Goal: Communication & Community: Answer question/provide support

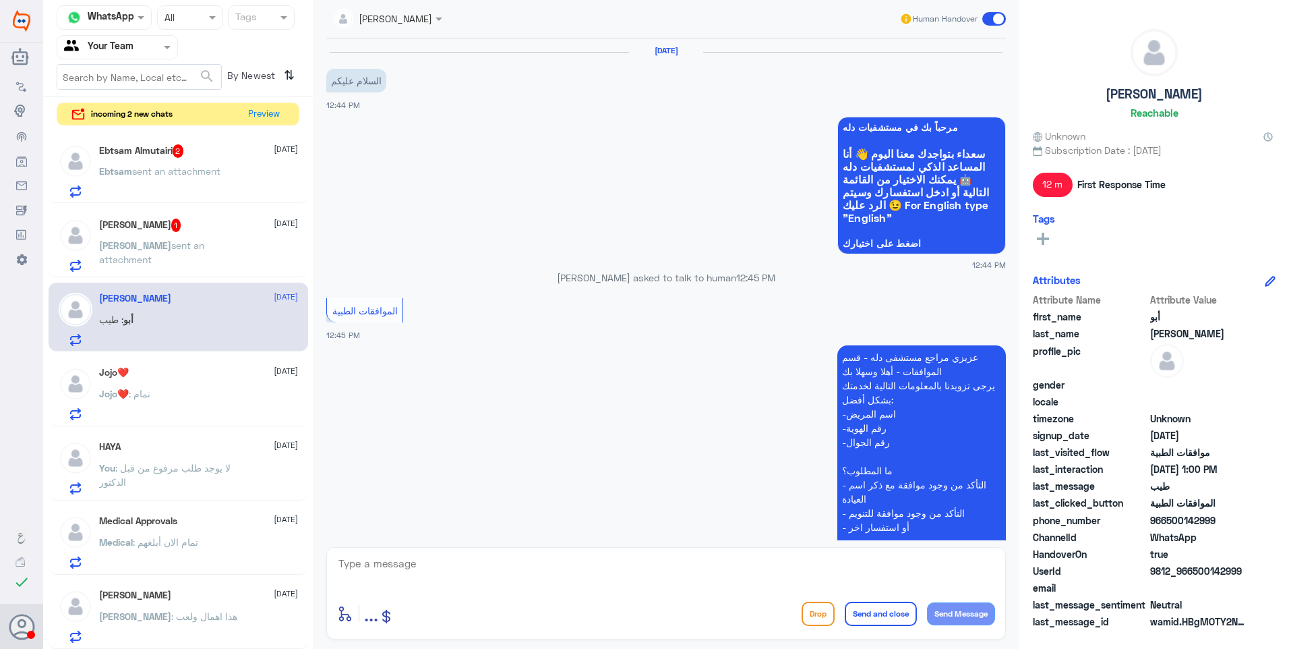
scroll to position [554, 0]
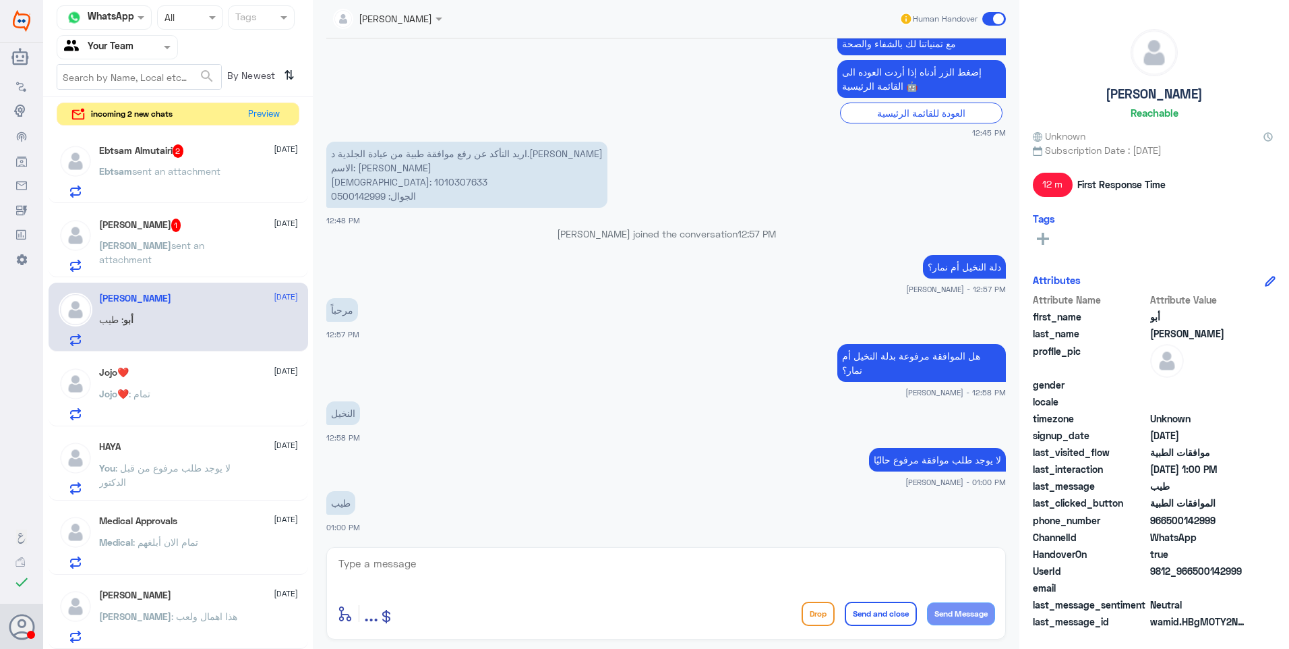
click at [194, 259] on p "[PERSON_NAME] sent an attachment" at bounding box center [175, 255] width 152 height 34
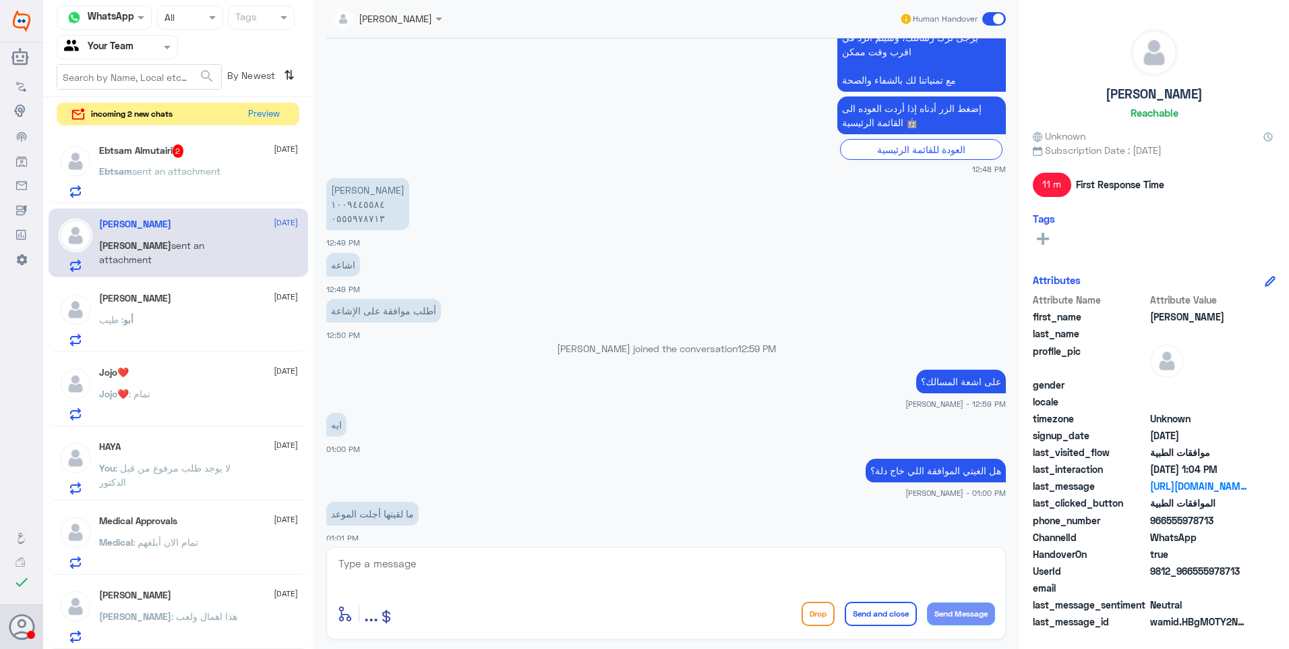
scroll to position [261, 0]
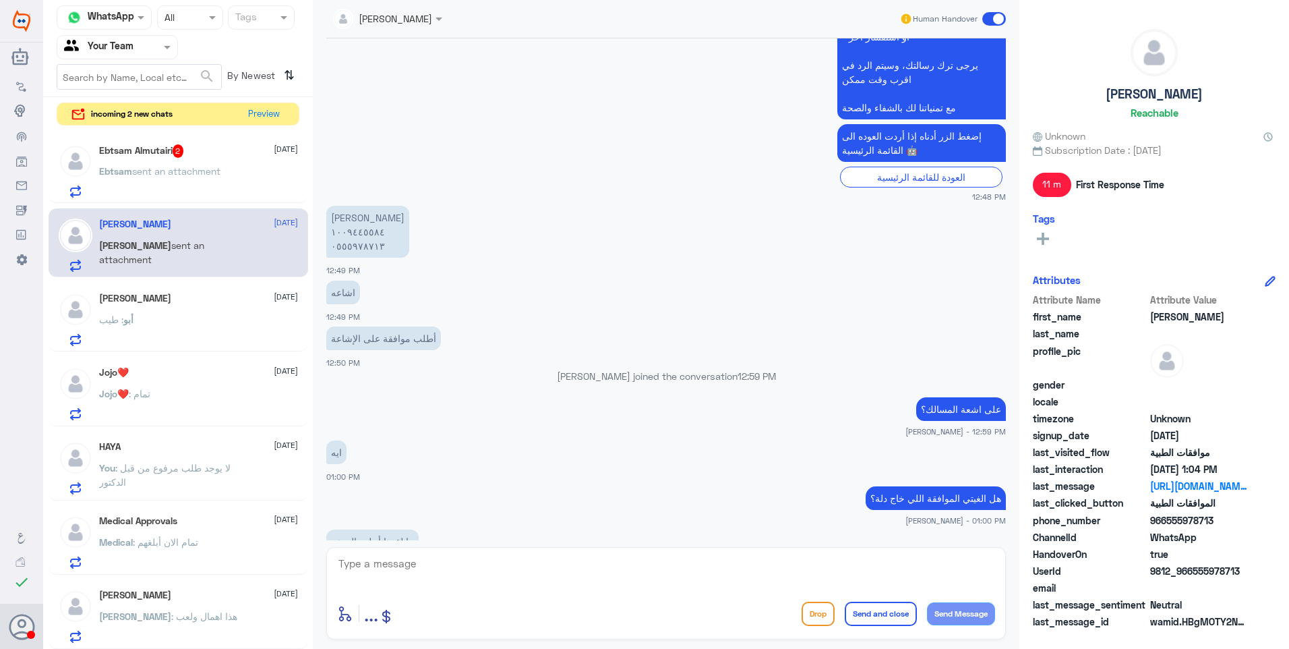
drag, startPoint x: 370, startPoint y: 558, endPoint x: 400, endPoint y: 560, distance: 30.5
click at [383, 561] on textarea at bounding box center [666, 570] width 658 height 33
drag, startPoint x: 421, startPoint y: 575, endPoint x: 301, endPoint y: 547, distance: 122.5
click at [274, 543] on div "Channel WhatsApp Status × All Tags Agent Filter Your Team search By Newest ⇅ in…" at bounding box center [666, 326] width 1246 height 653
type textarea "1009445584"
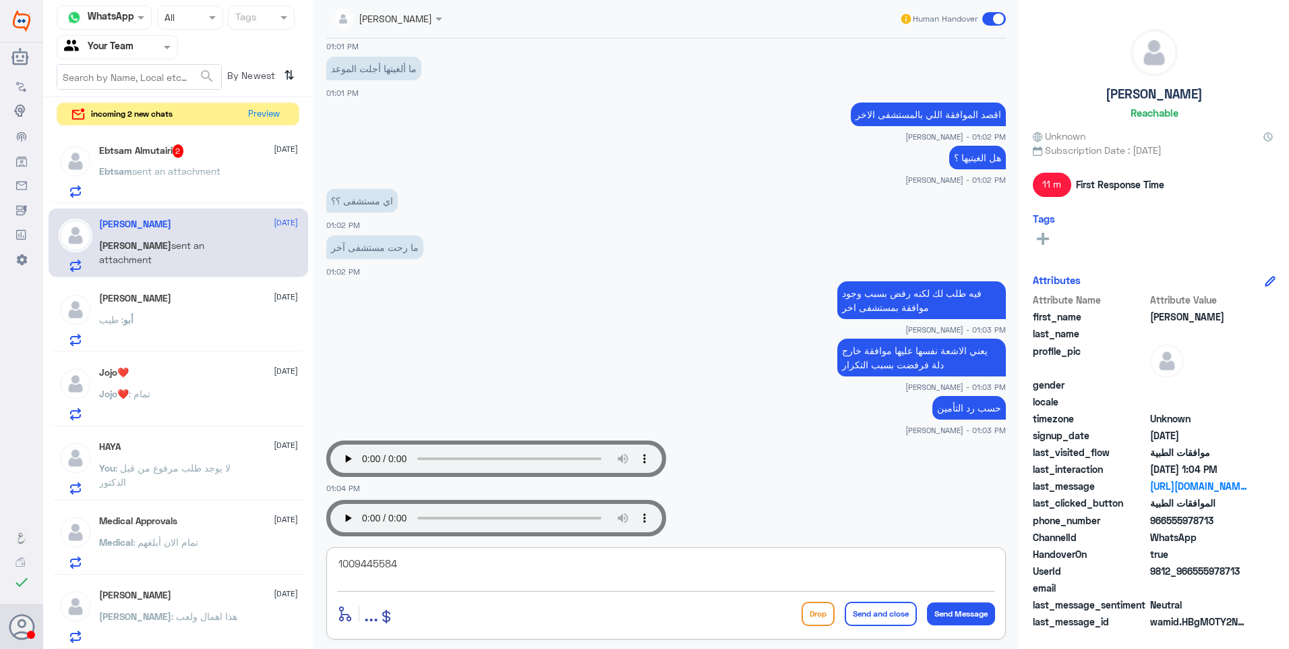
scroll to position [800, 0]
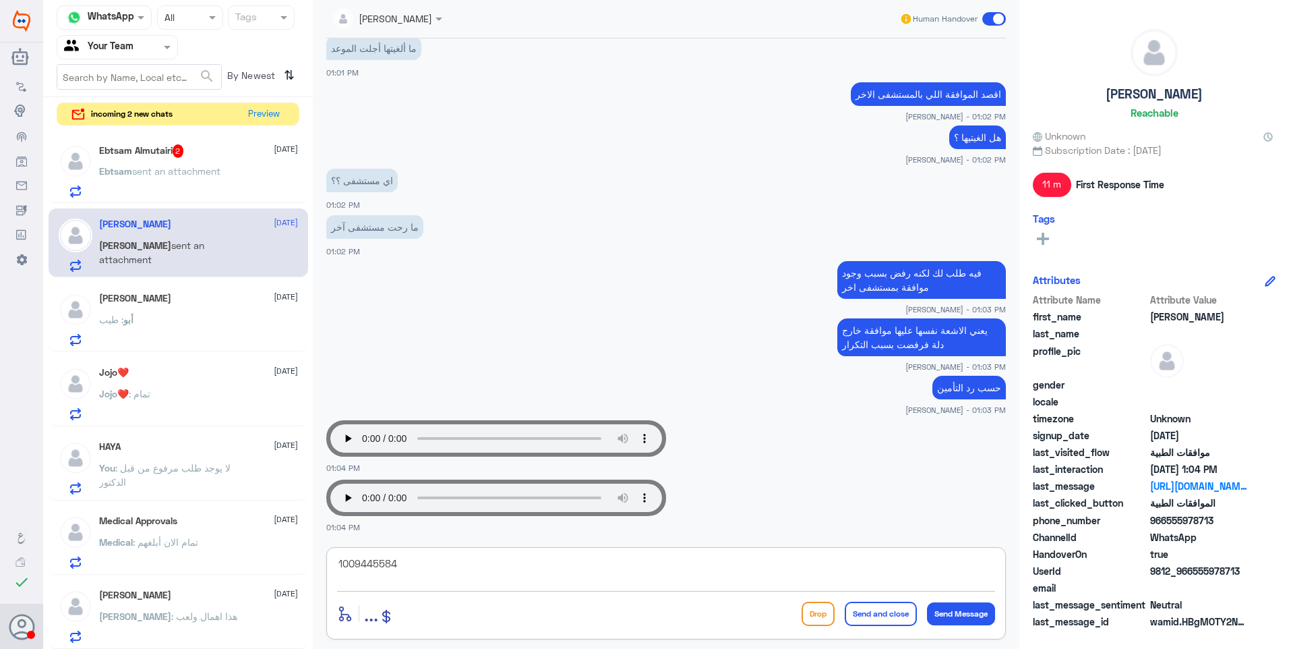
click at [363, 573] on textarea "1009445584" at bounding box center [666, 570] width 658 height 33
drag, startPoint x: 401, startPoint y: 566, endPoint x: 304, endPoint y: 539, distance: 100.1
click at [315, 541] on div "Ahlam Alshehri Human Handover 26 Aug 2025 الموافقات الطبية 12:48 PM عزيزي مراجع…" at bounding box center [666, 326] width 707 height 653
click at [196, 167] on span "sent an attachment" at bounding box center [176, 170] width 88 height 11
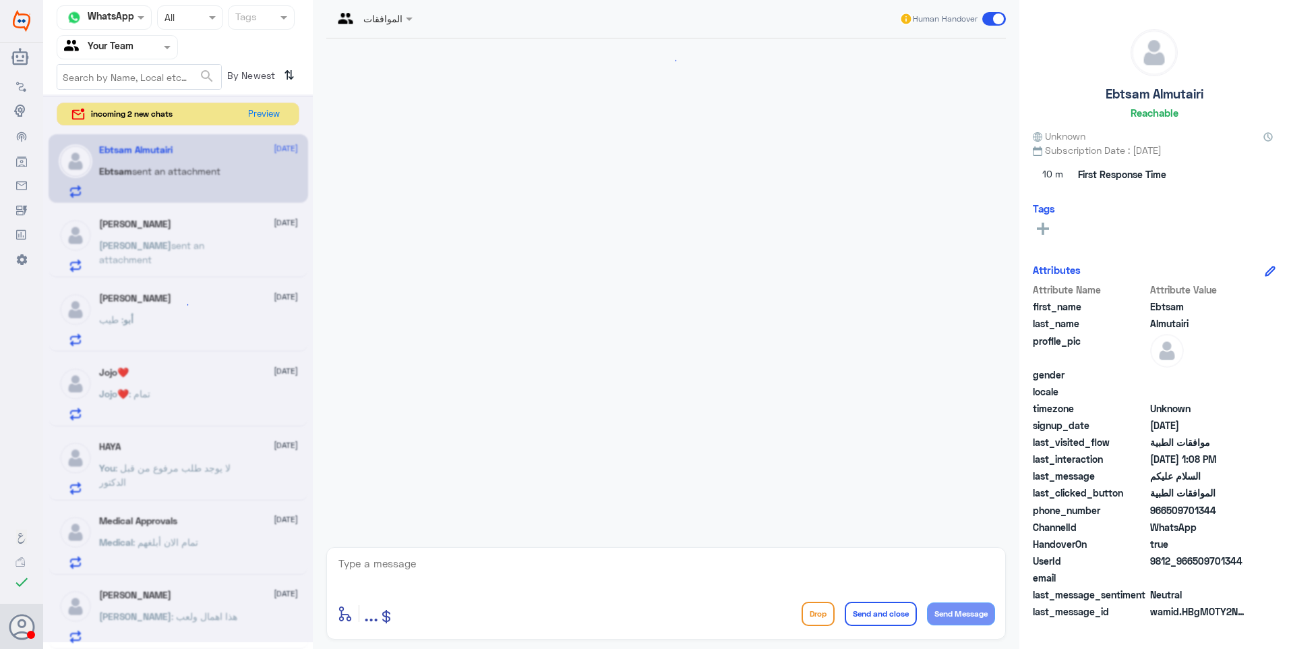
scroll to position [505, 0]
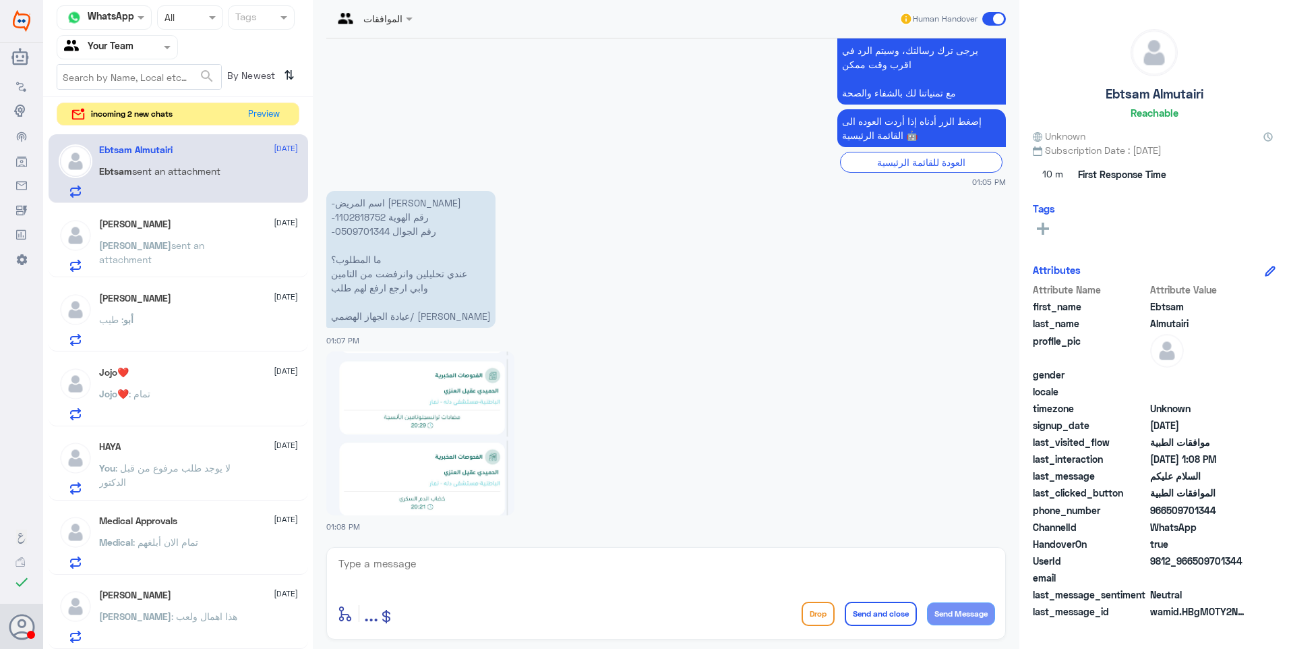
click at [469, 433] on img at bounding box center [420, 433] width 188 height 164
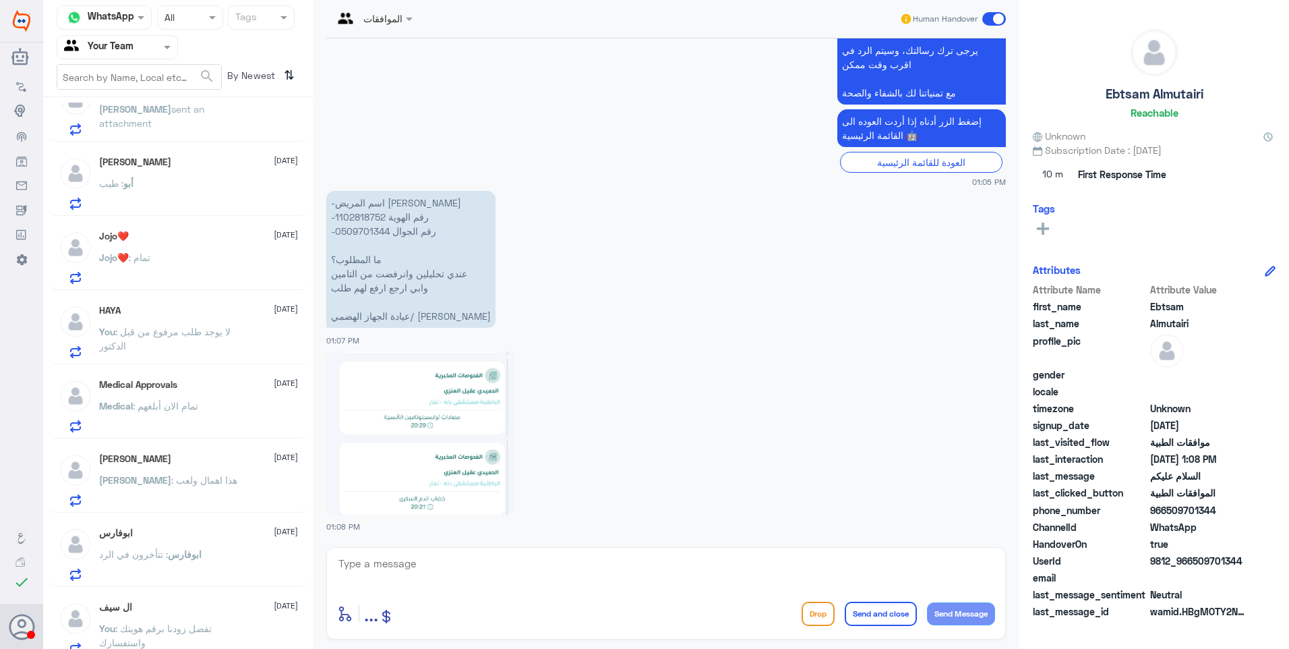
scroll to position [270, 0]
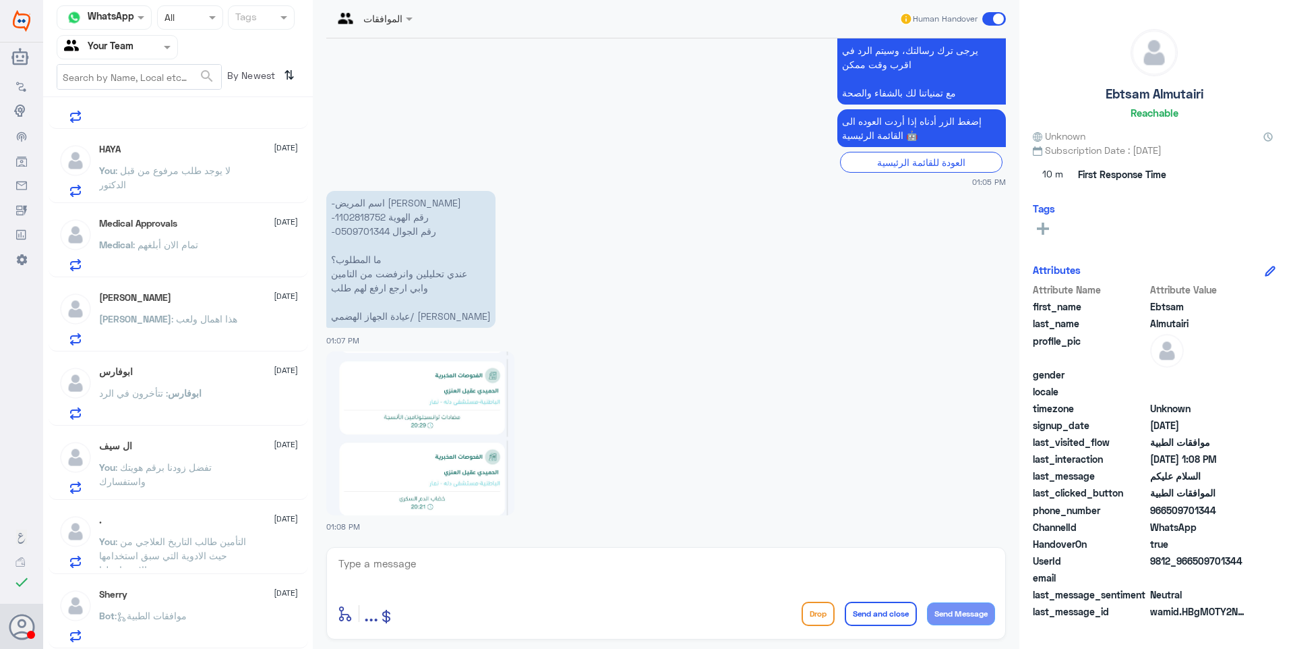
click at [196, 601] on div "Sherry 25 August Bot : موافقات الطبية" at bounding box center [198, 615] width 199 height 53
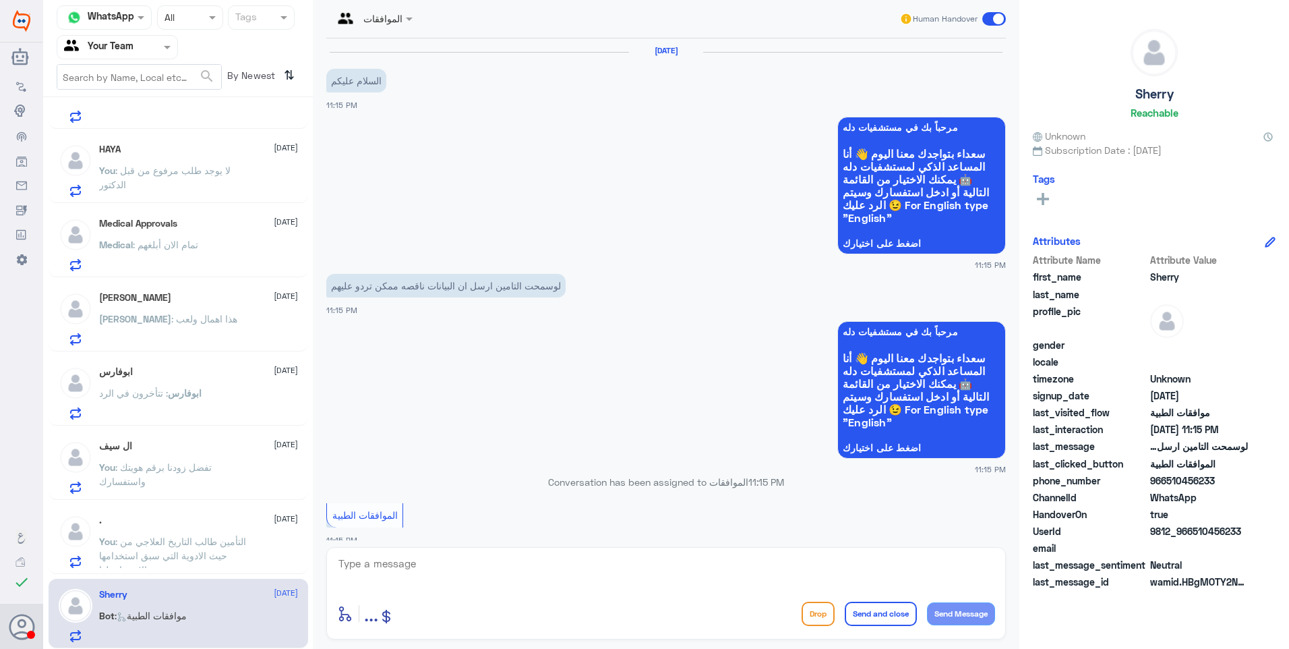
scroll to position [407, 0]
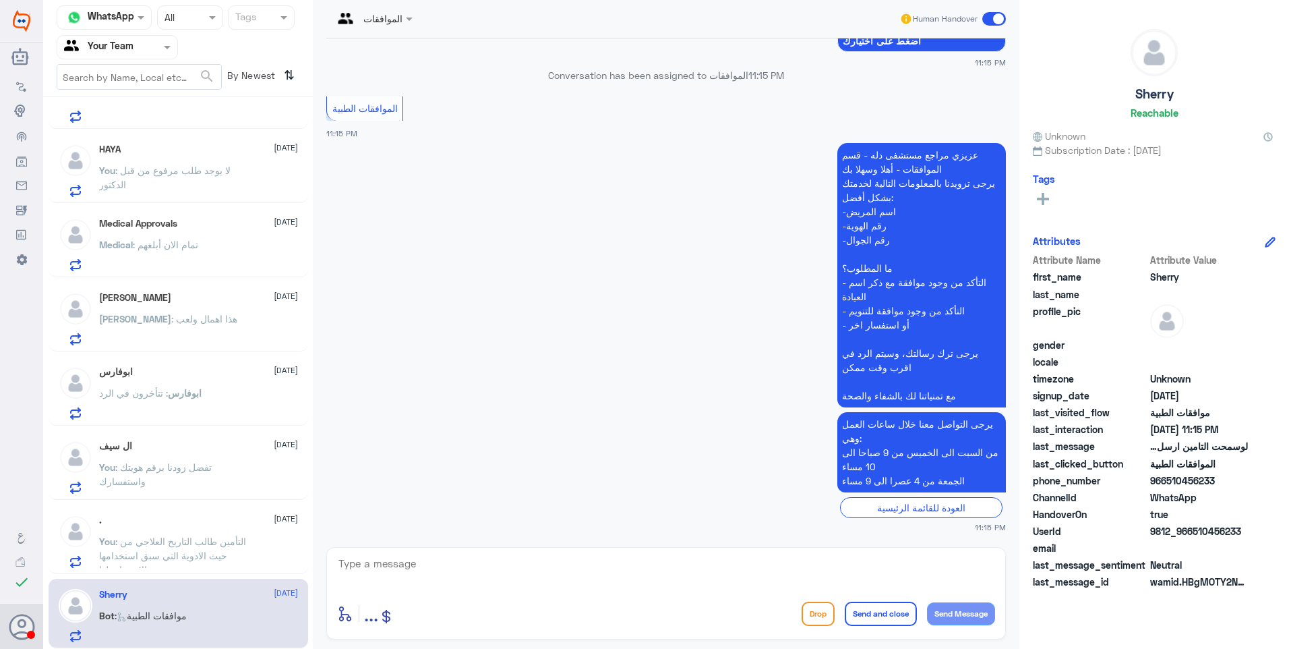
click at [195, 539] on span ": التأمين طالب التاريخ العلاجي من حيث الادوية التي سبق استخدامها ومدى الاستجابة…" at bounding box center [172, 555] width 147 height 40
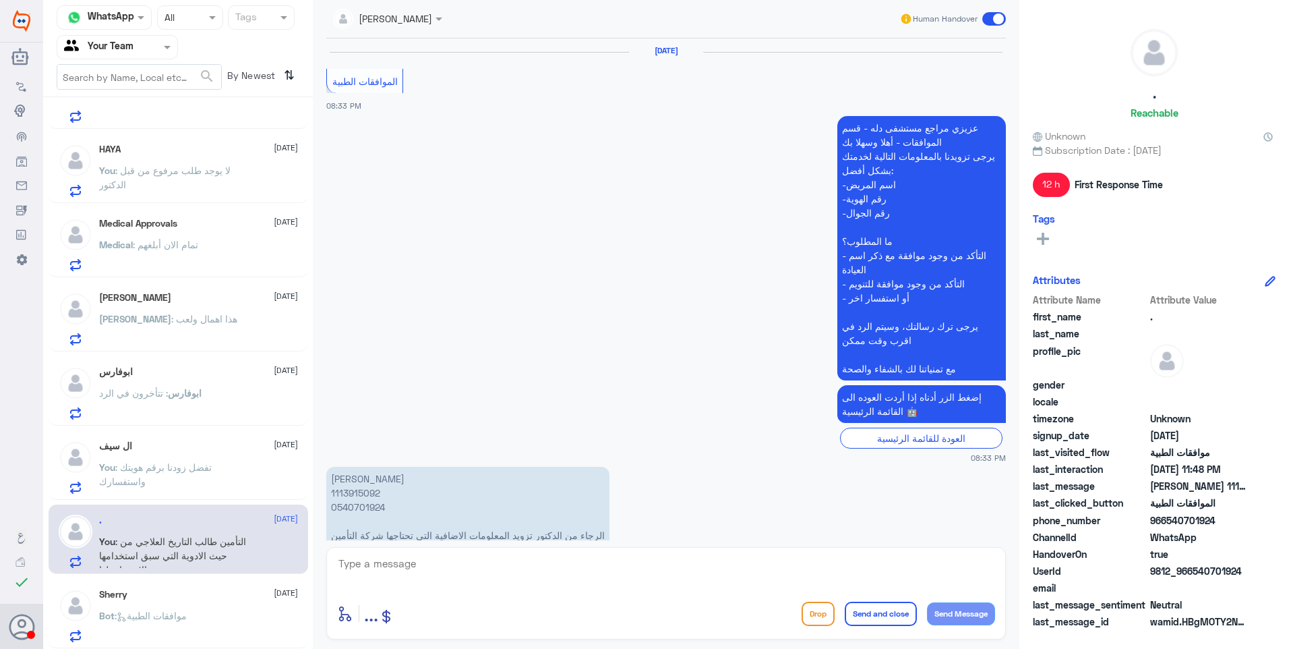
scroll to position [1831, 0]
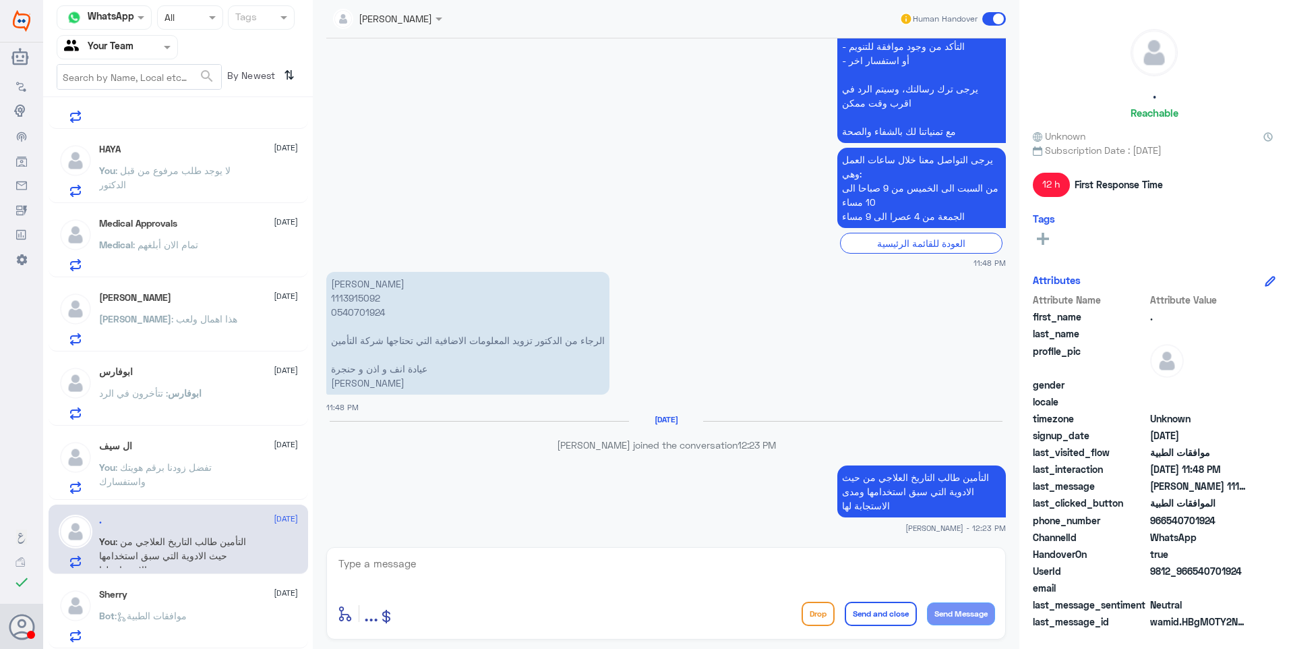
click at [179, 587] on div "Sherry 25 August Bot : موافقات الطبية" at bounding box center [179, 613] width 260 height 69
click at [164, 471] on span ": تفضل زودنا برقم هويتك واستفسارك" at bounding box center [155, 474] width 113 height 26
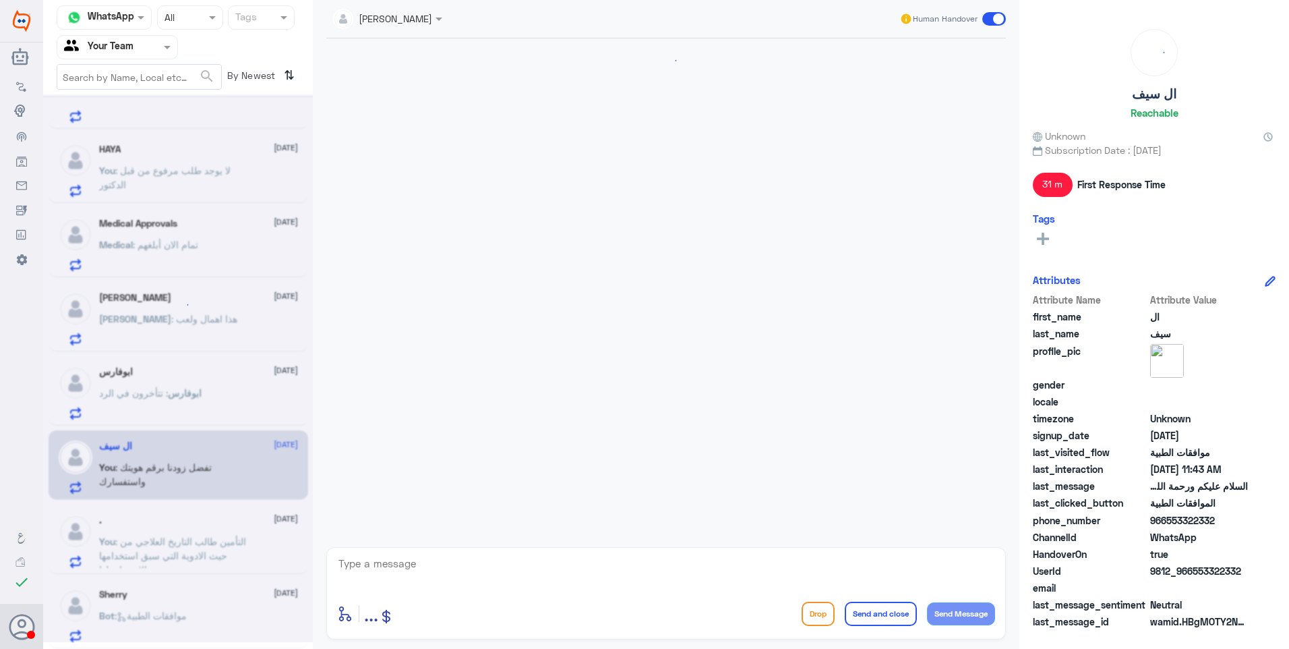
scroll to position [227, 0]
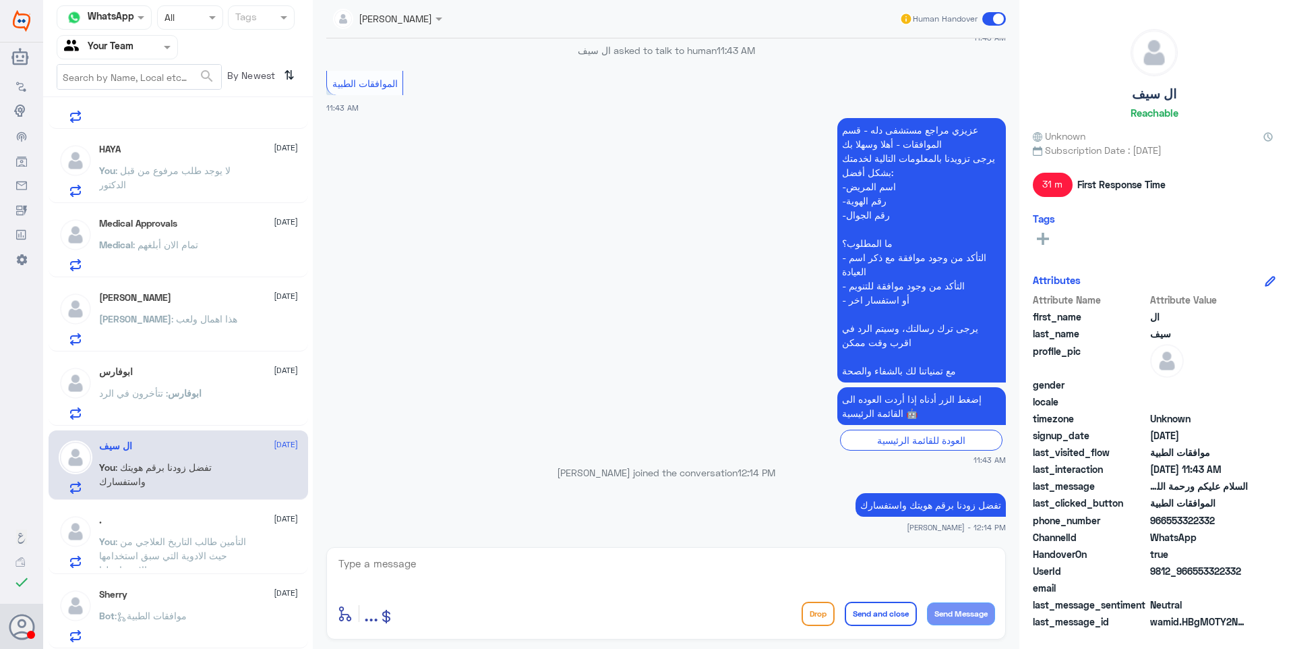
click at [158, 391] on span ": تتأخرون في الرد" at bounding box center [133, 392] width 69 height 11
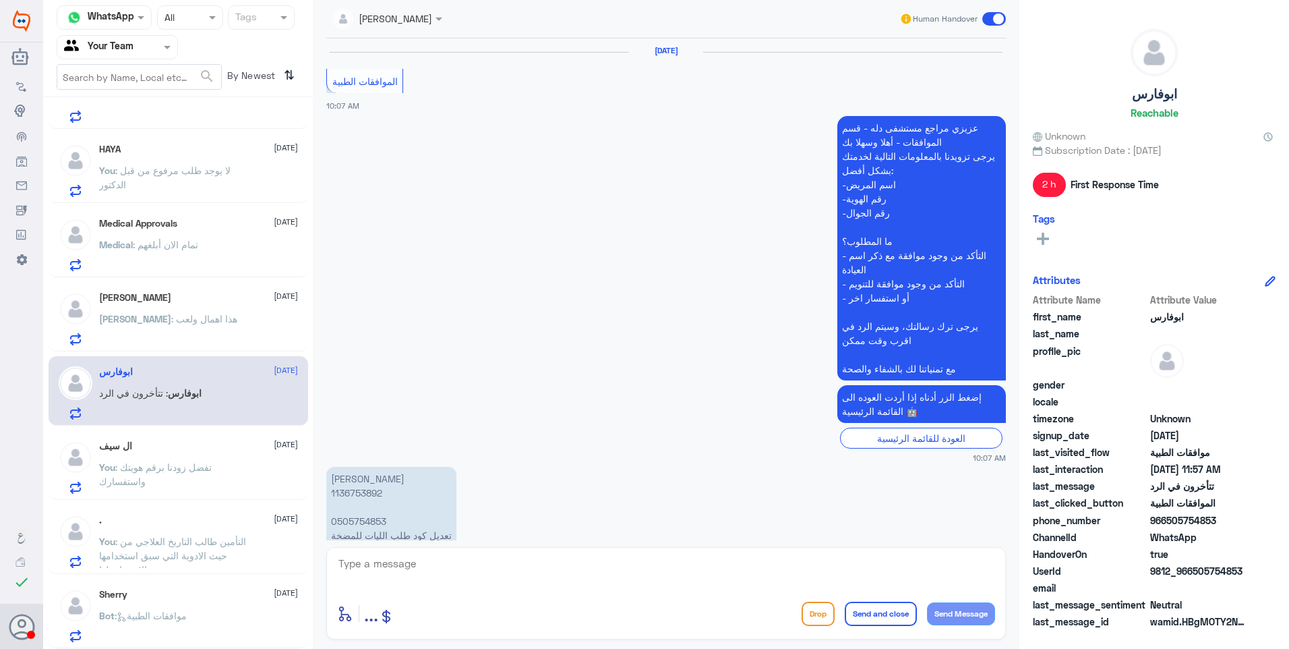
scroll to position [1481, 0]
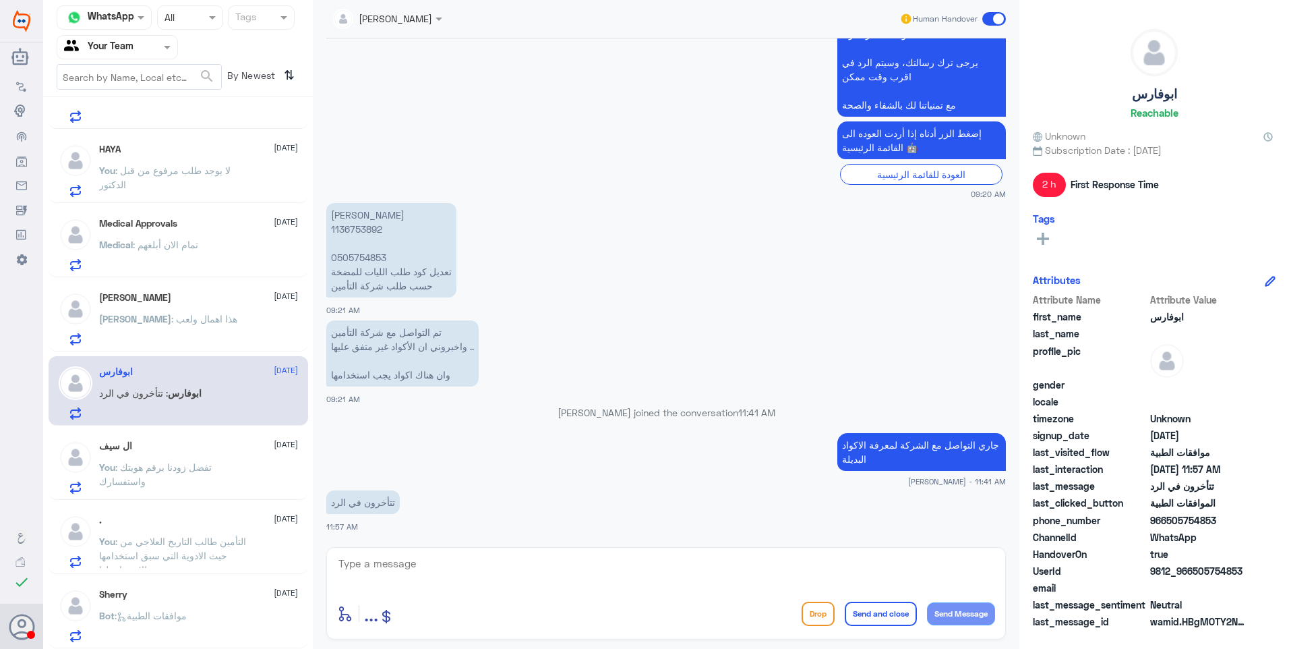
click at [182, 296] on div "Abdulmajeed 26 August" at bounding box center [198, 297] width 199 height 11
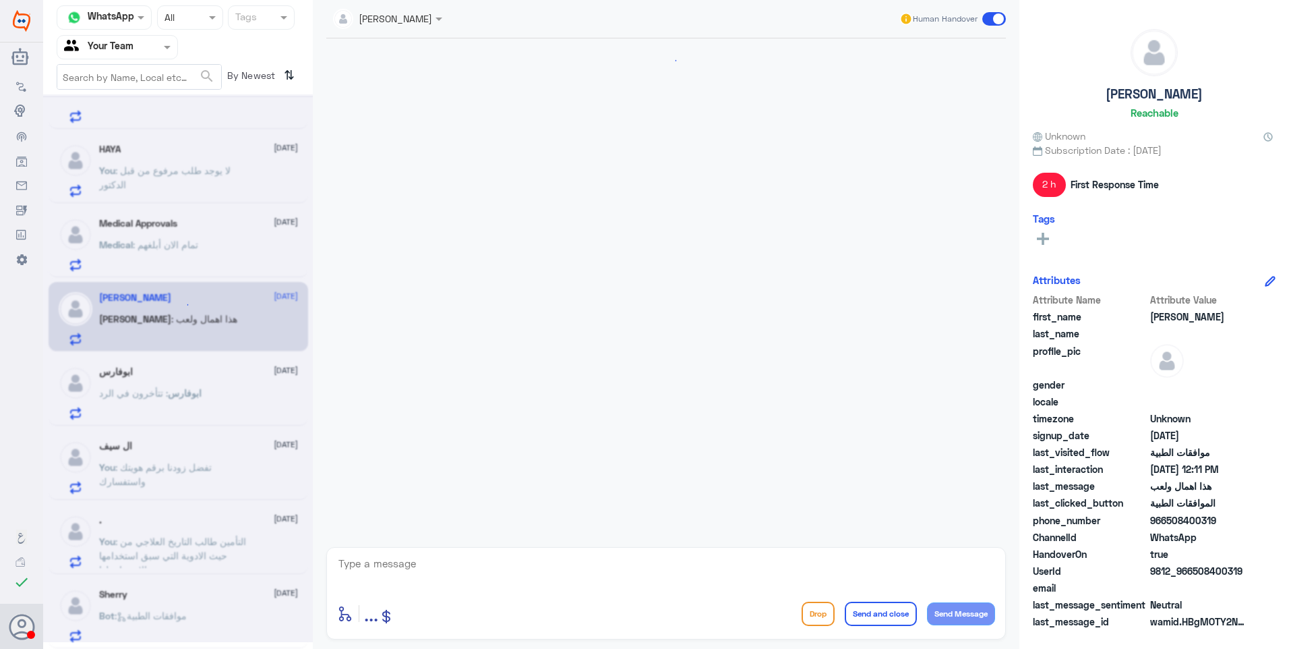
scroll to position [459, 0]
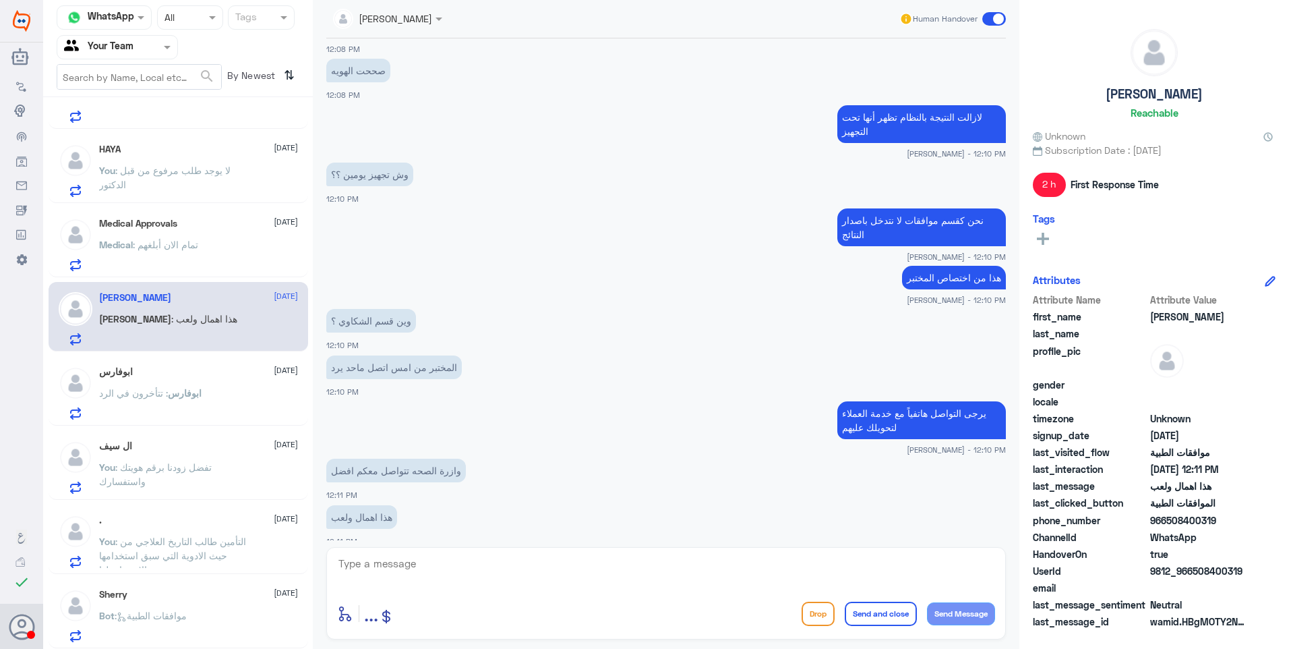
click at [204, 245] on div "Medical : تمام الان أبلغهم" at bounding box center [198, 256] width 199 height 30
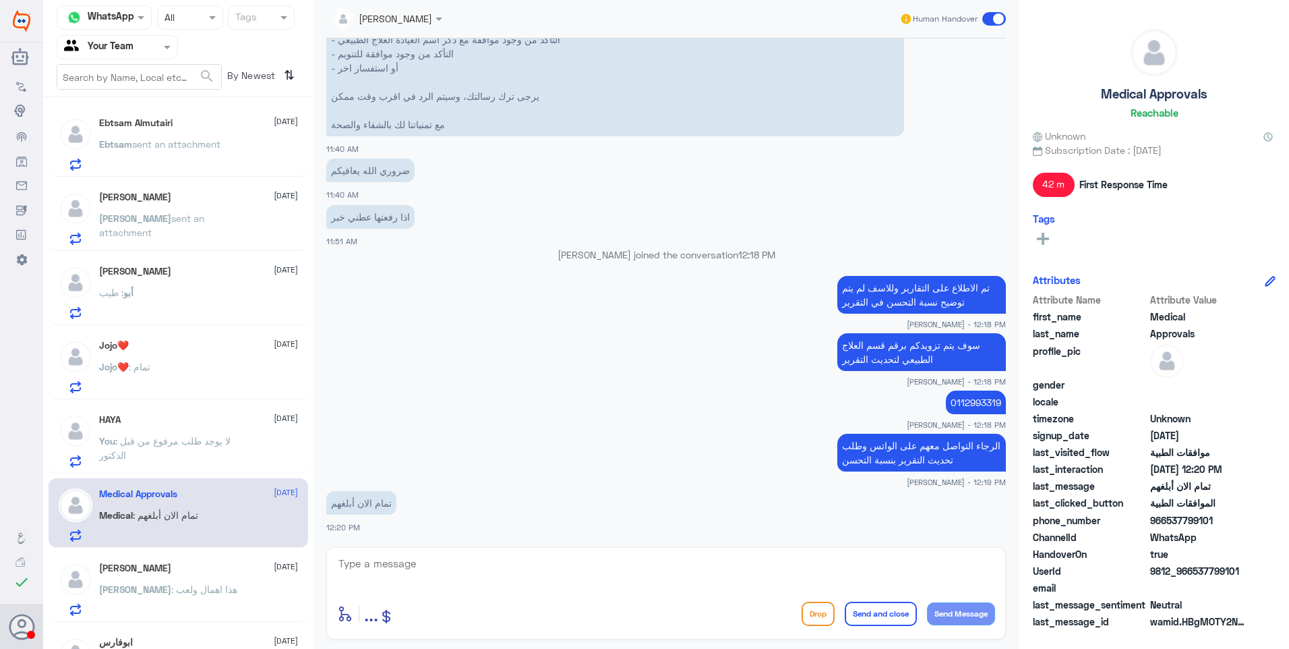
click at [192, 140] on span "sent an attachment" at bounding box center [176, 143] width 88 height 11
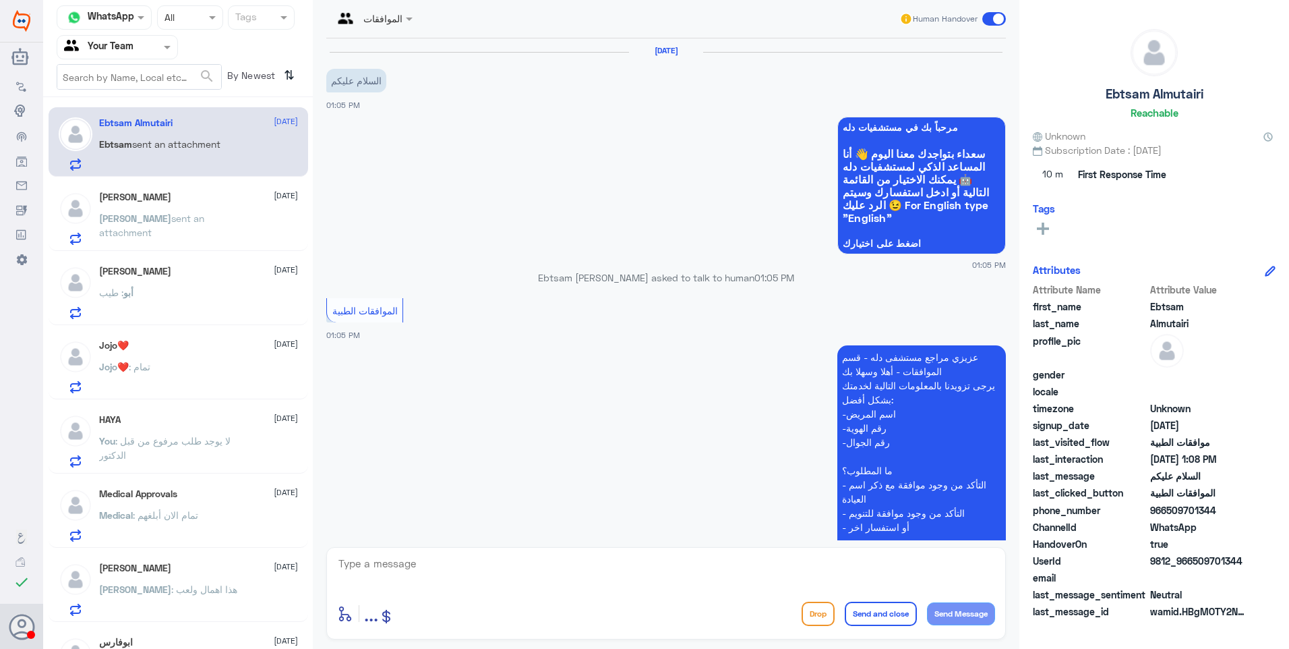
scroll to position [505, 0]
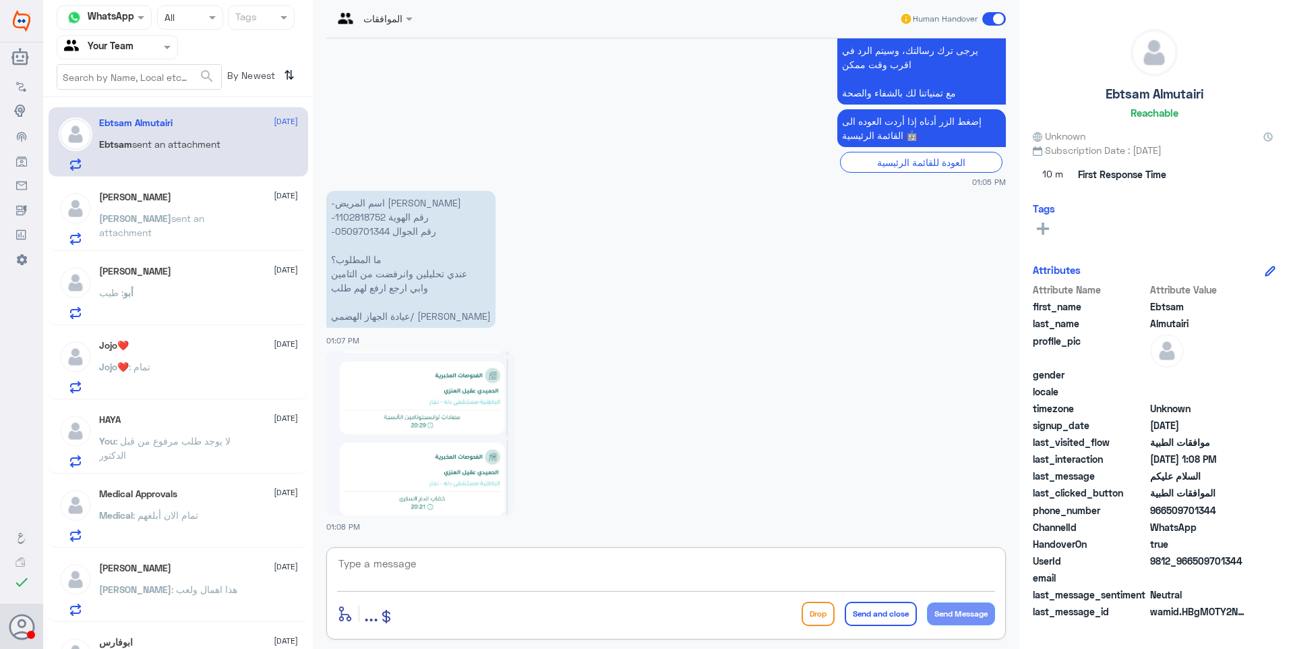
drag, startPoint x: 409, startPoint y: 564, endPoint x: 413, endPoint y: 573, distance: 10.0
click at [409, 567] on textarea at bounding box center [666, 570] width 658 height 33
type textarea "هذا الواتس خاص بموافقات دلة النخيل فقط."
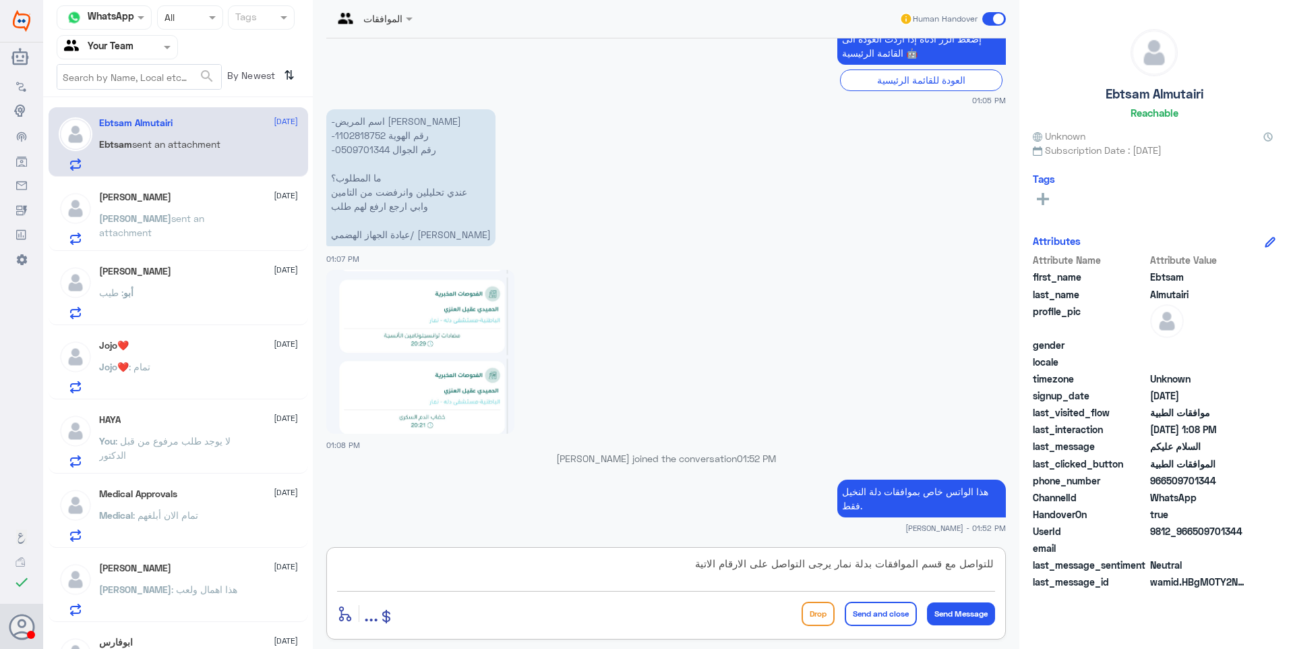
type textarea "للتواصل مع قسم الموافقات بدلة نمار يرجى التواصل على الارقام الاتية:"
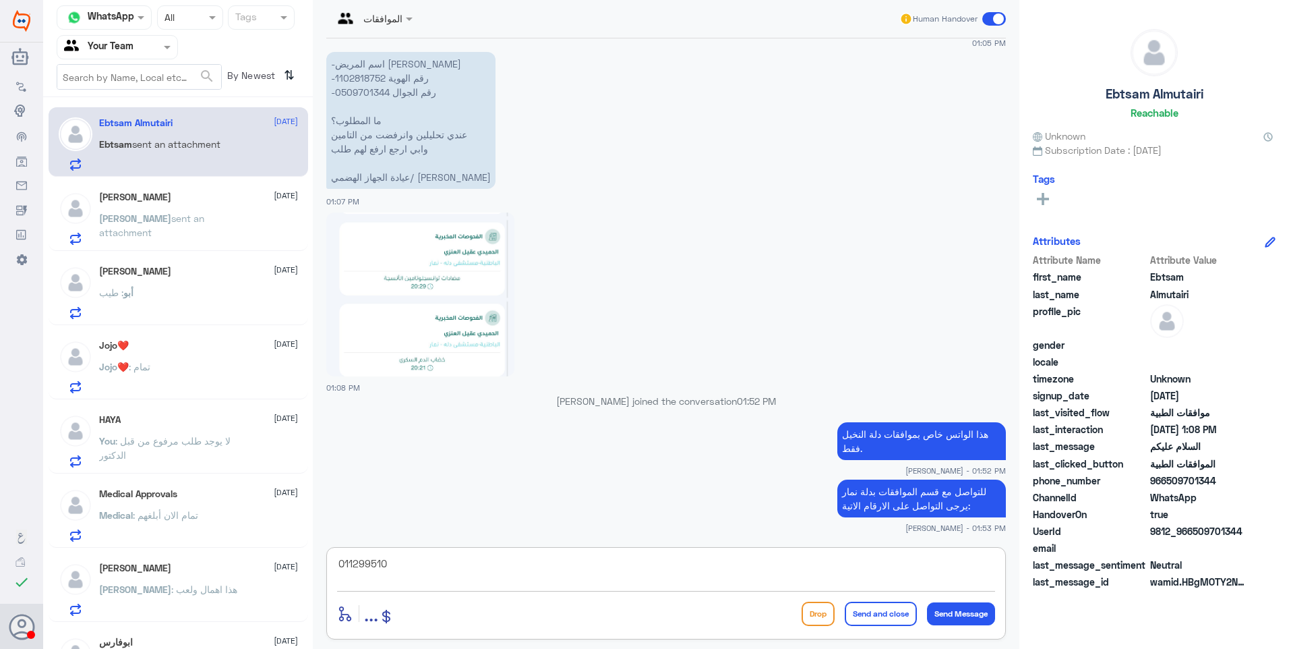
type textarea "0112995104"
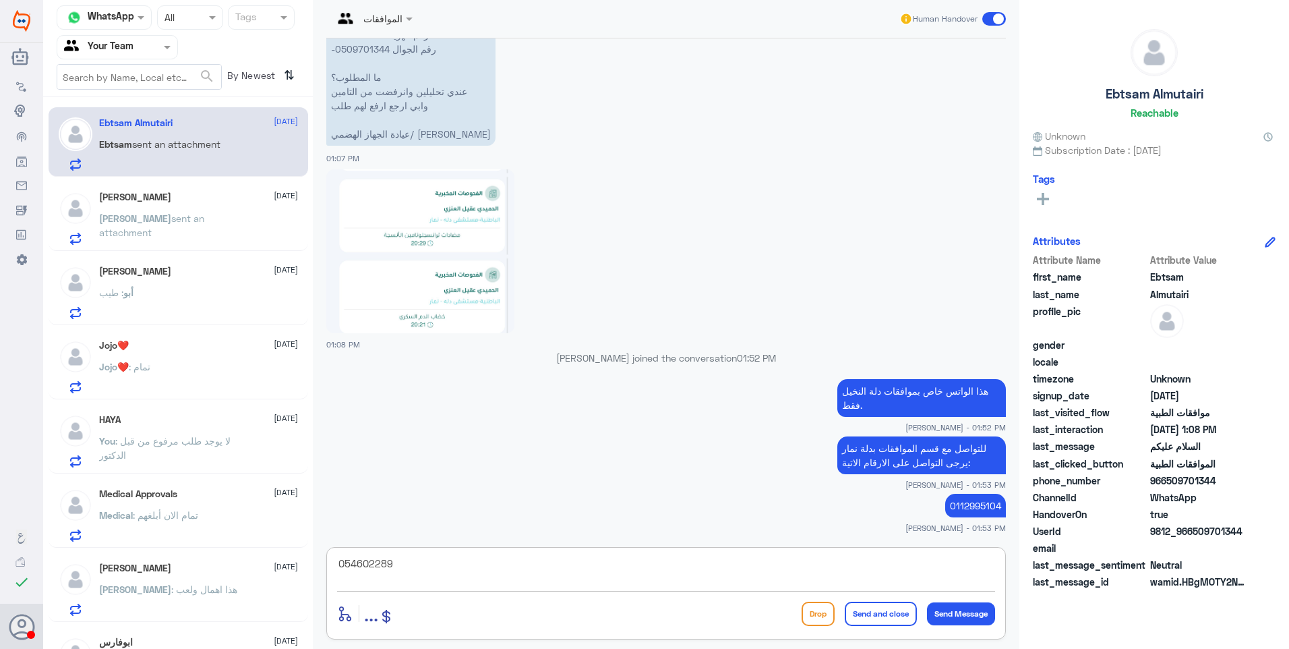
type textarea "0546022896"
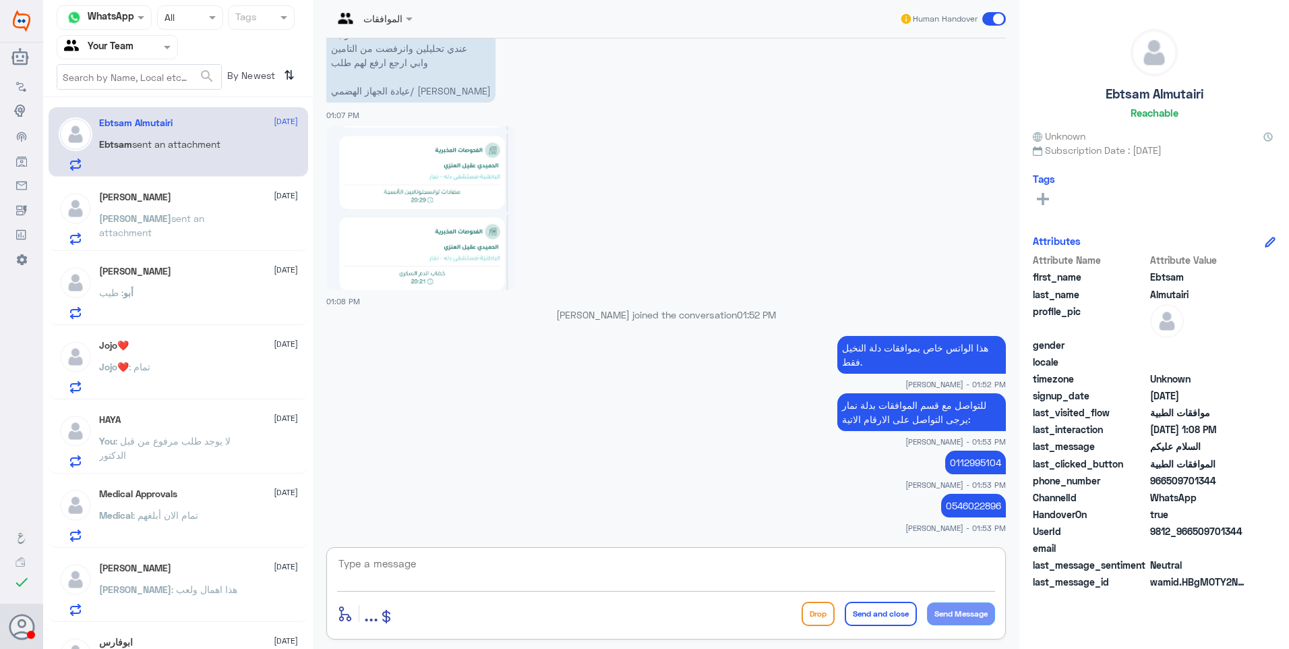
click at [456, 576] on textarea at bounding box center [666, 570] width 658 height 33
type textarea "k"
drag, startPoint x: 821, startPoint y: 570, endPoint x: 1121, endPoint y: 581, distance: 301.0
click at [1119, 579] on div "Channel WhatsApp Status × All Tags Agent Filter Your Team search By Newest ⇅ Eb…" at bounding box center [666, 326] width 1246 height 653
type textarea "نشكر تواصلكم مع مستشفيات دلة."
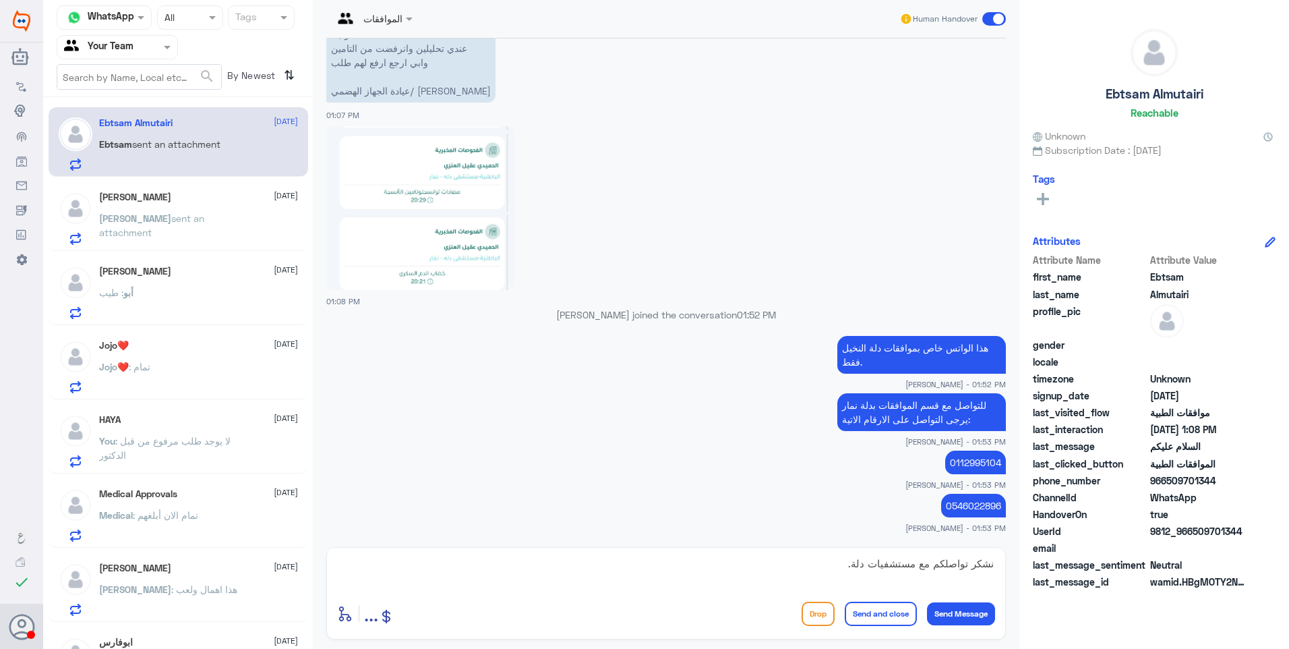
click at [876, 618] on button "Send and close" at bounding box center [881, 613] width 72 height 24
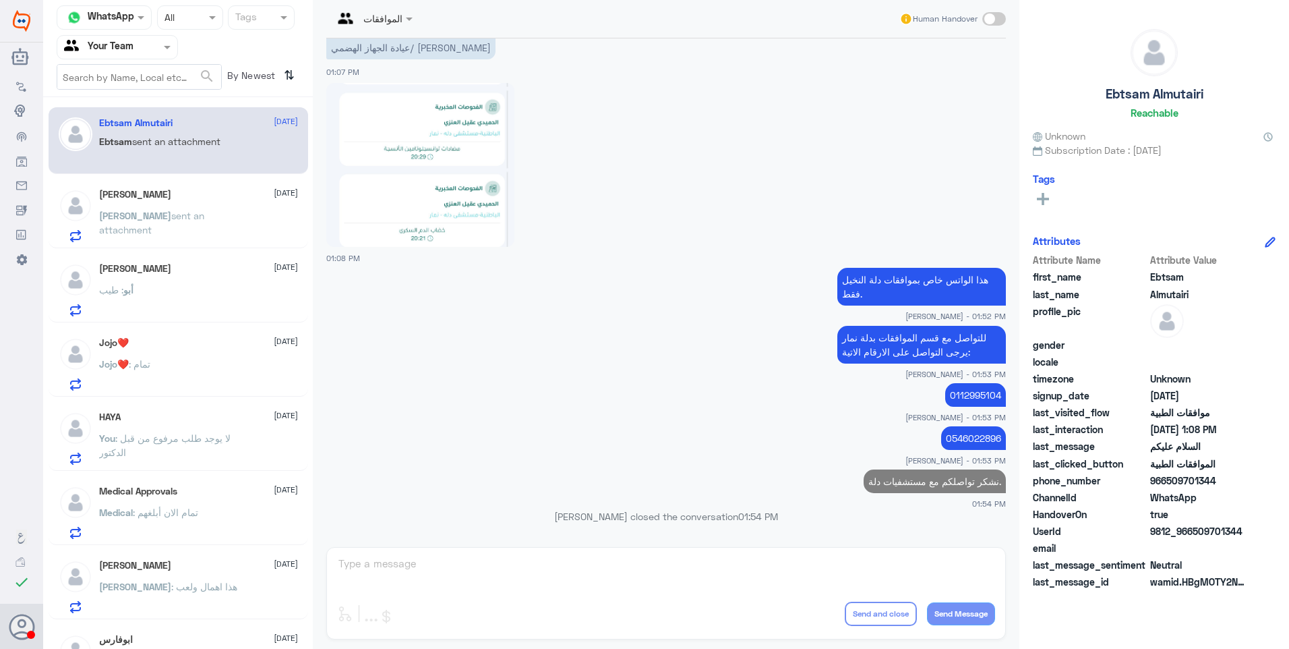
click at [143, 195] on div "فاطمة 26 August" at bounding box center [198, 194] width 199 height 11
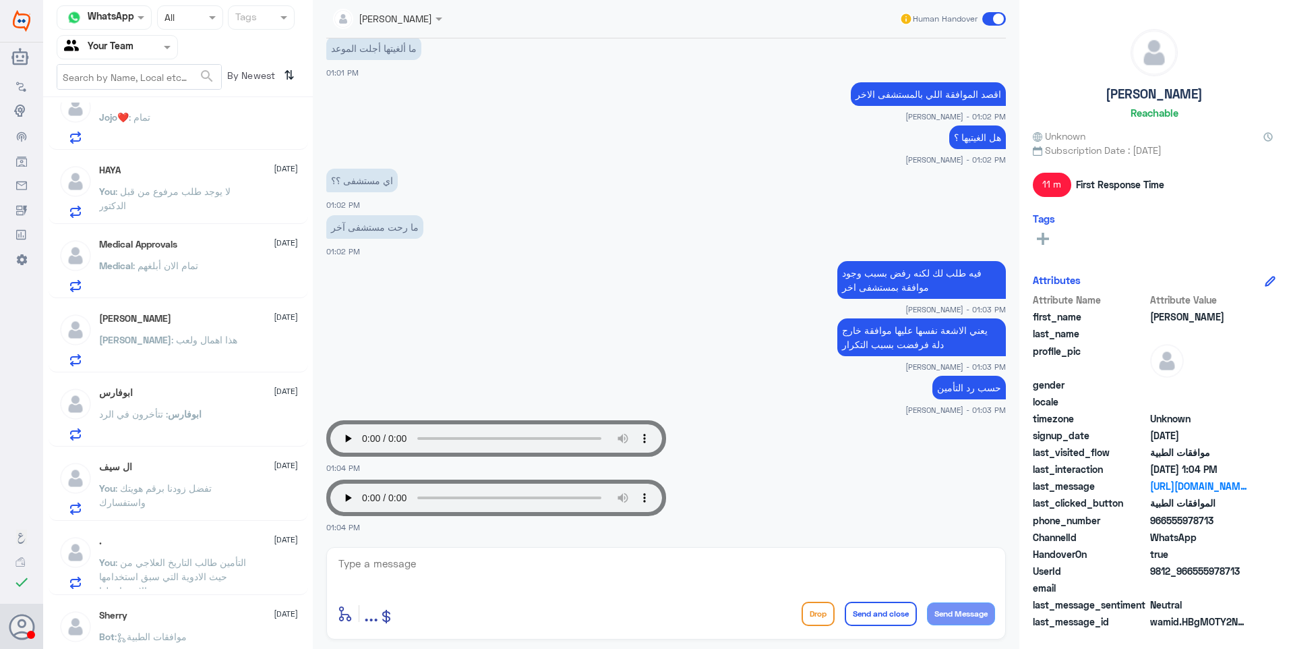
scroll to position [268, 0]
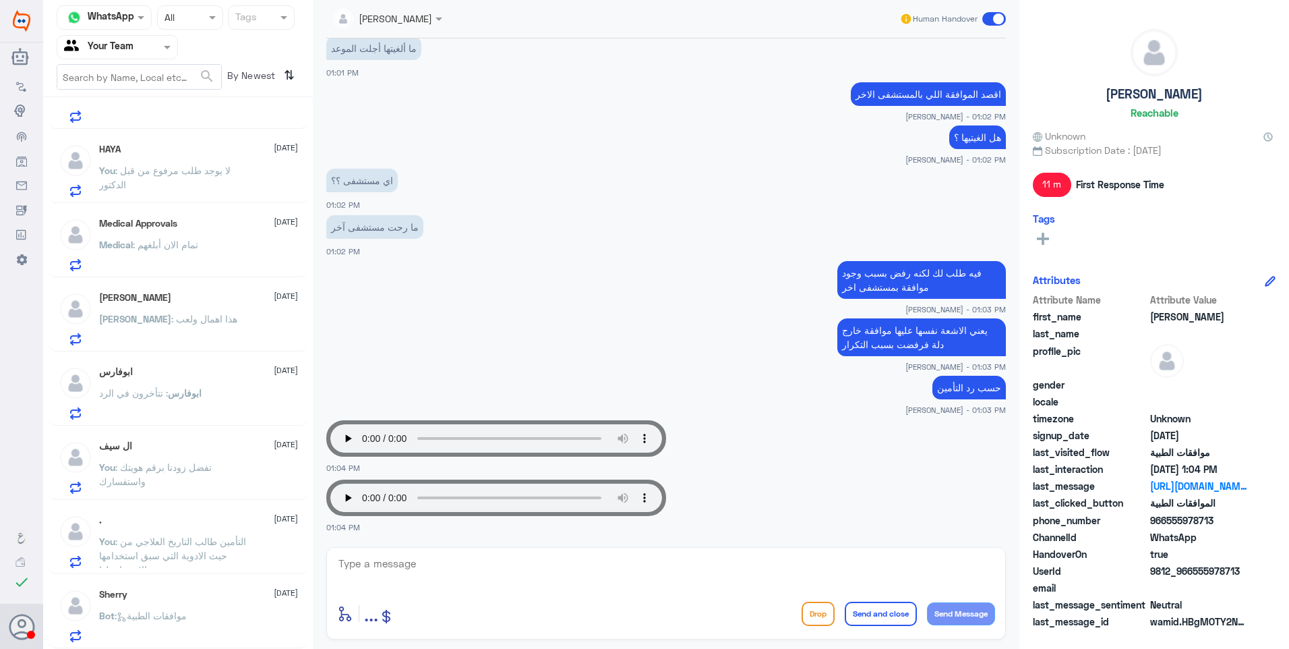
click at [207, 601] on div "Sherry 25 August Bot : موافقات الطبية" at bounding box center [198, 615] width 199 height 53
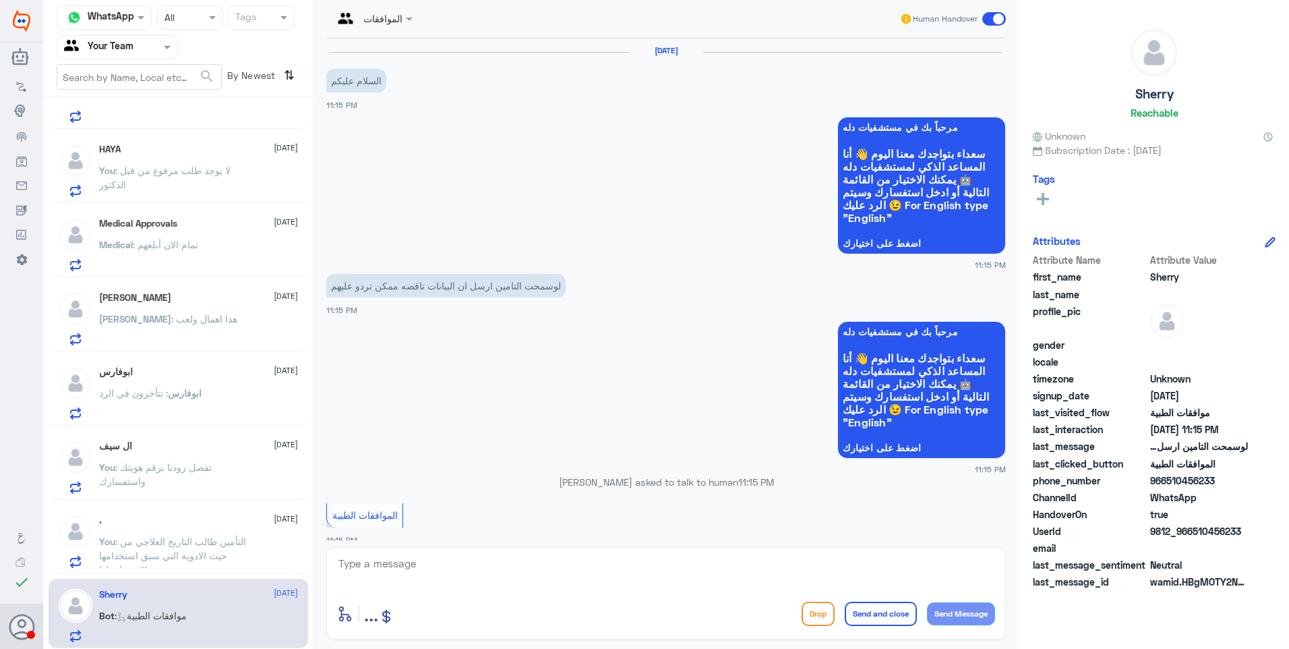
scroll to position [407, 0]
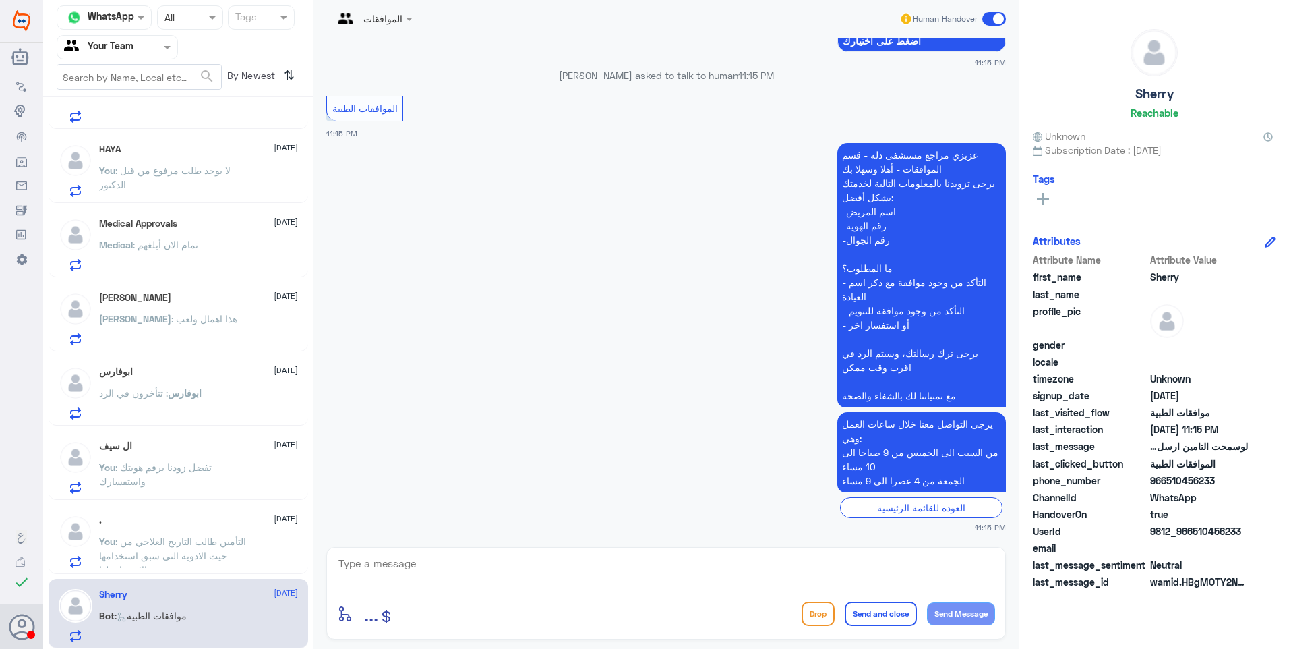
click at [201, 543] on span ": التأمين طالب التاريخ العلاجي من حيث الادوية التي سبق استخدامها ومدى الاستجابة…" at bounding box center [172, 555] width 147 height 40
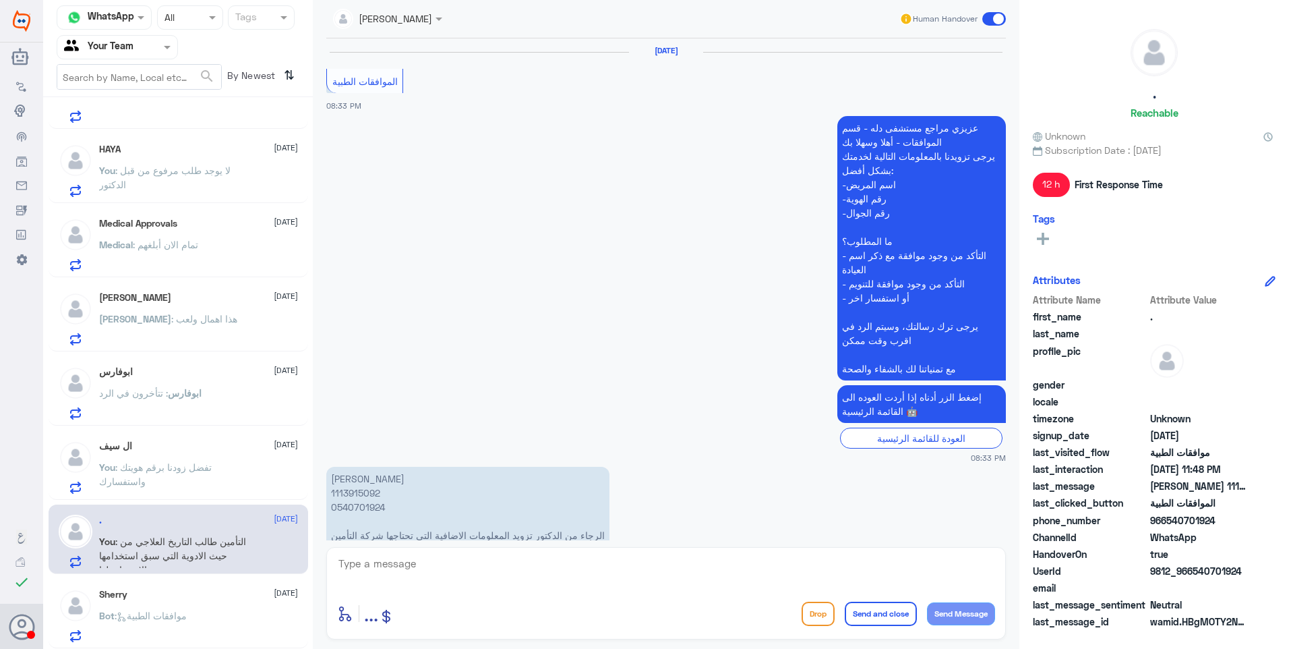
scroll to position [1831, 0]
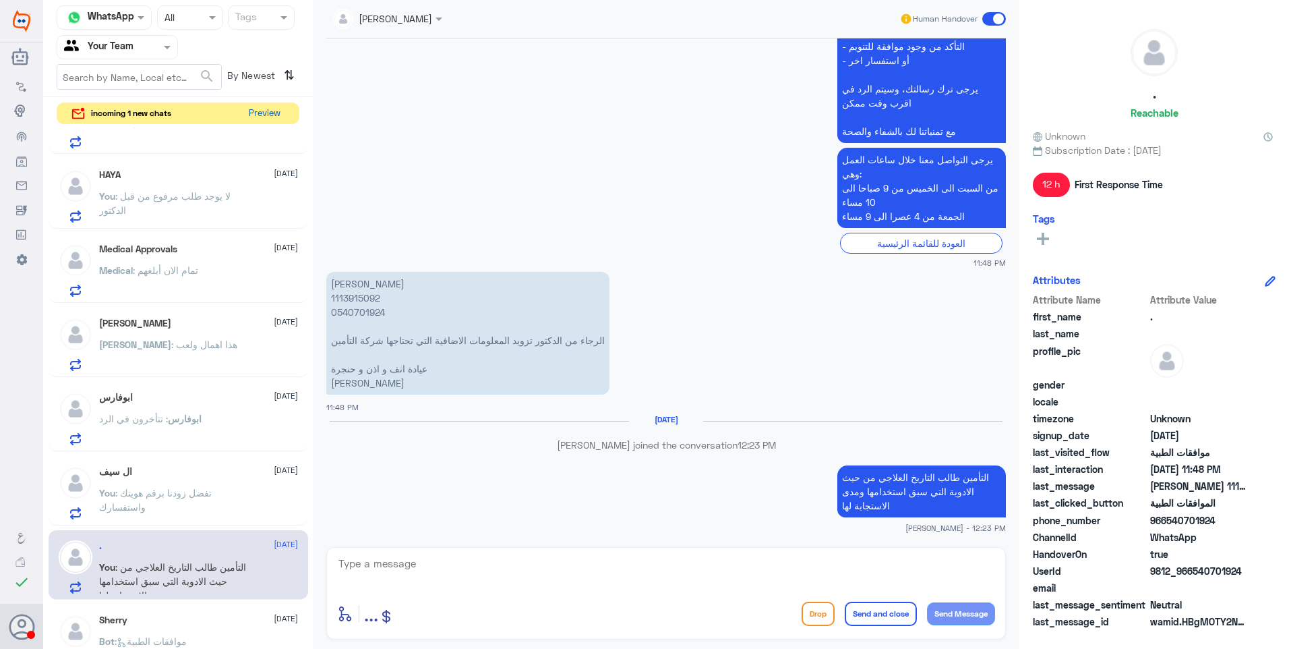
click at [270, 110] on button "Preview" at bounding box center [264, 113] width 42 height 21
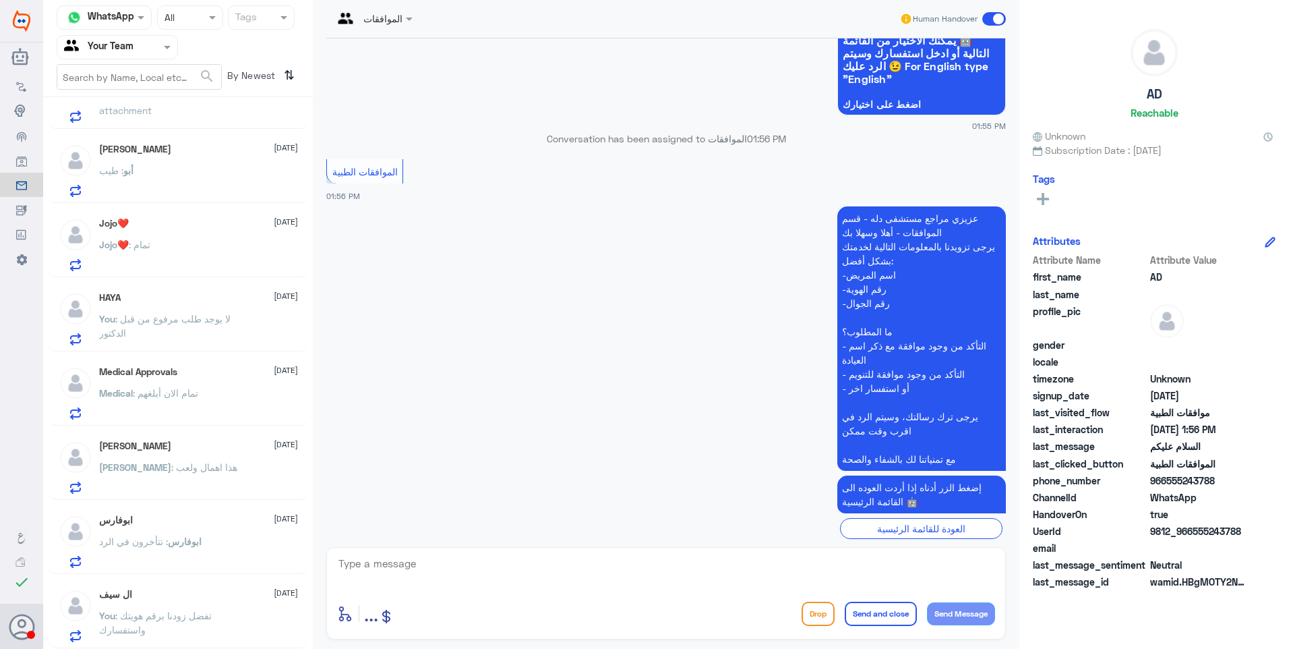
scroll to position [159, 0]
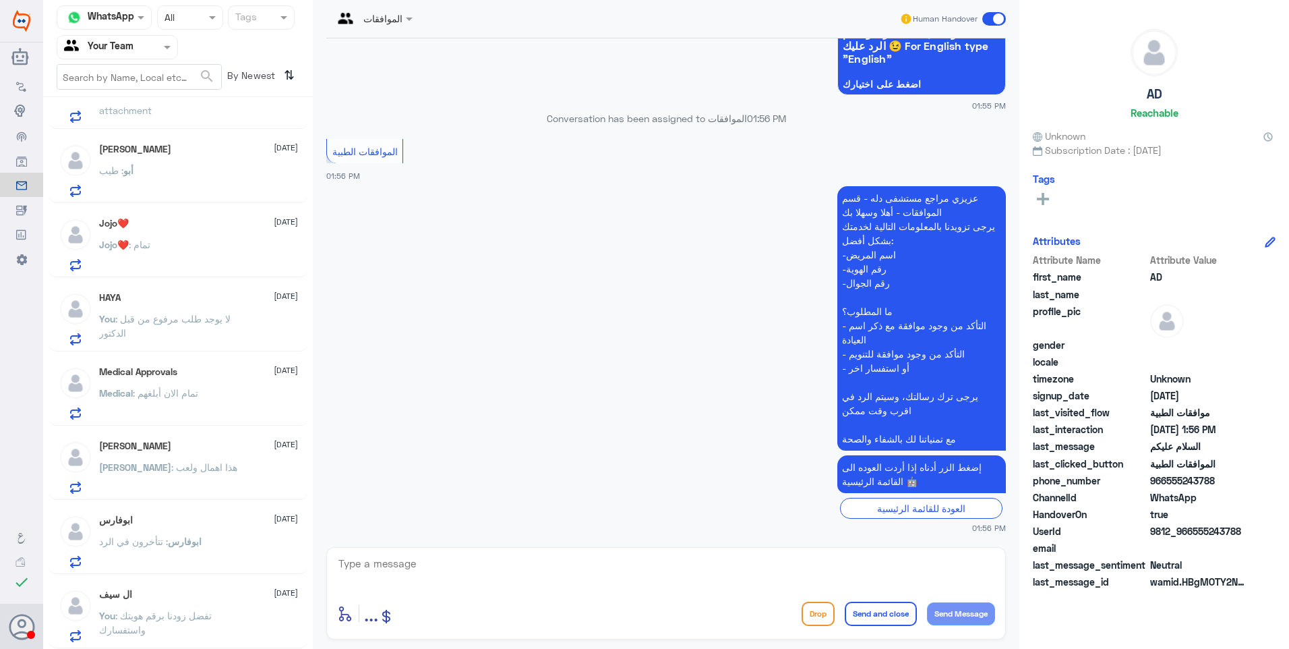
click at [152, 610] on span ": تفضل زودنا برقم هويتك واستفسارك" at bounding box center [155, 623] width 113 height 26
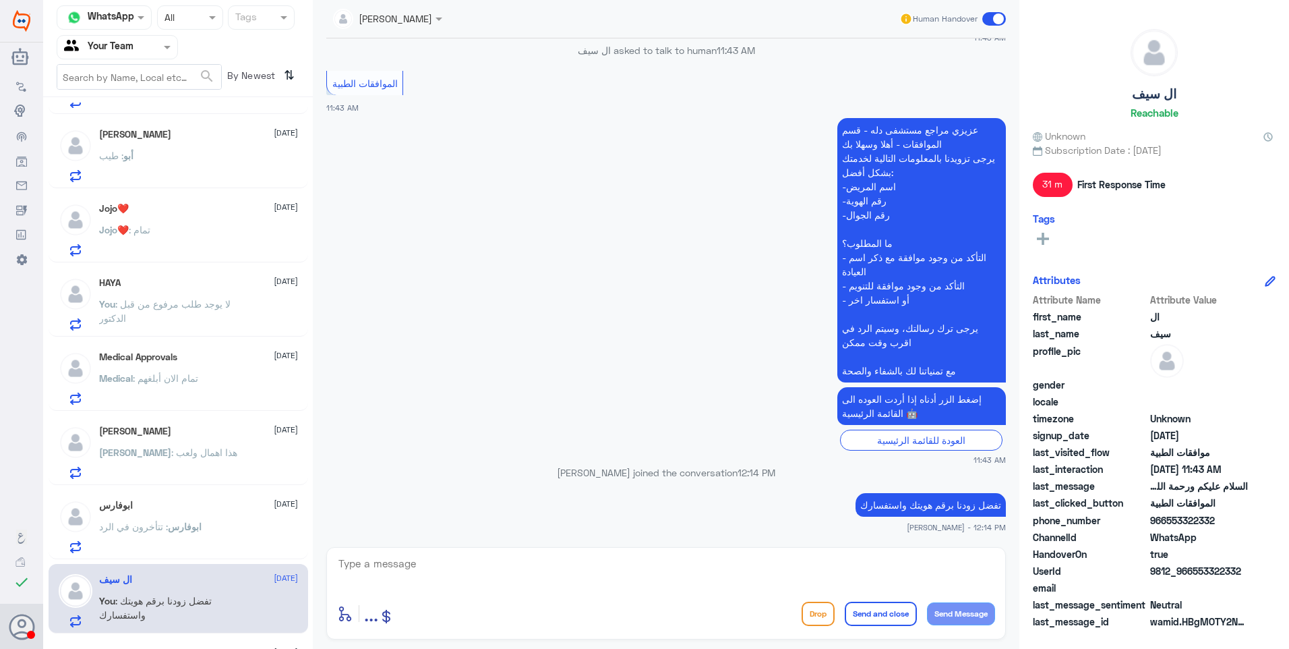
scroll to position [338, 0]
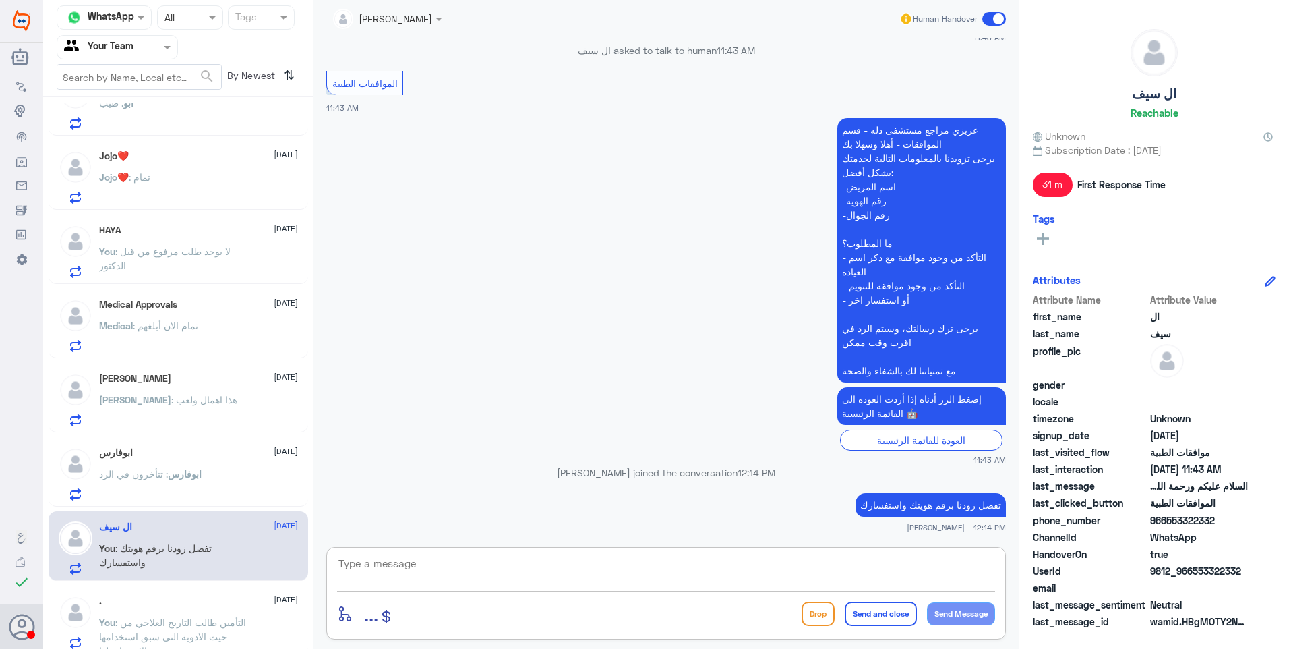
click at [389, 566] on textarea at bounding box center [666, 570] width 658 height 33
click at [553, 566] on textarea at bounding box center [666, 570] width 658 height 33
type textarea "نشكر تواصلكم مع مستشفيات دلة."
click at [857, 615] on button "Send and close" at bounding box center [881, 613] width 72 height 24
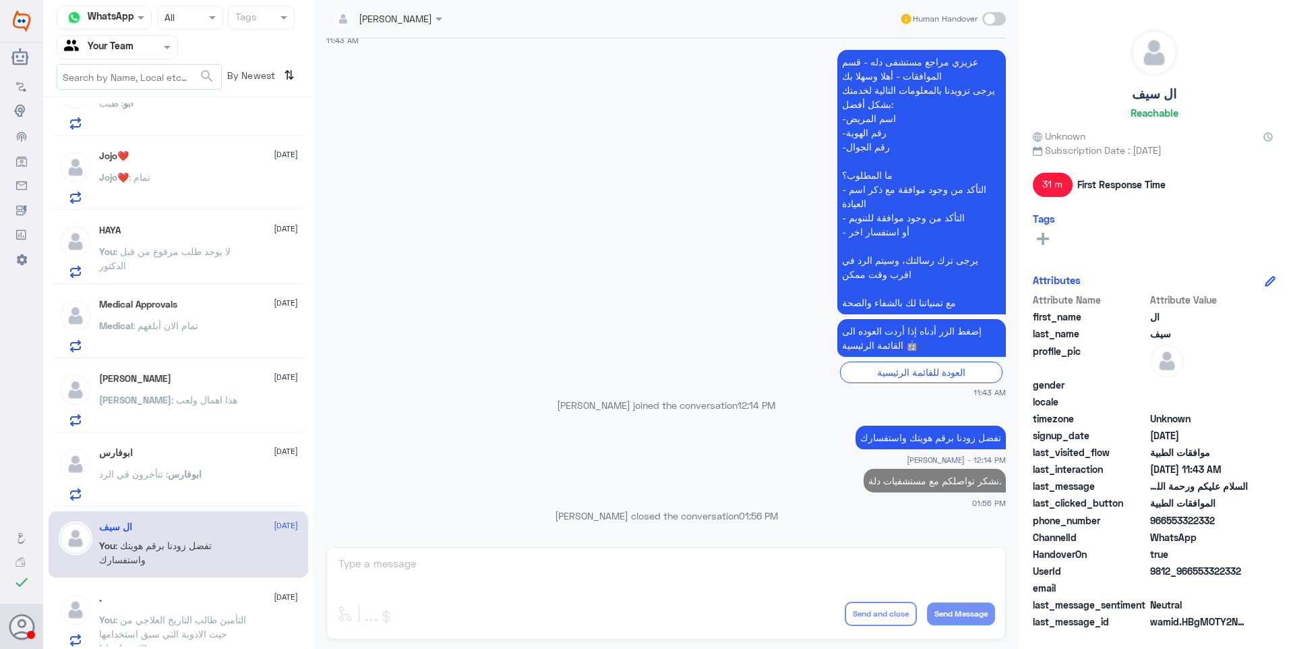
click at [200, 492] on div "ابوفارس : تتأخرون في الرد" at bounding box center [198, 485] width 199 height 30
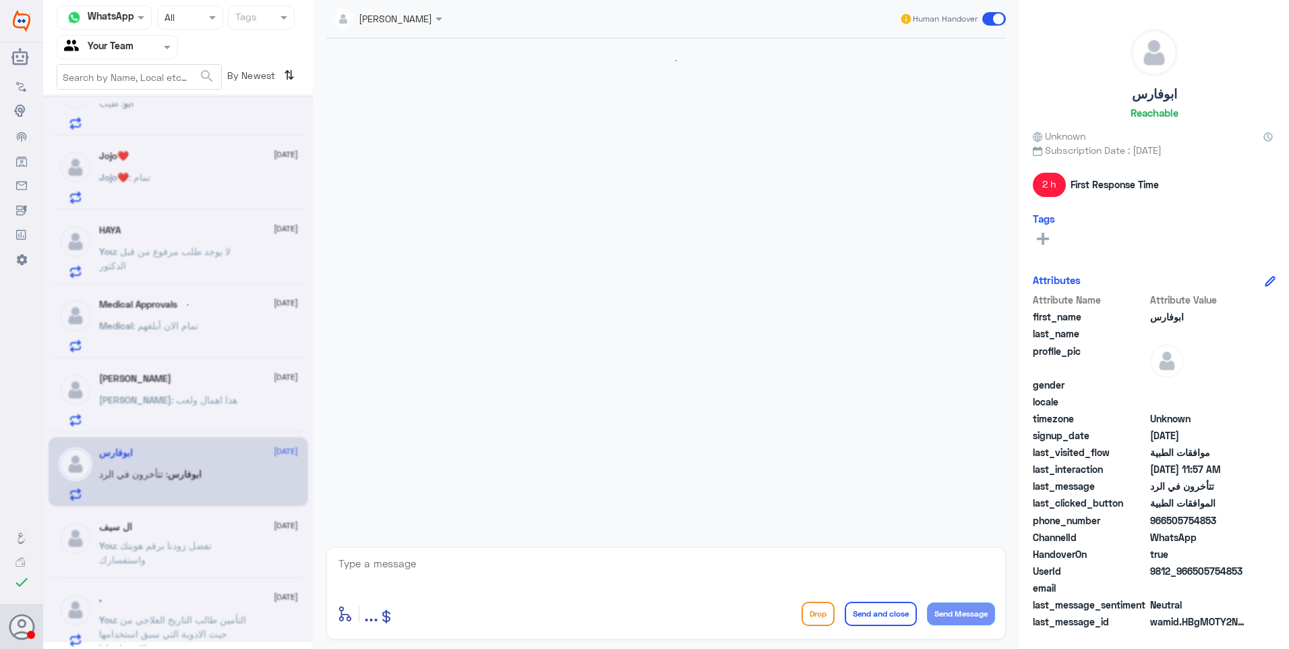
scroll to position [1481, 0]
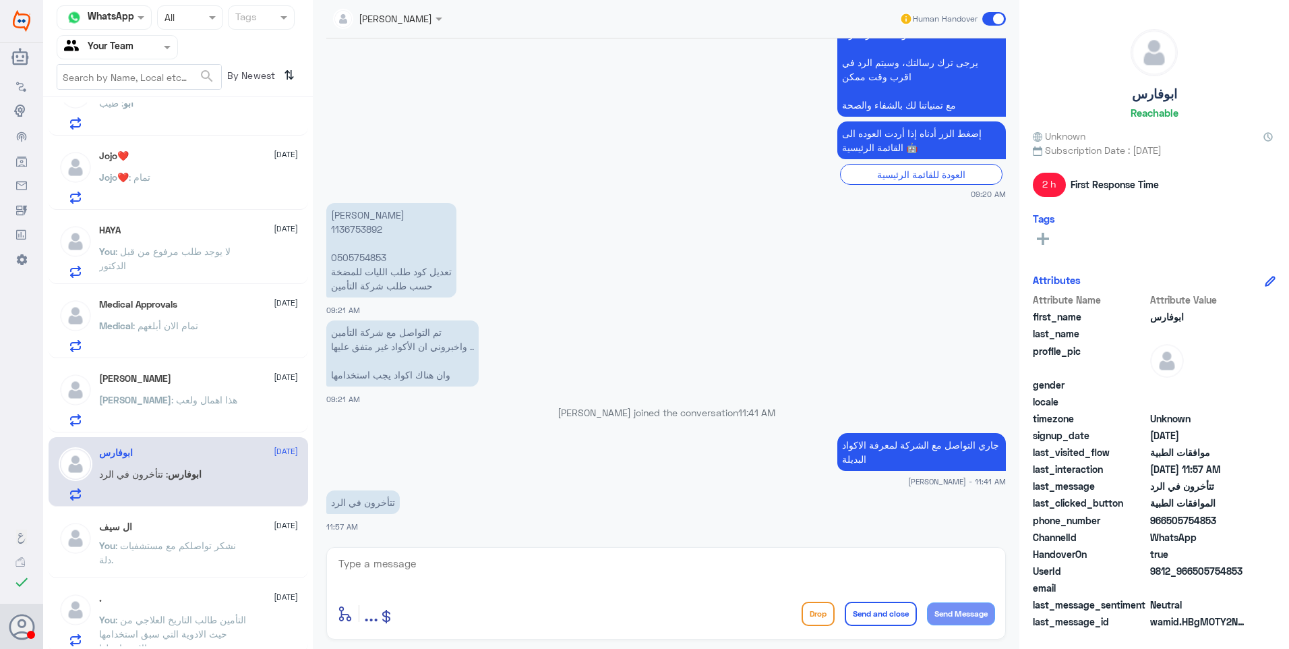
click at [846, 452] on p "جاري التواصل مع الشركة لمعرفة الاكواد البديلة" at bounding box center [922, 452] width 169 height 38
click at [364, 225] on p "دانية عبدالكريم ابوقيس 1136753892 0505754853 تعديل كود طلب الليات للمضخة حسب طل…" at bounding box center [391, 250] width 130 height 94
copy p "1136753892"
click at [227, 397] on span ": هذا اهمال ولعب" at bounding box center [204, 399] width 66 height 11
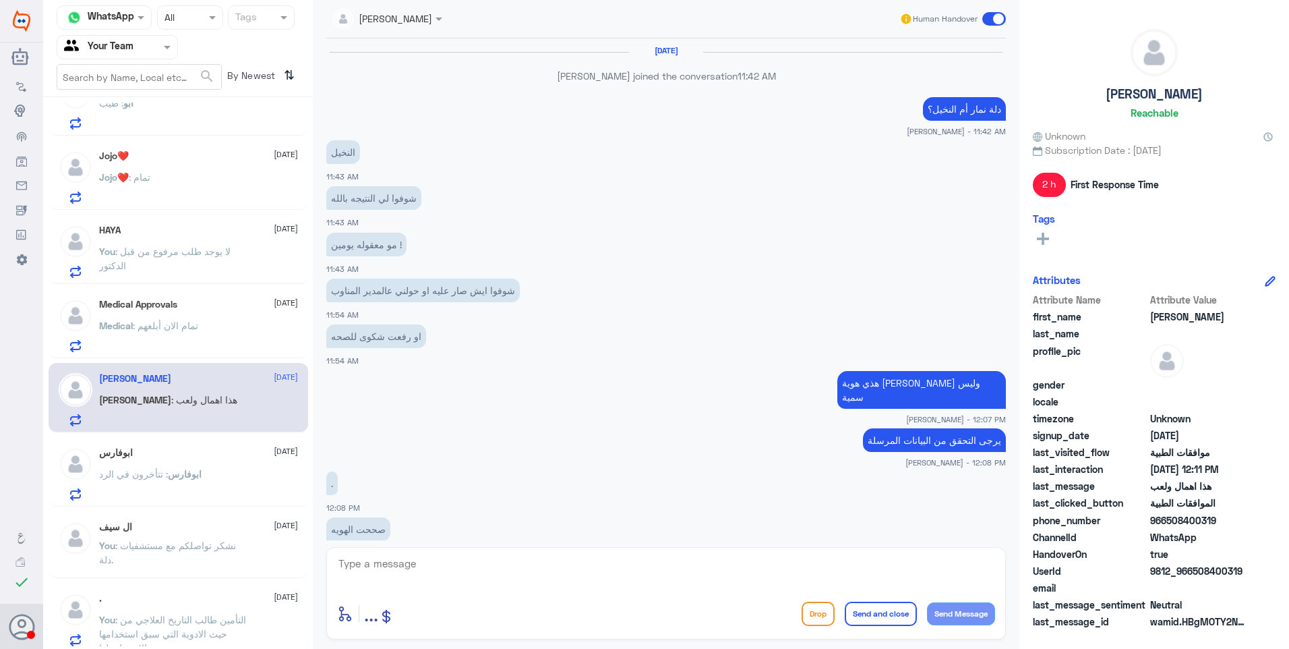
scroll to position [459, 0]
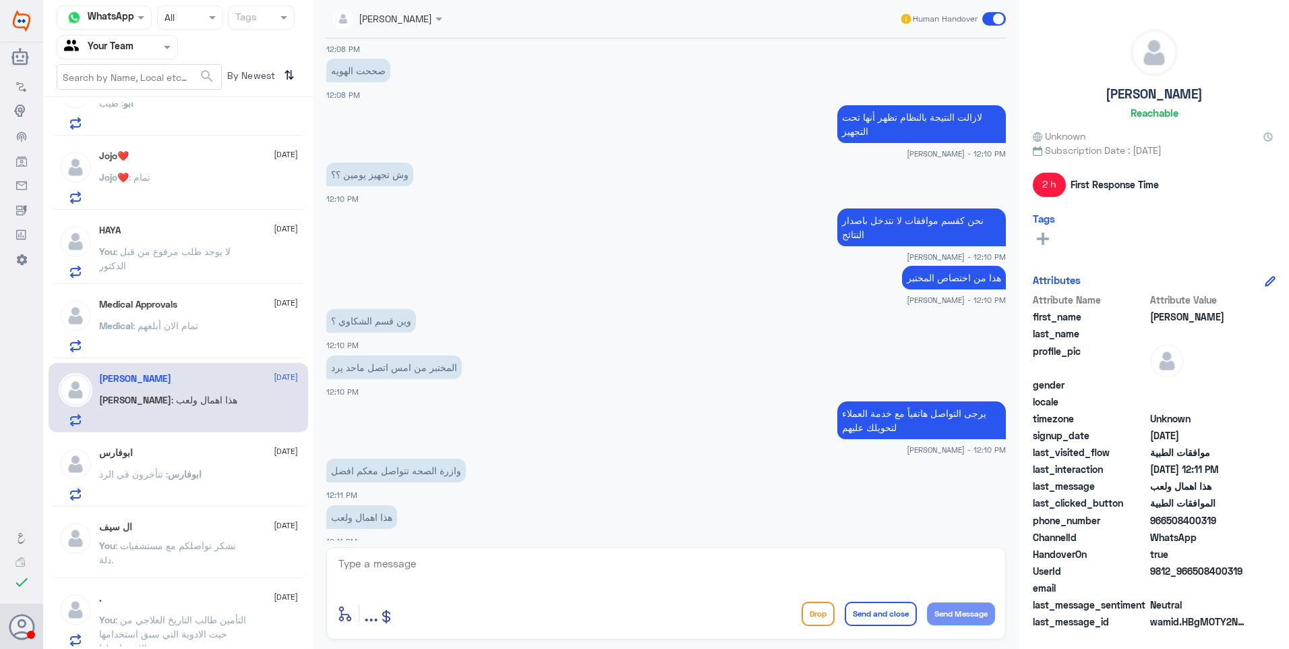
drag, startPoint x: 815, startPoint y: 609, endPoint x: 800, endPoint y: 589, distance: 25.5
click at [815, 608] on button "Drop" at bounding box center [818, 613] width 33 height 24
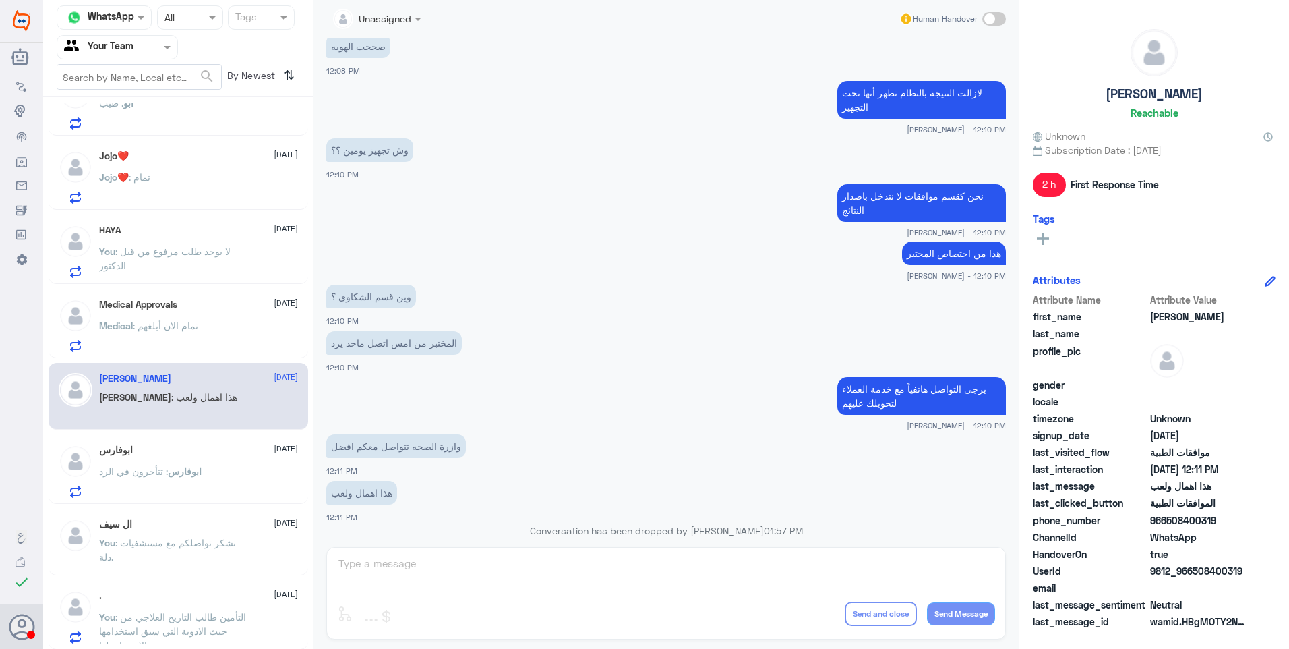
click at [174, 315] on div "Medical Approvals 26 August Medical : تمام الان أبلغهم" at bounding box center [198, 325] width 199 height 53
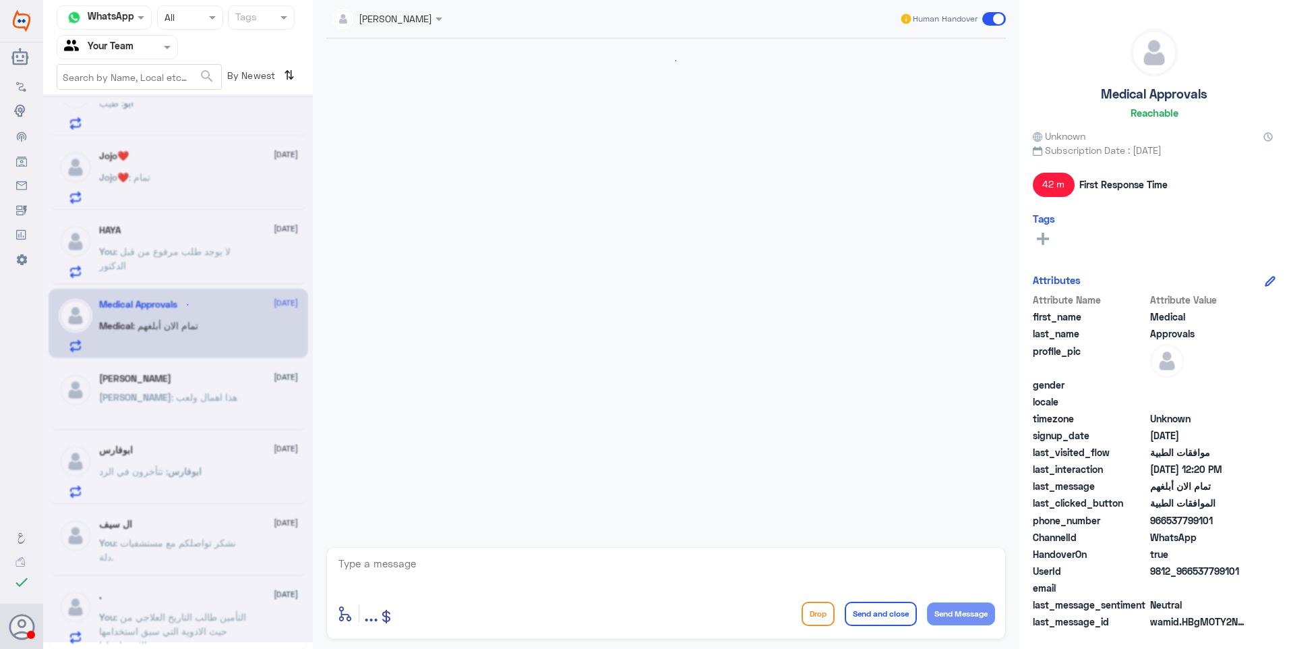
scroll to position [979, 0]
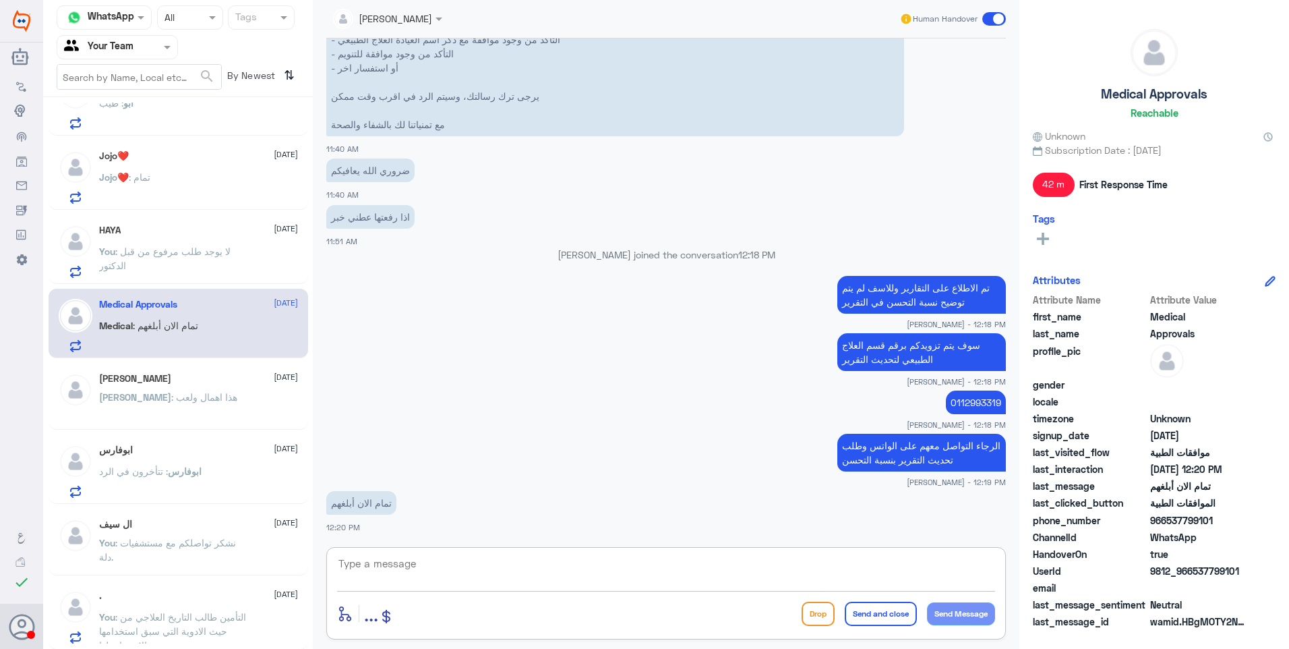
drag, startPoint x: 580, startPoint y: 577, endPoint x: 741, endPoint y: 568, distance: 161.4
click at [582, 578] on textarea at bounding box center [666, 570] width 658 height 33
paste textarea "1136753892"
drag, startPoint x: 394, startPoint y: 548, endPoint x: 342, endPoint y: 521, distance: 59.1
click at [342, 522] on div "Ahlam Alshehri Human Handover 20 Aug 2025 Conversation has been assigned to jan…" at bounding box center [666, 326] width 707 height 653
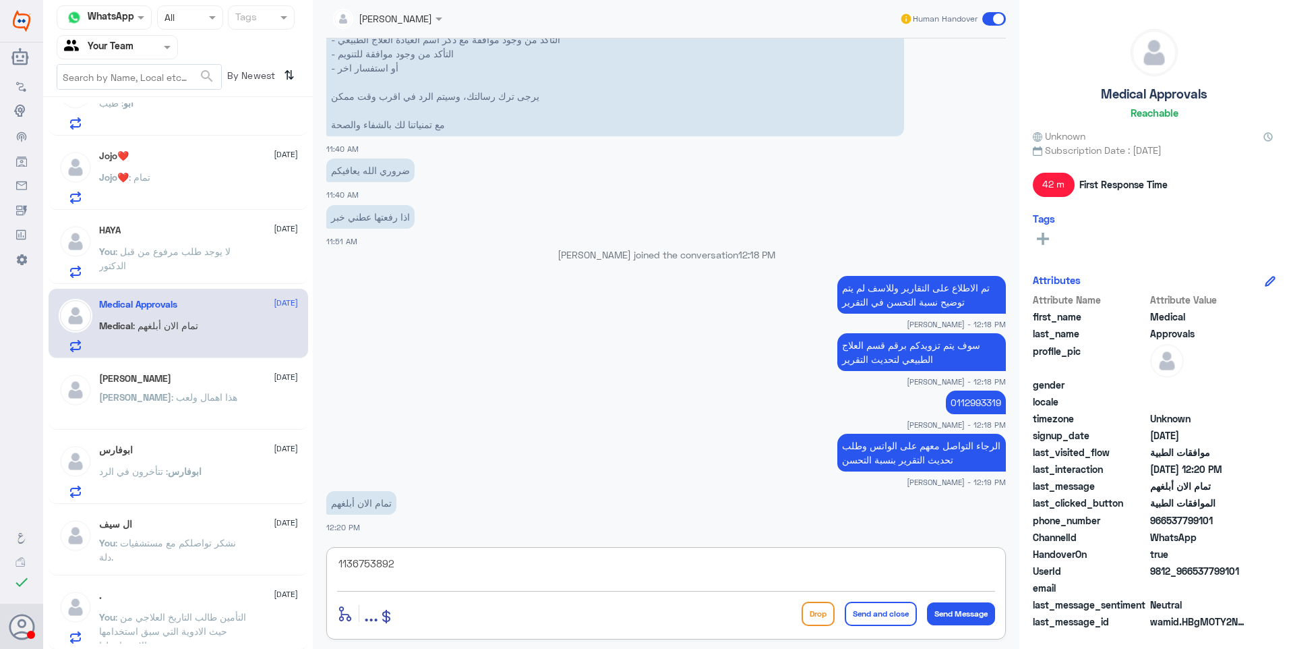
type textarea "1"
click at [583, 564] on textarea at bounding box center [666, 570] width 658 height 33
drag, startPoint x: 835, startPoint y: 558, endPoint x: 1092, endPoint y: 573, distance: 257.4
click at [1092, 572] on div "Channel WhatsApp Status × All Tags Agent Filter Your Team search By Newest ⇅ AD…" at bounding box center [666, 326] width 1246 height 653
type textarea "نشكر تواصلكم مع مستشفيات دلة."
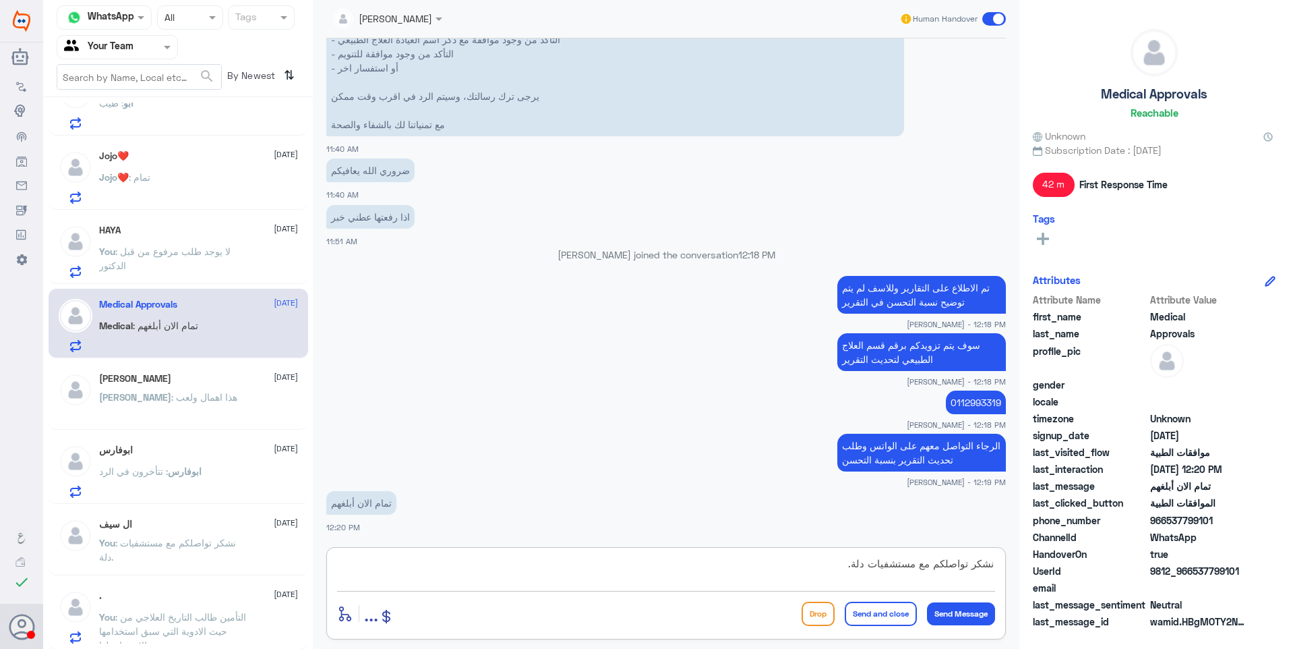
click at [883, 606] on button "Send and close" at bounding box center [881, 613] width 72 height 24
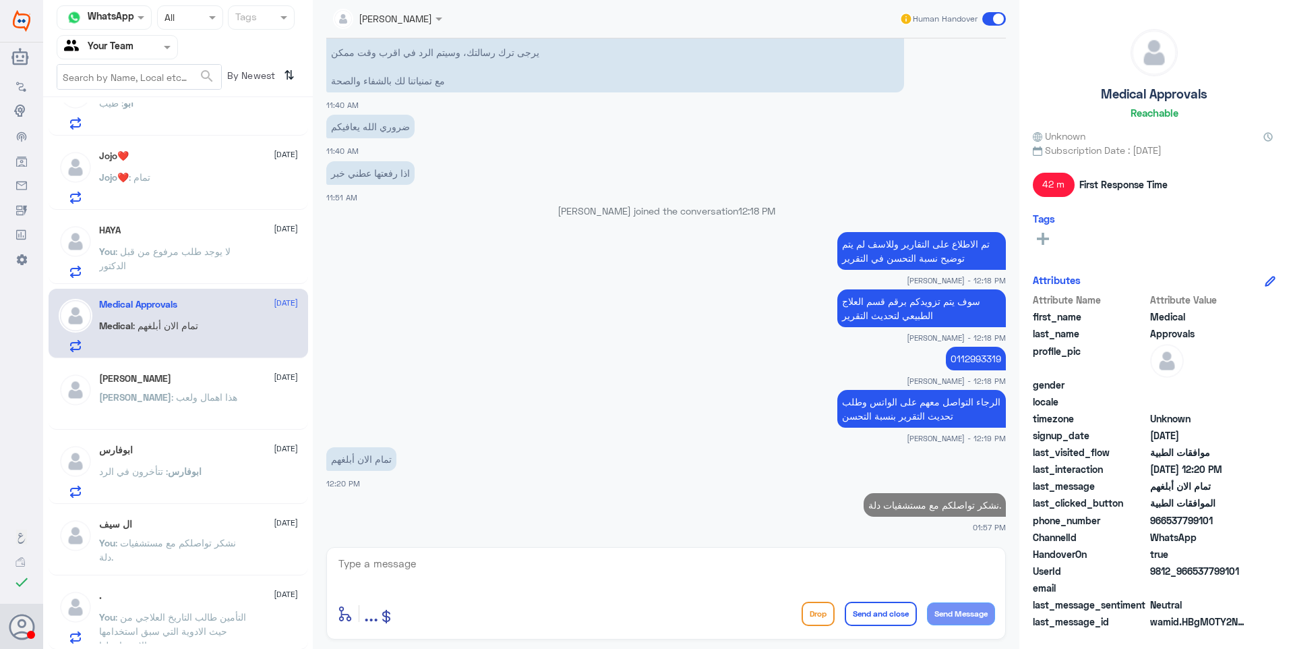
scroll to position [1020, 0]
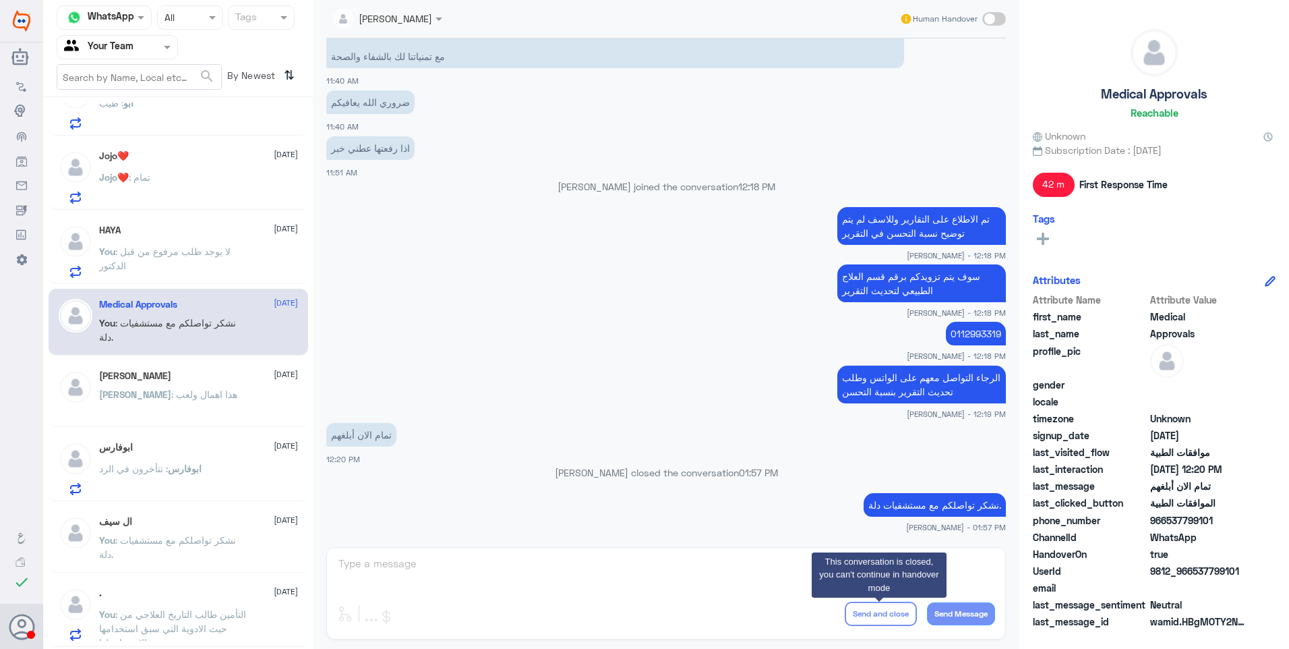
click at [926, 510] on p "نشكر تواصلكم مع مستشفيات دلة." at bounding box center [935, 505] width 142 height 24
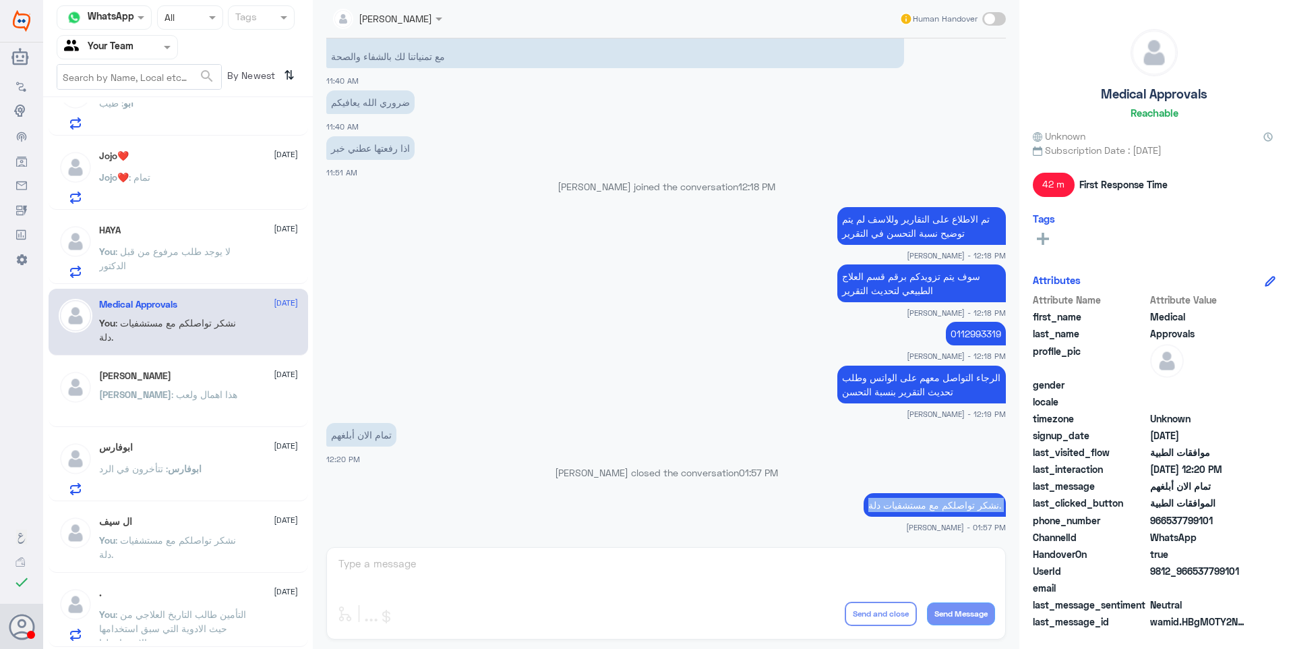
click at [926, 510] on p "نشكر تواصلكم مع مستشفيات دلة." at bounding box center [935, 505] width 142 height 24
copy div "نشكر تواصلكم مع مستشفيات دلة."
click at [200, 241] on div "HAYA 26 August You : لا يوجد طلب مرفوع من قبل الدكتور" at bounding box center [198, 251] width 199 height 53
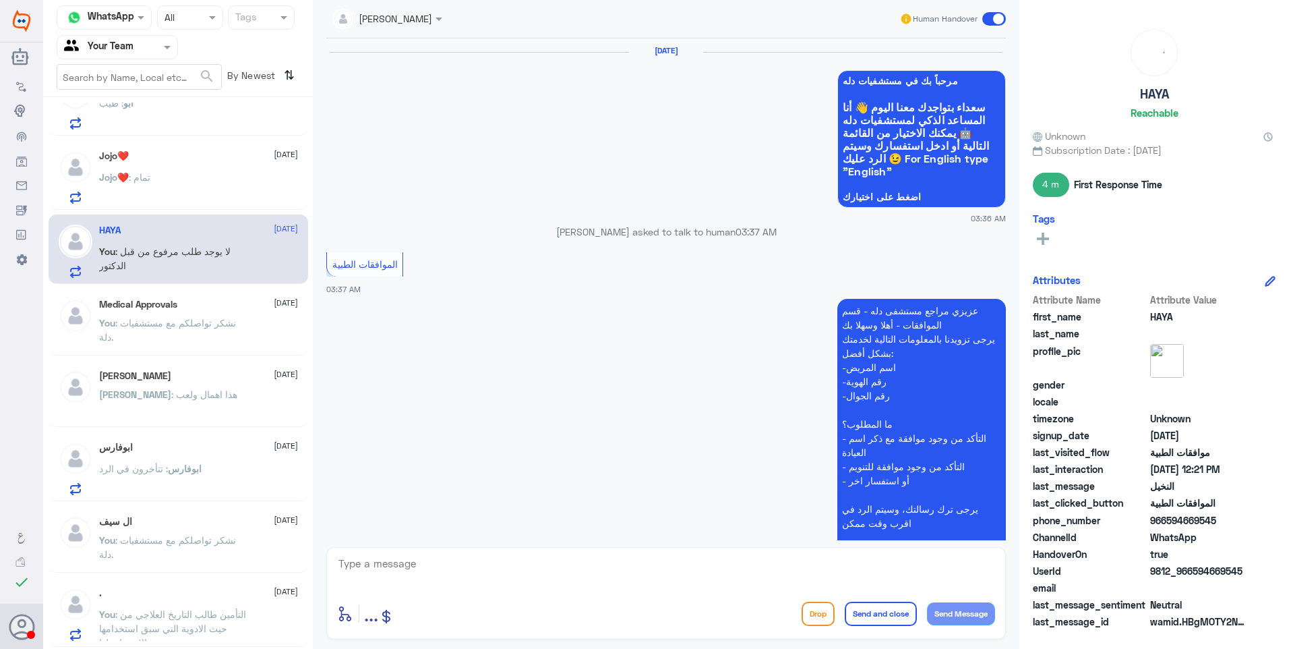
scroll to position [1209, 0]
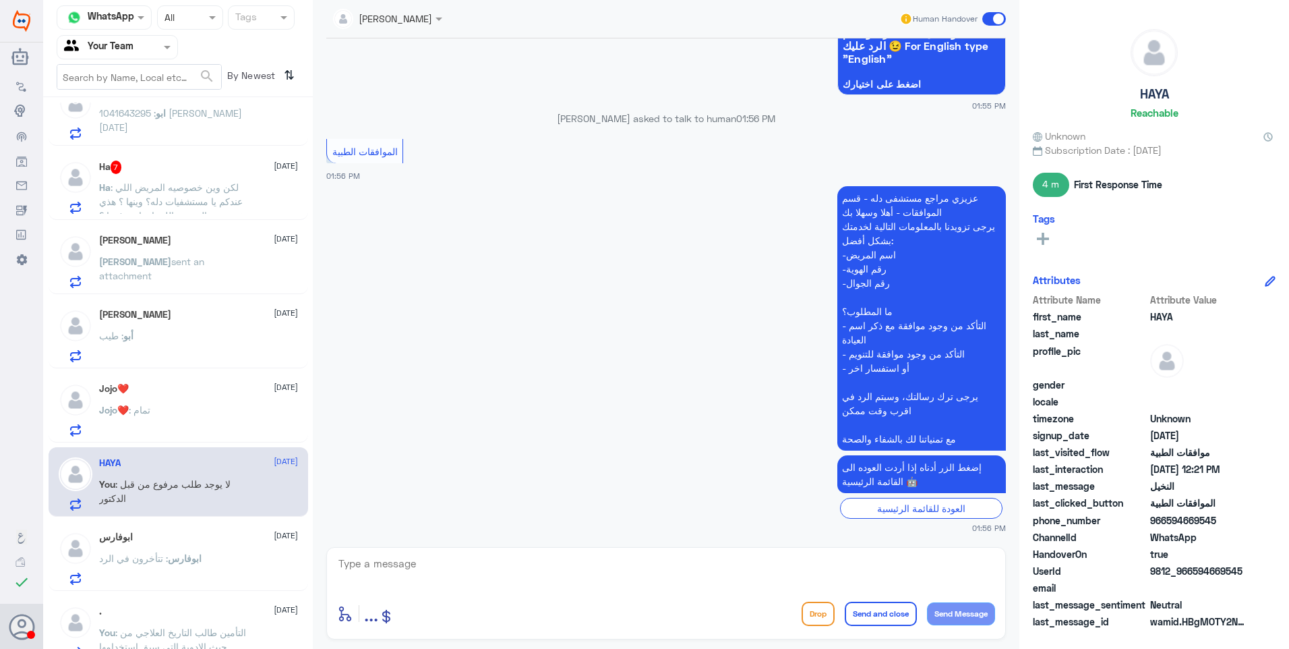
scroll to position [196, 0]
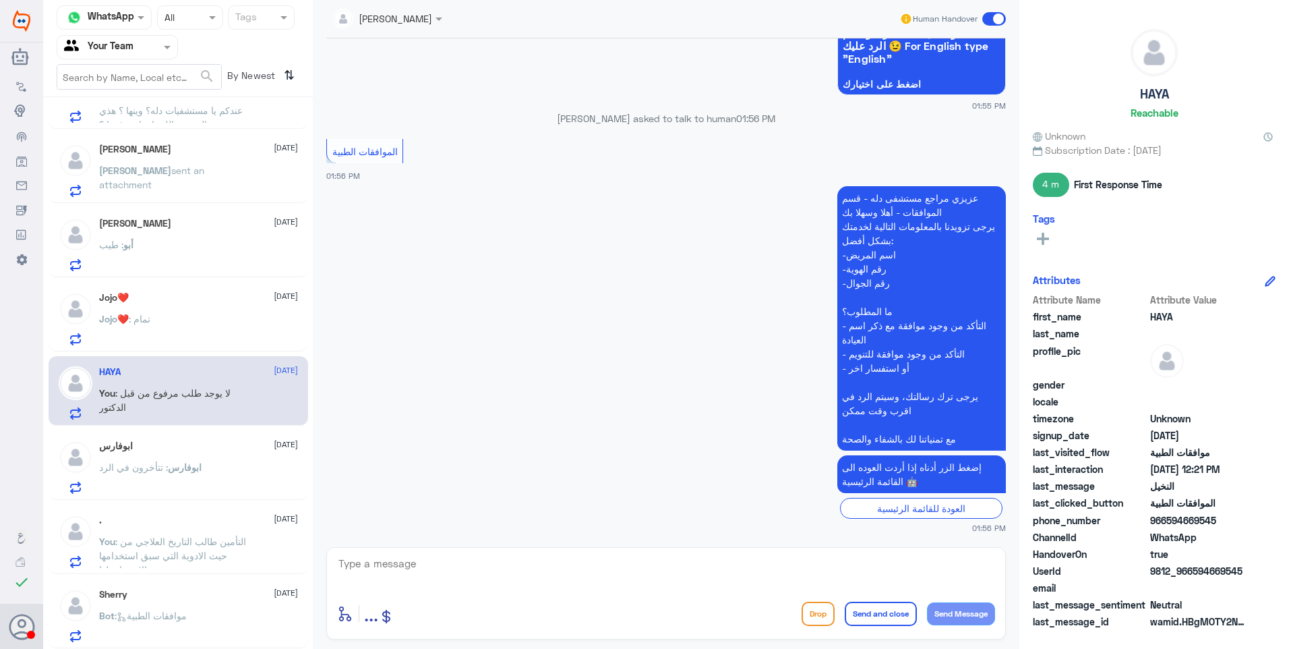
drag, startPoint x: 456, startPoint y: 562, endPoint x: 484, endPoint y: 548, distance: 32.0
click at [456, 562] on textarea at bounding box center [666, 570] width 658 height 33
click at [146, 625] on p "Bot : موافقات الطبية" at bounding box center [143, 625] width 88 height 34
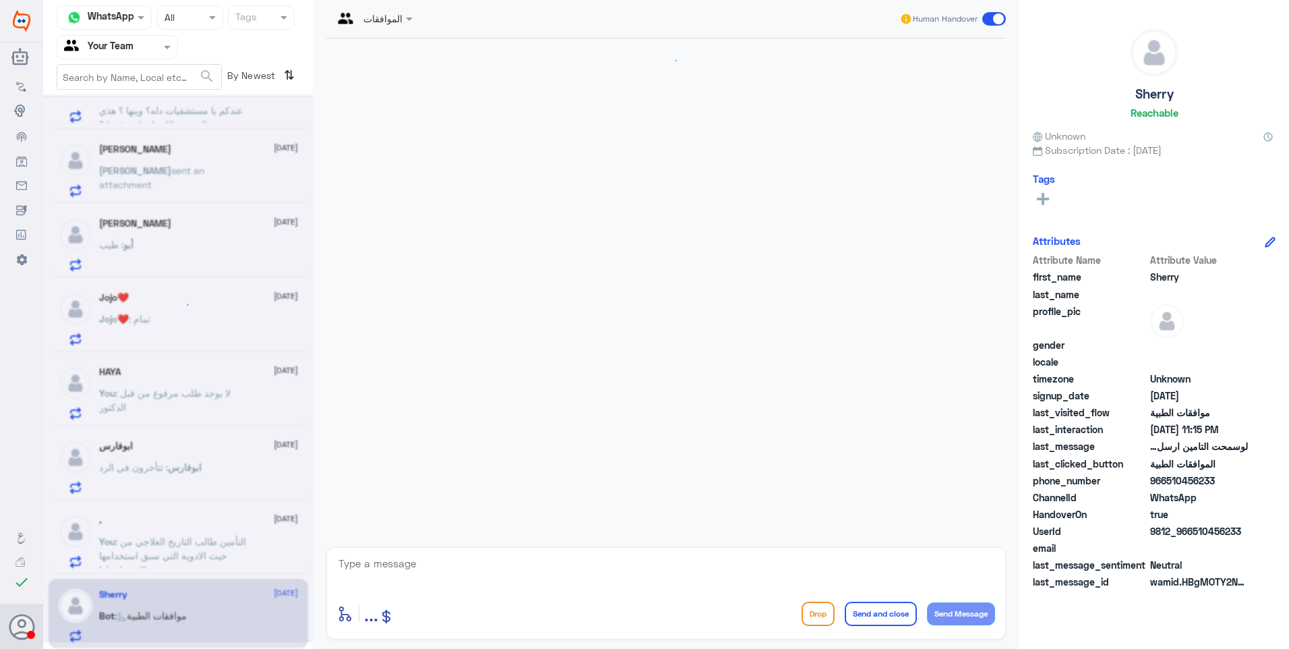
scroll to position [407, 0]
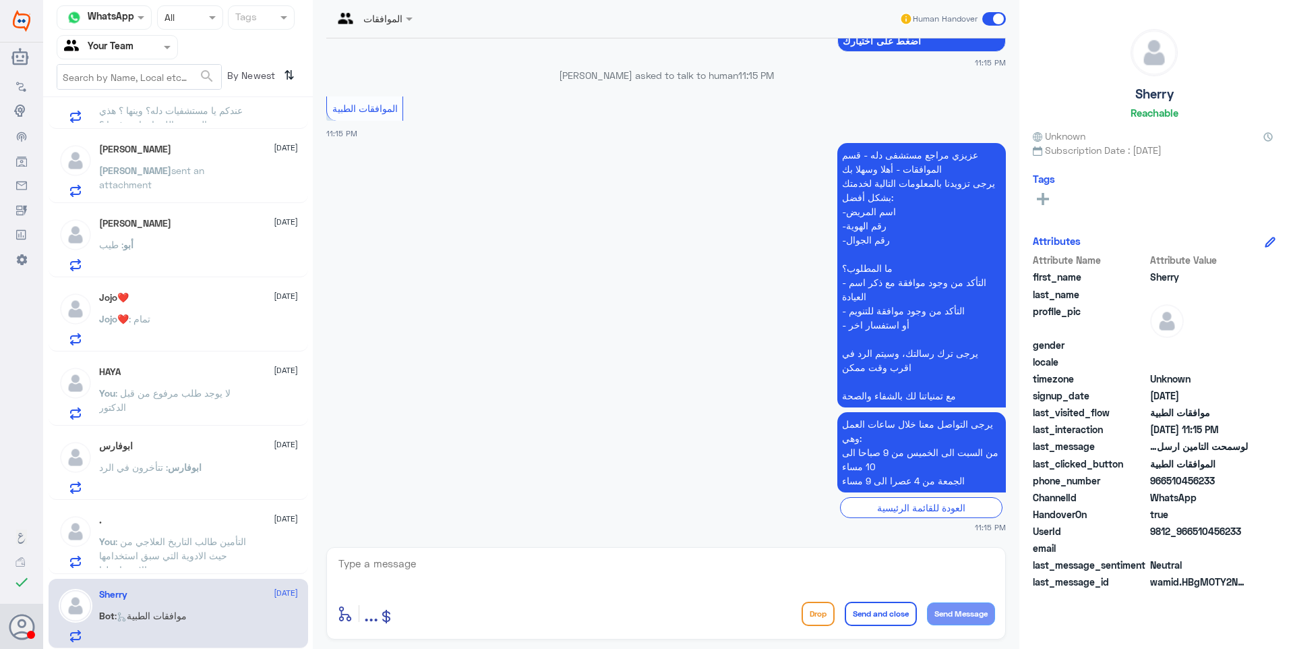
click at [120, 556] on span ": التأمين طالب التاريخ العلاجي من حيث الادوية التي سبق استخدامها ومدى الاستجابة…" at bounding box center [172, 555] width 147 height 40
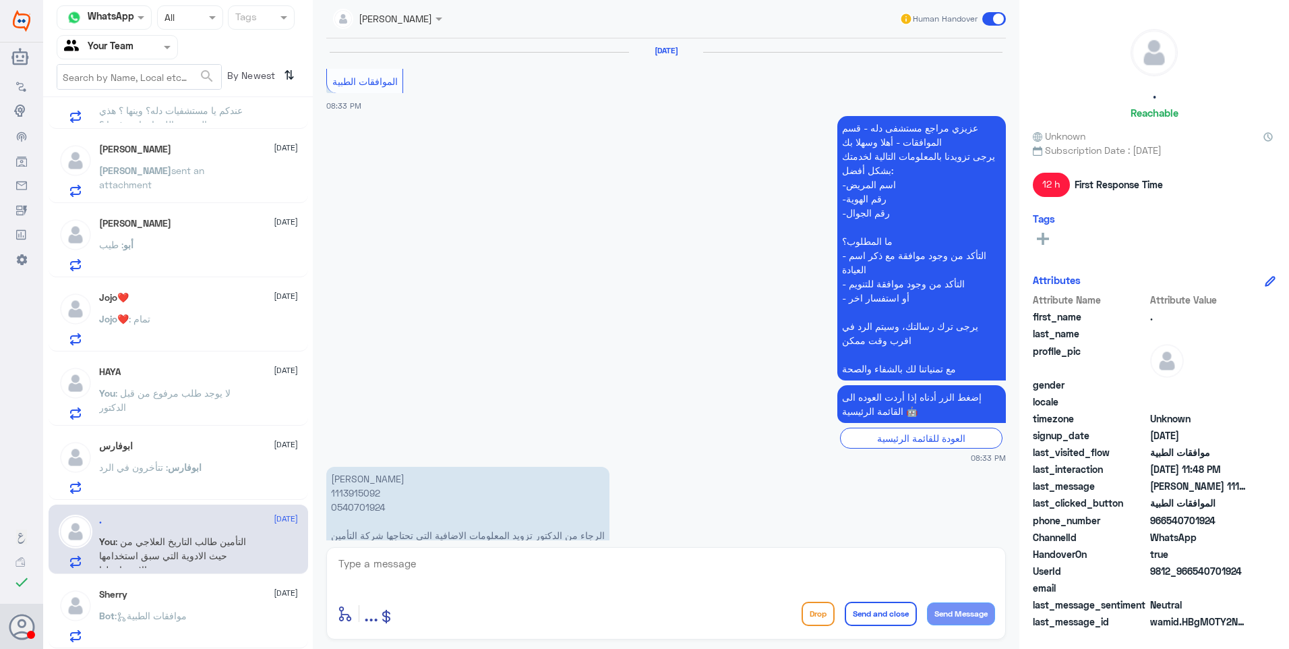
scroll to position [1831, 0]
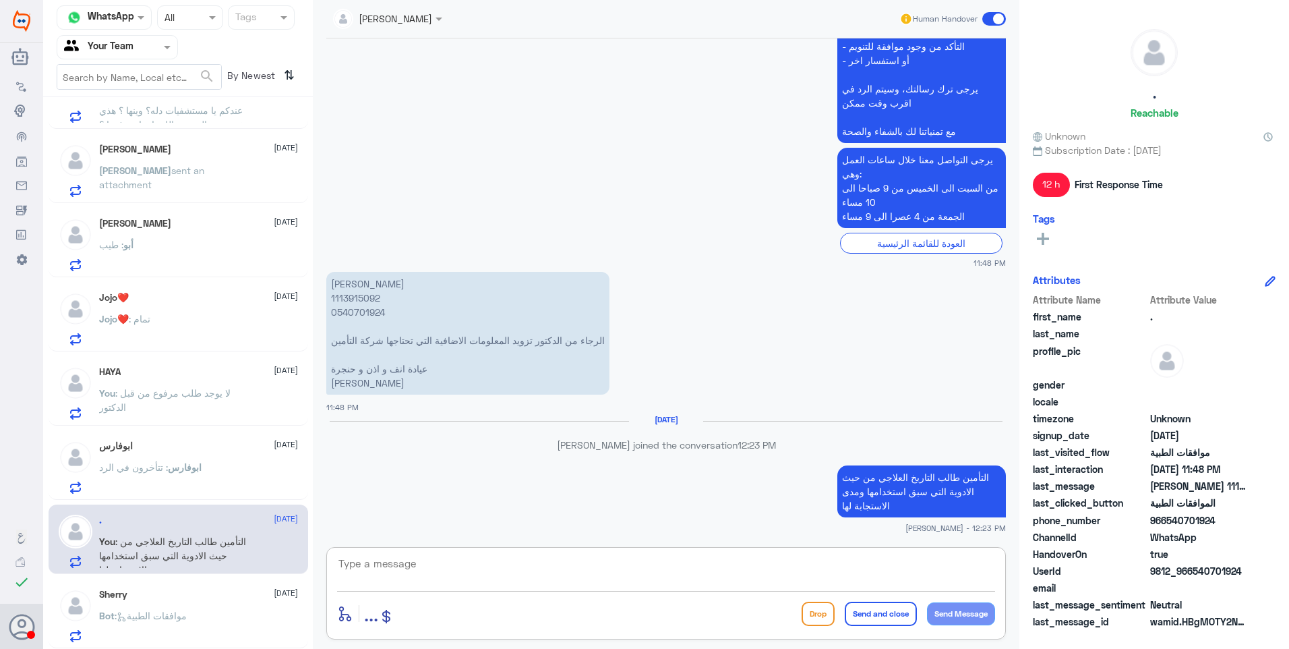
click at [604, 563] on textarea at bounding box center [666, 570] width 658 height 33
paste textarea "نشكر تواصلكم مع مستشفيات دلة."
drag, startPoint x: 801, startPoint y: 557, endPoint x: 1116, endPoint y: 568, distance: 315.1
click at [1116, 568] on div "Channel WhatsApp Status × All Tags Agent Filter Your Team search By Newest ⇅ AD…" at bounding box center [666, 326] width 1246 height 653
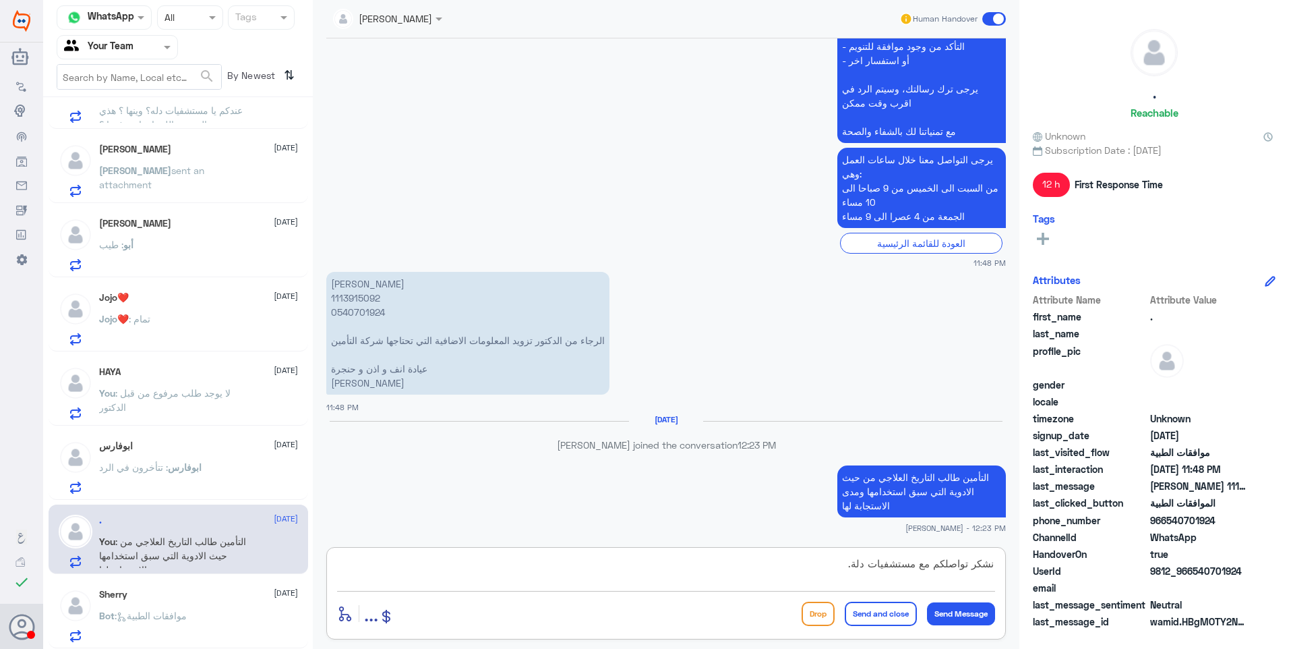
type textarea "نشكر تواصلكم مع مستشفيات دلة."
click at [846, 608] on button "Send and close" at bounding box center [881, 613] width 72 height 24
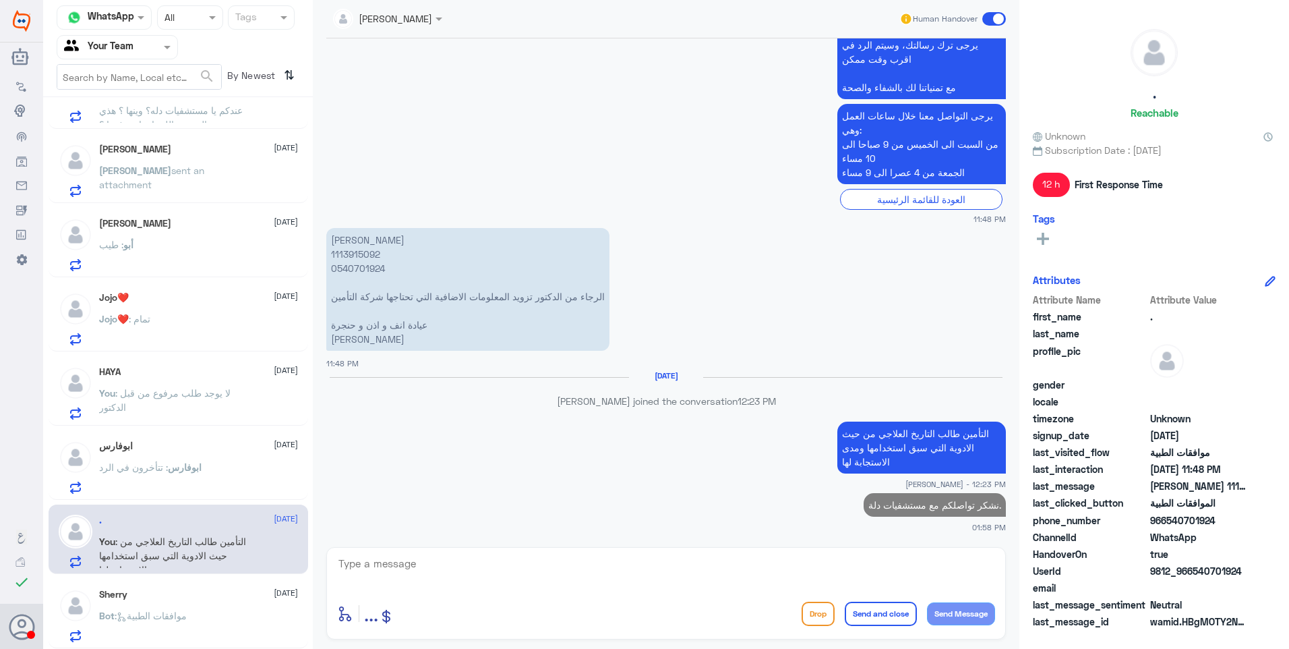
scroll to position [194, 0]
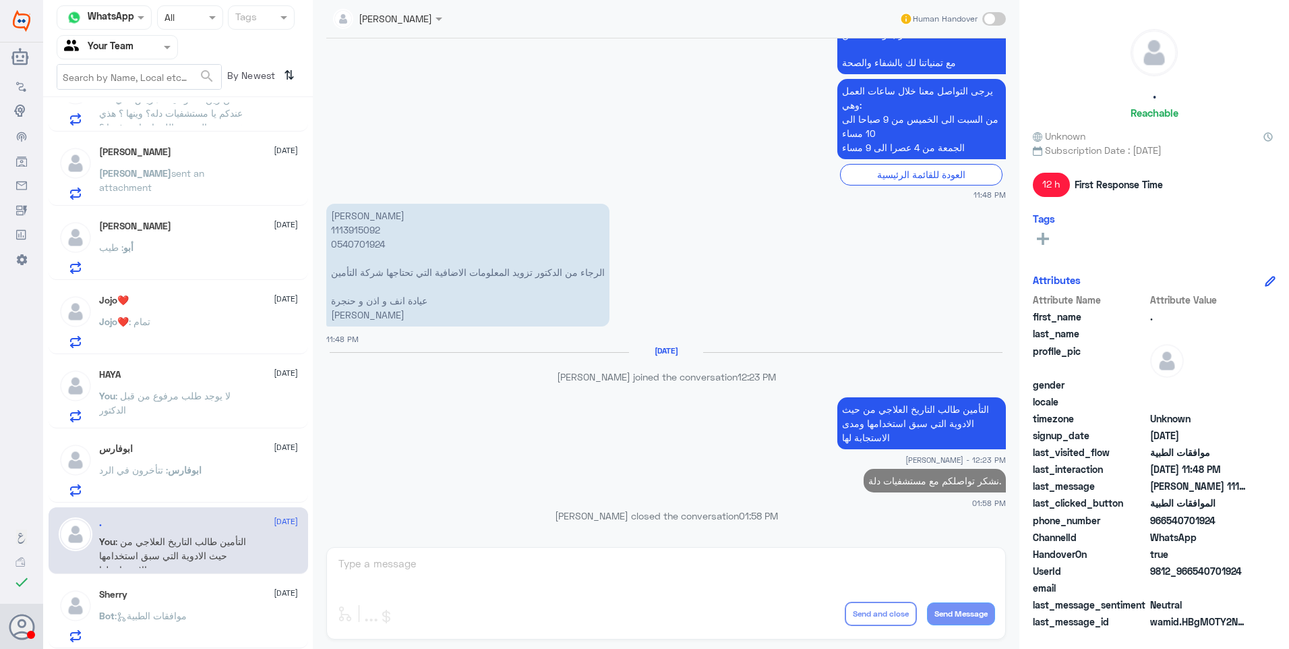
click at [221, 493] on div "ابوفارس : تتأخرون في الرد" at bounding box center [198, 481] width 199 height 30
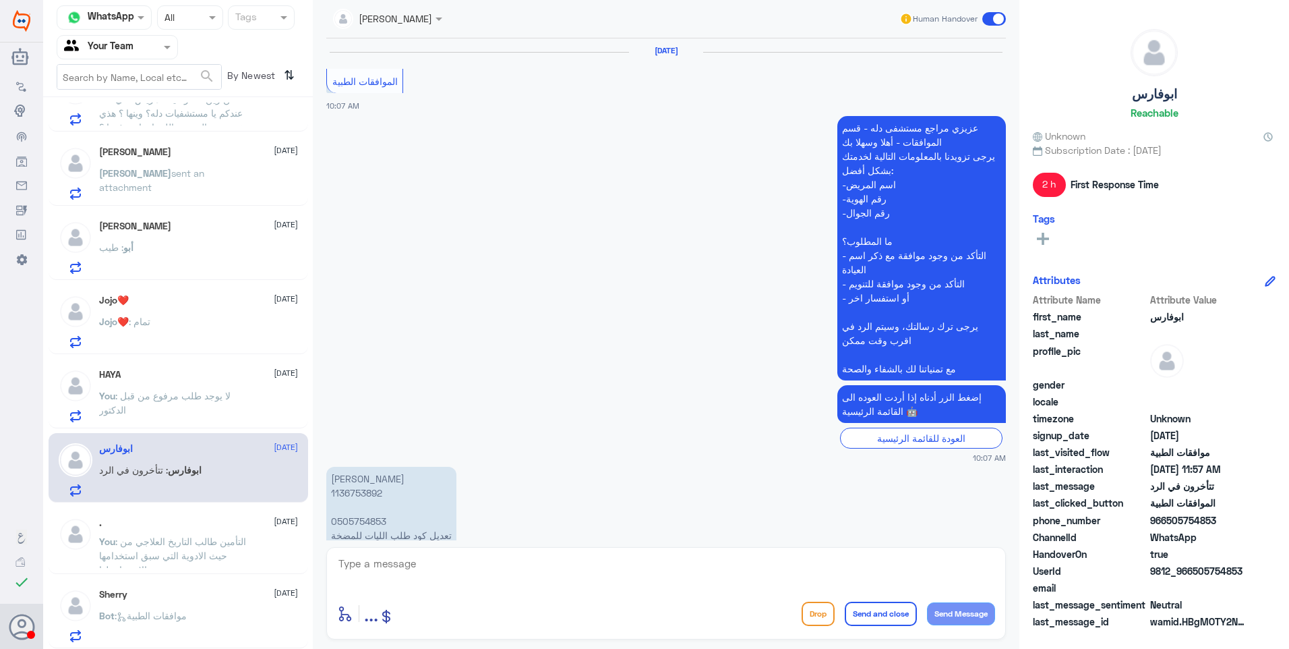
scroll to position [1481, 0]
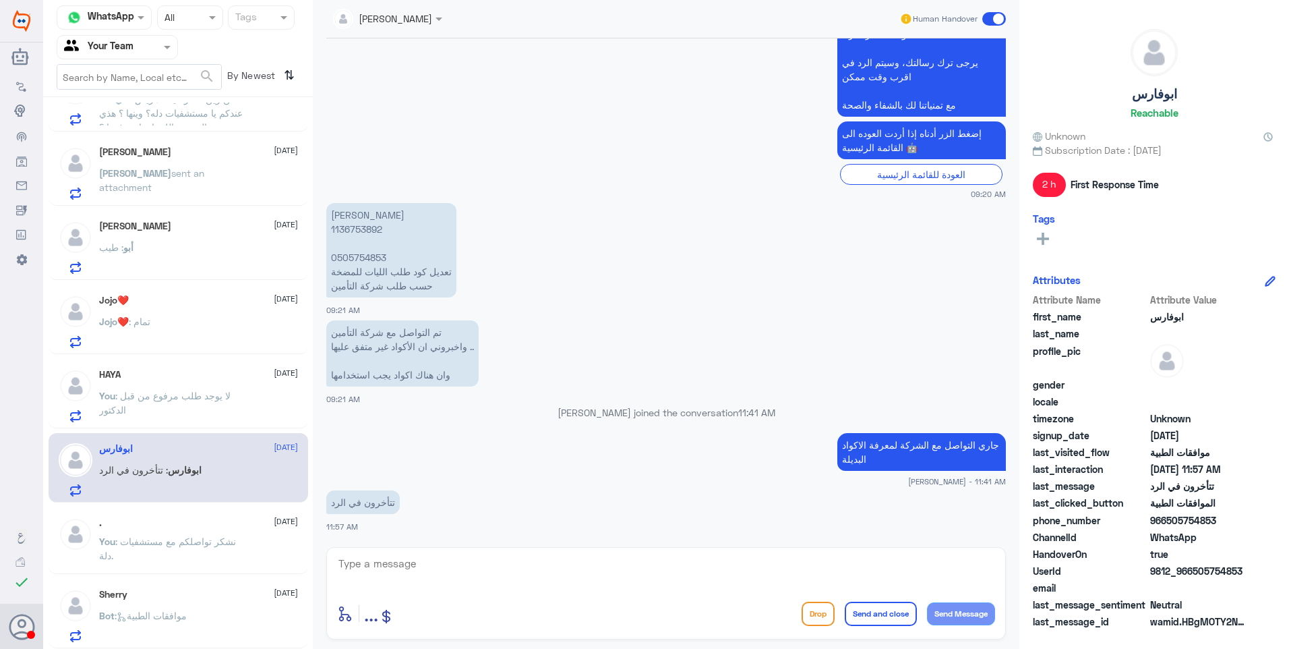
click at [210, 390] on span ": لا يوجد طلب مرفوع من قبل الدكتور" at bounding box center [164, 403] width 131 height 26
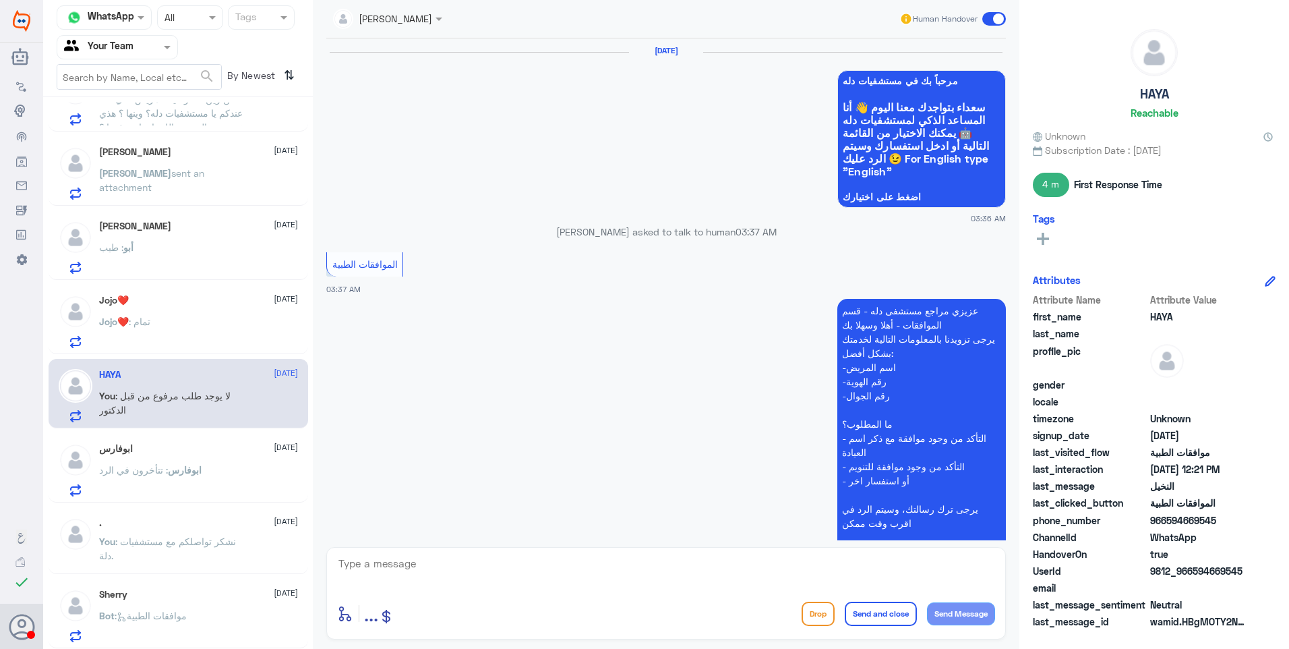
scroll to position [1209, 0]
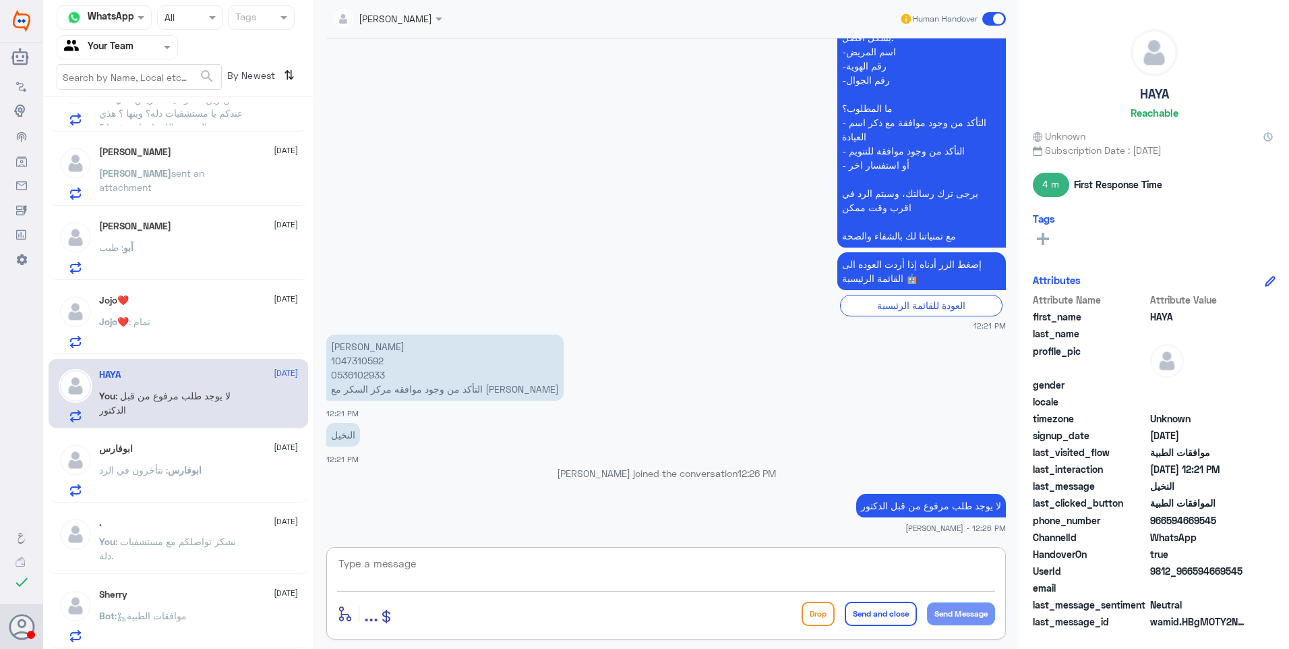
click at [518, 563] on textarea at bounding box center [666, 570] width 658 height 33
paste textarea "نشكر تواصلكم مع مستشفيات دلة."
type textarea "نشكر تواصلكم مع مستشفيات دلة."
click at [884, 624] on button "Send and close" at bounding box center [881, 613] width 72 height 24
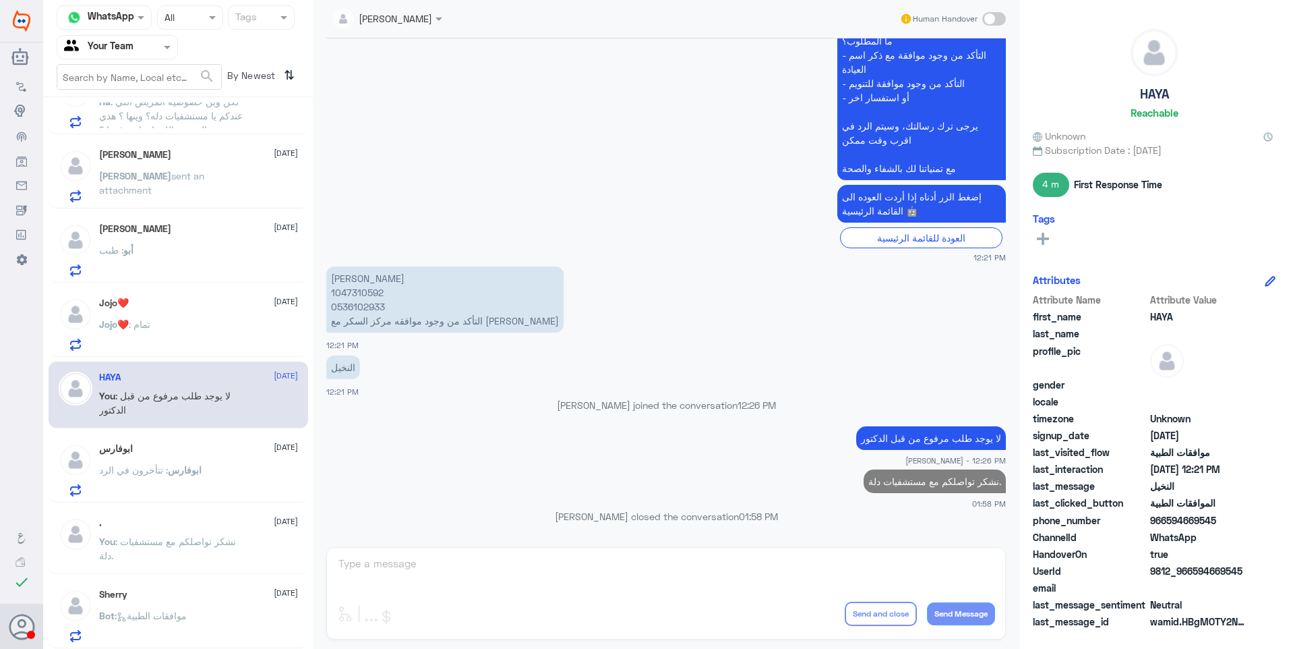
scroll to position [191, 0]
click at [180, 341] on div "Jojo❤️ : تمام" at bounding box center [198, 335] width 199 height 30
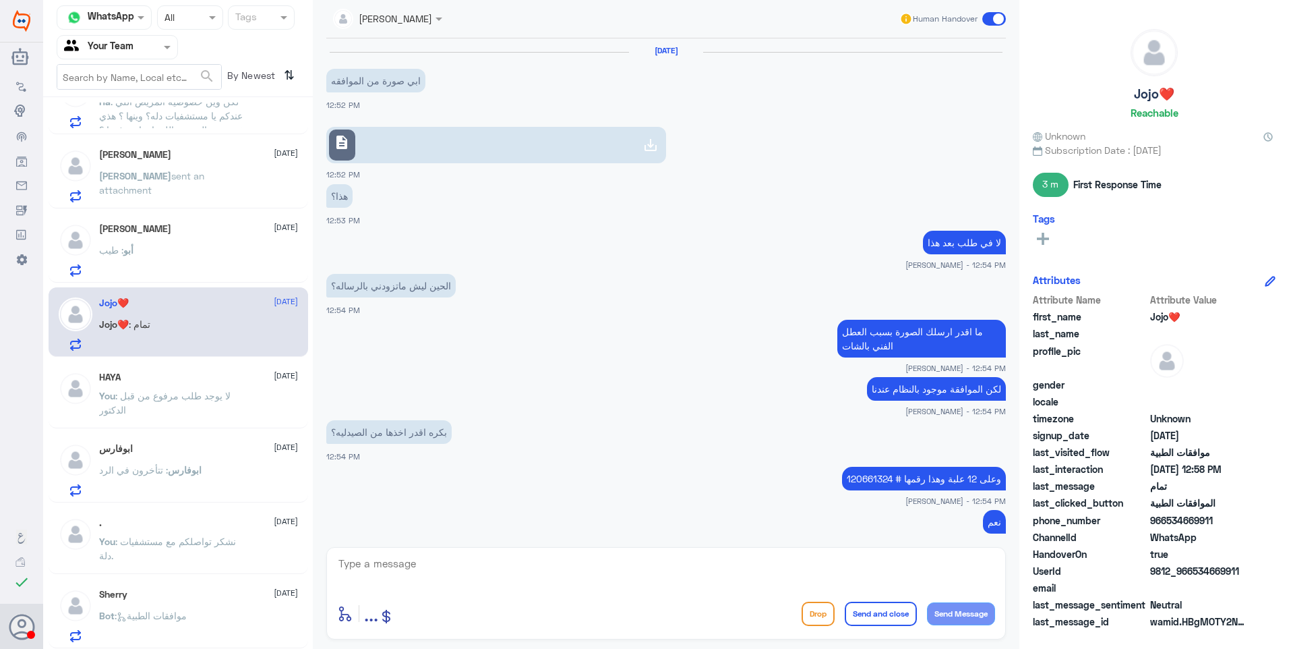
scroll to position [635, 0]
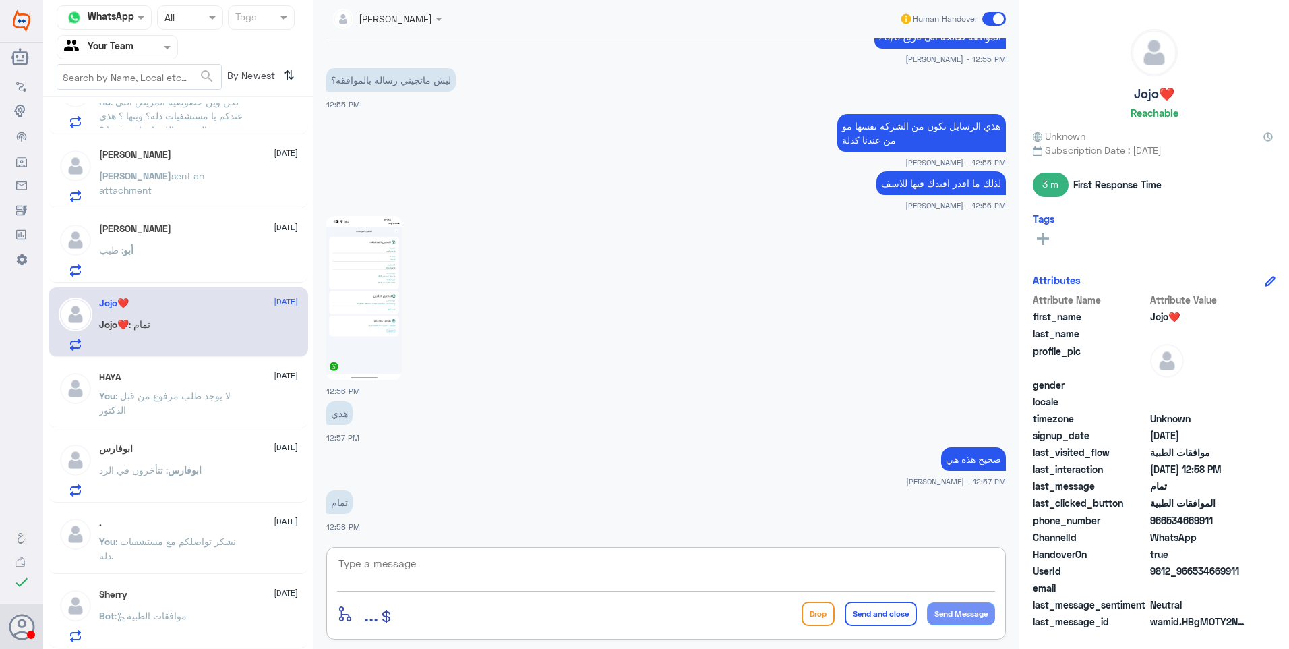
click at [489, 564] on textarea at bounding box center [666, 570] width 658 height 33
drag, startPoint x: 346, startPoint y: 564, endPoint x: 314, endPoint y: 551, distance: 34.4
click at [316, 552] on div "Ahlam Alshehri Human Handover 26 Aug 2025 ابي صورة من الموافقه 12:52 PM descrip…" at bounding box center [666, 326] width 707 height 653
type textarea "-"
click at [875, 608] on button "Send and close" at bounding box center [881, 613] width 72 height 24
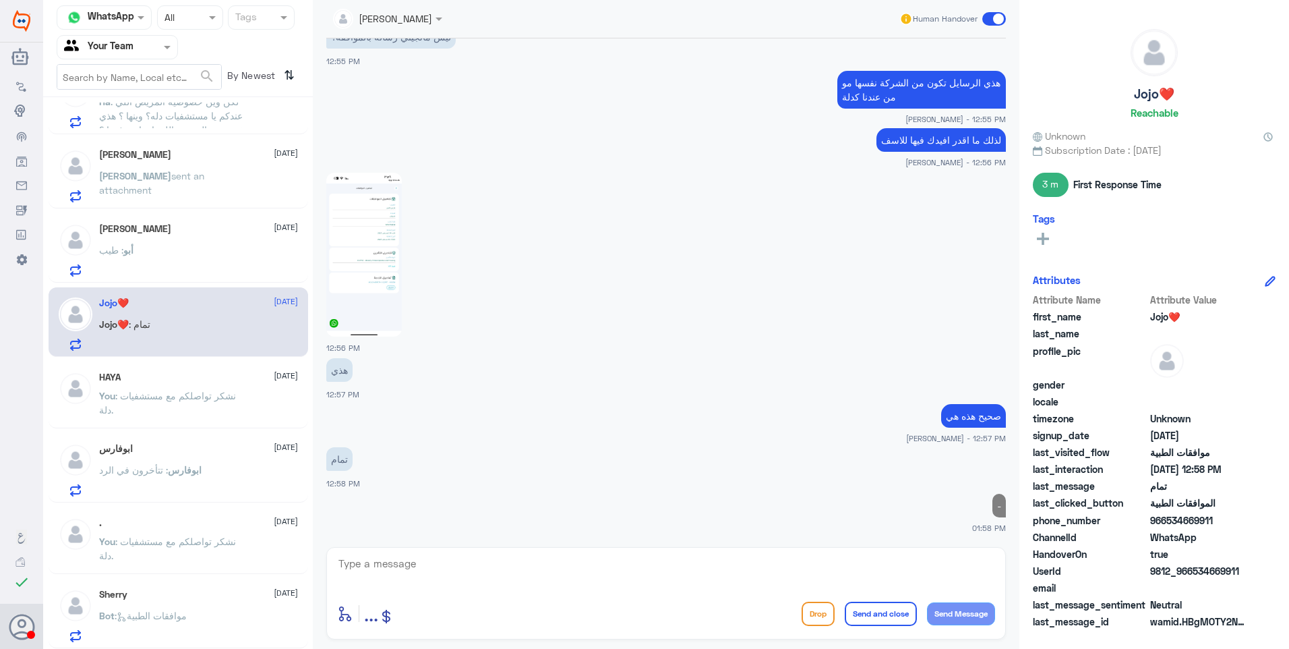
scroll to position [188, 0]
click at [224, 235] on div "أبو ناصر 26 August" at bounding box center [198, 231] width 199 height 11
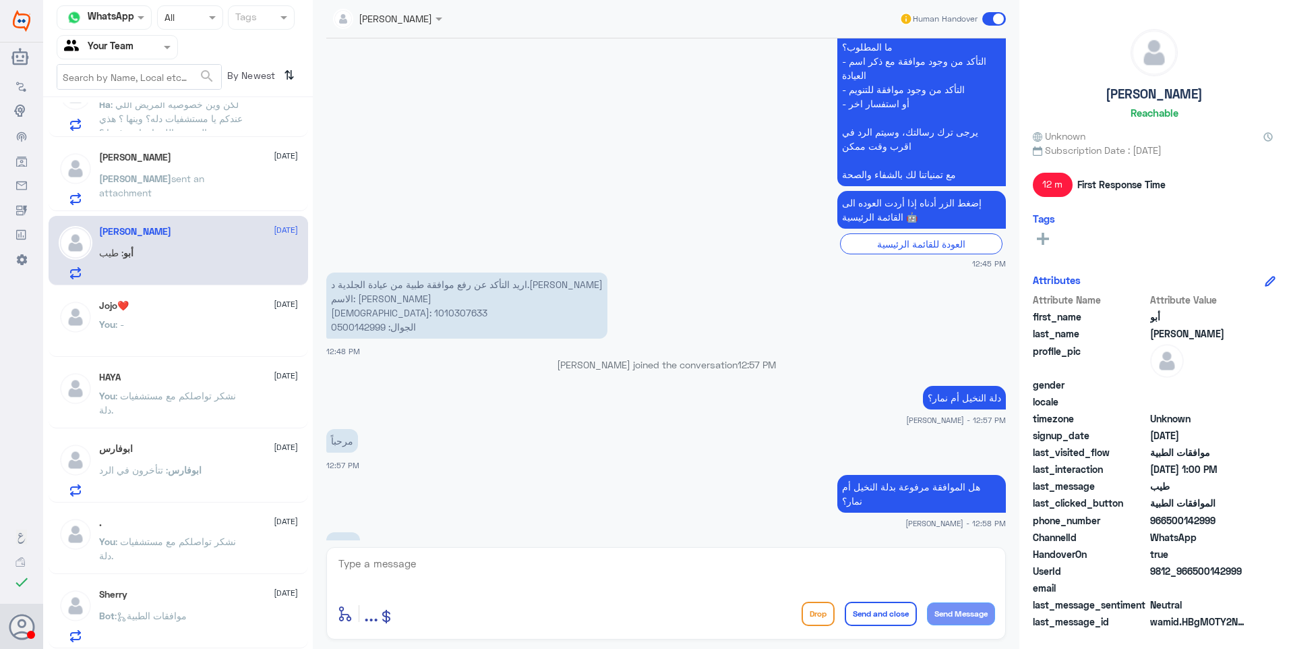
scroll to position [419, 0]
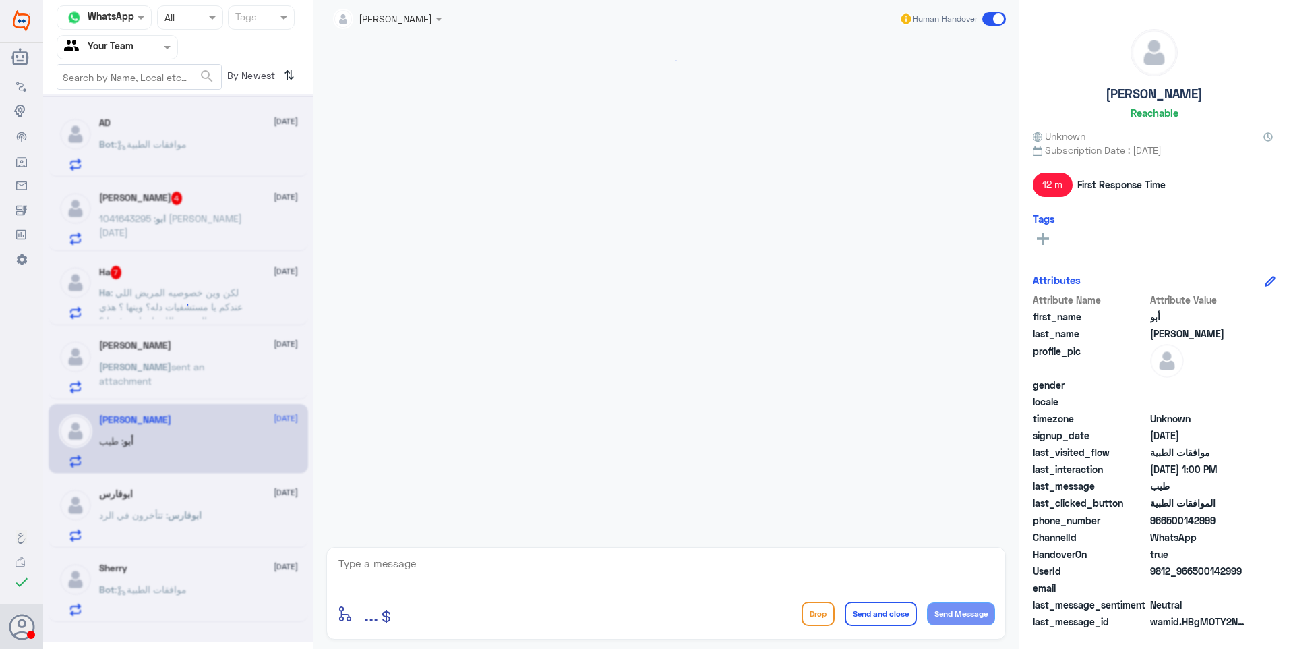
scroll to position [159, 0]
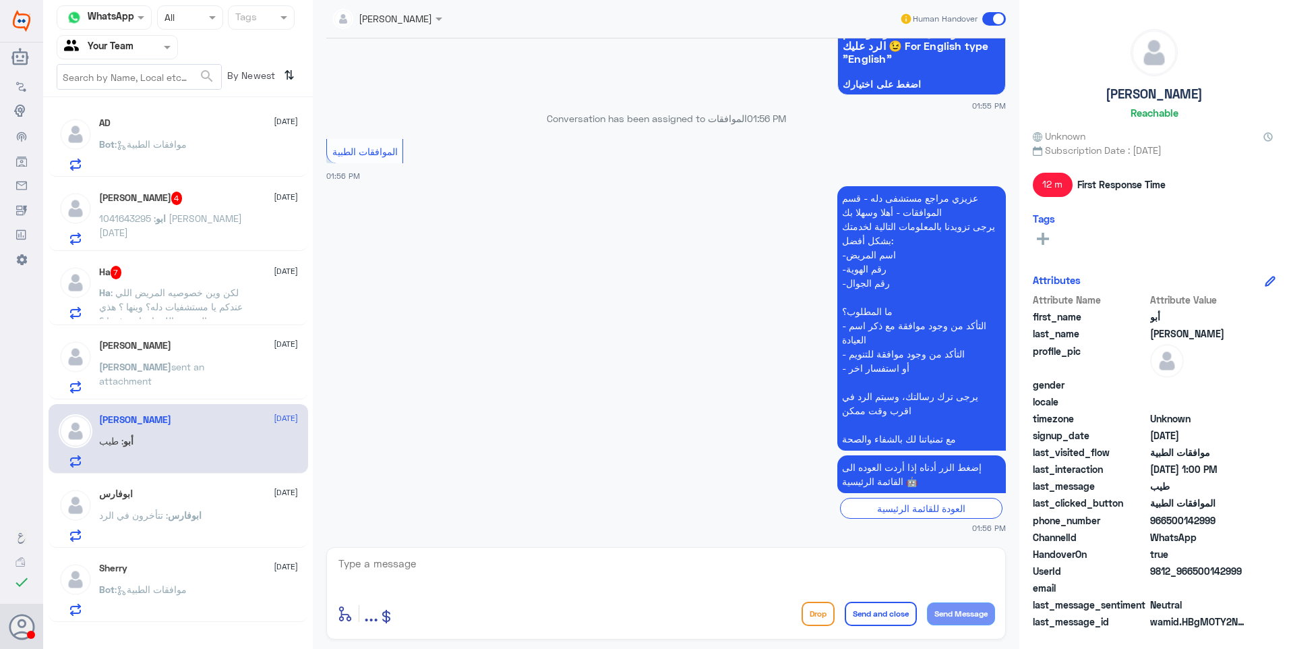
click at [166, 292] on span ": لكن وين خصوصيه المريض اللي عندكم يا مستشفيات دله؟ وينها ؟ هذي خصوصيه المريض ا…" at bounding box center [172, 307] width 146 height 40
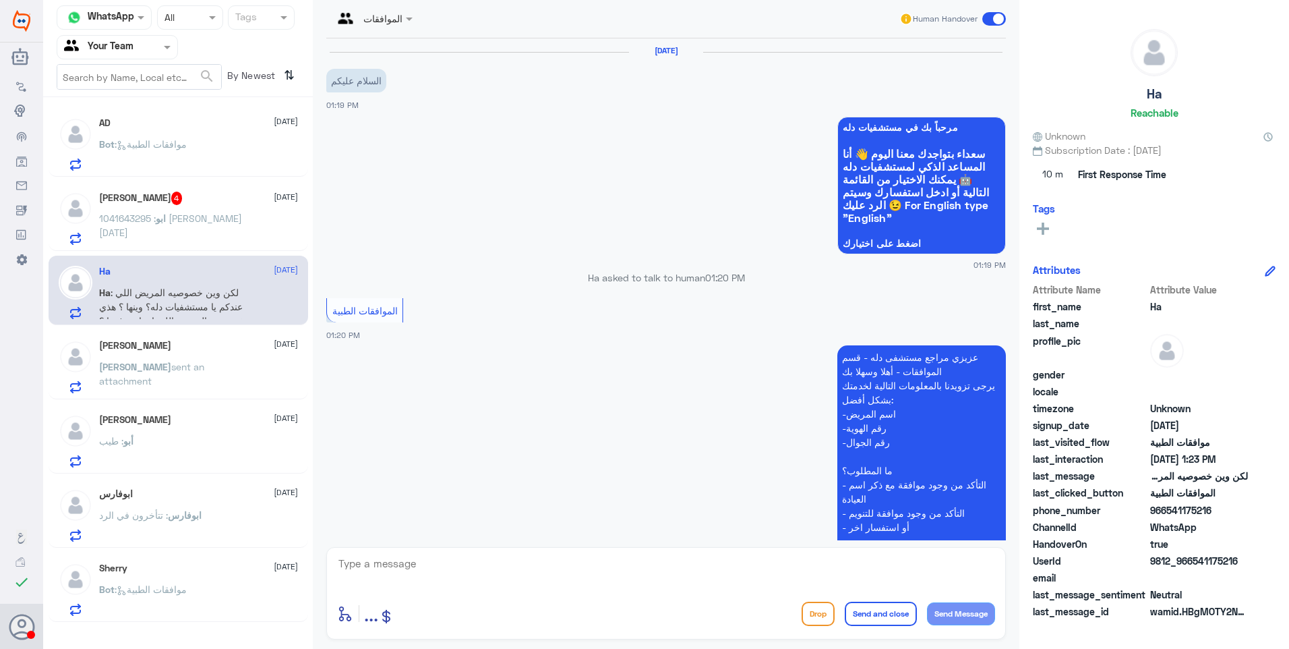
scroll to position [517, 0]
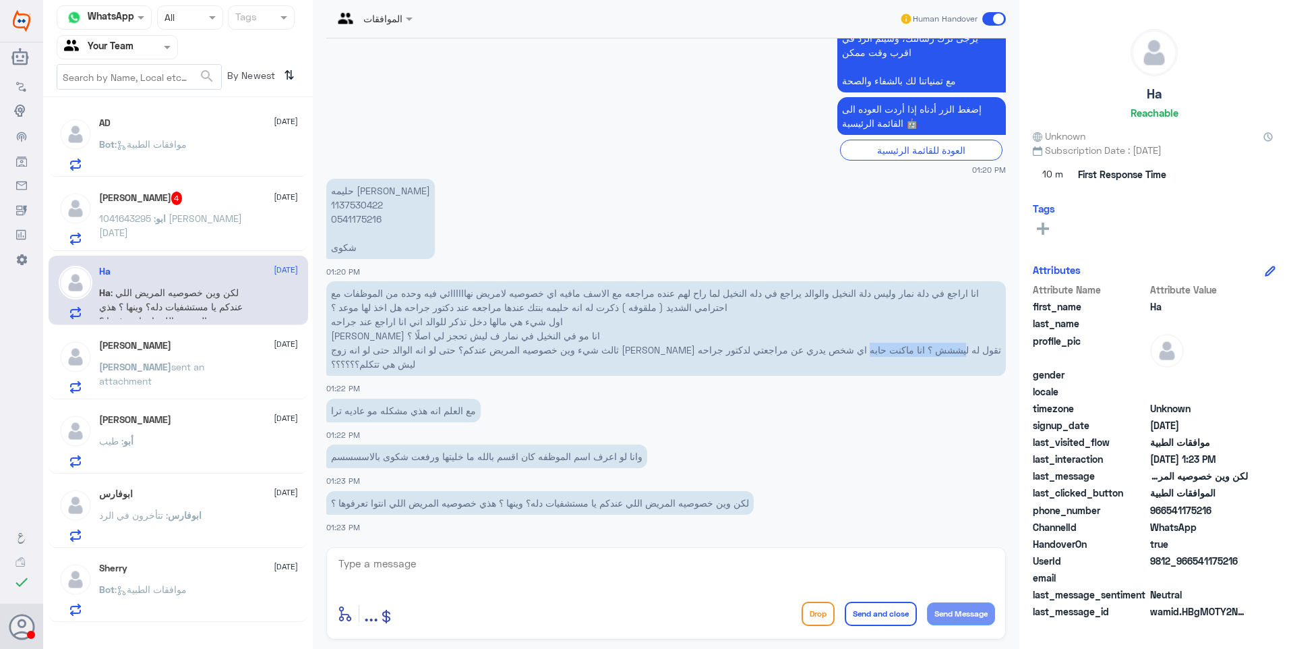
drag, startPoint x: 584, startPoint y: 350, endPoint x: 483, endPoint y: 348, distance: 101.2
click at [483, 348] on p "انا اراجع في دلة نمار وليس دلة النخيل والوالد يراجع في دله النخيل لما راح لهم ع…" at bounding box center [666, 328] width 680 height 94
click at [484, 350] on p "انا اراجع في دلة نمار وليس دلة النخيل والوالد يراجع في دله النخيل لما راح لهم ع…" at bounding box center [666, 328] width 680 height 94
click at [496, 562] on textarea at bounding box center [666, 570] width 658 height 33
type textarea "i"
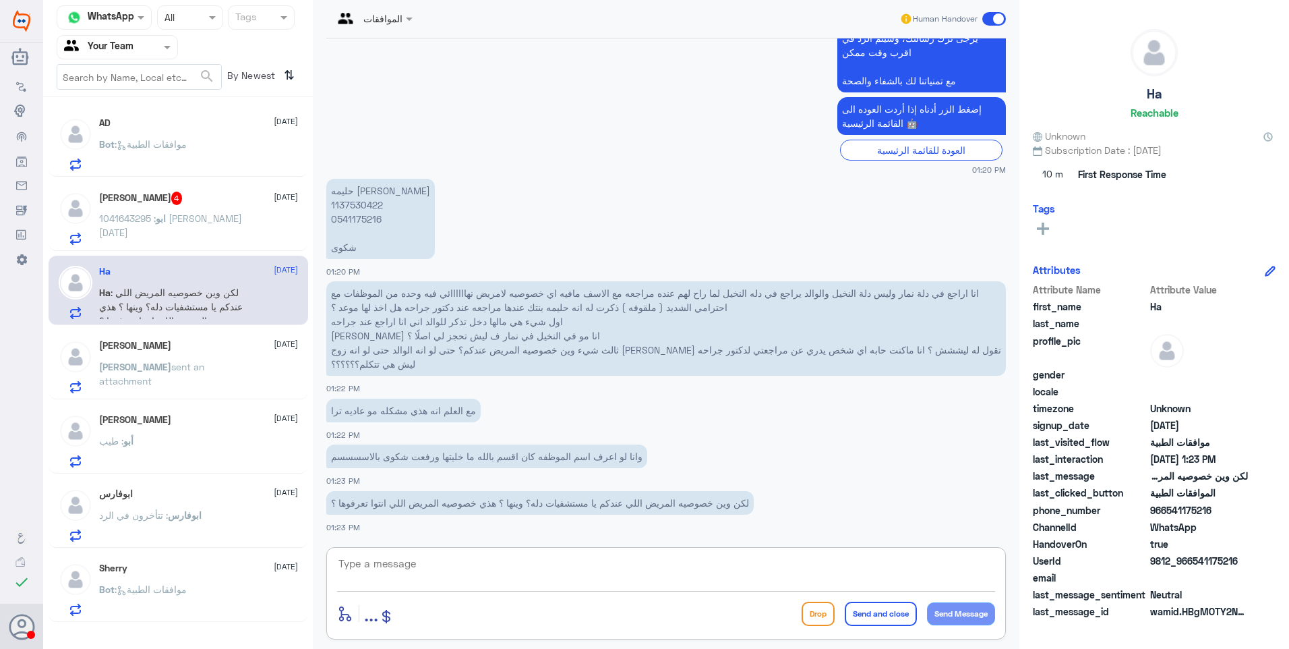
click at [525, 562] on textarea at bounding box center [666, 570] width 658 height 33
type textarea "h"
type textarea "اولاً نعتذر منك أ. حليمة واكيد خصوصية المريض هي من ابسط حقوقه, لكن هذا قسم مواف…"
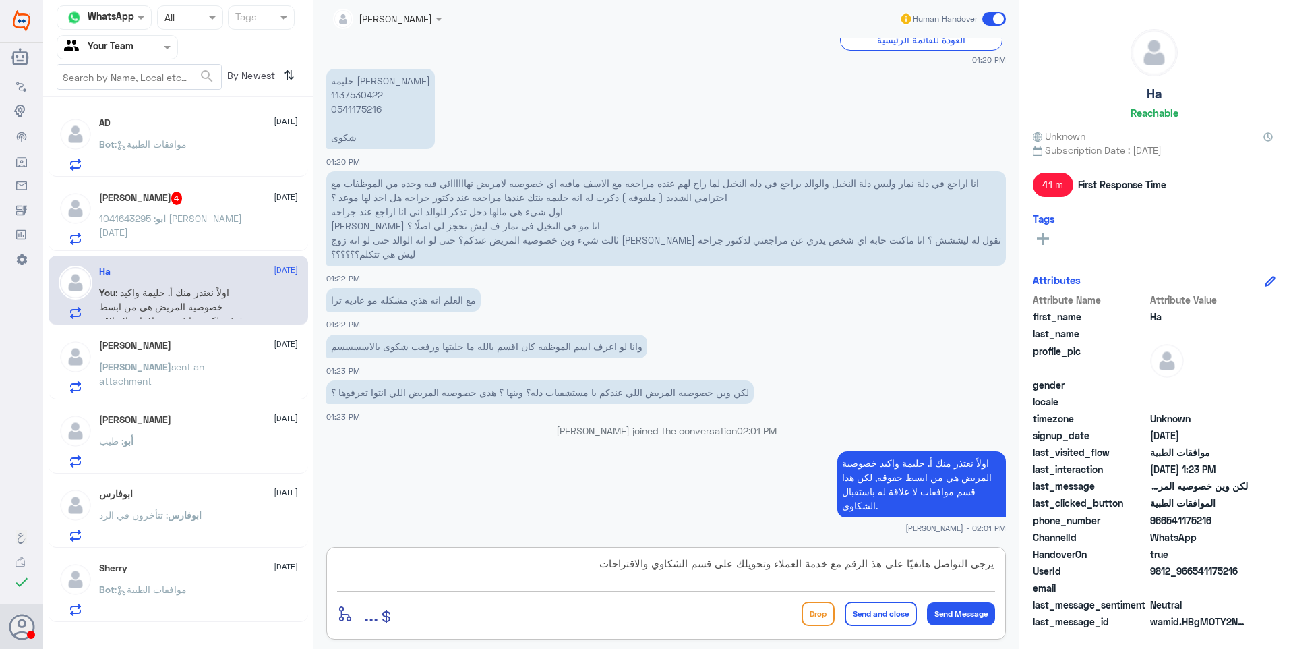
scroll to position [649, 0]
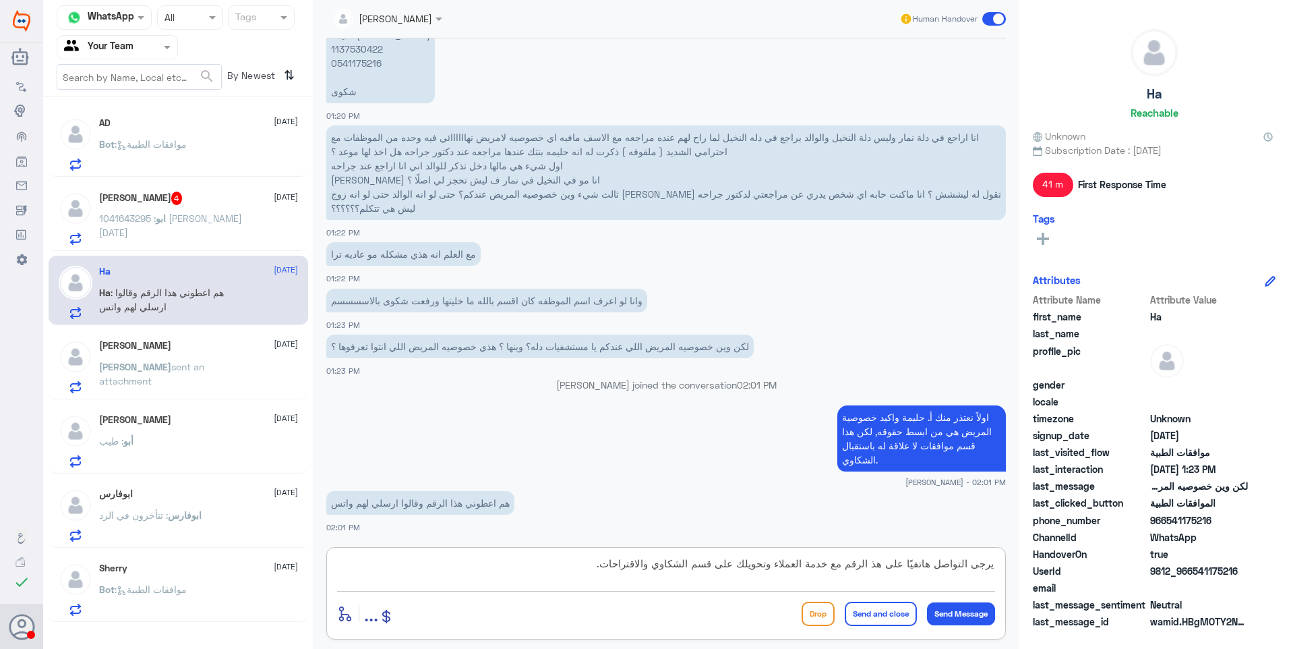
type textarea "يرجى التواصل هاتفيًا على هذ الرقم مع خدمة العملاء وتحويلك على قسم الشكاوي والاق…"
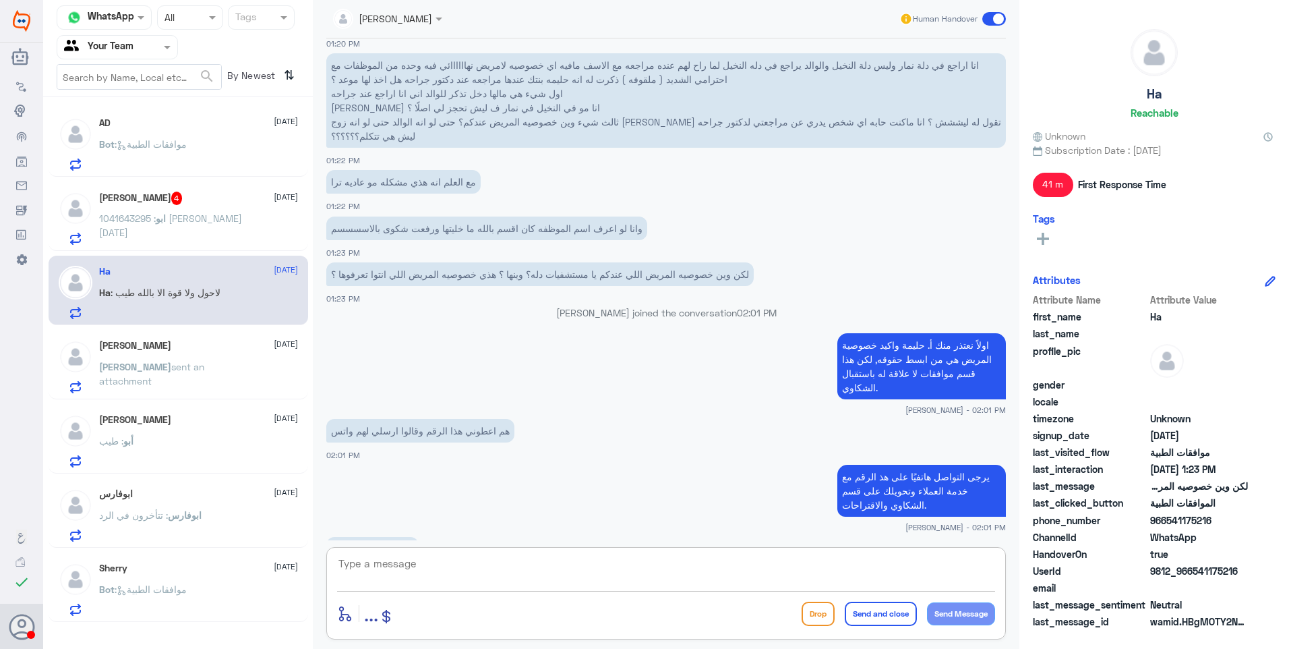
scroll to position [781, 0]
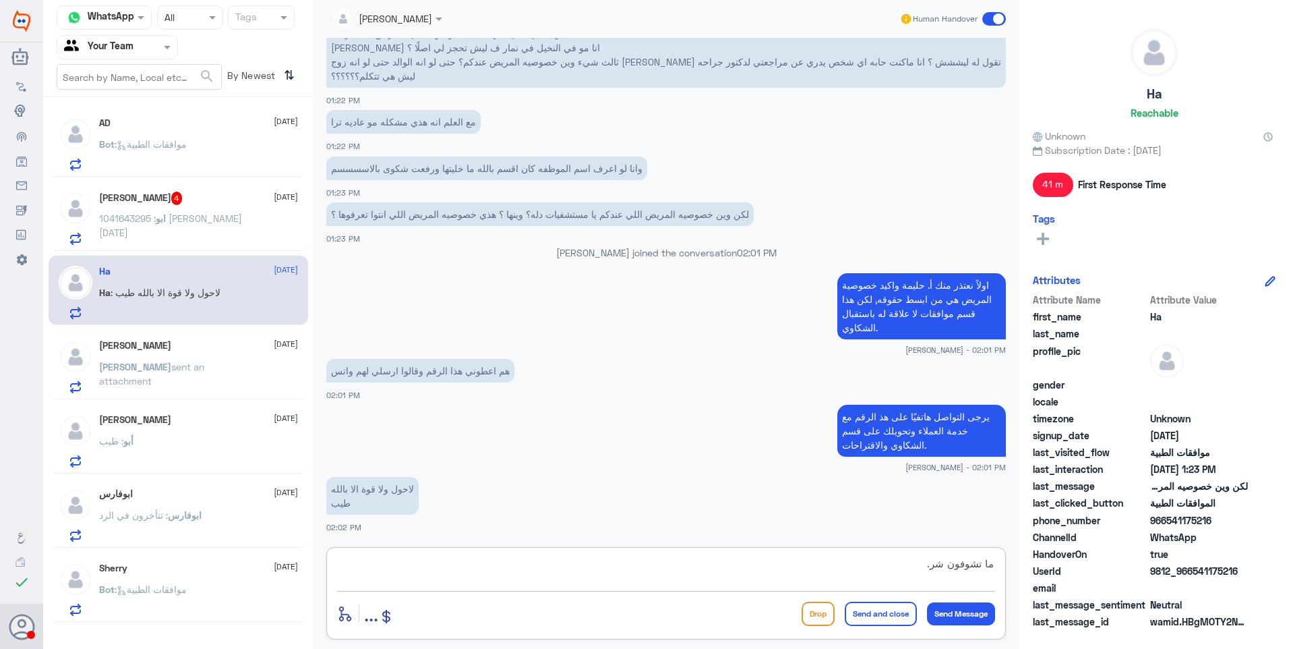
type textarea "ما تشوفون شر."
click at [864, 614] on button "Send and close" at bounding box center [881, 613] width 72 height 24
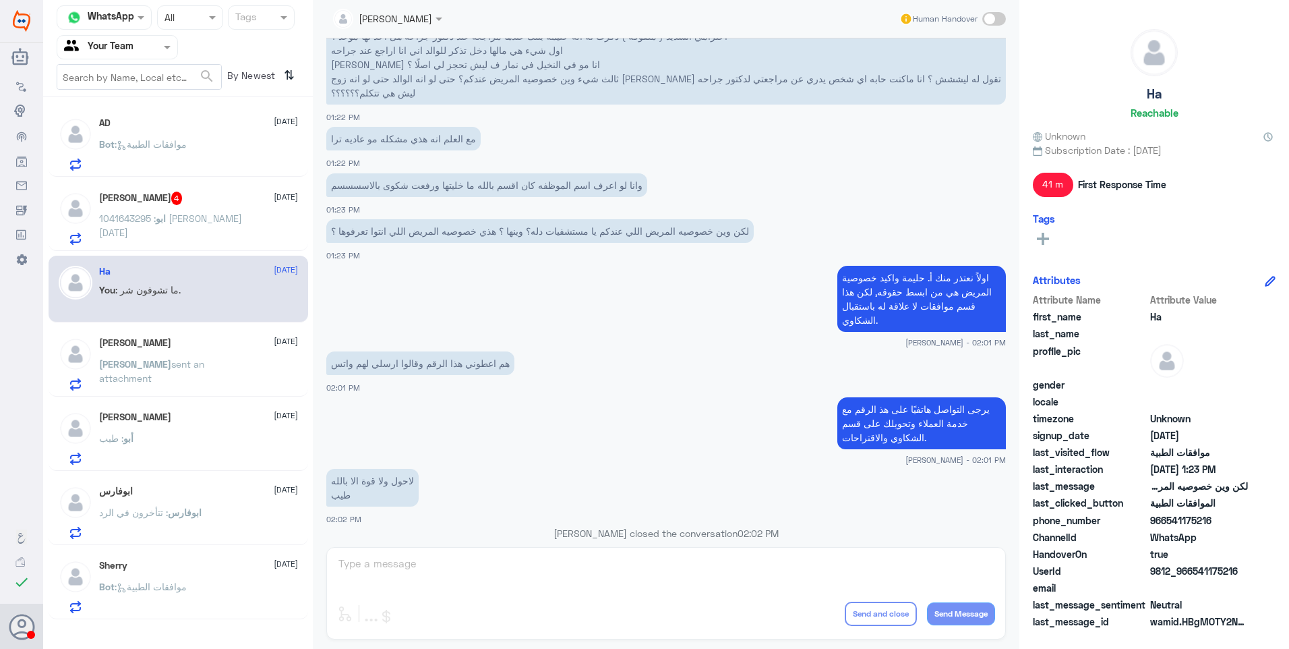
scroll to position [824, 0]
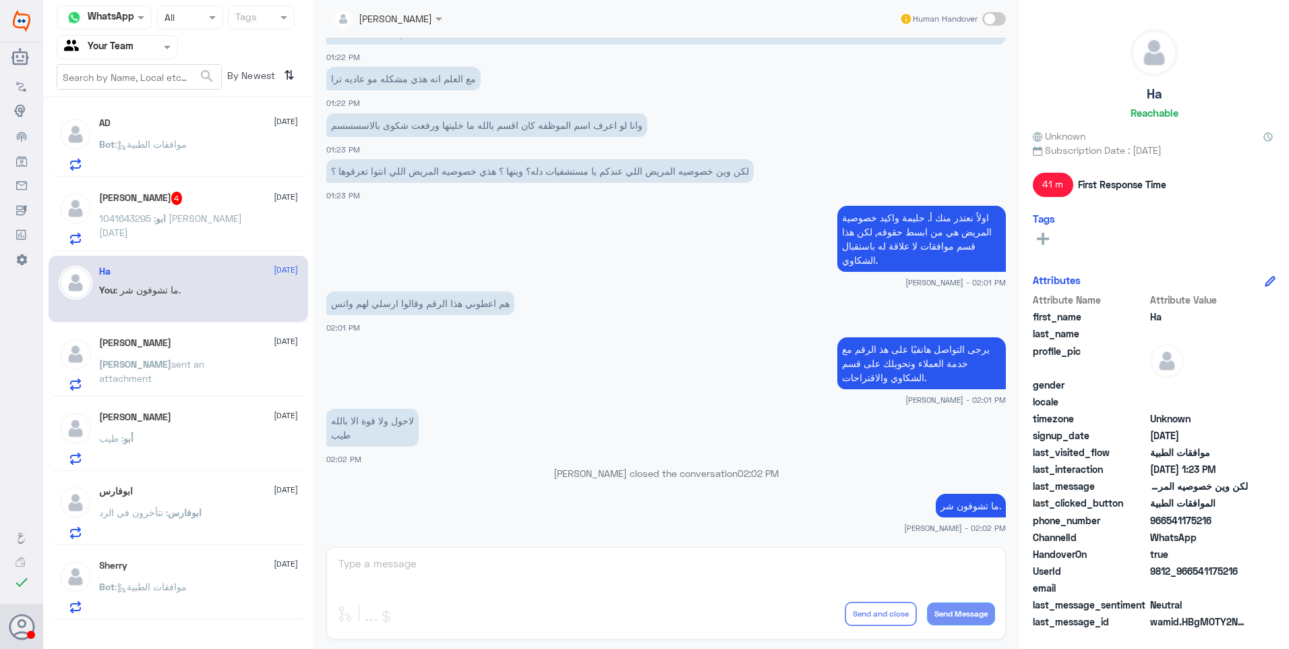
click at [166, 228] on p "ابو : 1041643295 سلطان هليل العنزي 1985/9/13" at bounding box center [175, 228] width 152 height 34
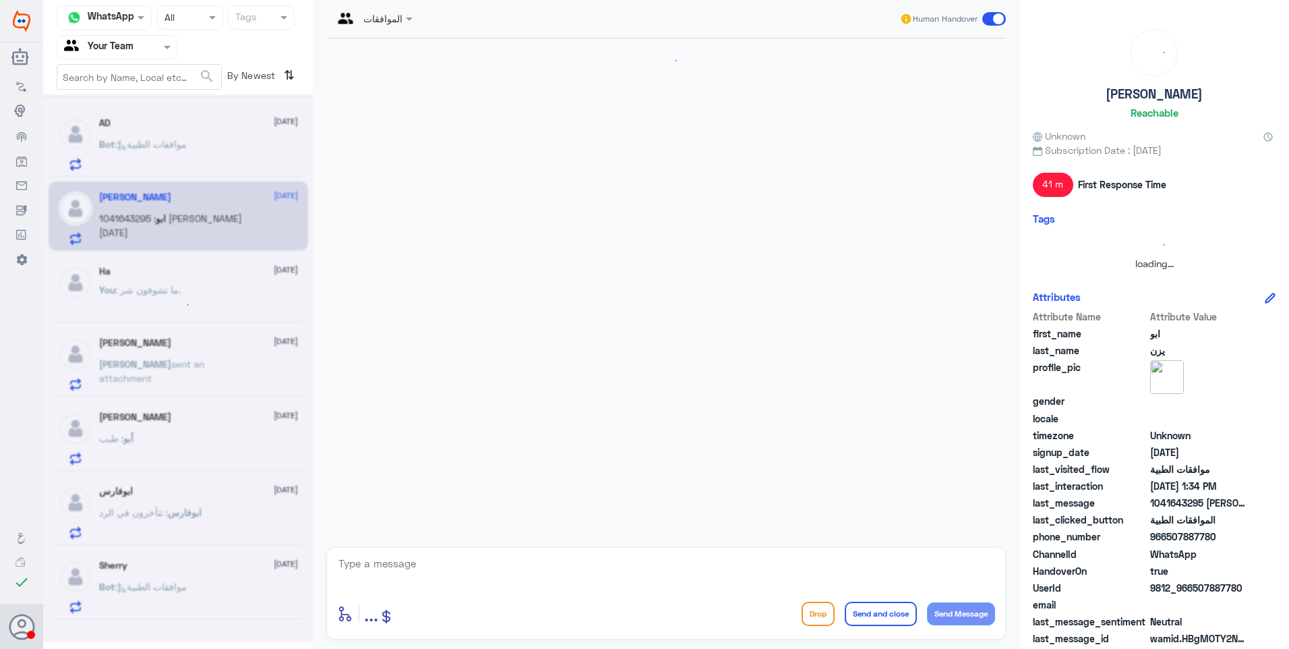
scroll to position [461, 0]
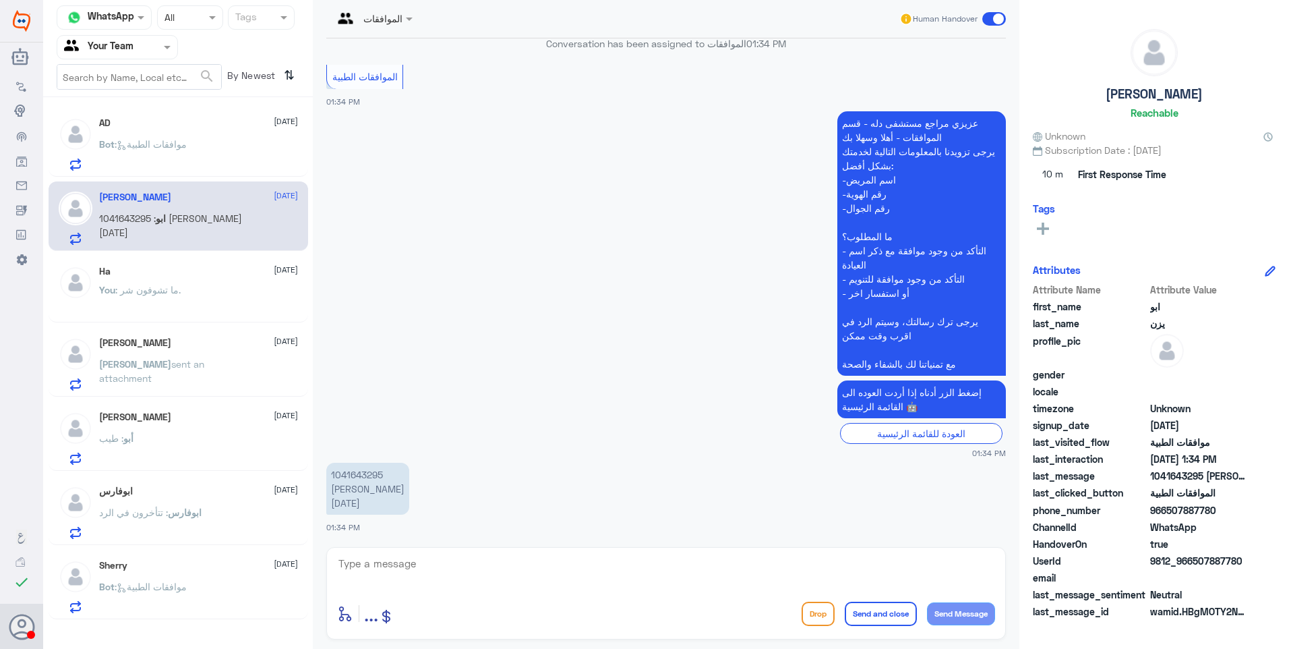
click at [355, 473] on p "1041643295 سلطان هليل العنزي 1985/9/13" at bounding box center [367, 489] width 83 height 52
copy p "1041643295"
drag, startPoint x: 355, startPoint y: 473, endPoint x: 476, endPoint y: 481, distance: 121.0
click at [476, 481] on app-msgs-text "1041643295 سلطان هليل العنزي 1985/9/13" at bounding box center [666, 489] width 680 height 53
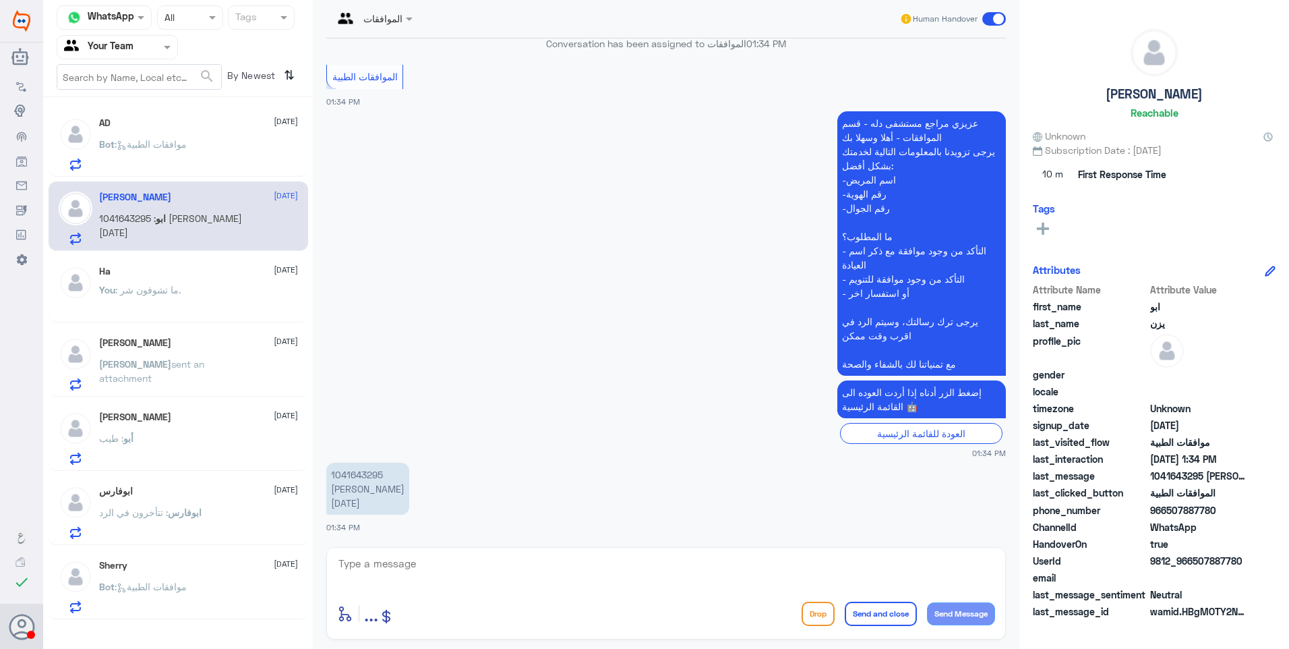
click at [196, 289] on div "You : ما تشوفون شر." at bounding box center [198, 301] width 199 height 30
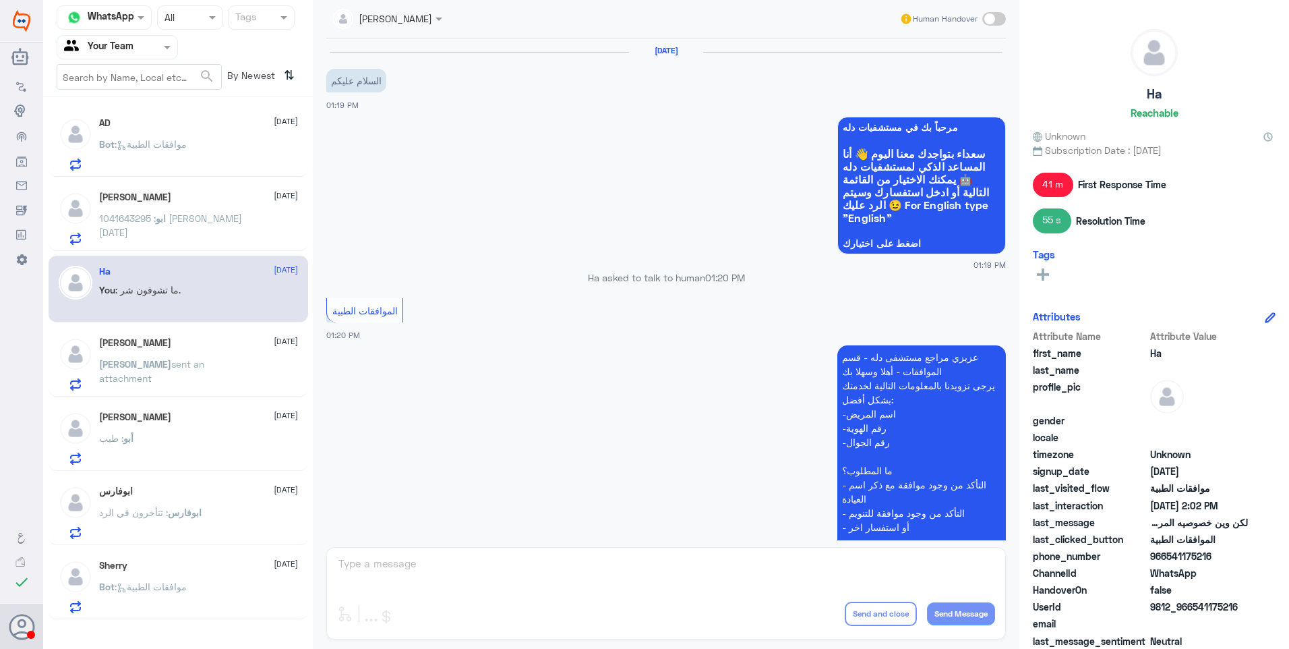
scroll to position [873, 0]
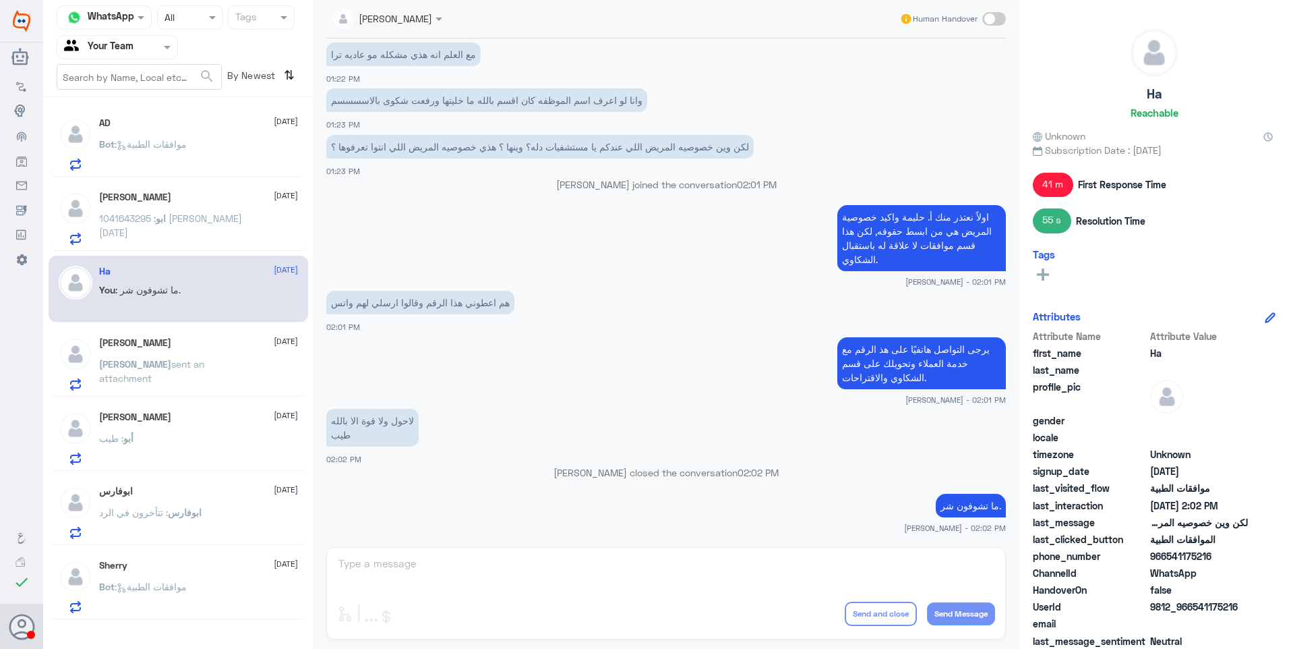
click at [201, 229] on p "ابو : 1041643295 سلطان هليل العنزي 1985/9/13" at bounding box center [175, 228] width 152 height 34
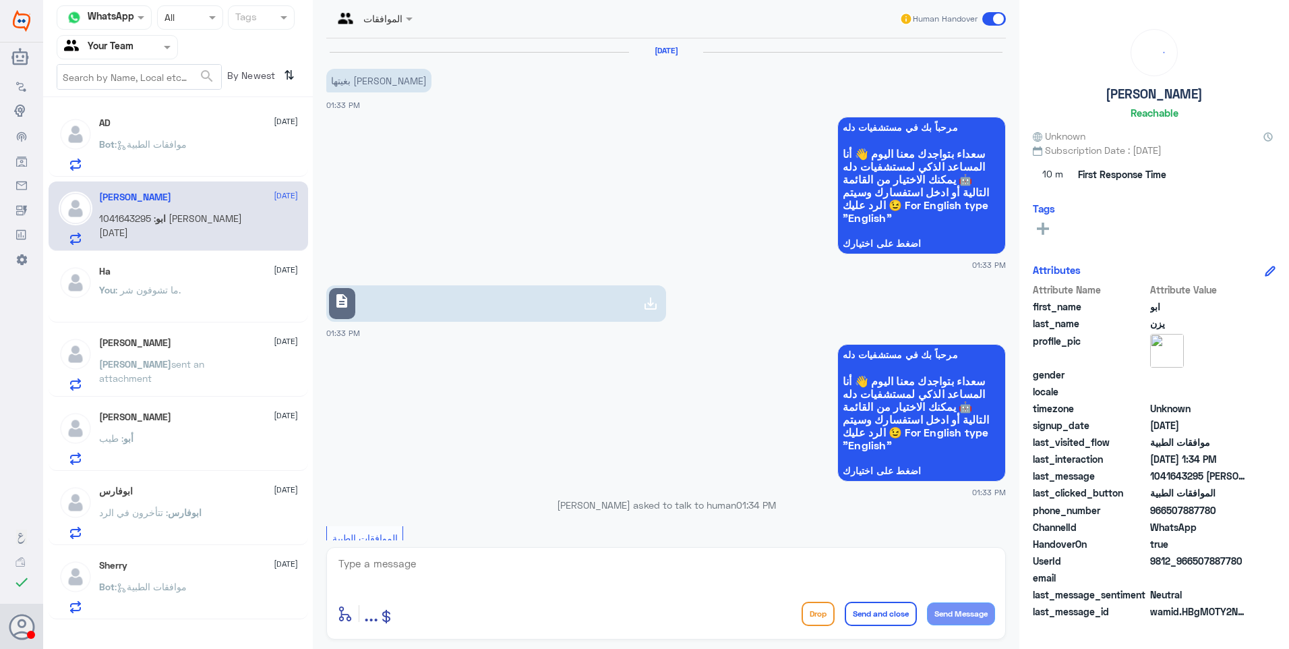
scroll to position [461, 0]
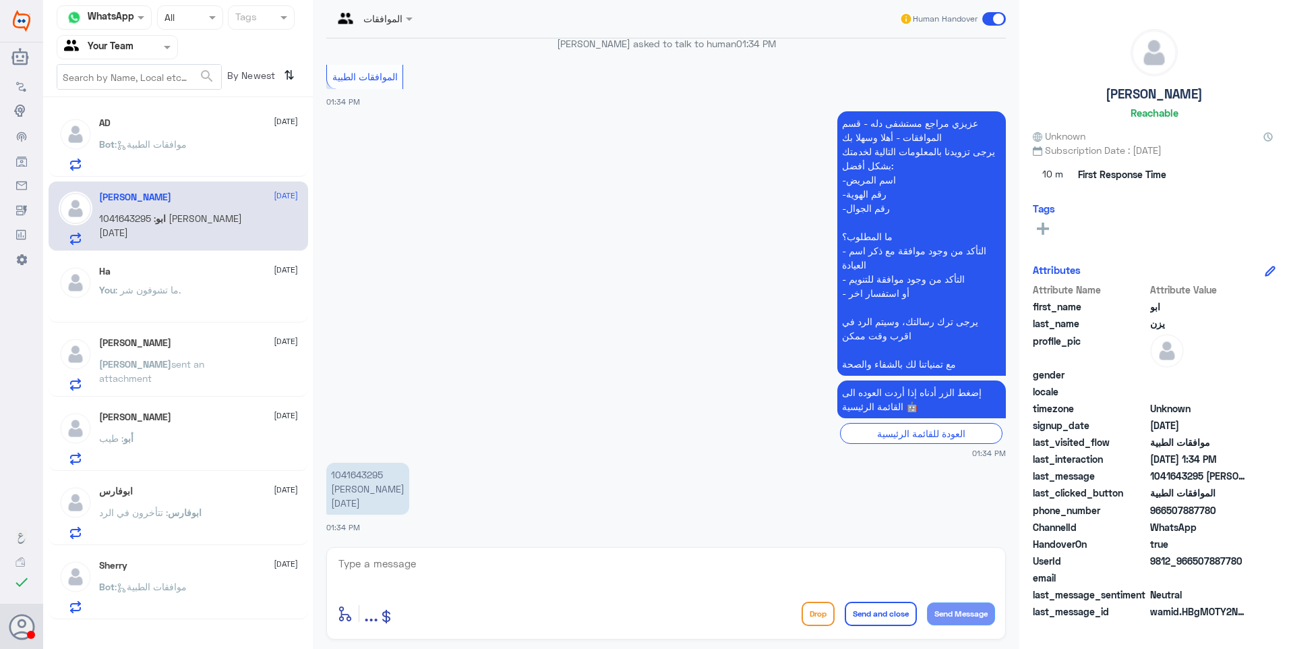
click at [203, 283] on div "Ha 26 August You : ما تشوفون شر." at bounding box center [198, 291] width 199 height 51
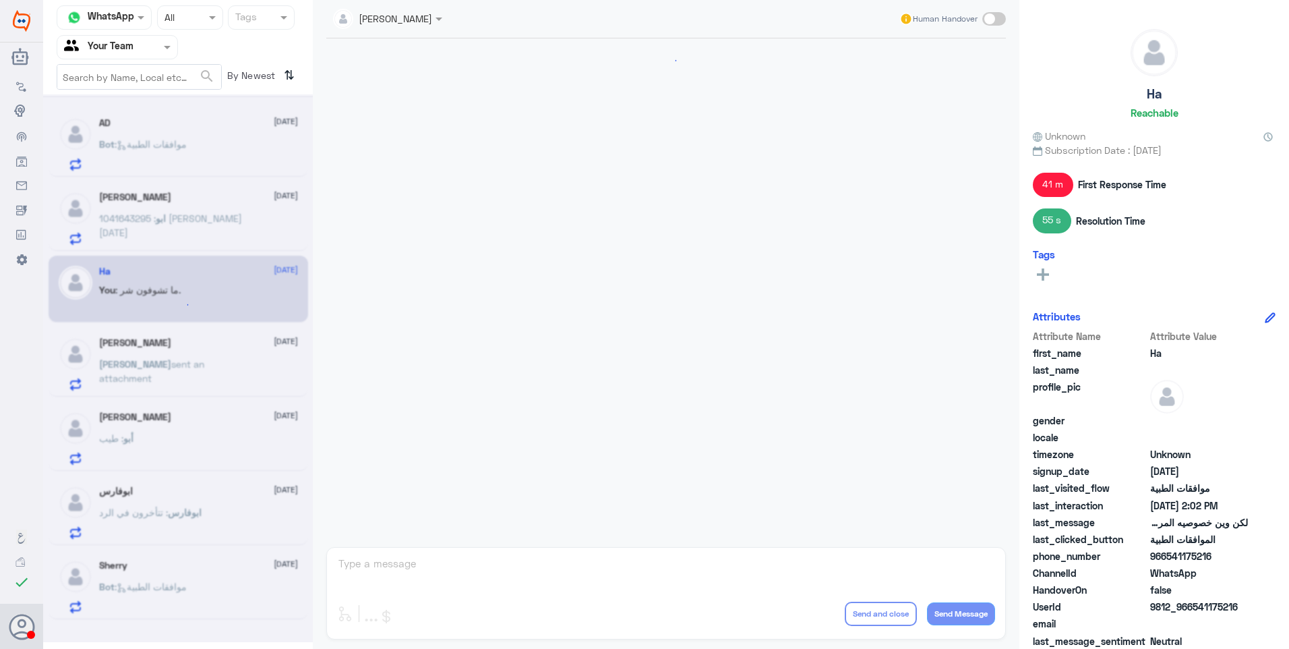
scroll to position [873, 0]
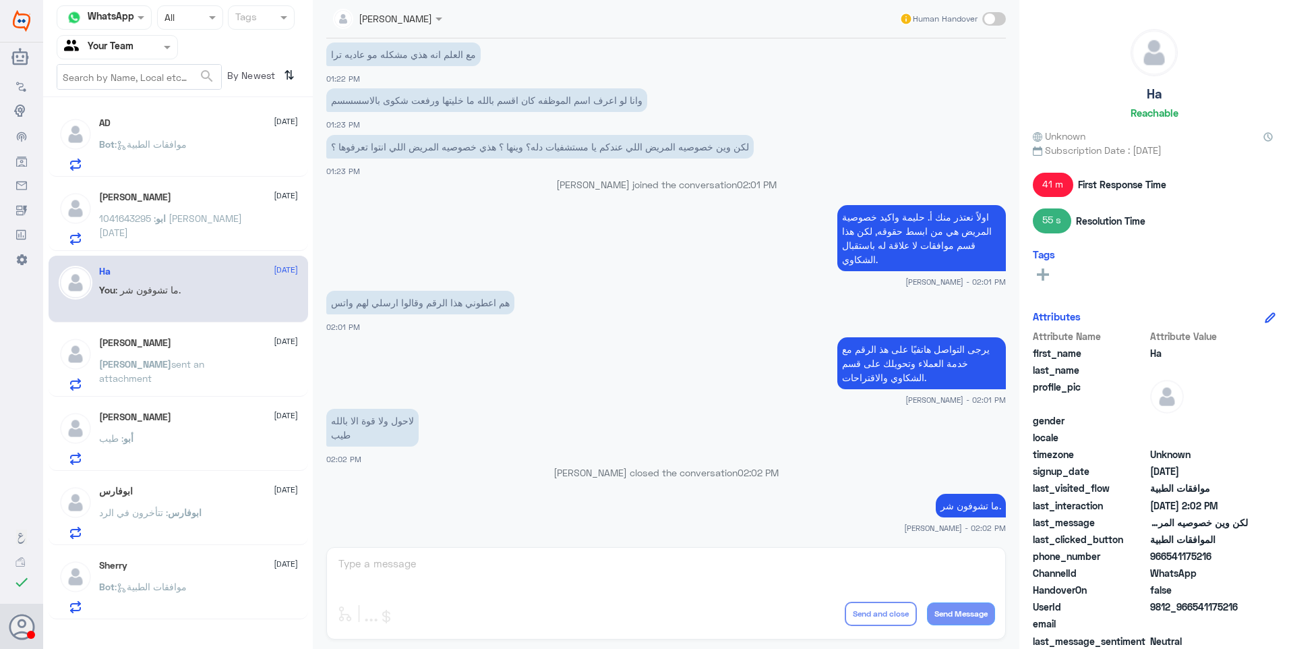
click at [216, 183] on div "ابو يزن 26 August ابو : 1041643295 سلطان هليل العنزي 1985/9/13" at bounding box center [179, 215] width 260 height 69
click at [213, 221] on span ": 1041643295 سلطان هليل العنزي 1985/9/13" at bounding box center [170, 225] width 143 height 26
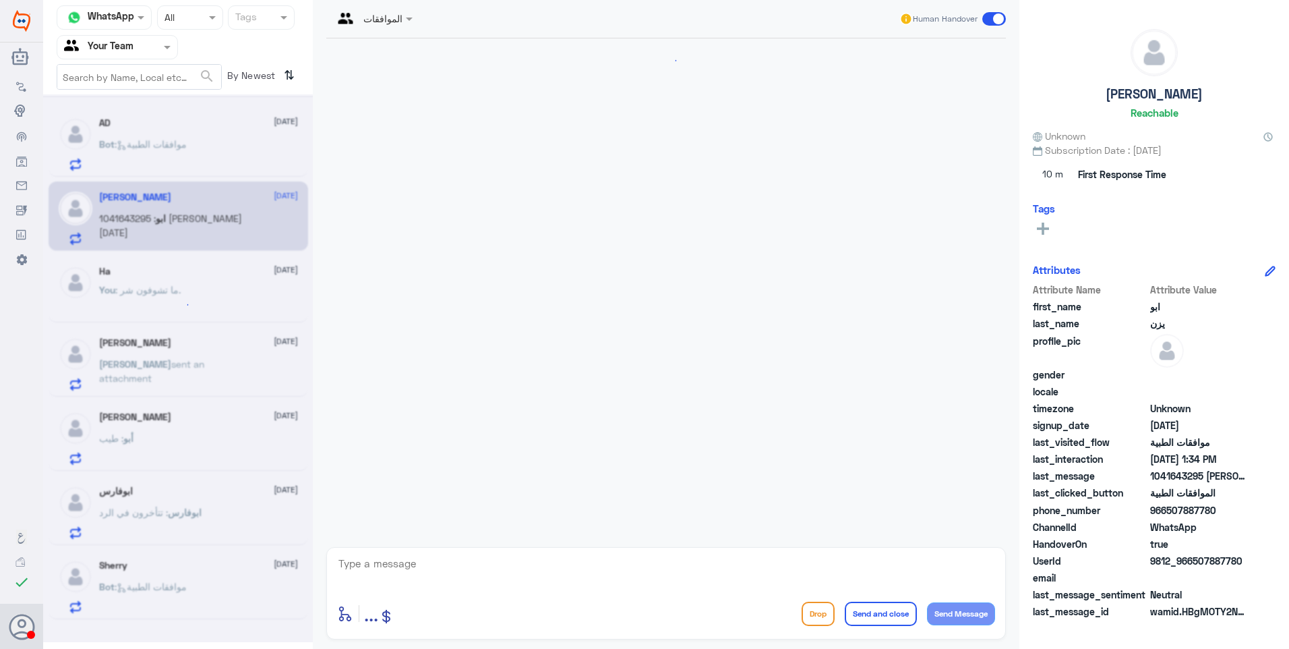
scroll to position [461, 0]
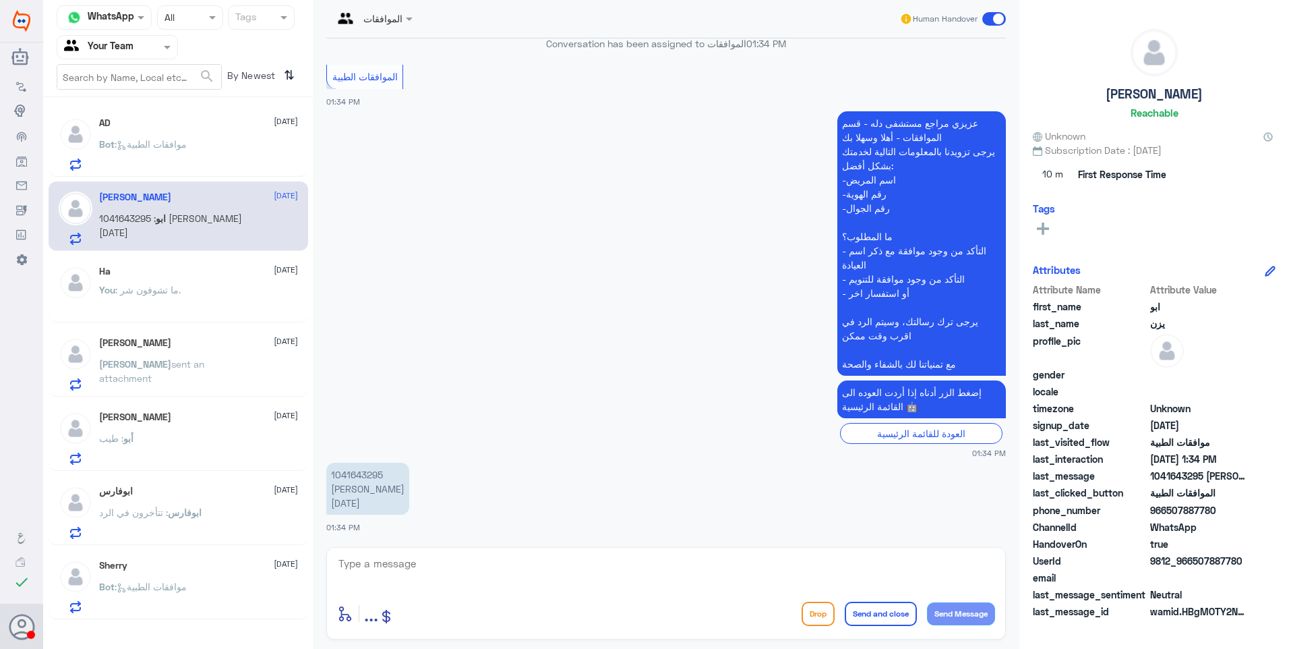
click at [415, 583] on textarea at bounding box center [666, 570] width 658 height 33
type textarea "و"
type textarea "ف"
type textarea "اهلاً أ. سلطان"
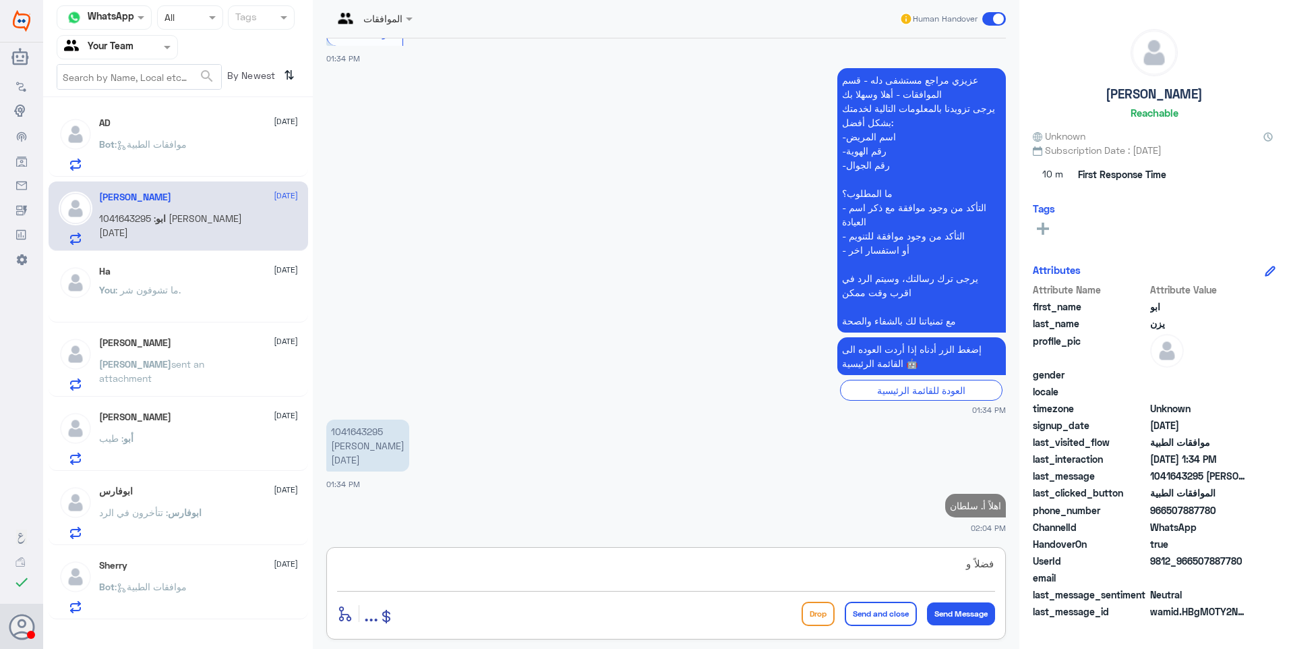
scroll to position [504, 0]
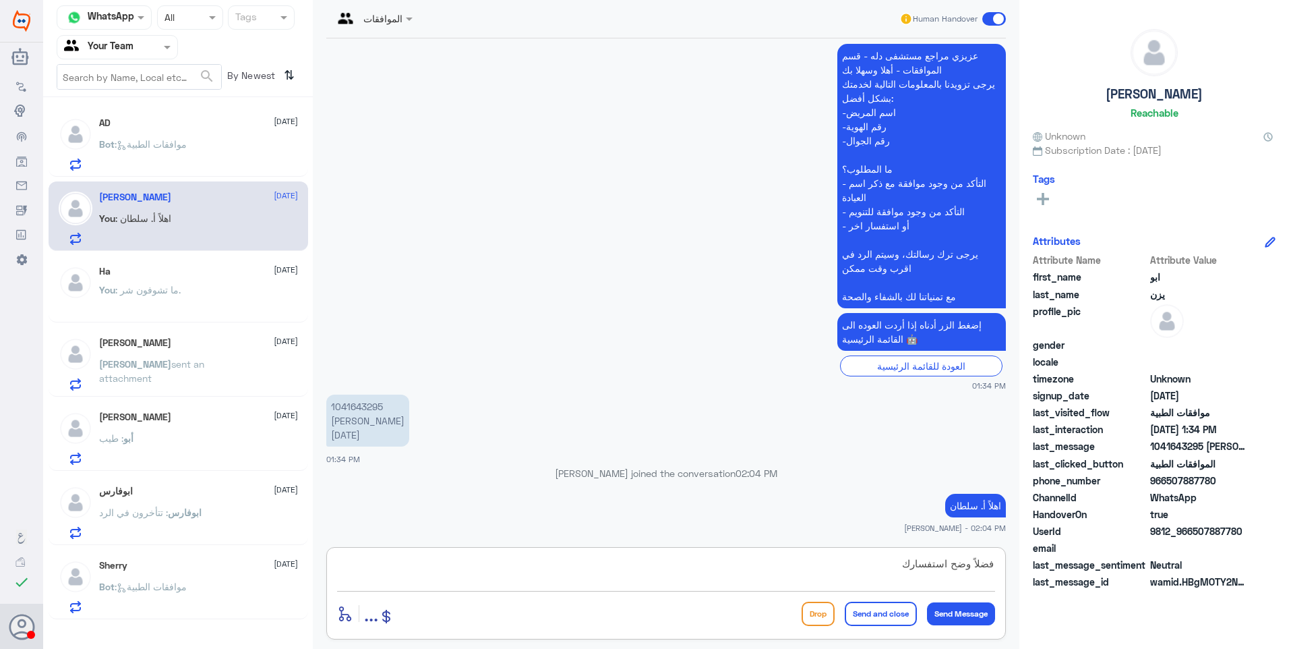
type textarea "فضلاً وضح استفسارك"
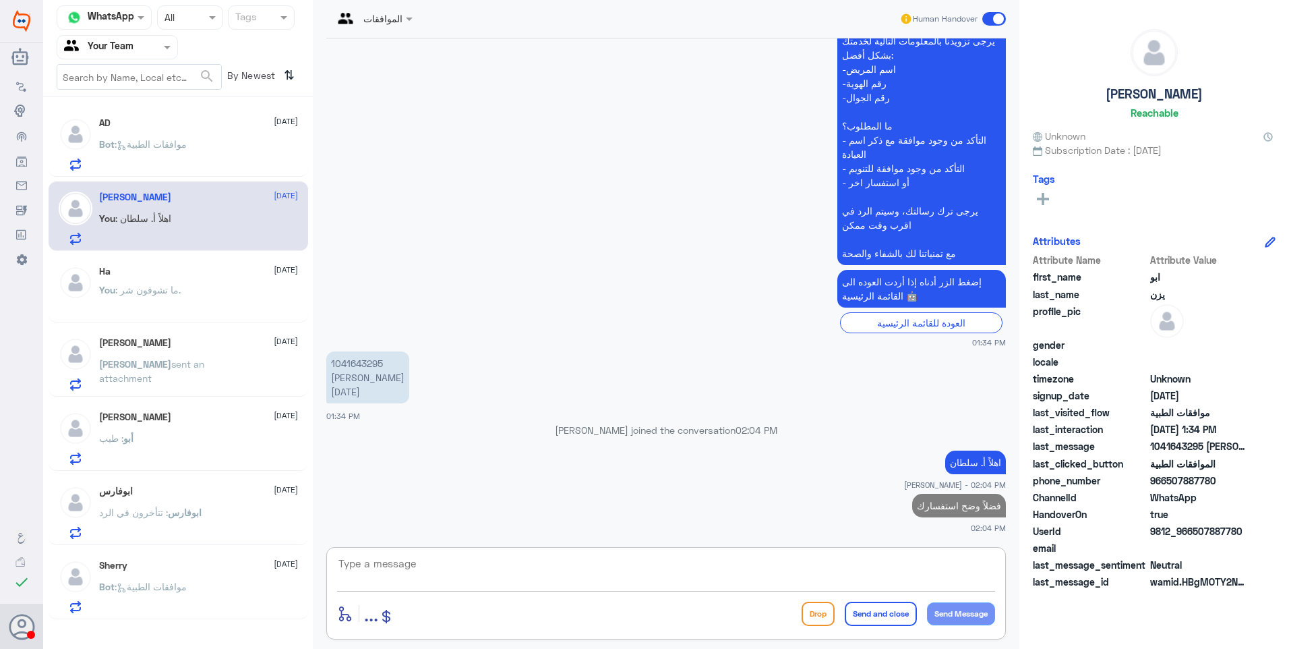
click at [202, 151] on div "Bot : موافقات الطبية" at bounding box center [198, 155] width 199 height 30
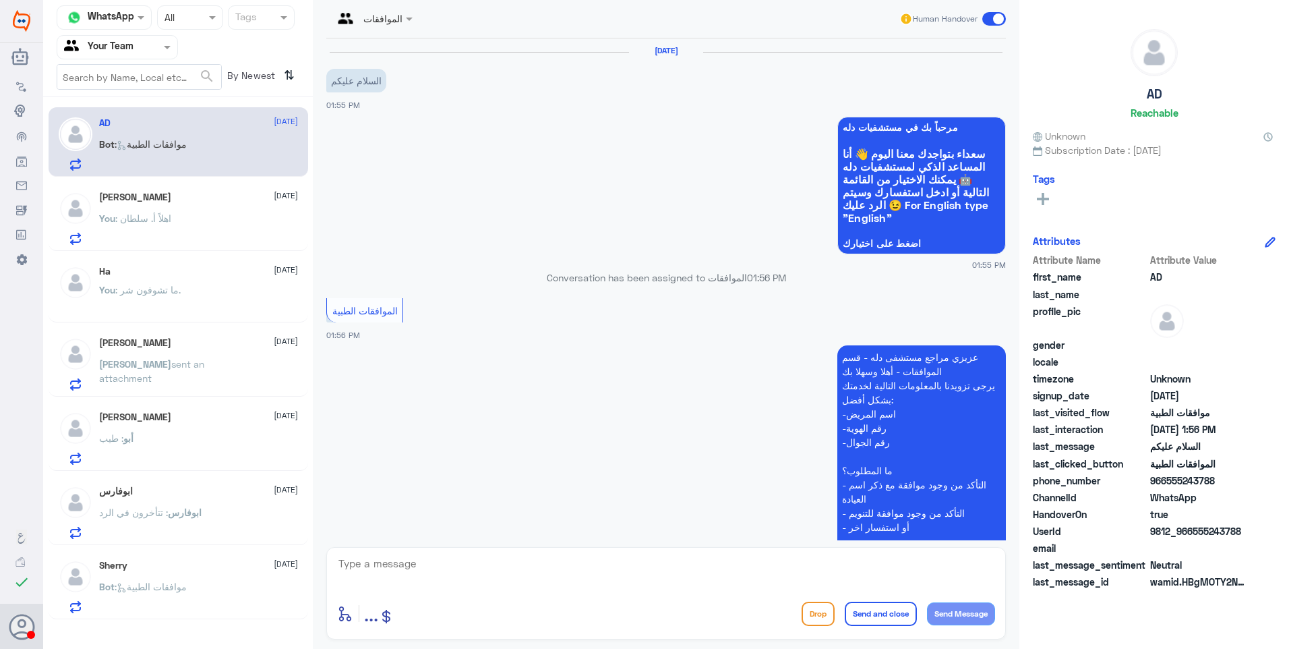
scroll to position [159, 0]
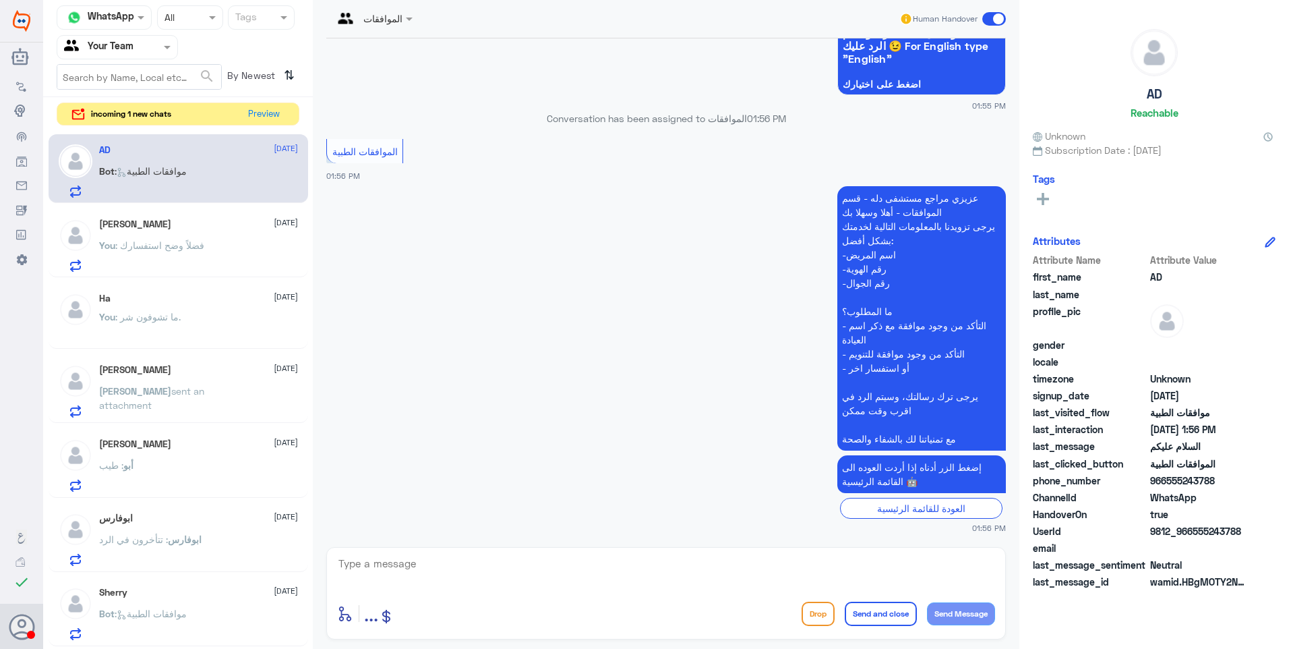
click at [177, 625] on p "Bot : موافقات الطبية" at bounding box center [143, 623] width 88 height 34
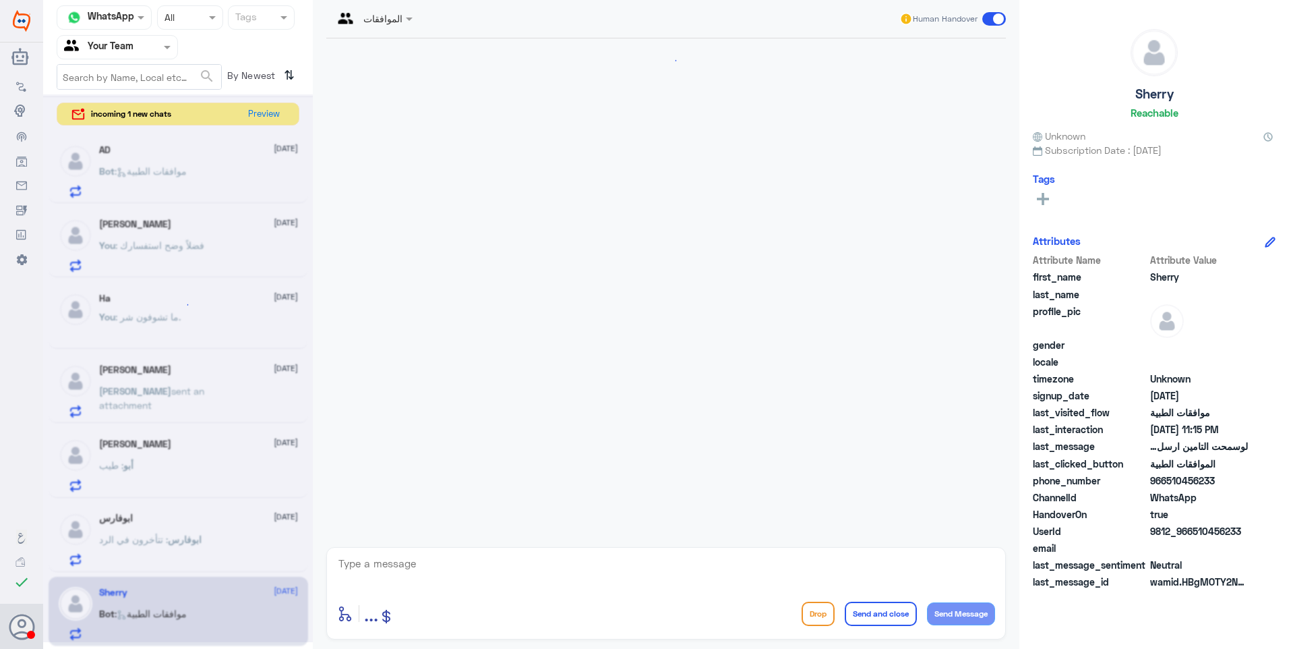
scroll to position [407, 0]
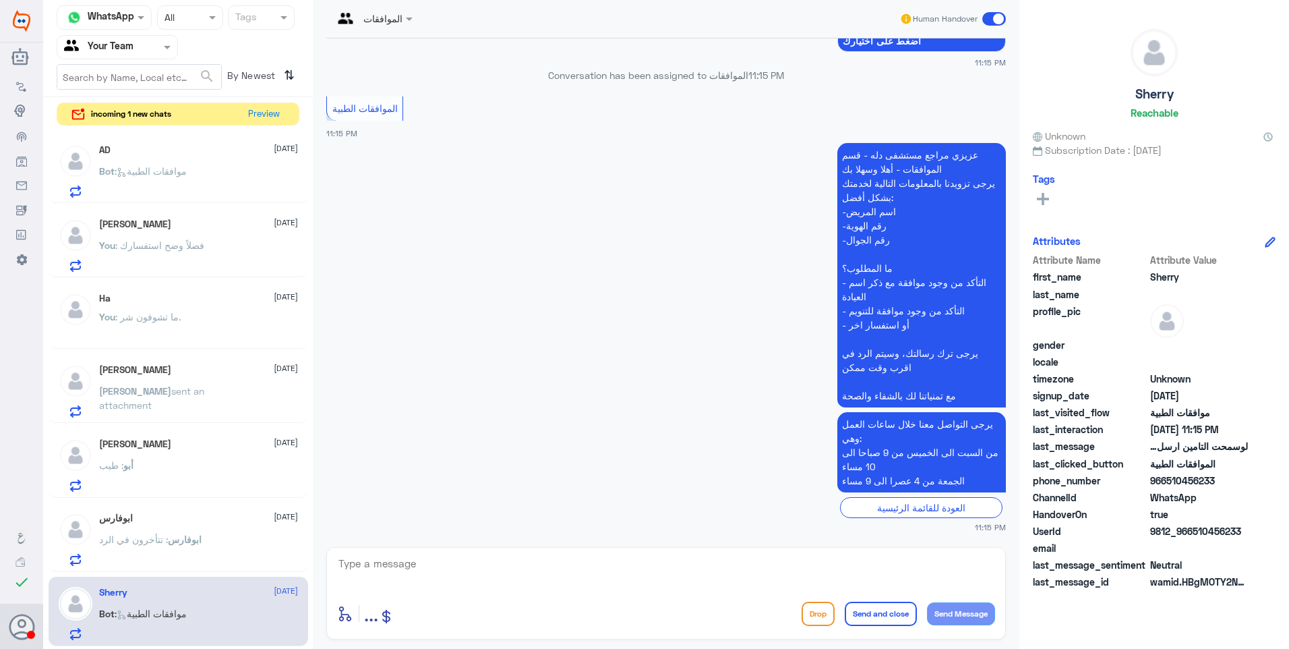
click at [183, 401] on p "فاطمة sent an attachment" at bounding box center [175, 401] width 152 height 34
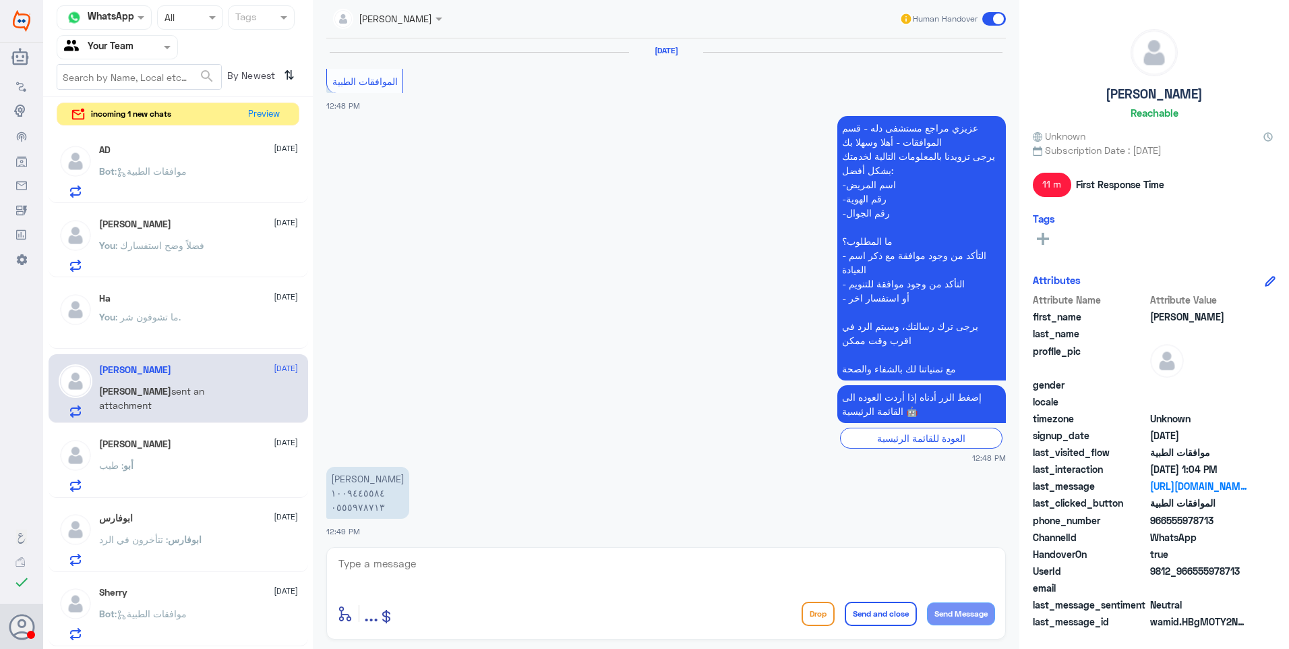
scroll to position [800, 0]
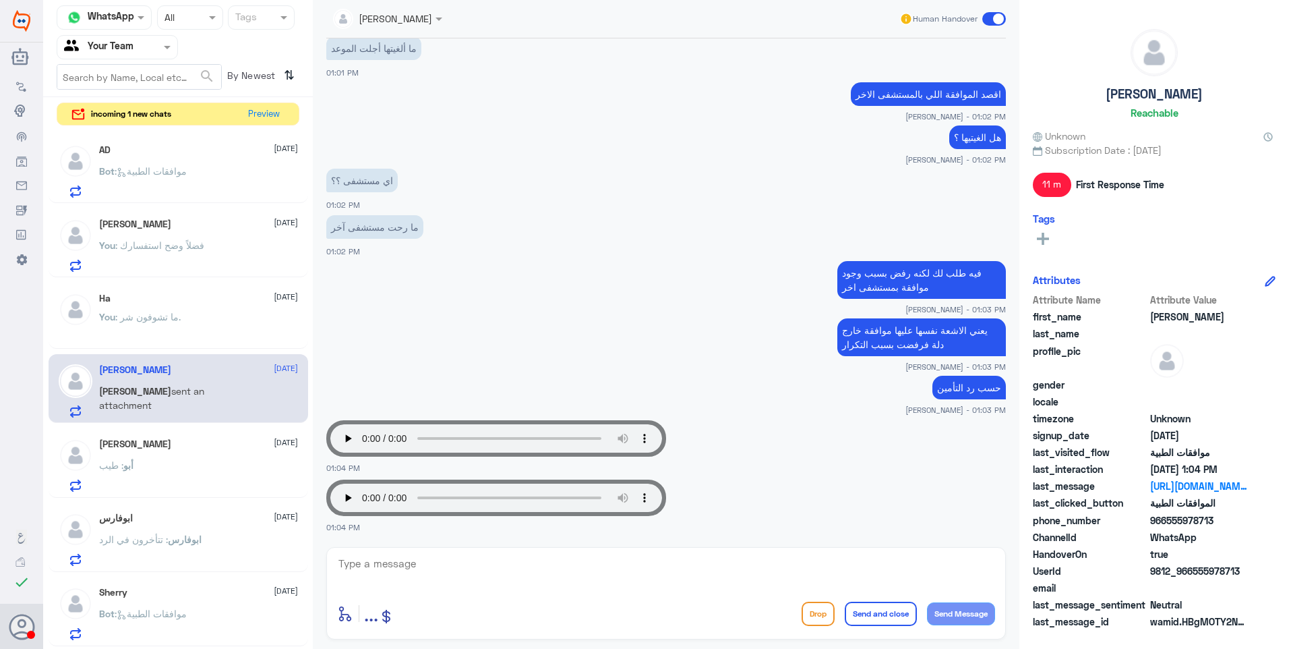
drag, startPoint x: 425, startPoint y: 581, endPoint x: 519, endPoint y: 556, distance: 97.6
click at [428, 583] on textarea at bounding box center [666, 570] width 658 height 33
type textarea "j"
type textarea "م"
paste textarea "121395933"
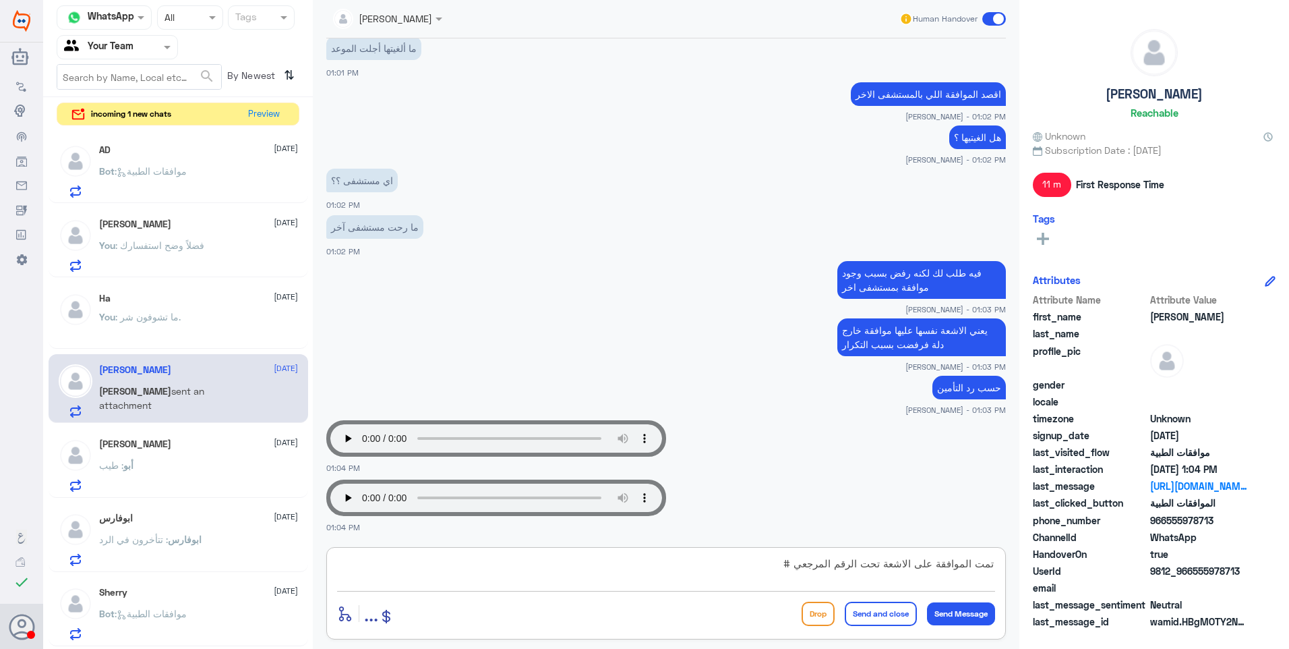
type textarea "تمت الموافقة على الاشعة تحت الرقم المرجعي # 121395933"
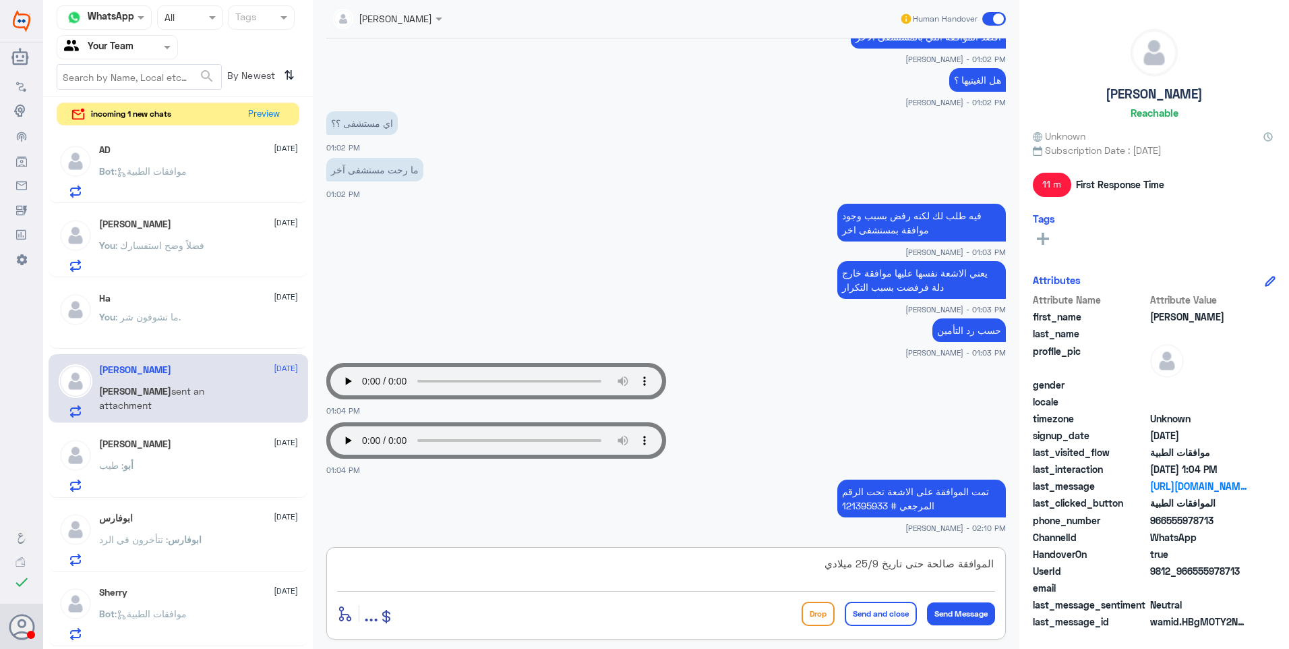
type textarea "الموافقة صالحة حتى تاريخ 25/9 ميلادي"
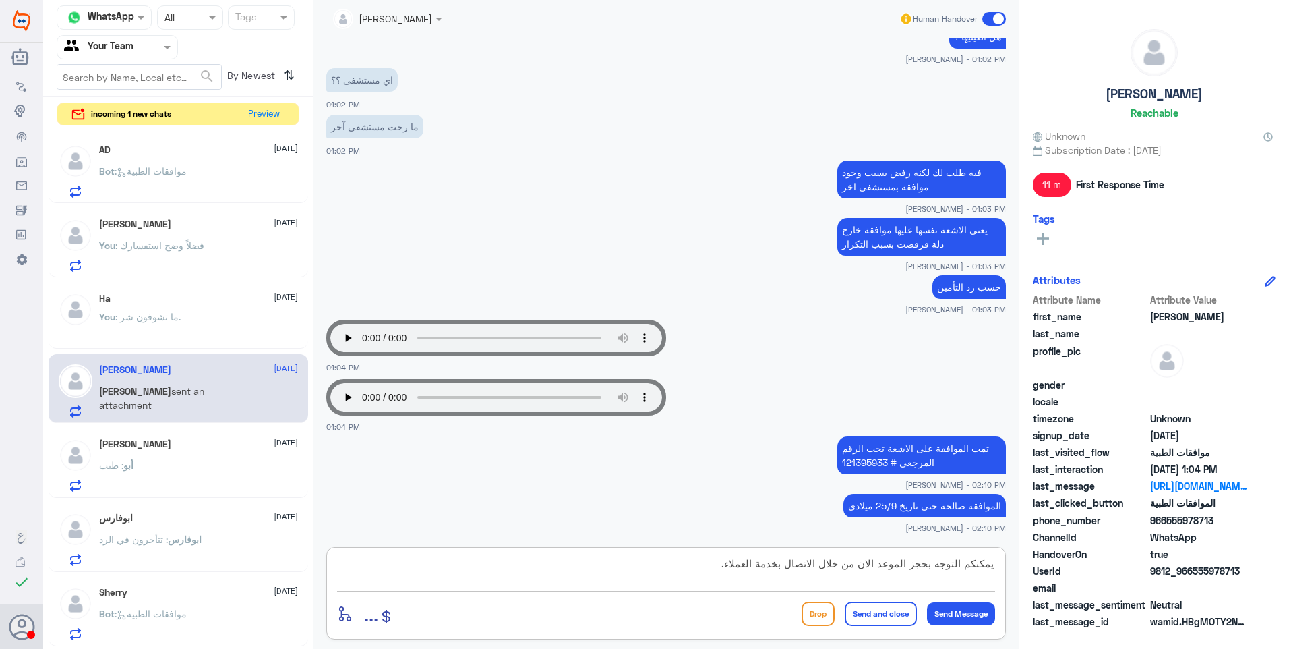
type textarea "يمكنكم التوجه بحجز الموعد الان من خلال الاتصال بخدمة العملاء."
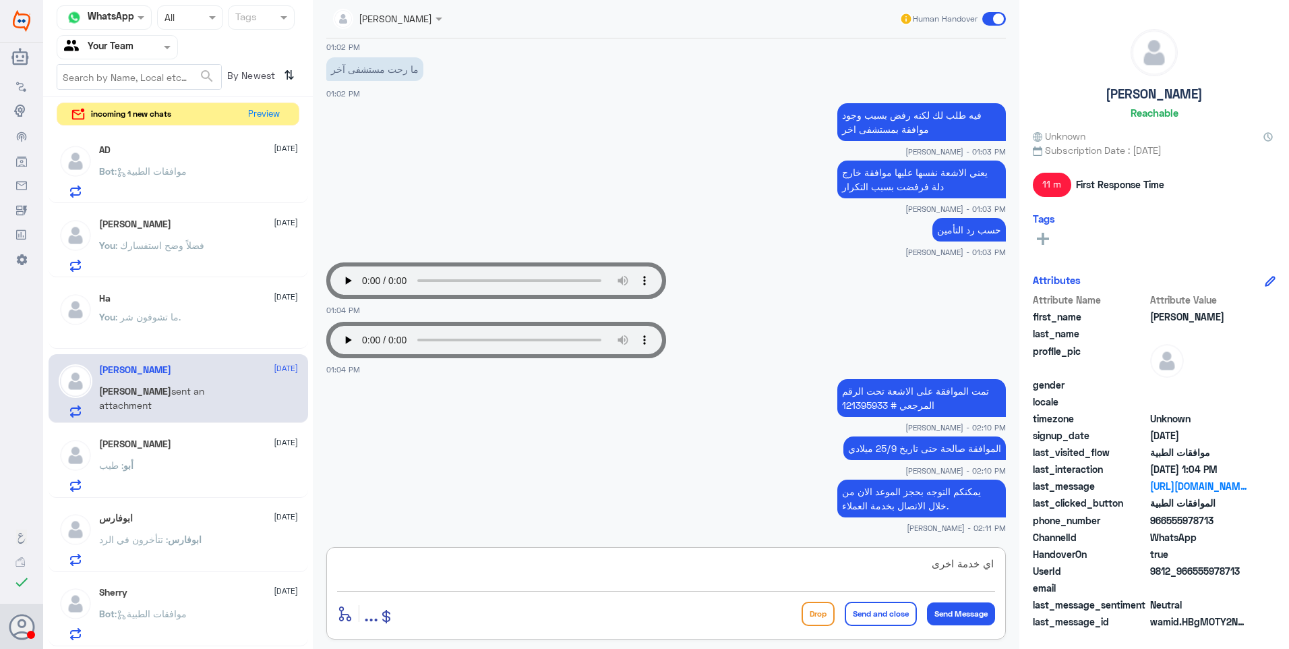
type textarea "اي خدمة اخرى؟"
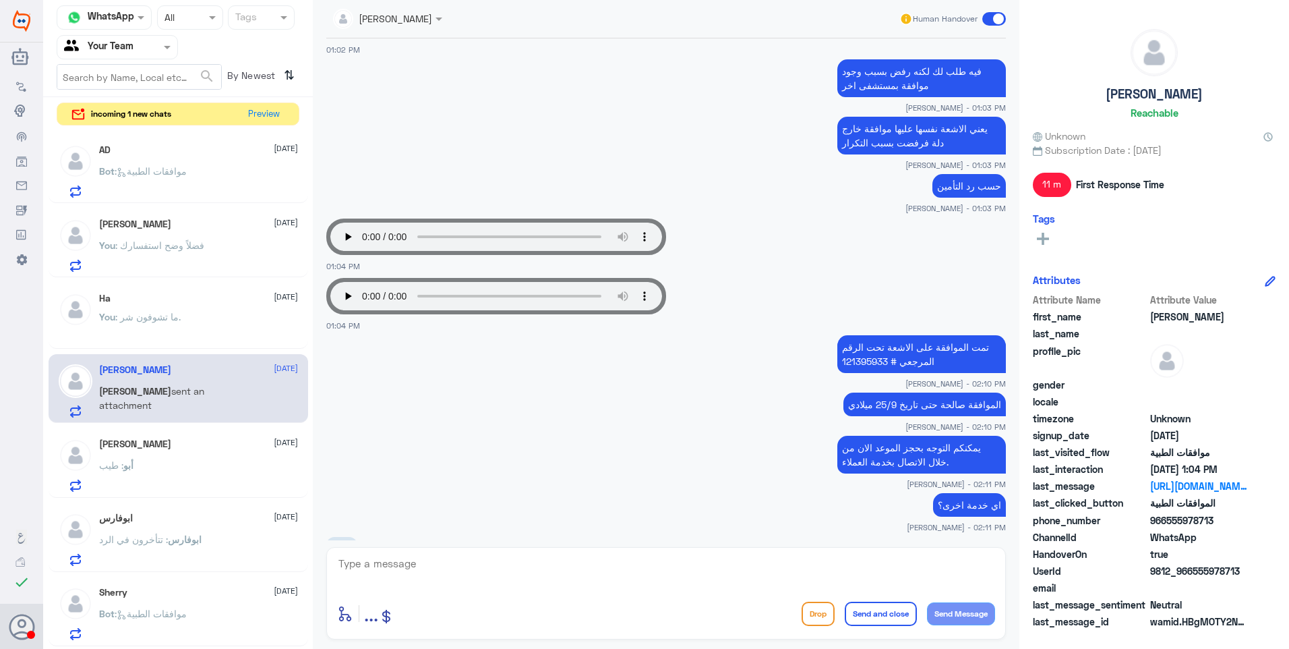
scroll to position [1094, 0]
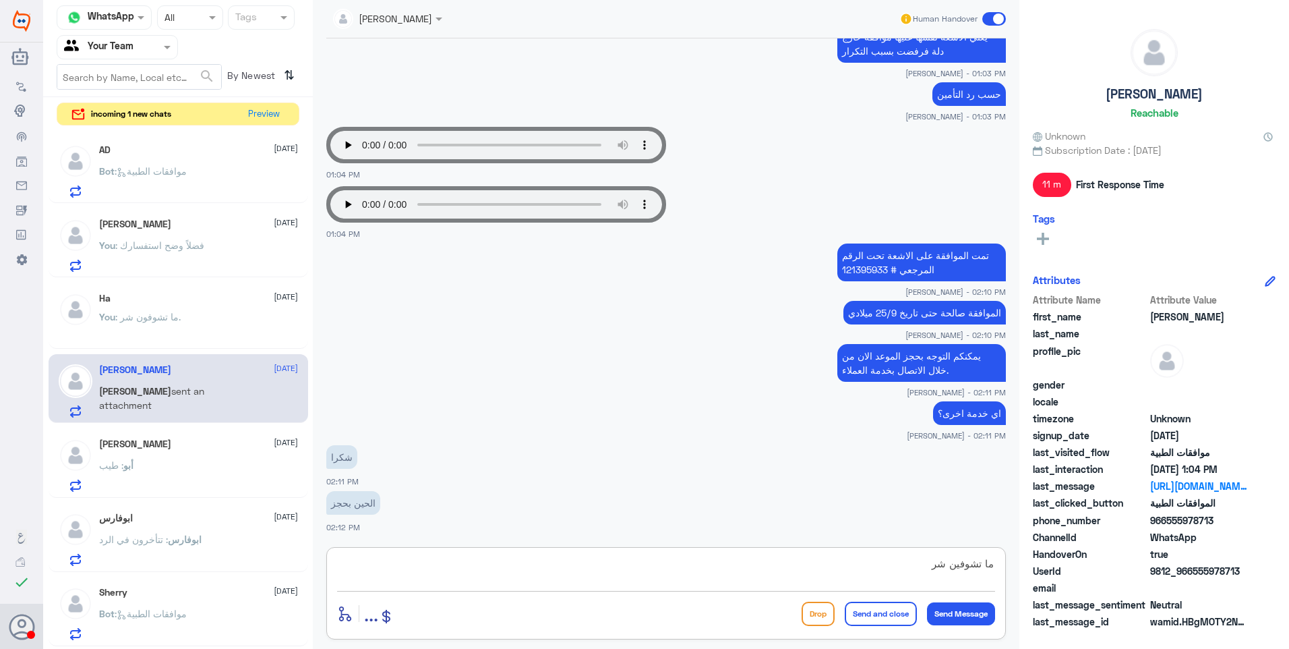
type textarea "ما تشوفين شر"
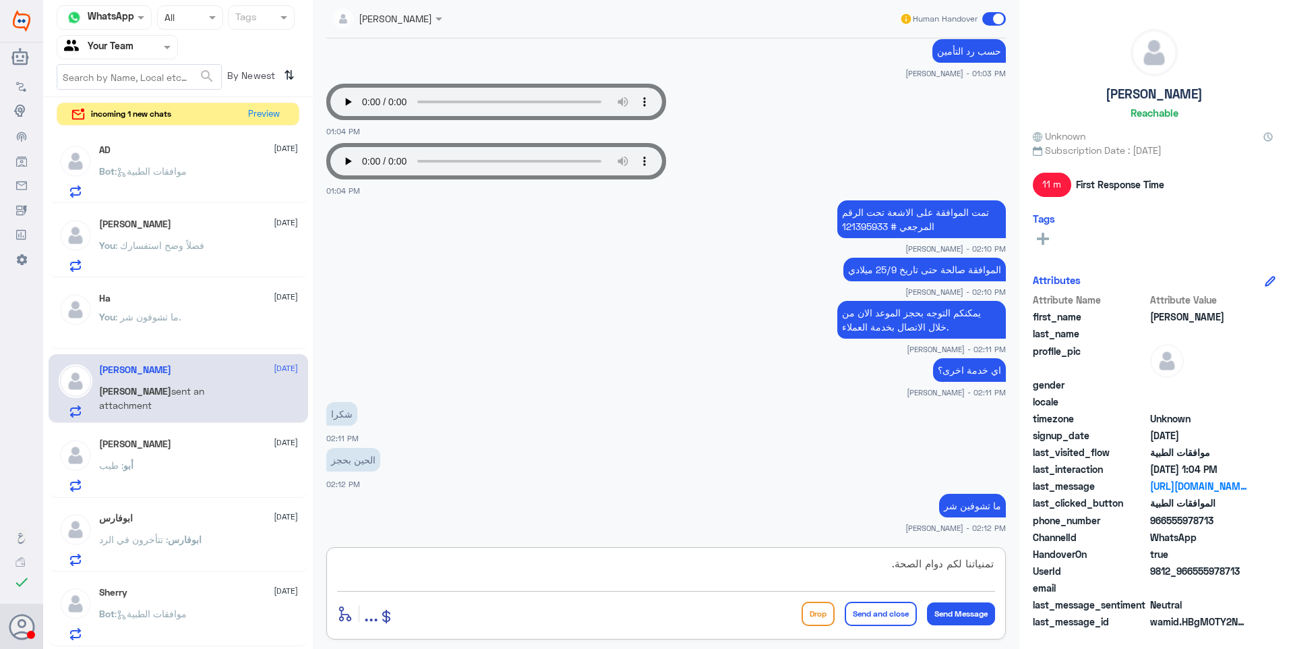
type textarea "تمنياتنا لكم دوام الصحة."
click at [867, 607] on button "Send and close" at bounding box center [881, 613] width 72 height 24
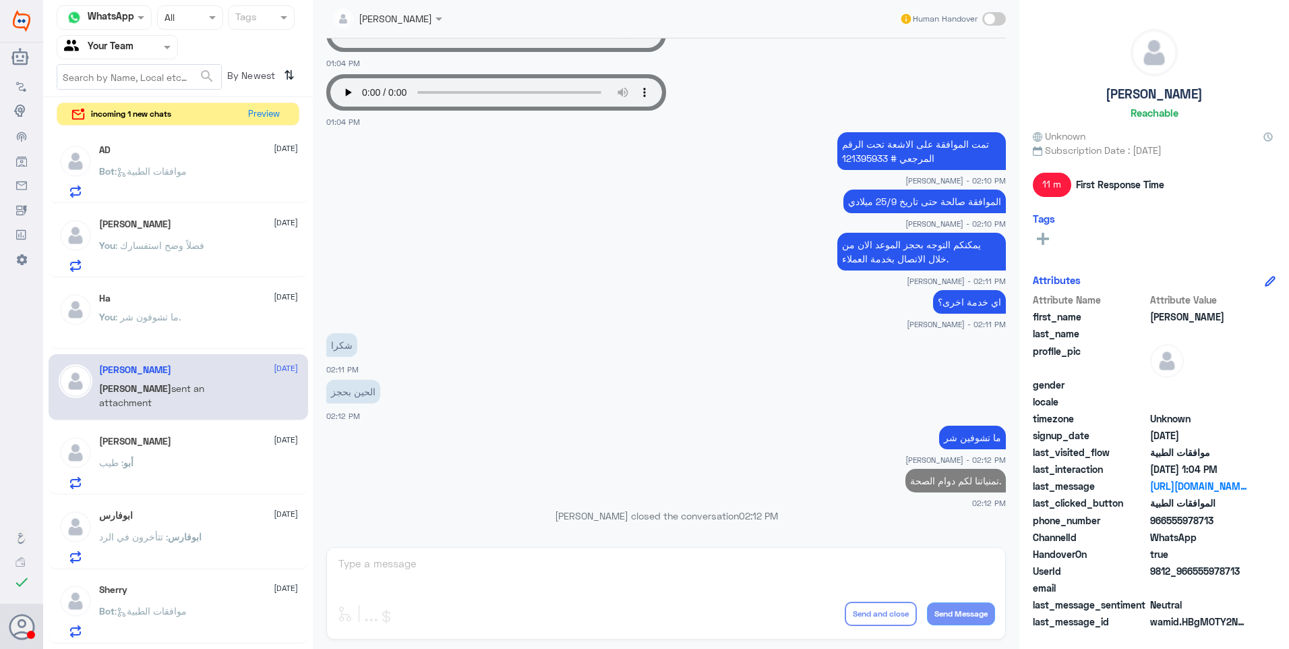
click at [191, 325] on div "You : ما تشوفون شر." at bounding box center [198, 328] width 199 height 30
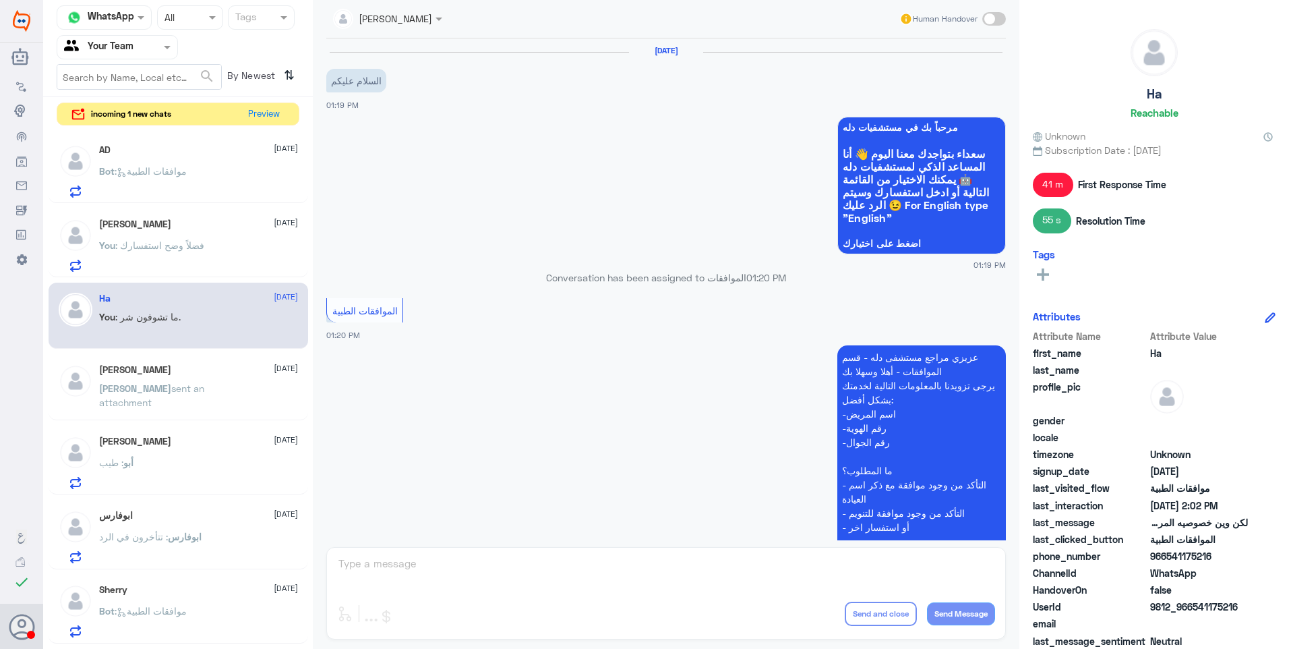
scroll to position [873, 0]
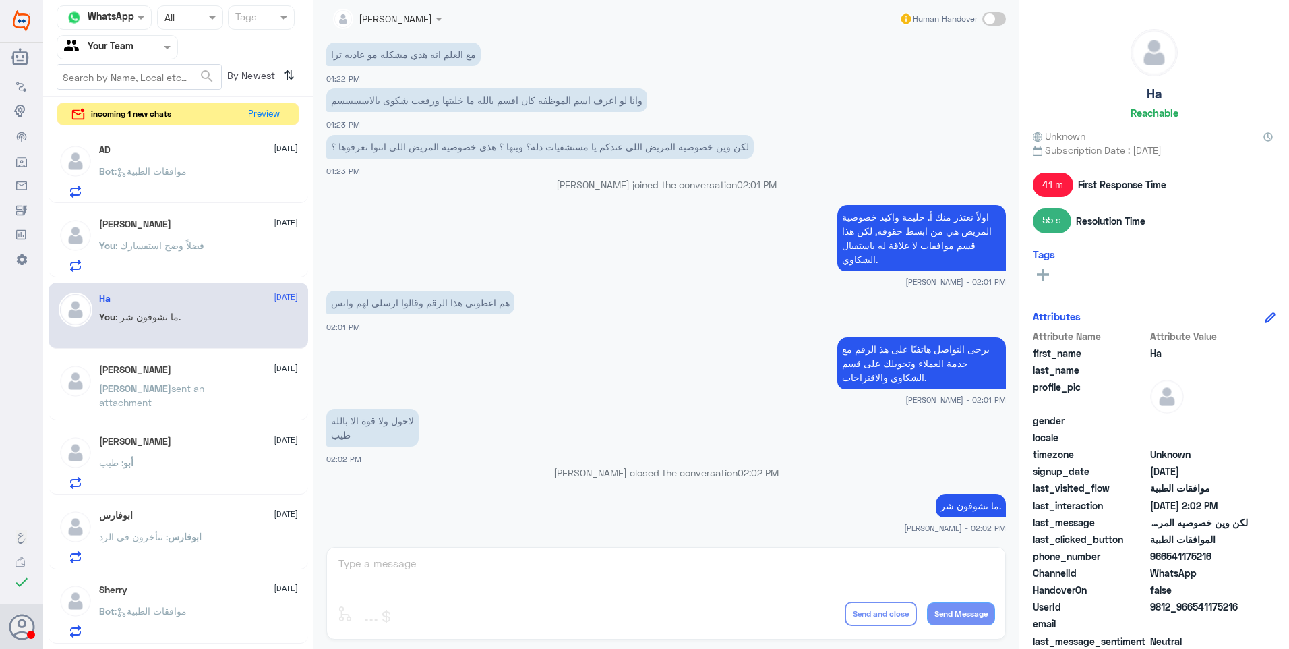
click at [213, 243] on div "You : فضلاً وضح استفسارك" at bounding box center [198, 256] width 199 height 30
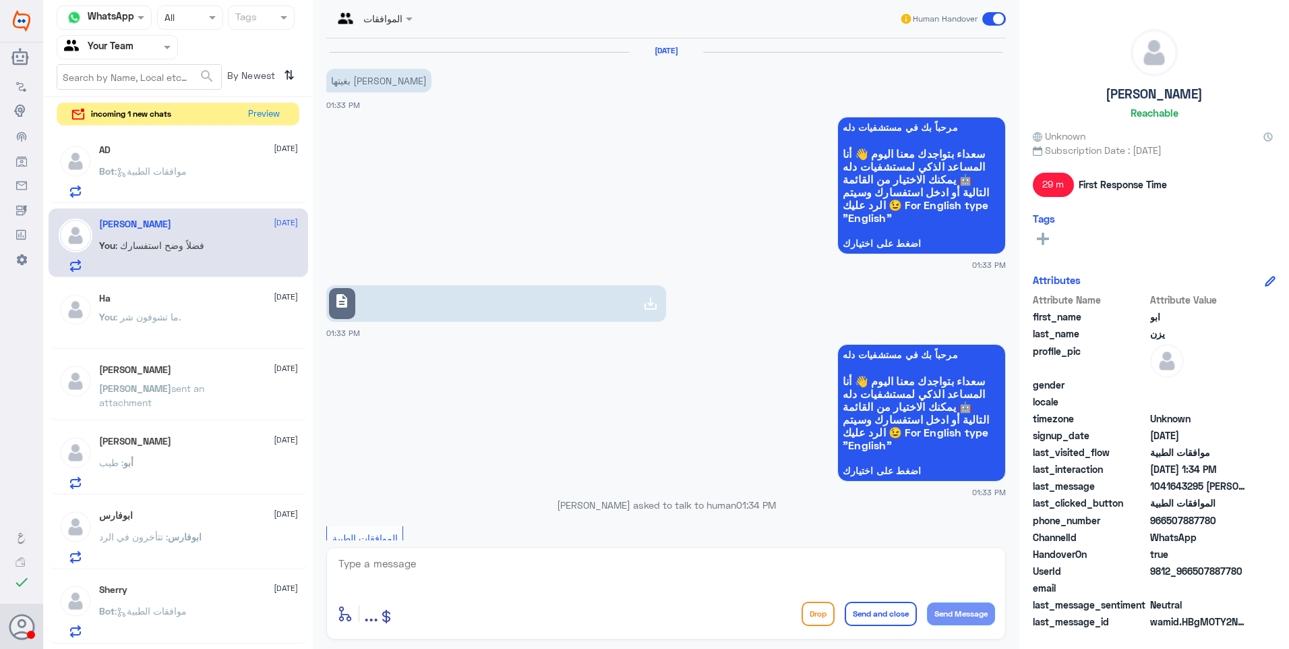
scroll to position [572, 0]
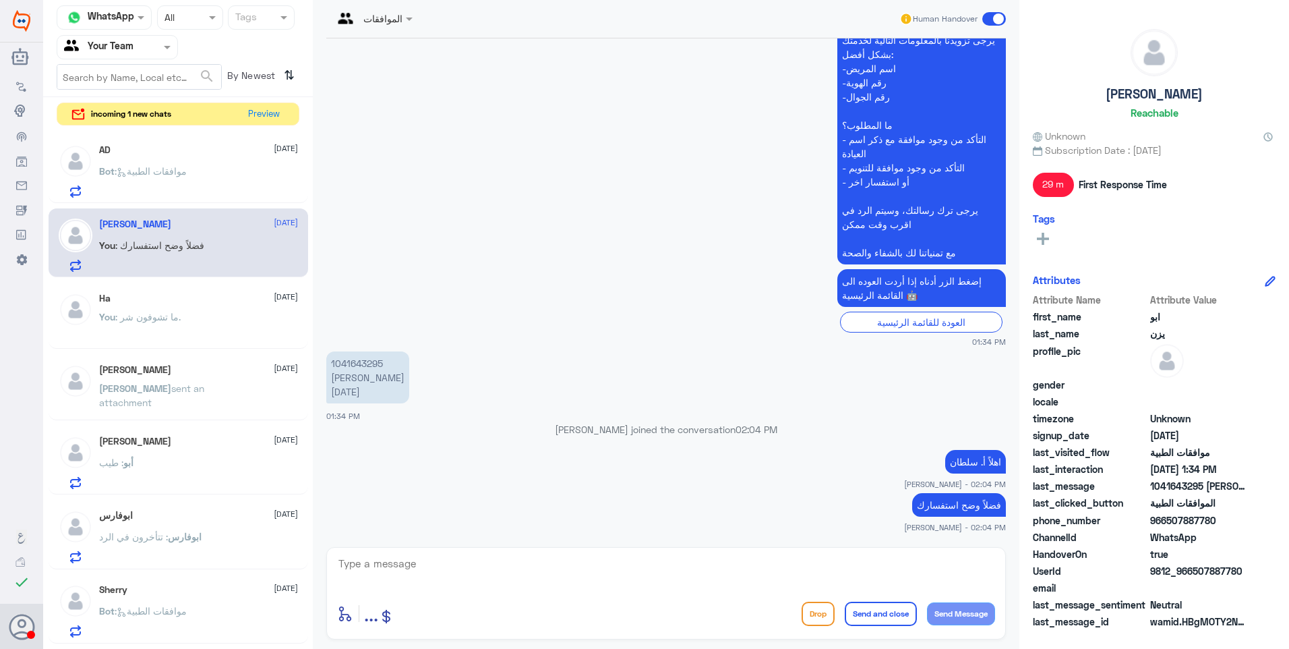
click at [167, 146] on div "AD 26 August" at bounding box center [198, 149] width 199 height 11
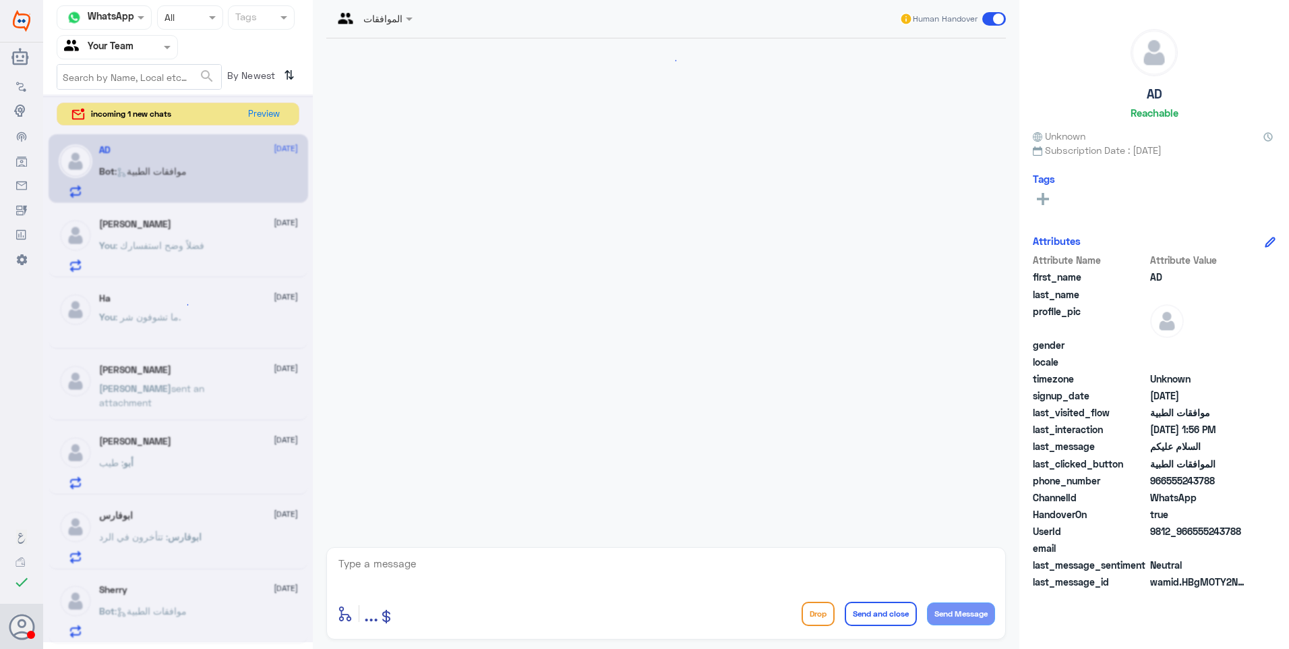
scroll to position [159, 0]
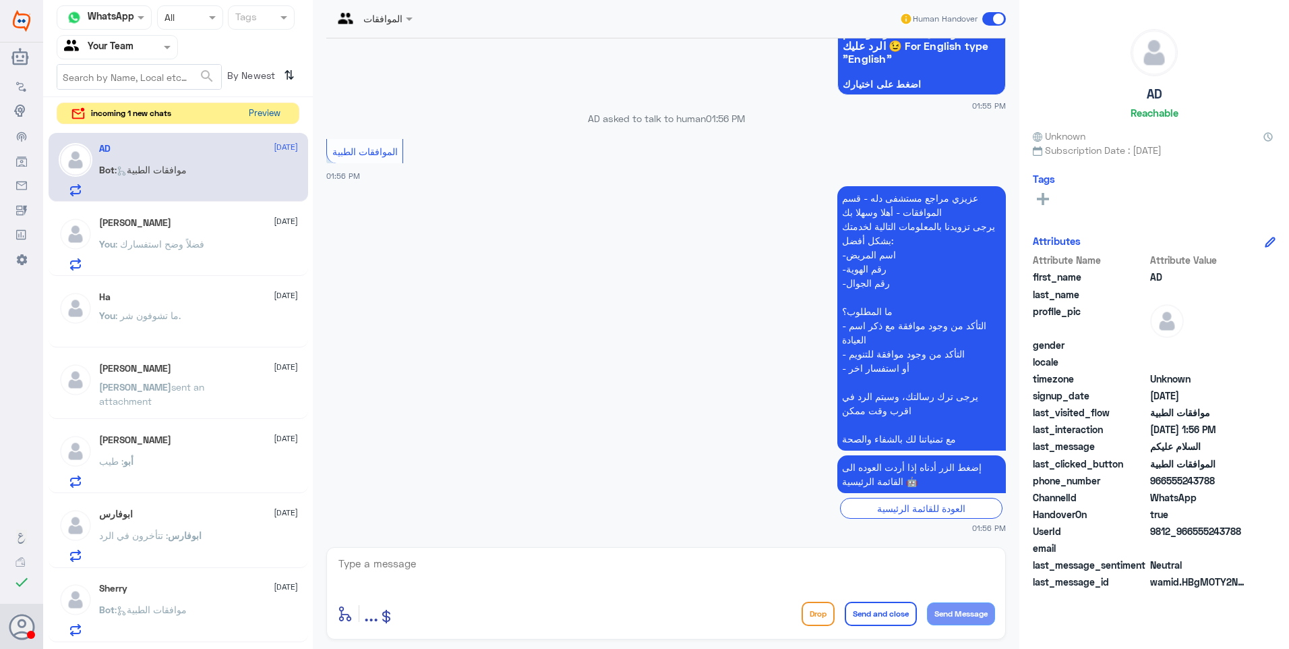
click at [271, 110] on button "Preview" at bounding box center [264, 113] width 42 height 21
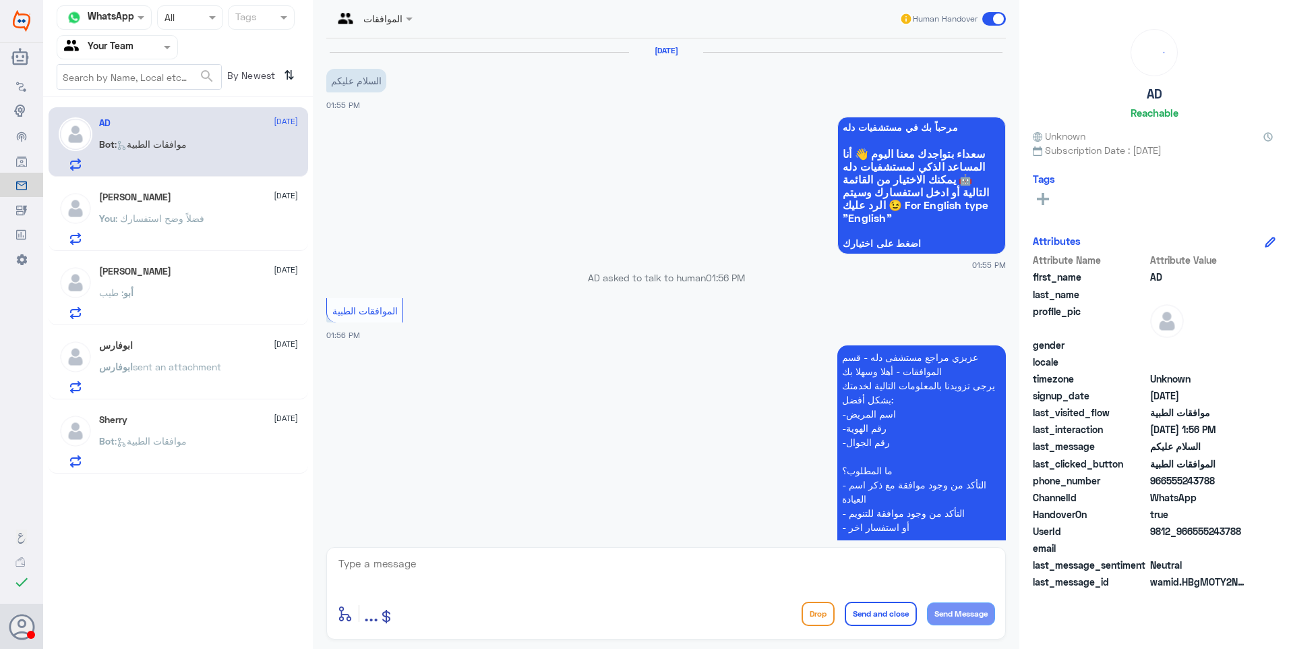
scroll to position [159, 0]
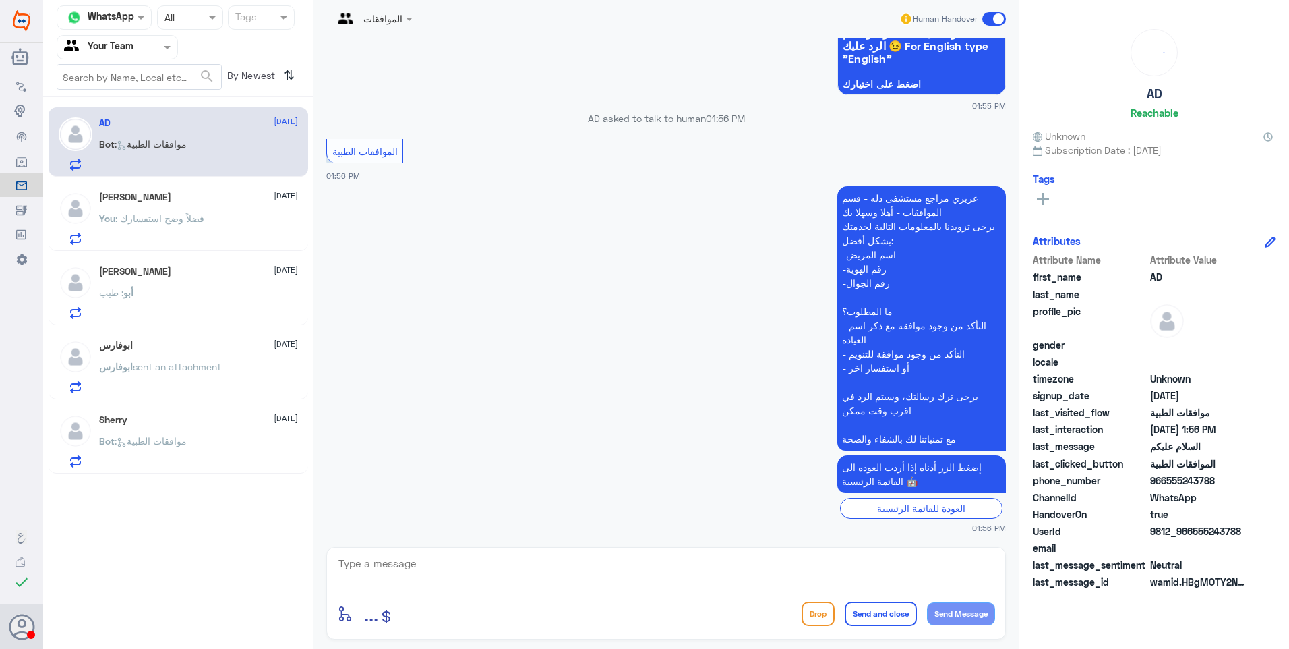
click at [206, 231] on div "You : فضلاً وضح استفسارك" at bounding box center [198, 229] width 199 height 30
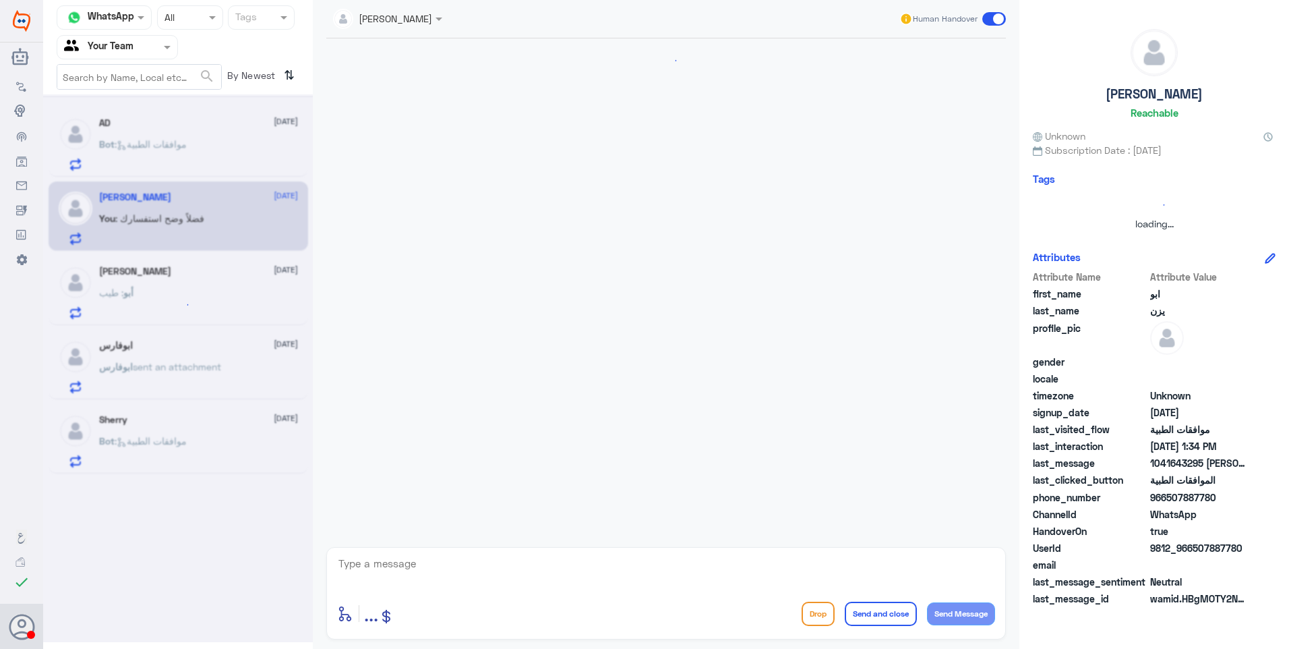
click at [208, 149] on div at bounding box center [178, 368] width 270 height 548
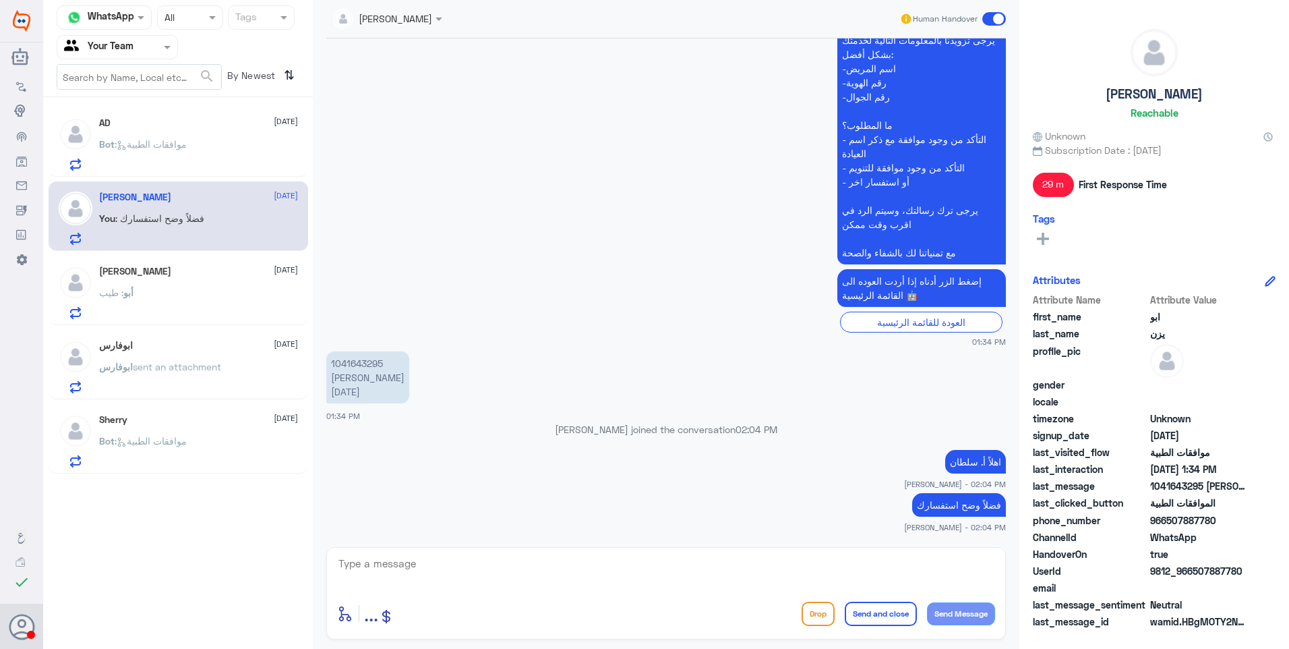
click at [221, 136] on div "AD 26 August Bot : موافقات الطبية" at bounding box center [198, 143] width 199 height 53
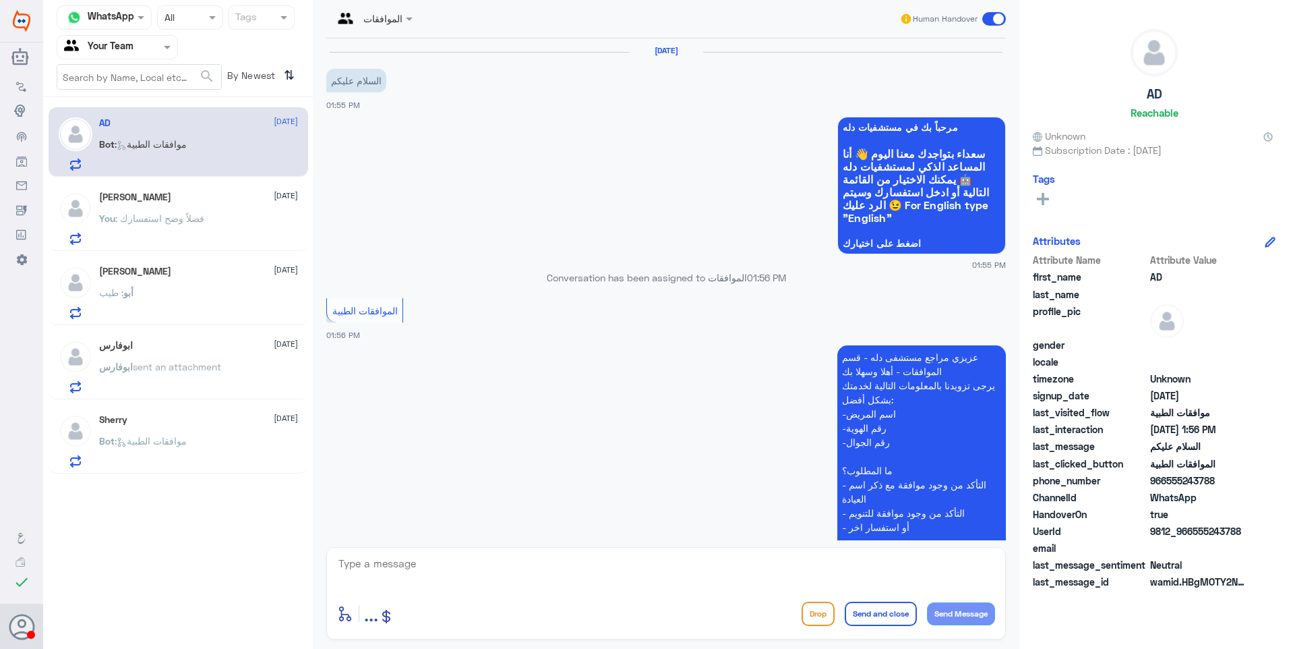
scroll to position [159, 0]
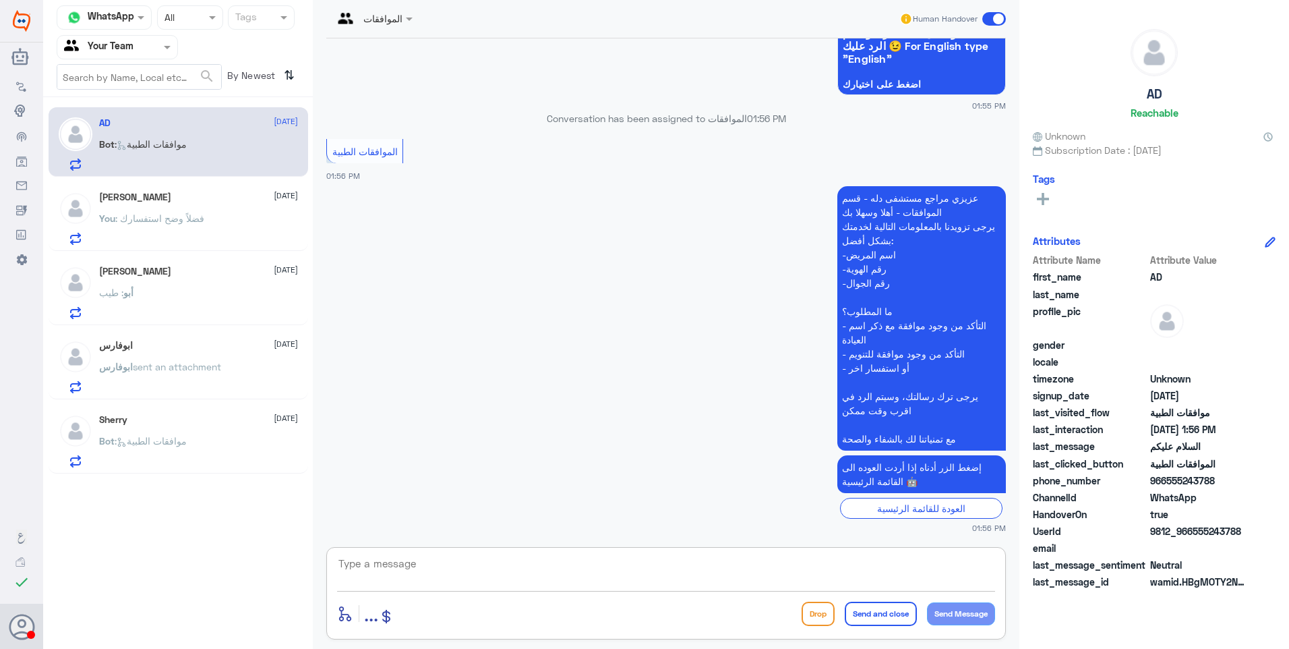
drag, startPoint x: 428, startPoint y: 570, endPoint x: 602, endPoint y: 553, distance: 174.8
click at [446, 571] on textarea at bounding box center [666, 570] width 658 height 33
type textarea "فضلاً زودنا برقم الهوية واستفسارك؟"
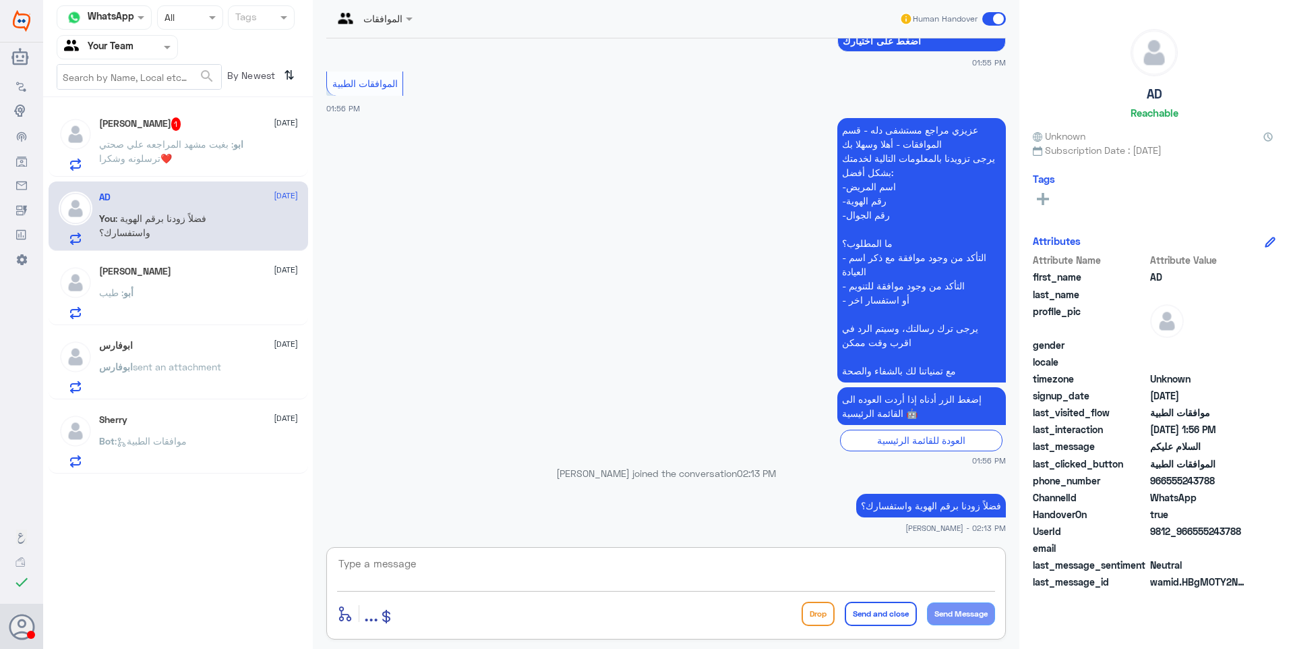
click at [233, 146] on span ": بغيت مشهد المراجعه علي صحتي ترسلونه وشكرا❤️" at bounding box center [166, 151] width 134 height 26
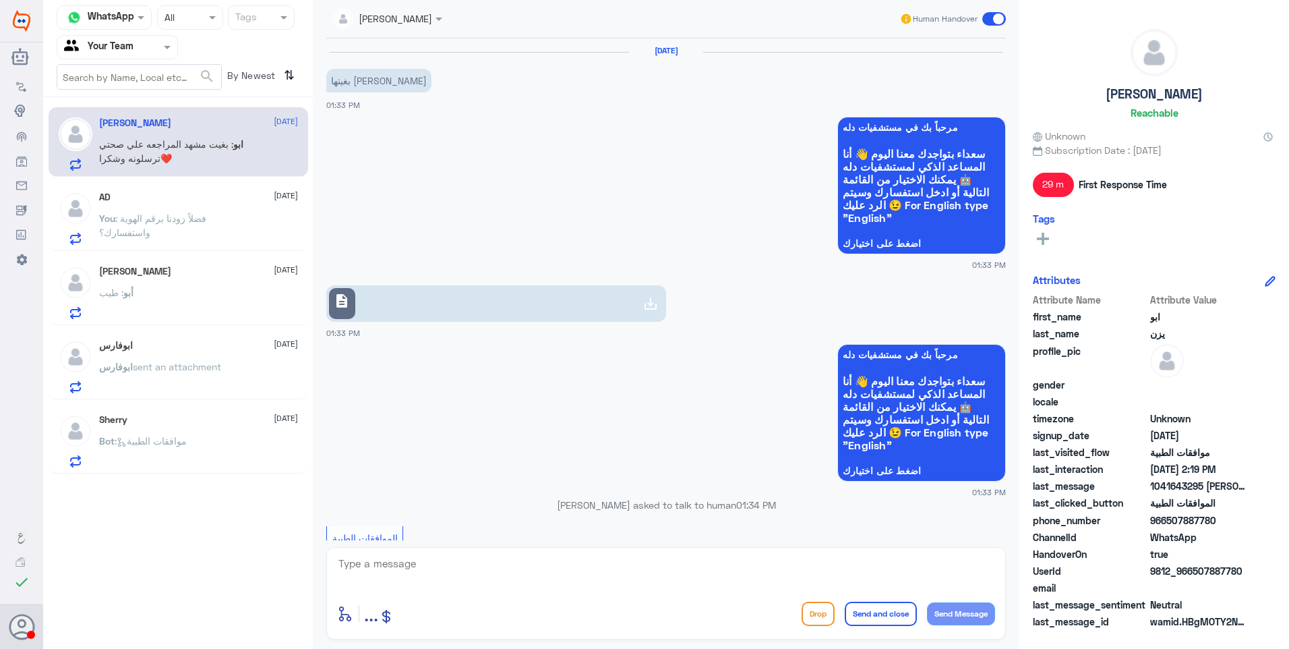
scroll to position [618, 0]
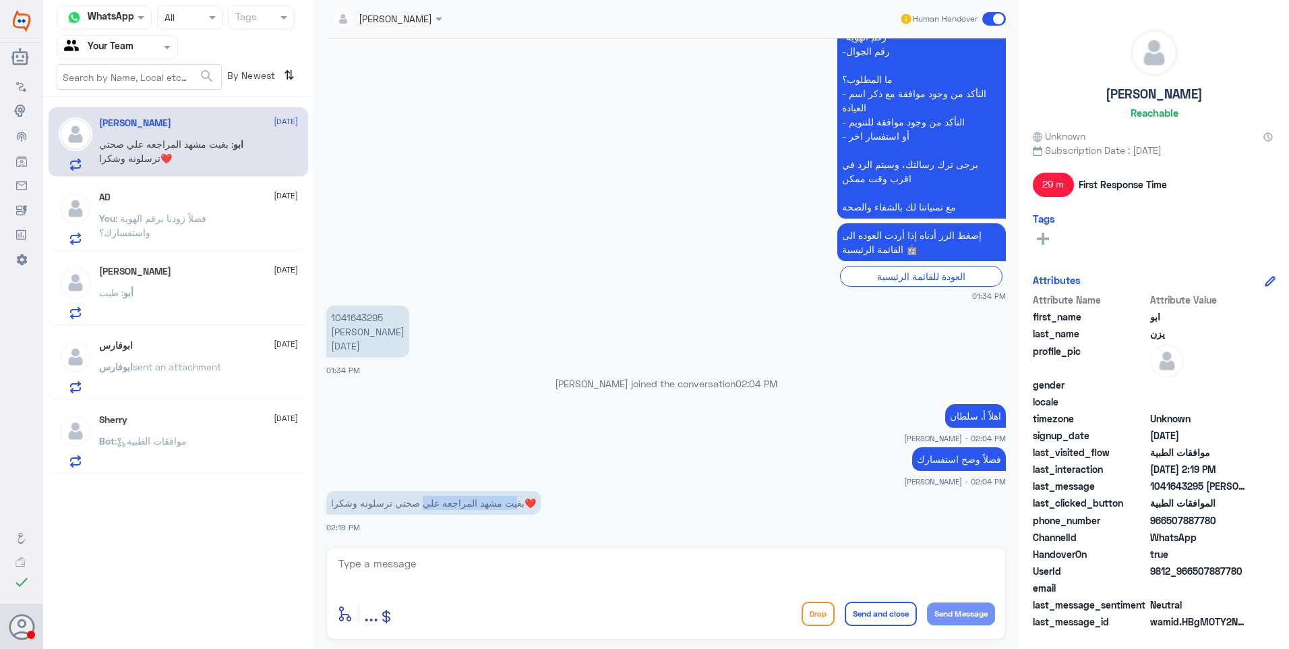
drag, startPoint x: 514, startPoint y: 509, endPoint x: 388, endPoint y: 500, distance: 125.7
click at [388, 500] on p "بغيت مشهد المراجعه علي صحتي ترسلونه وشكرا❤️" at bounding box center [433, 503] width 214 height 24
drag, startPoint x: 388, startPoint y: 500, endPoint x: 399, endPoint y: 509, distance: 13.9
click at [395, 508] on p "بغيت مشهد المراجعه علي صحتي ترسلونه وشكرا❤️" at bounding box center [433, 503] width 214 height 24
click at [447, 572] on textarea at bounding box center [666, 570] width 658 height 33
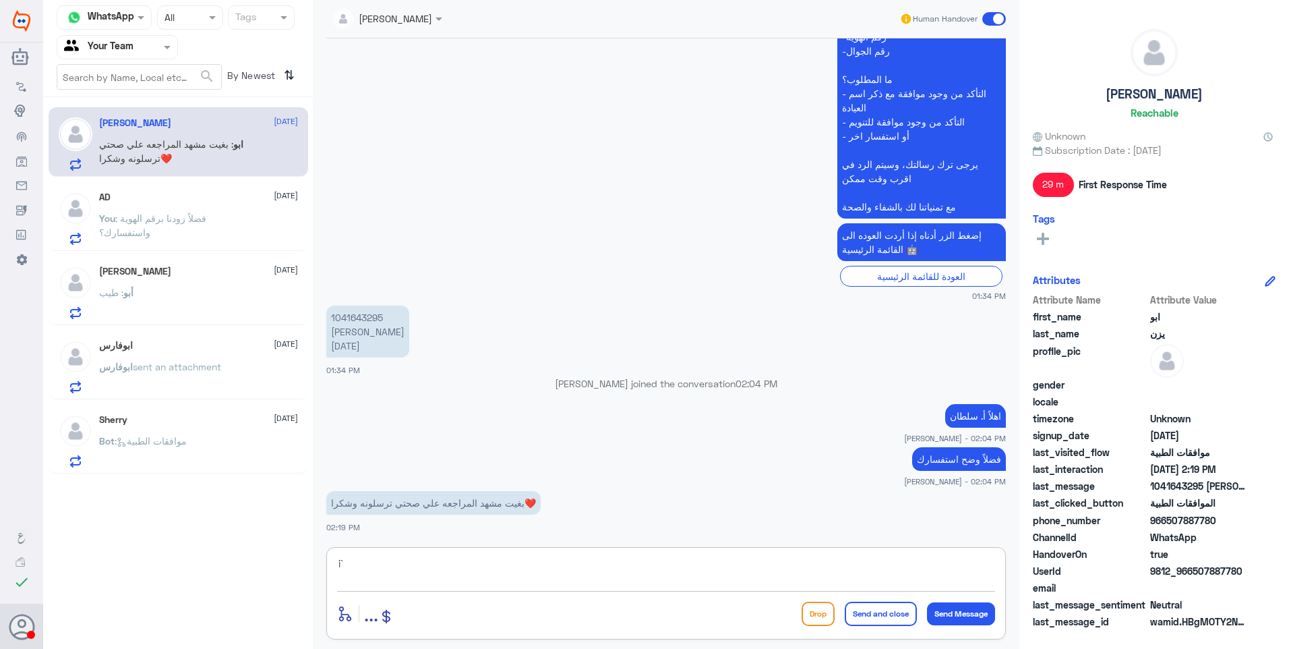
type textarea "i"
click at [841, 551] on div "هذا من عند قسم التقارير enter flow name ... Drop Send and close Send Message" at bounding box center [666, 593] width 680 height 92
click at [876, 567] on textarea "هذا من عند قسم التقارير" at bounding box center [666, 570] width 658 height 33
type textarea "هذا من عند قسم التقارير .. راح ازودك برقم التواصل معهم على الواتس"
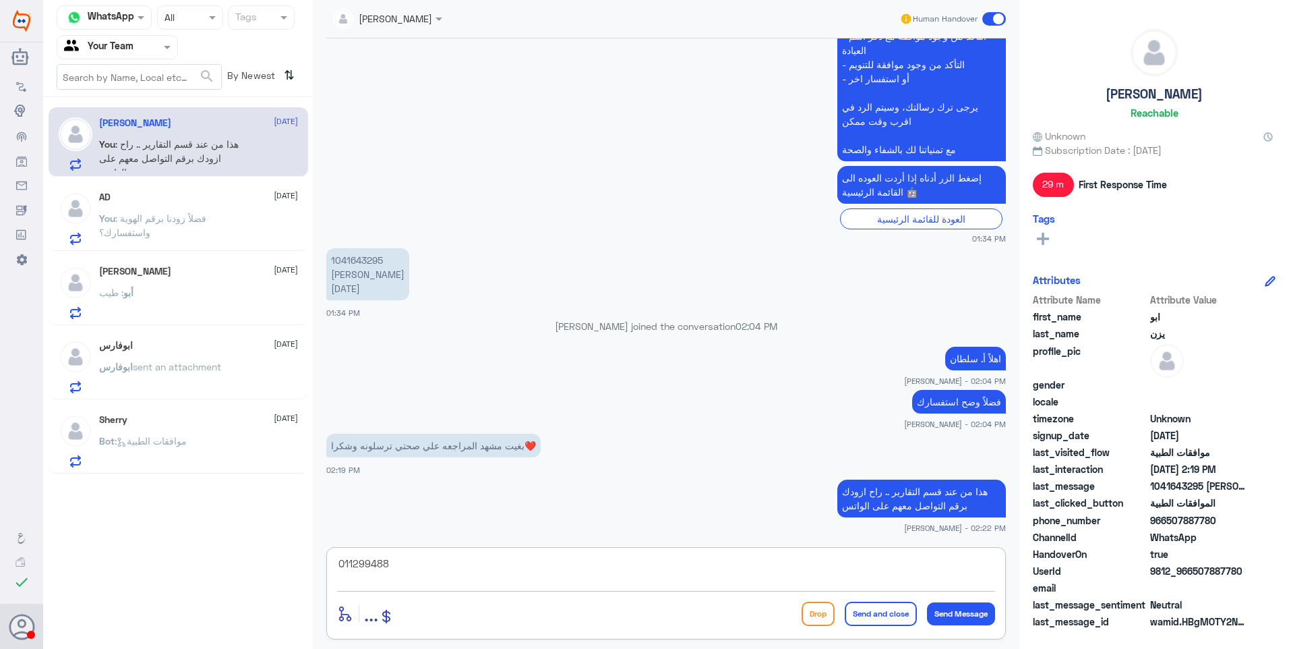
type textarea "0112994881"
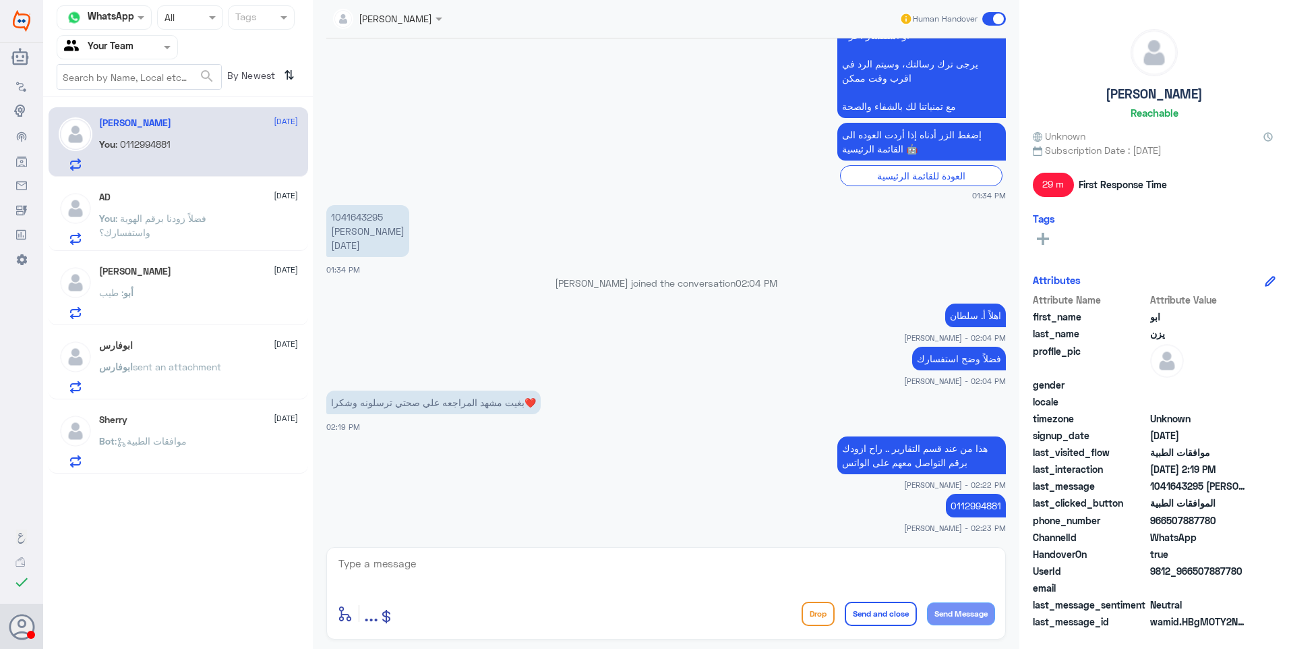
click at [164, 194] on div "AD 26 August" at bounding box center [198, 197] width 199 height 11
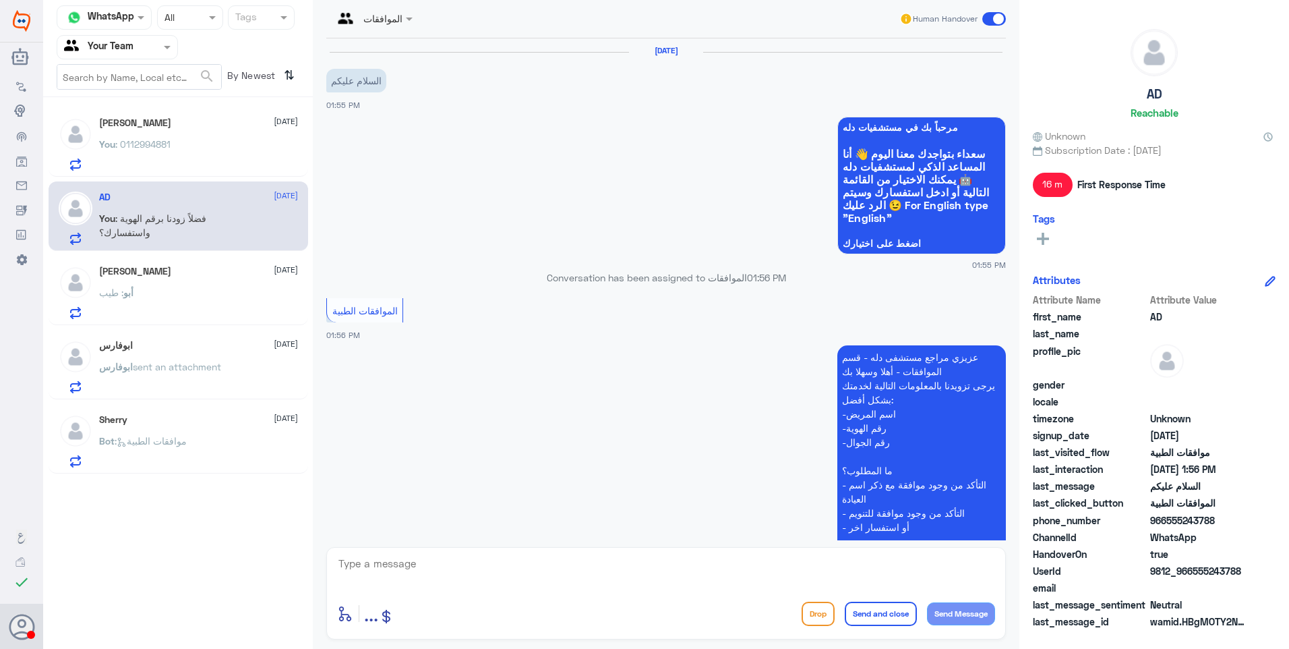
scroll to position [227, 0]
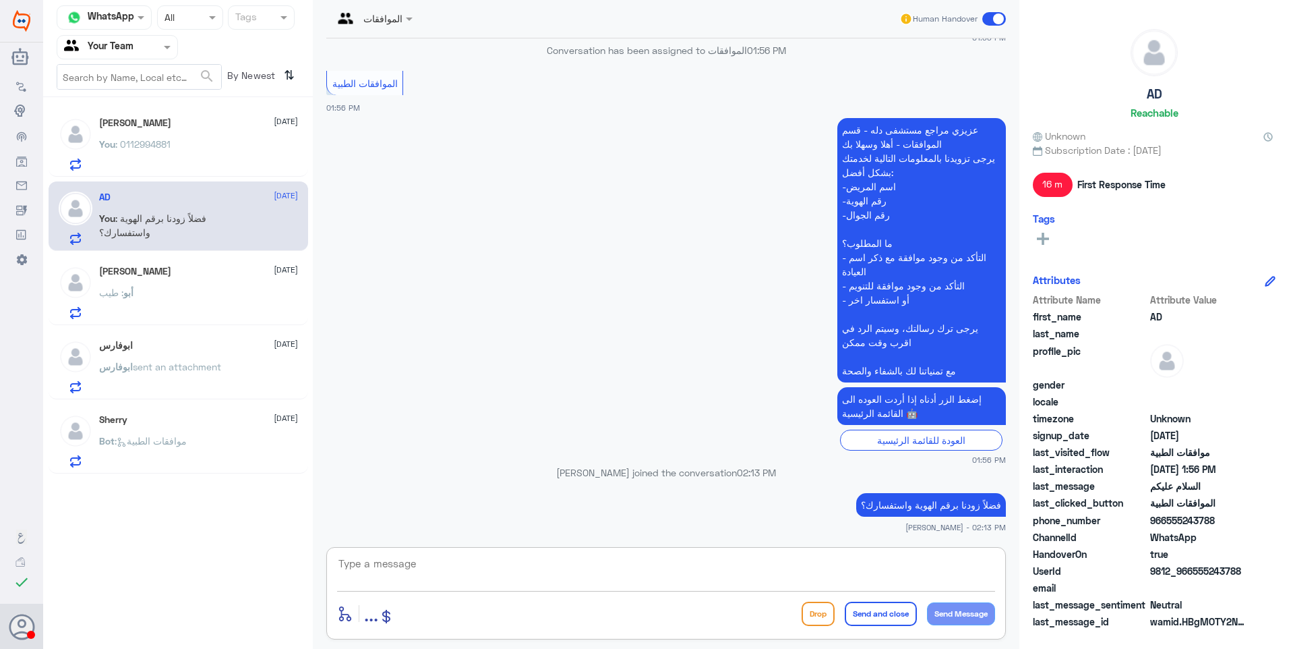
click at [648, 577] on textarea at bounding box center [666, 570] width 658 height 33
drag, startPoint x: 828, startPoint y: 563, endPoint x: 1168, endPoint y: 539, distance: 340.7
click at [1142, 539] on div "Channel WhatsApp Status × All Tags Agent Filter Your Team search By Newest ⇅ اب…" at bounding box center [666, 326] width 1246 height 653
type textarea "نشكر تواصلكم مع مستشفيات دلة."
click at [883, 608] on button "Send and close" at bounding box center [881, 613] width 72 height 24
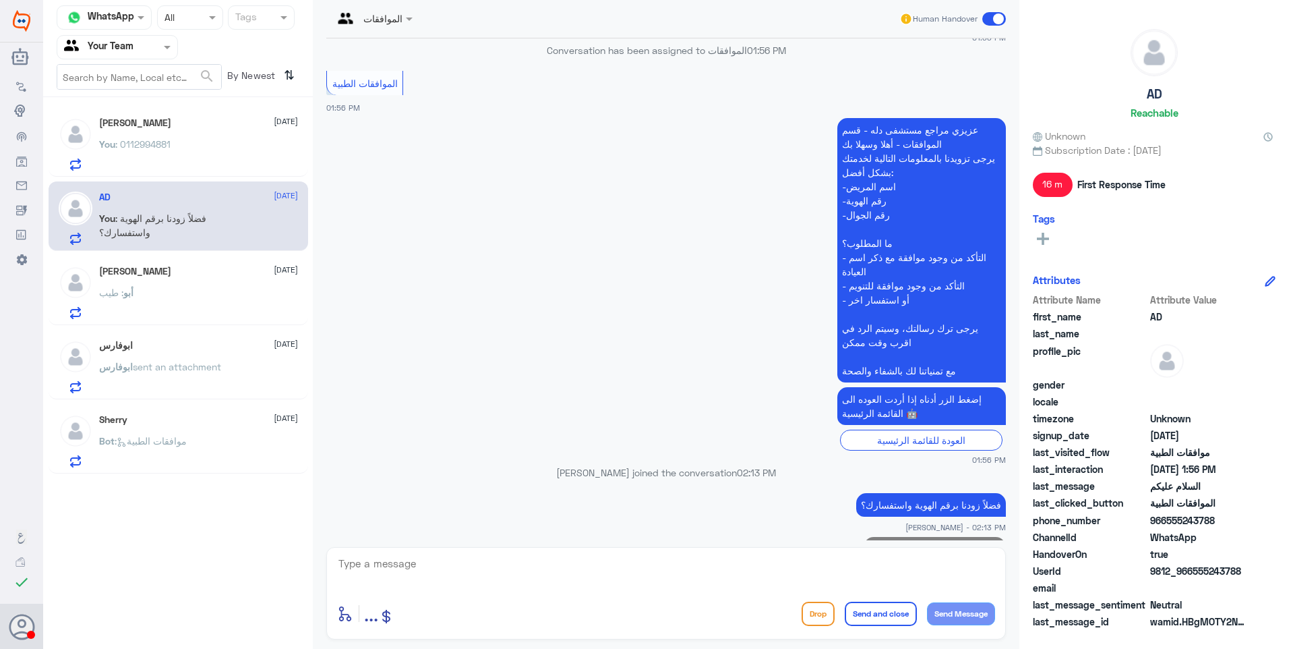
scroll to position [270, 0]
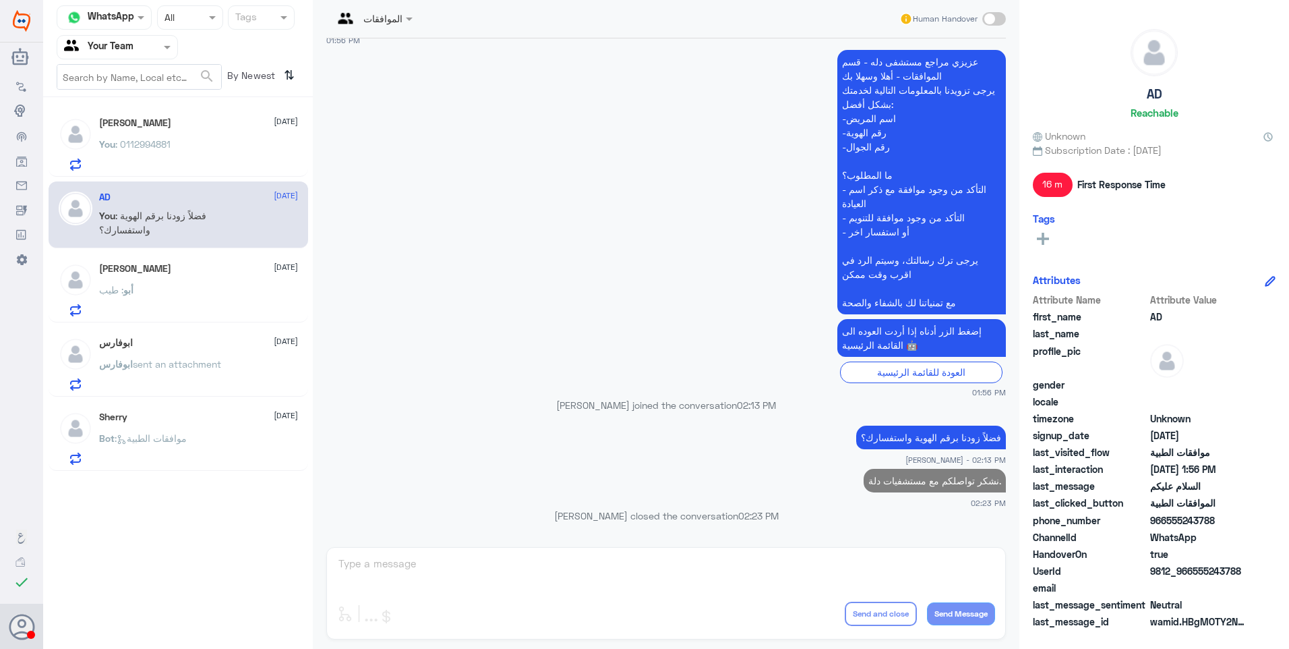
click at [185, 295] on div "أبو : طيب" at bounding box center [198, 301] width 199 height 30
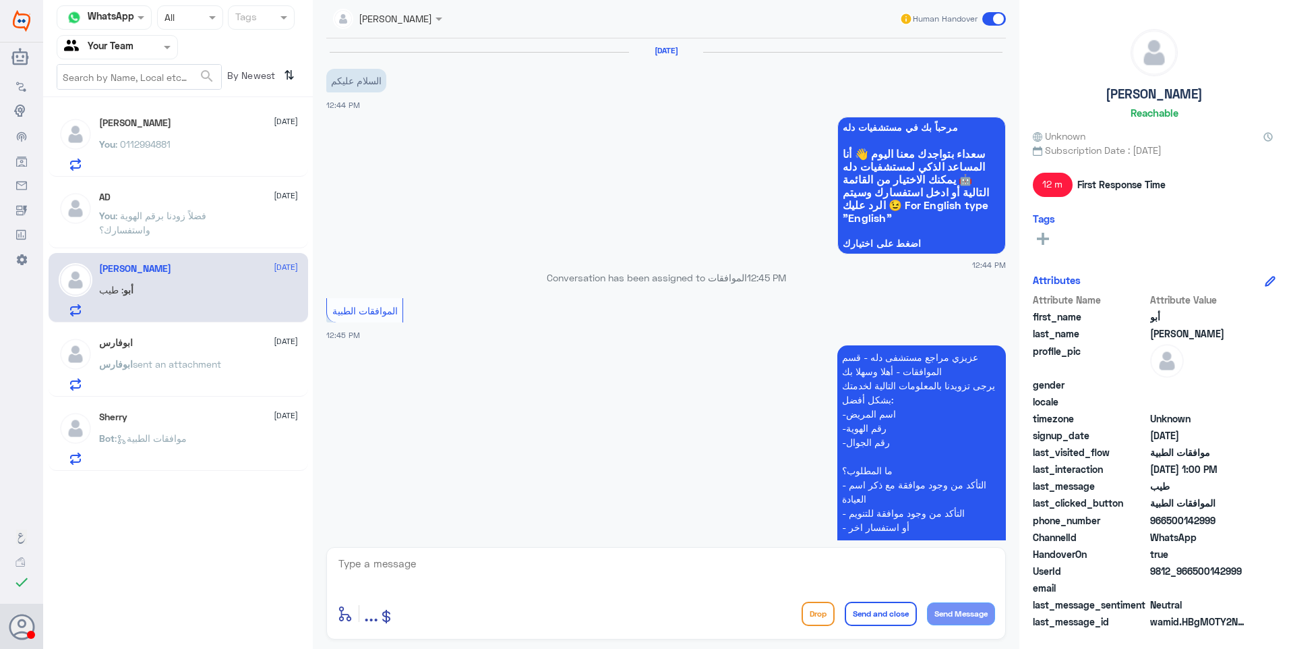
scroll to position [554, 0]
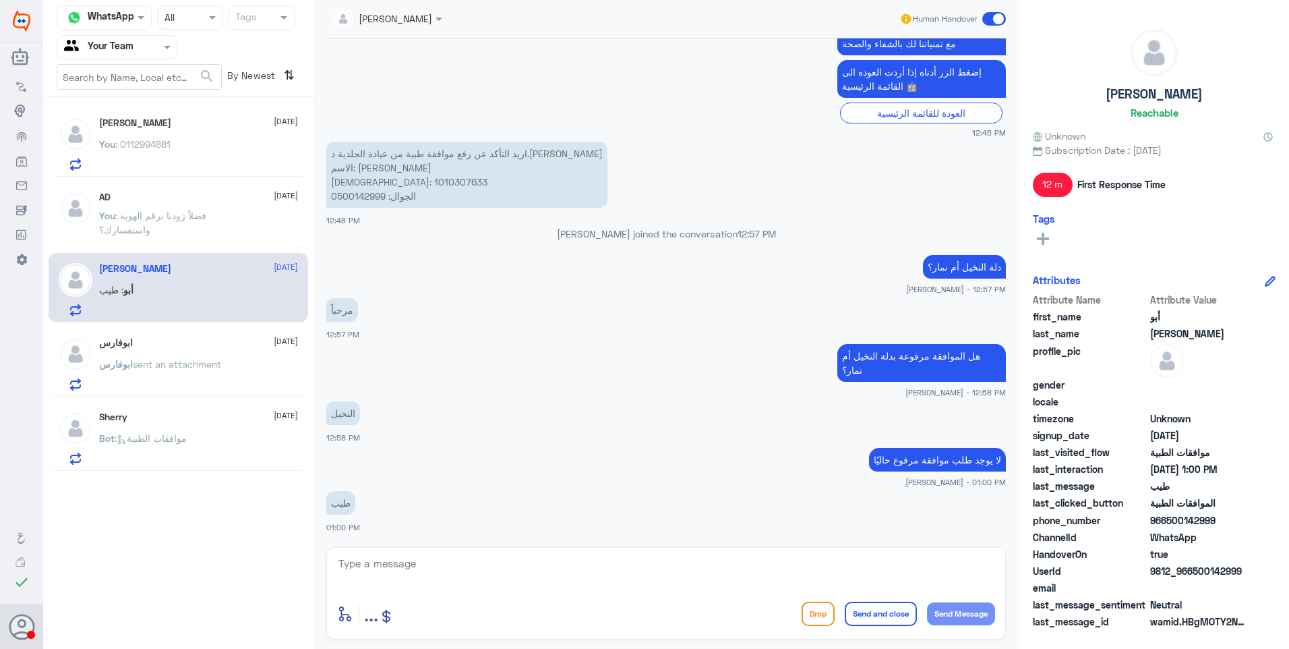
click at [498, 572] on textarea at bounding box center [666, 570] width 658 height 33
paste textarea "نشكر تواصلكم مع مستشفيات دلة."
type textarea "نشكر تواصلكم مع مستشفيات دلة."
click at [873, 614] on button "Send and close" at bounding box center [881, 613] width 72 height 24
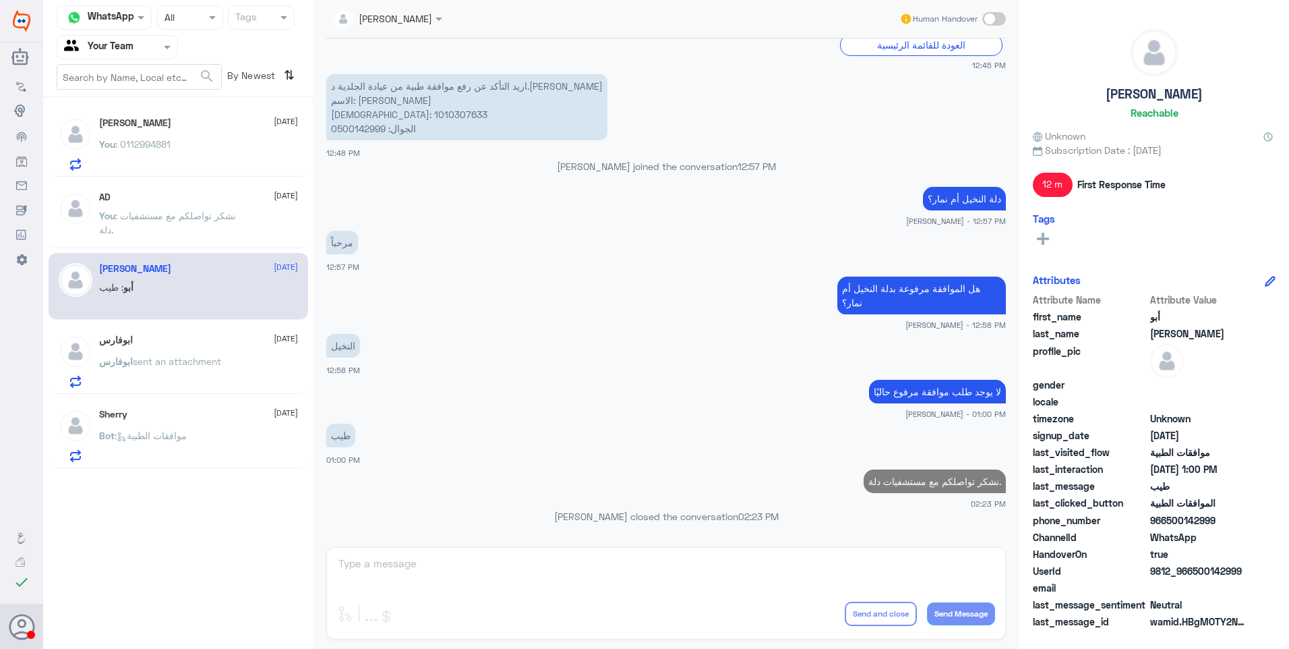
click at [181, 422] on div "Sherry 25 August Bot : موافقات الطبية" at bounding box center [198, 435] width 199 height 53
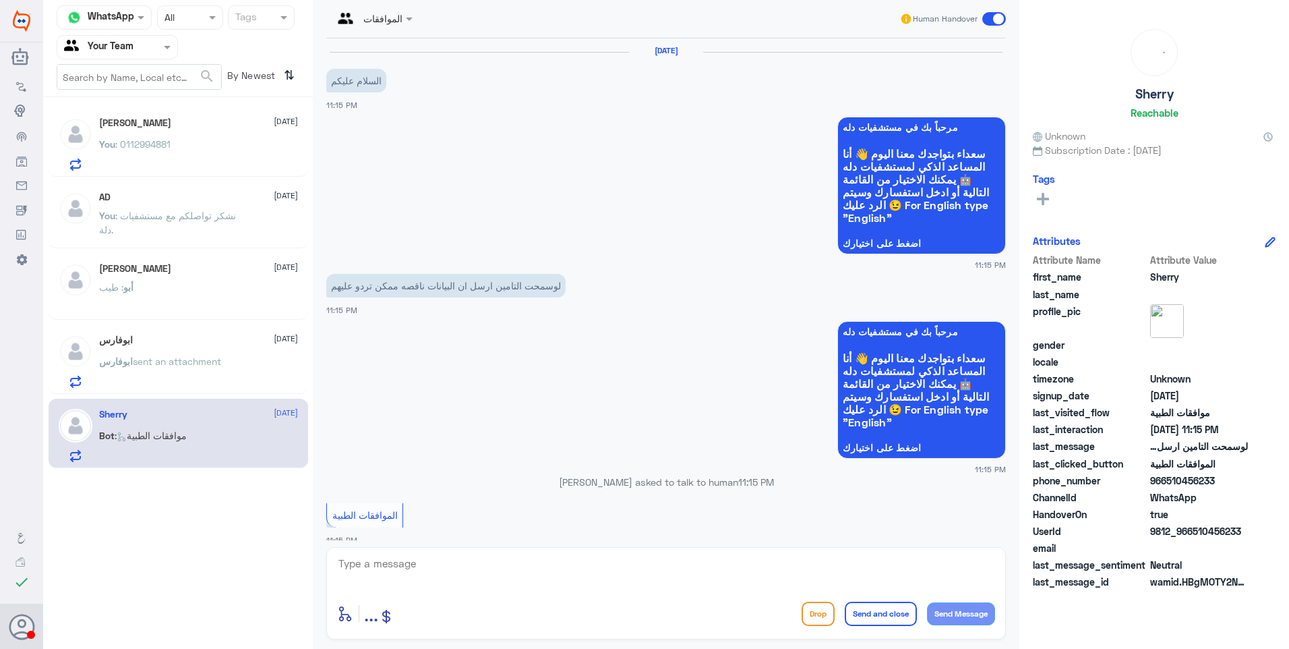
scroll to position [407, 0]
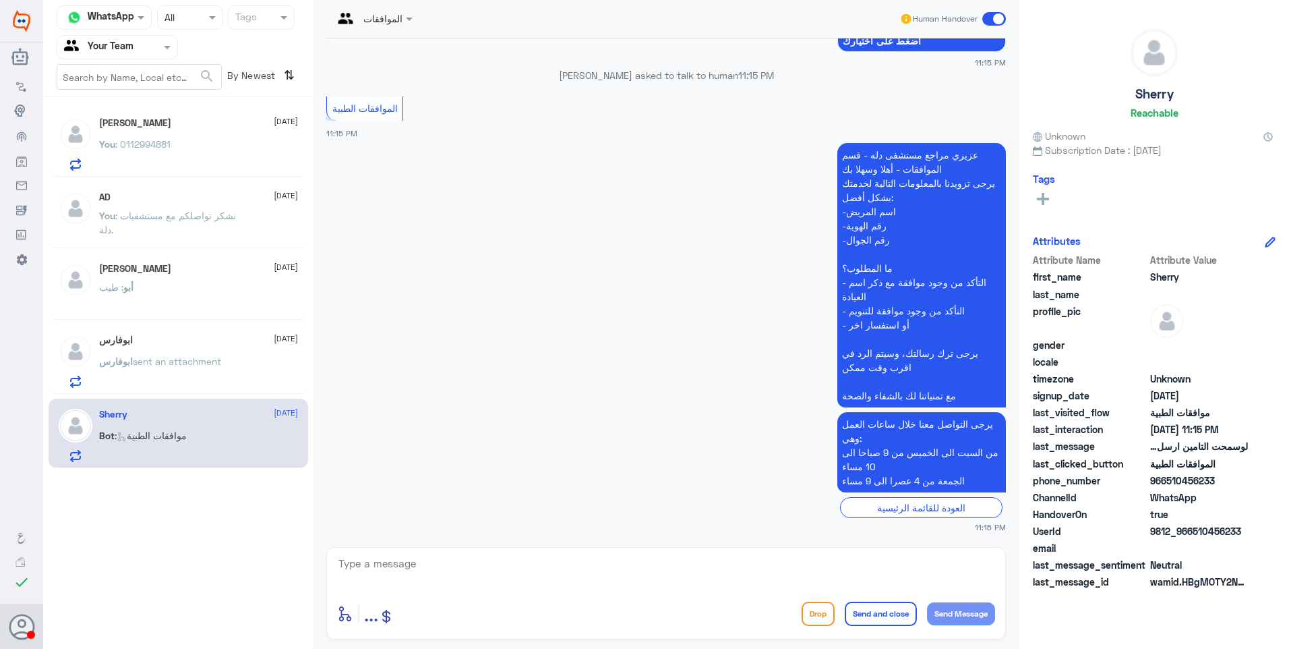
click at [413, 565] on textarea at bounding box center [666, 570] width 658 height 33
click at [214, 371] on p "ابوفارس sent an attachment" at bounding box center [160, 371] width 122 height 34
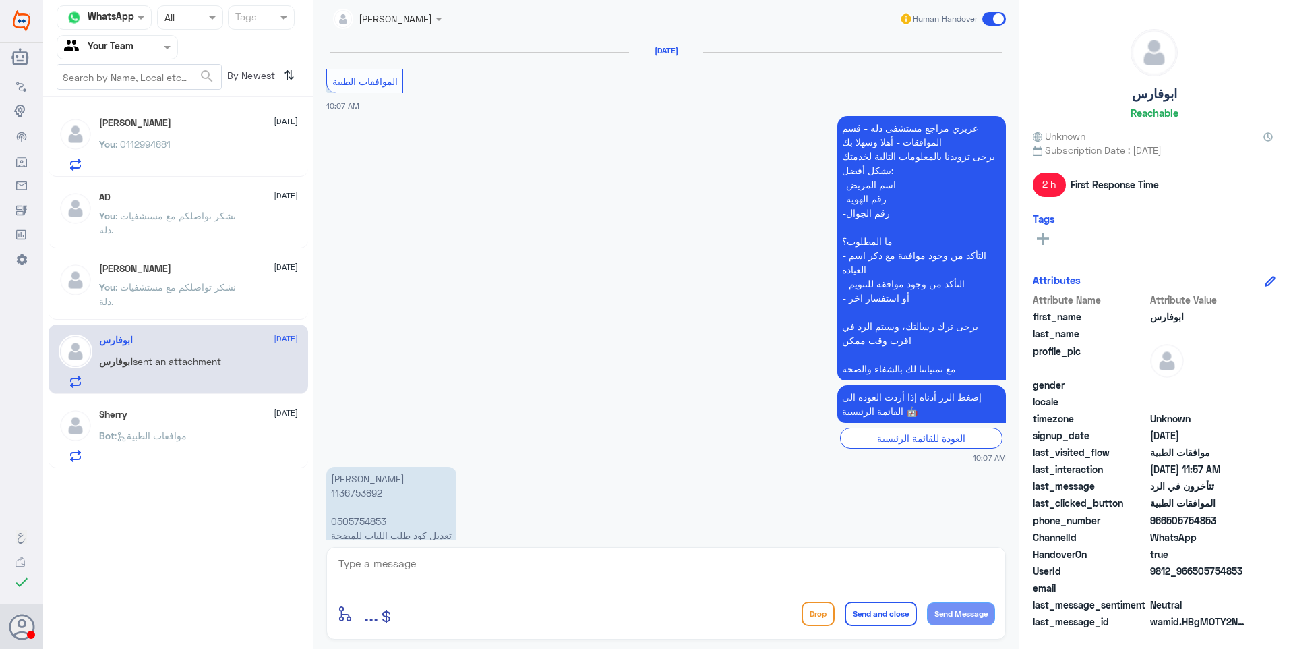
scroll to position [1481, 0]
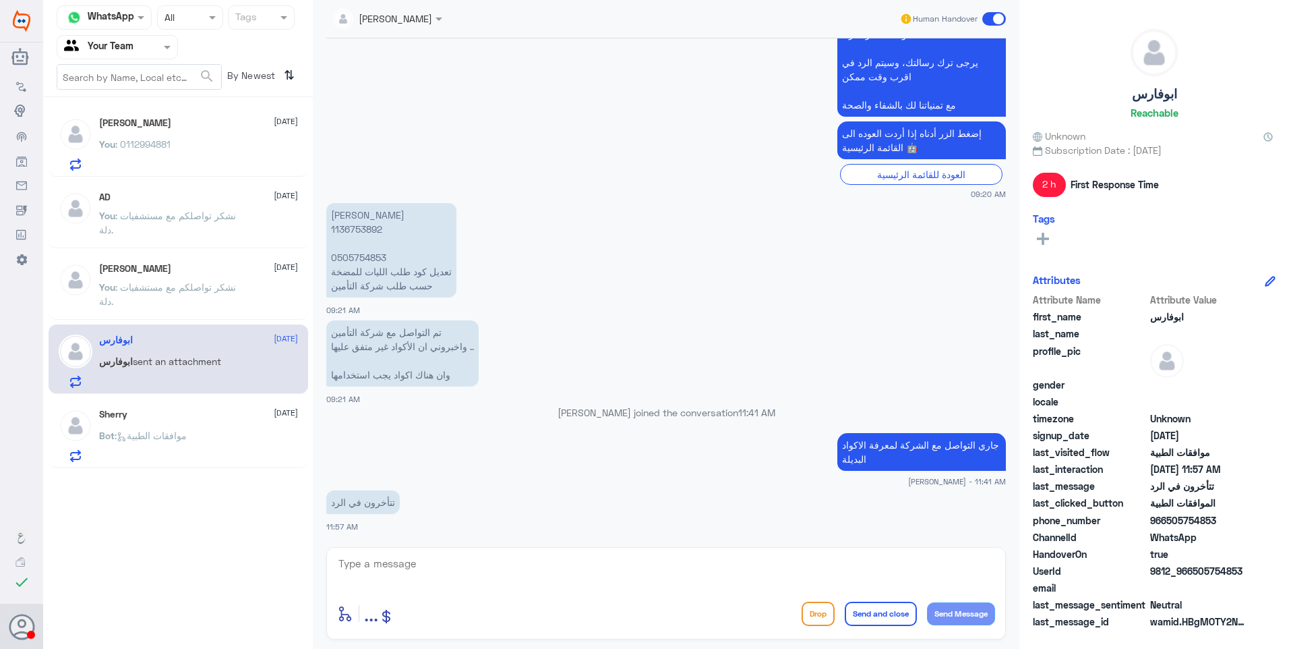
click at [225, 448] on div "Bot : موافقات الطبية" at bounding box center [198, 447] width 199 height 30
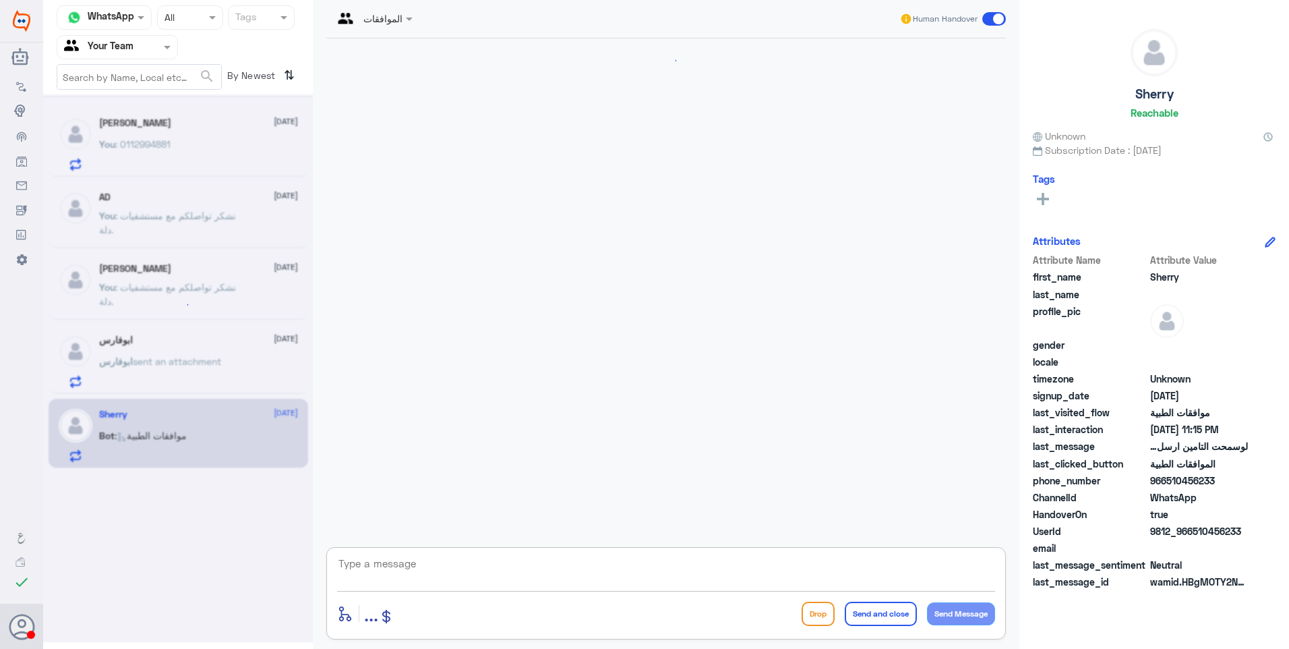
click at [398, 560] on textarea at bounding box center [666, 570] width 658 height 33
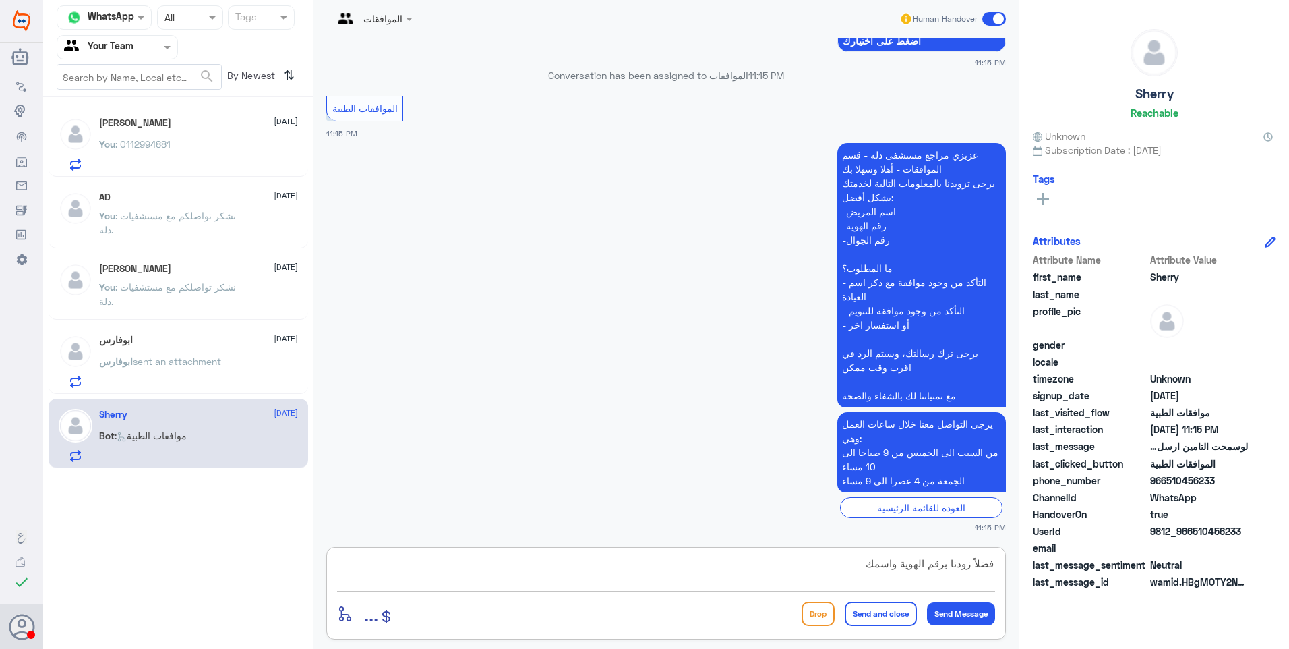
type textarea "فضلاً زودنا برقم الهوية واسمك"
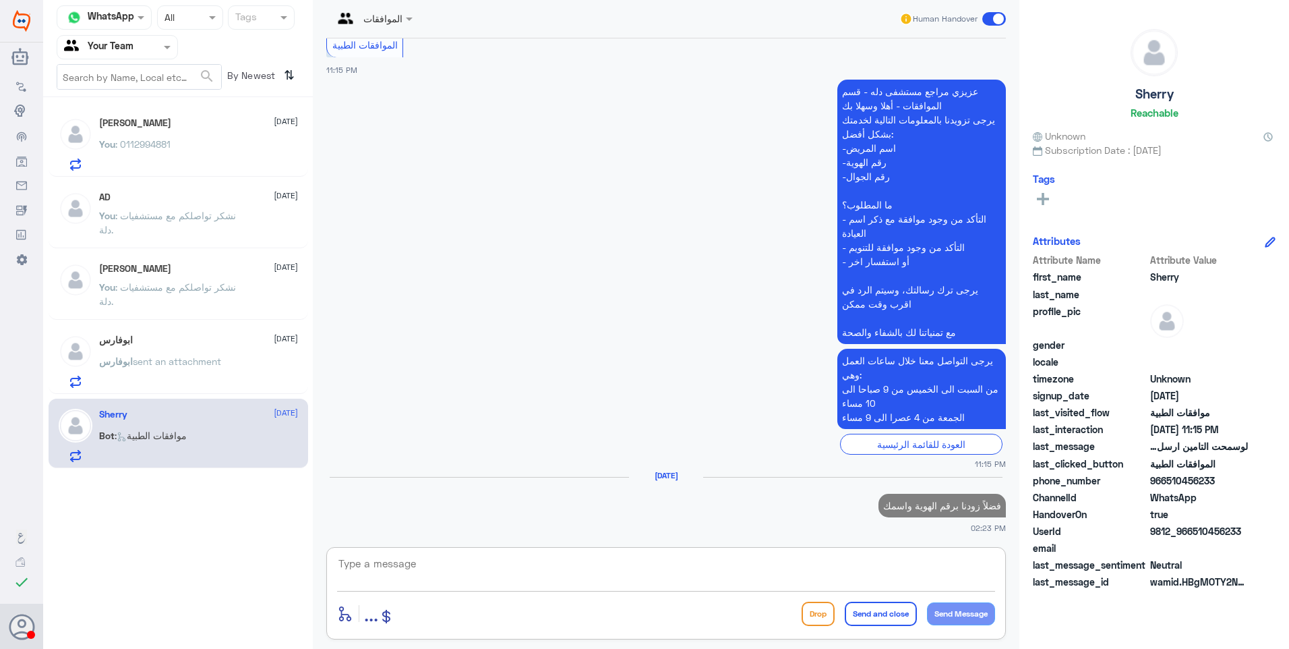
click at [229, 310] on p "You : نشكر تواصلكم مع مستشفيات دلة." at bounding box center [175, 297] width 152 height 34
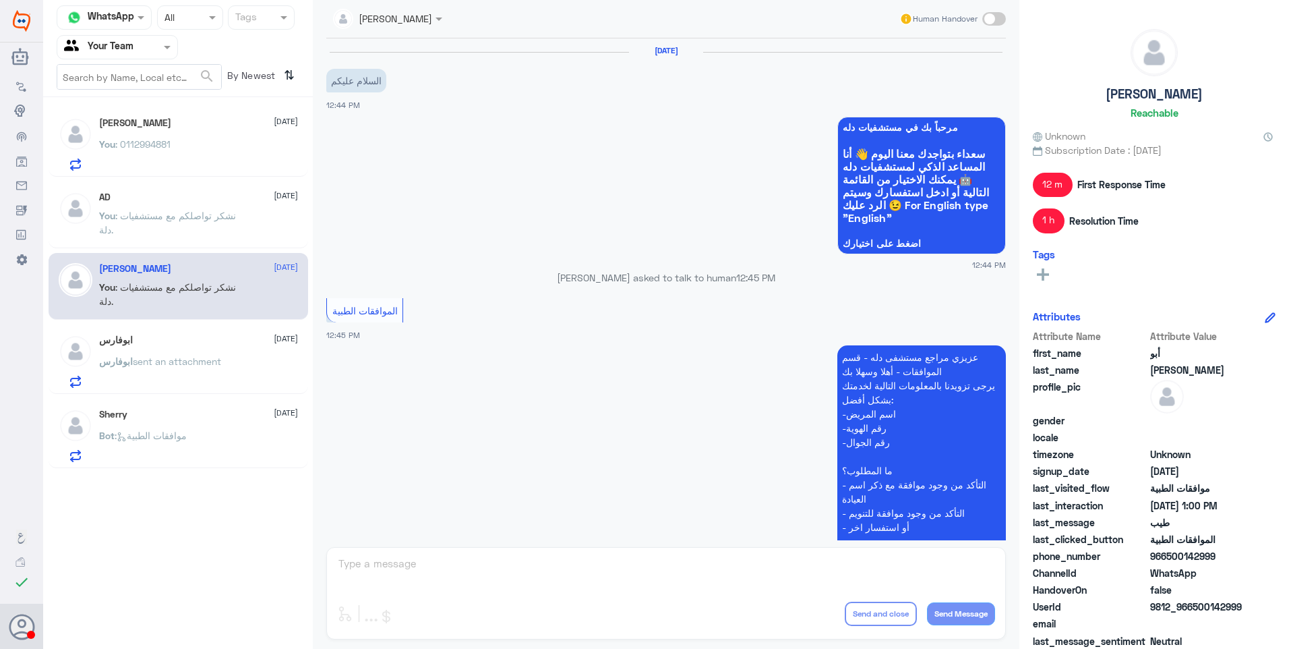
click at [210, 359] on span "sent an attachment" at bounding box center [177, 360] width 88 height 11
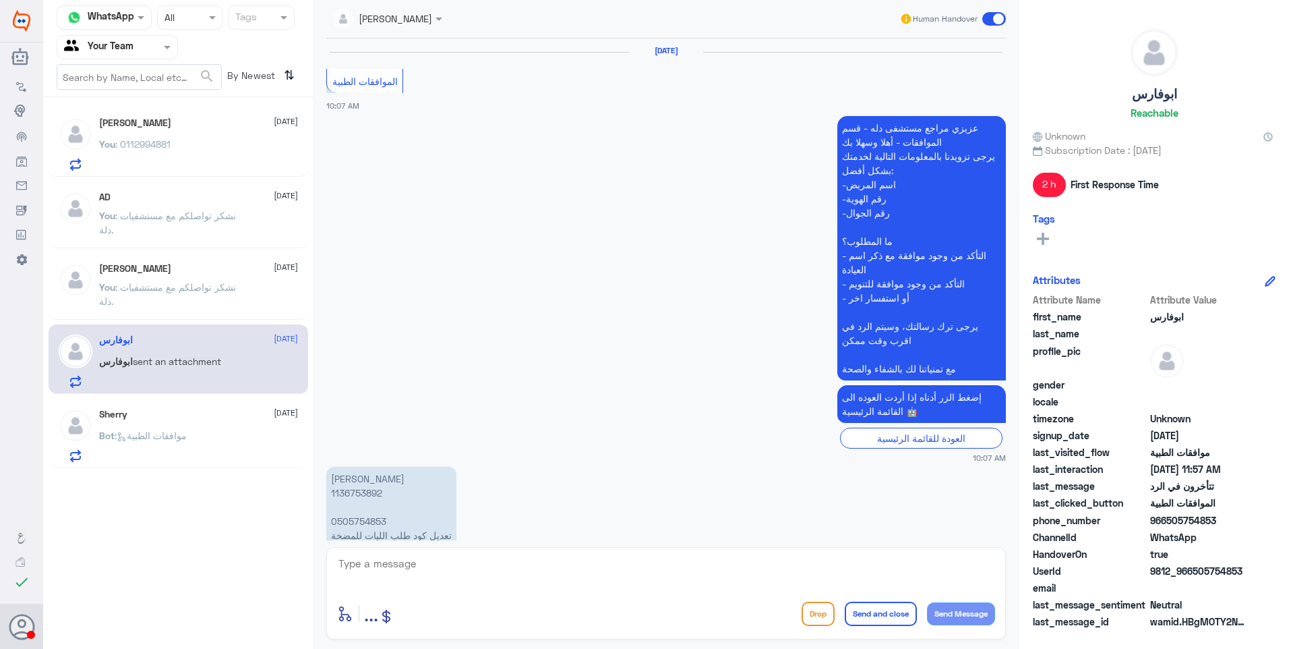
scroll to position [1481, 0]
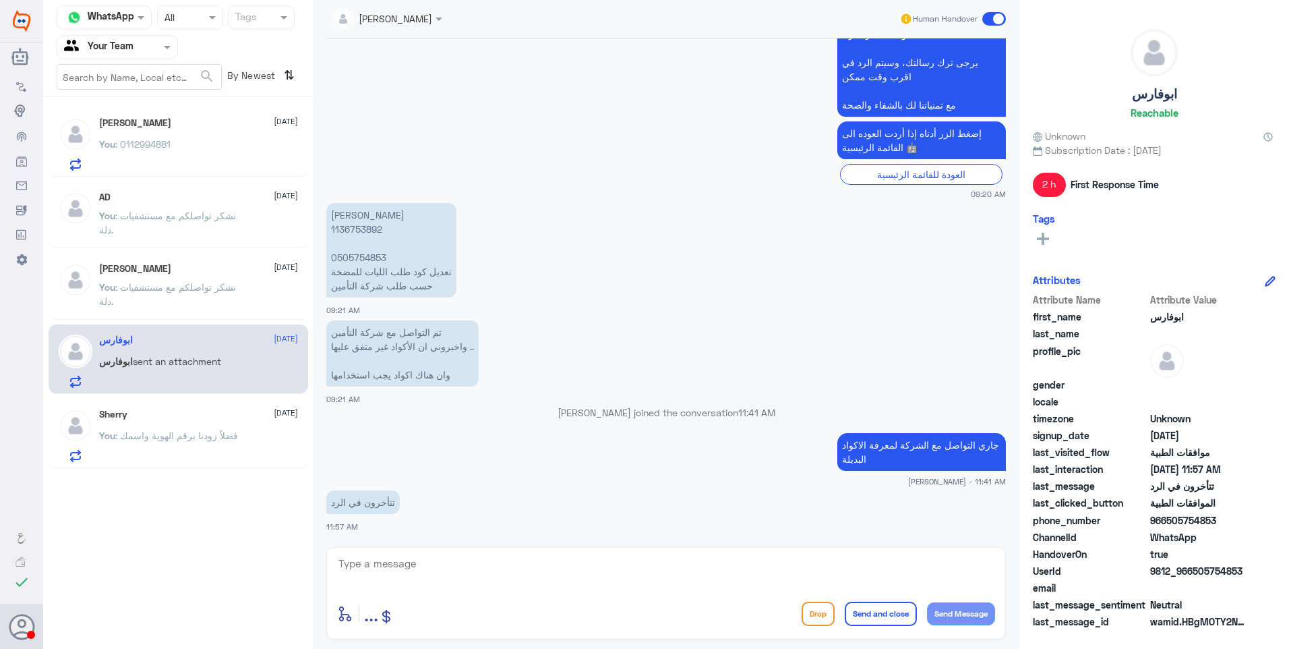
click at [188, 434] on span ": فضلاً زودنا برقم الهوية واسمك" at bounding box center [176, 435] width 123 height 11
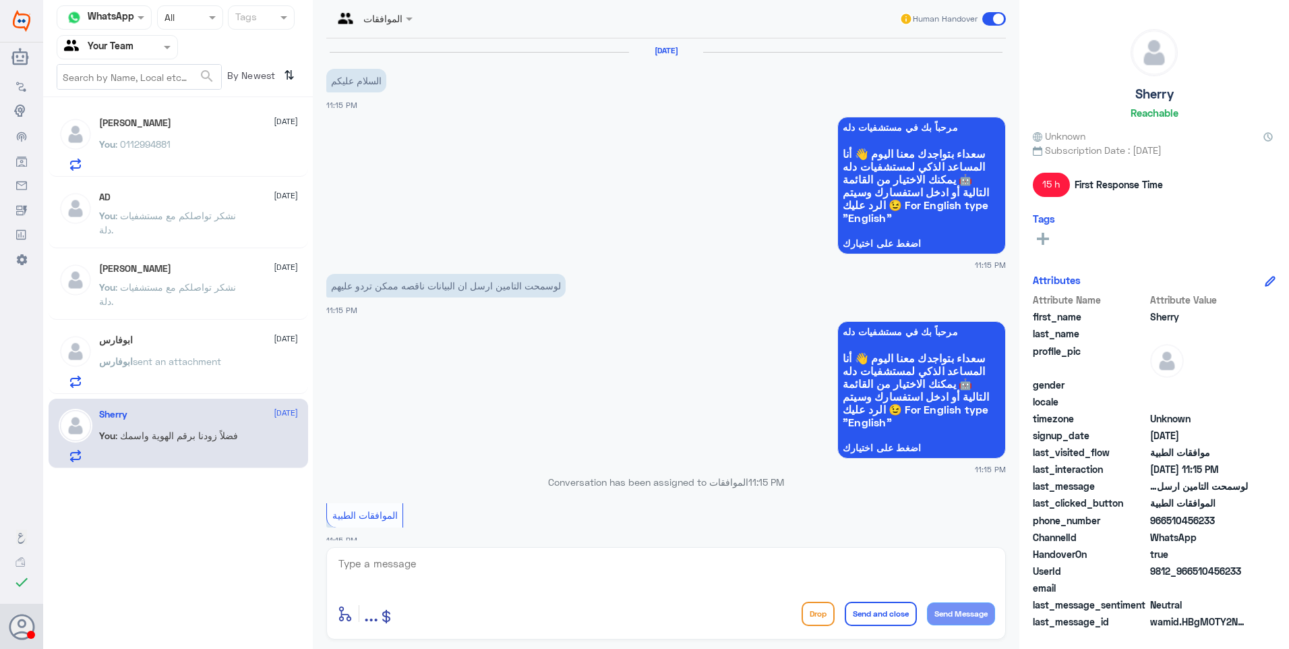
scroll to position [498, 0]
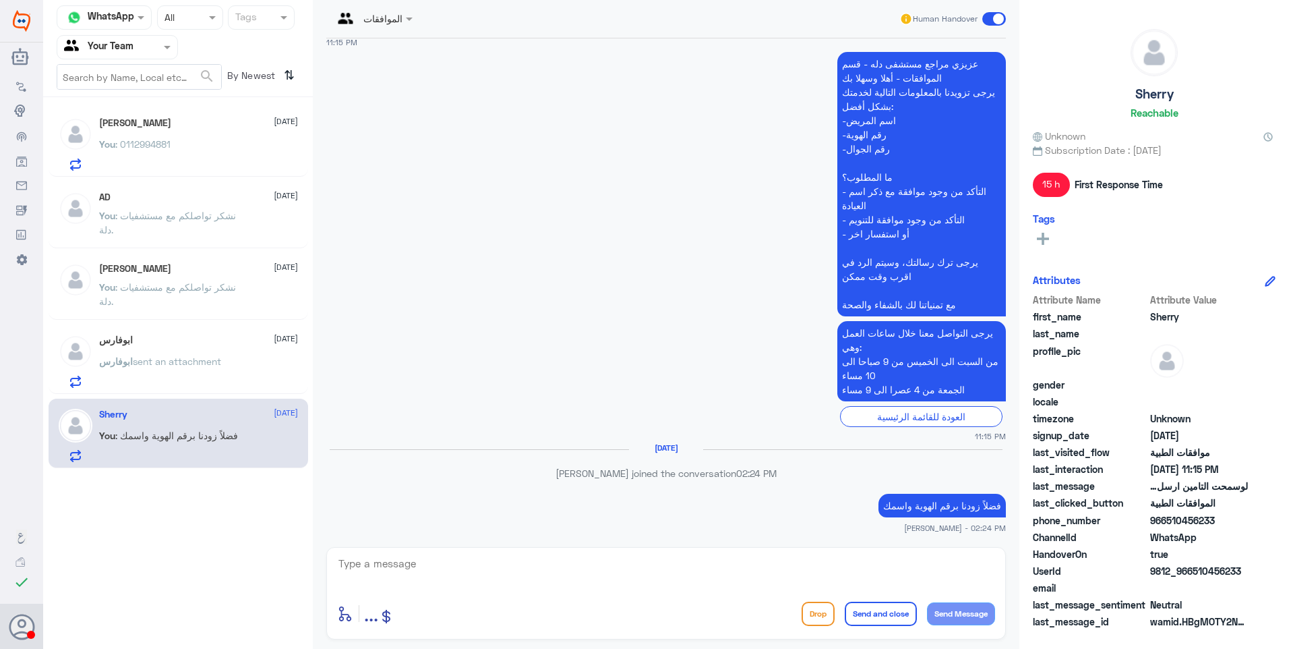
click at [238, 347] on div "ابوفارس 26 August ابوفارس sent an attachment" at bounding box center [198, 360] width 199 height 53
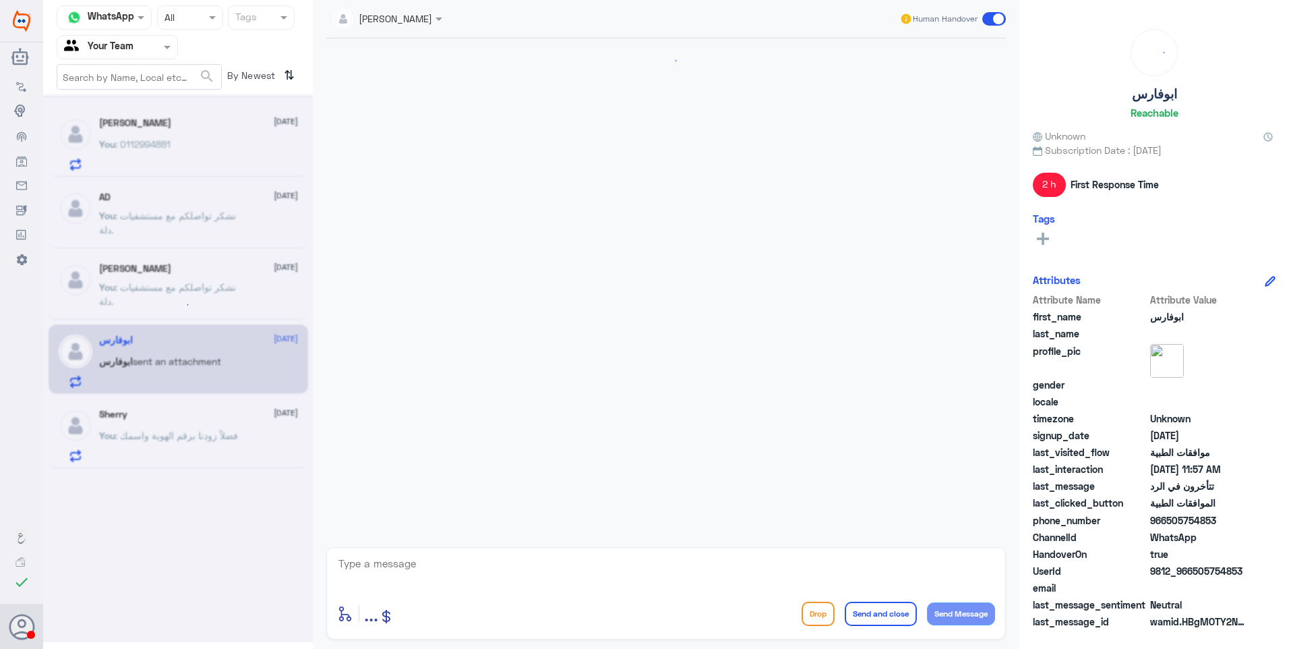
scroll to position [1481, 0]
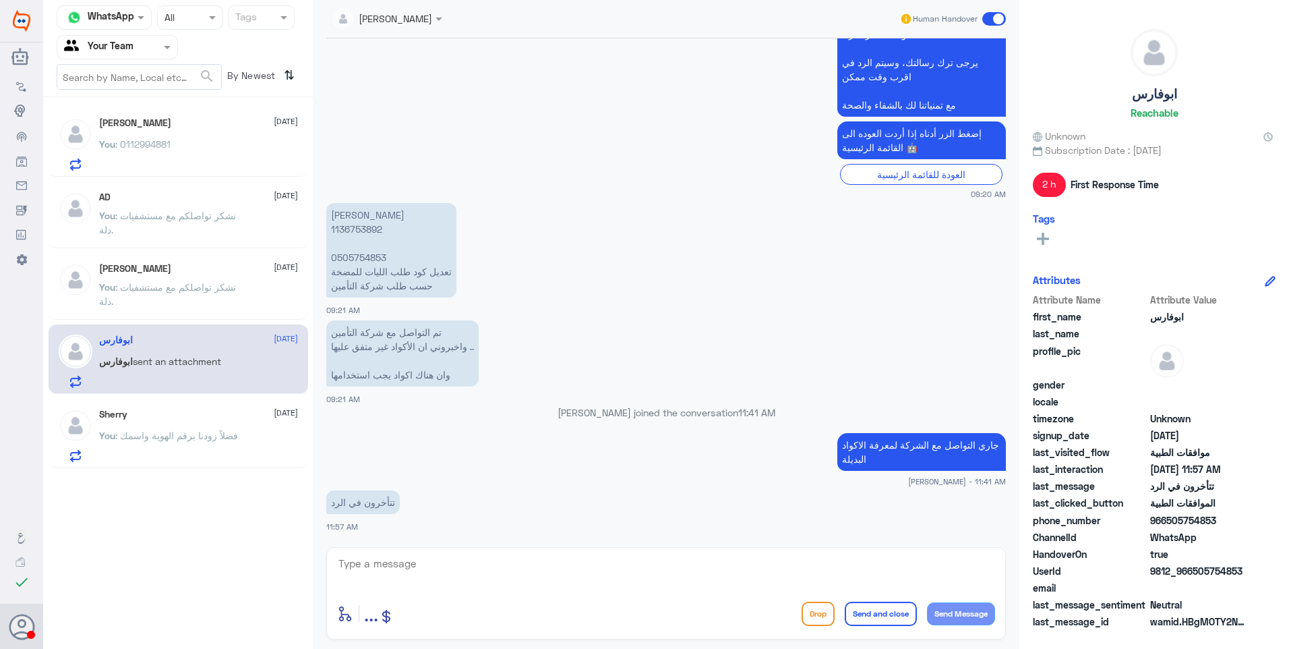
click at [352, 231] on p "دانية عبدالكريم ابوقيس 1136753892 0505754853 تعديل كود طلب الليات للمضخة حسب طل…" at bounding box center [391, 250] width 130 height 94
copy p "1136753892"
drag, startPoint x: 940, startPoint y: 440, endPoint x: 882, endPoint y: 440, distance: 58.0
click at [920, 440] on p "جاري التواصل مع الشركة لمعرفة الاكواد البديلة" at bounding box center [922, 452] width 169 height 38
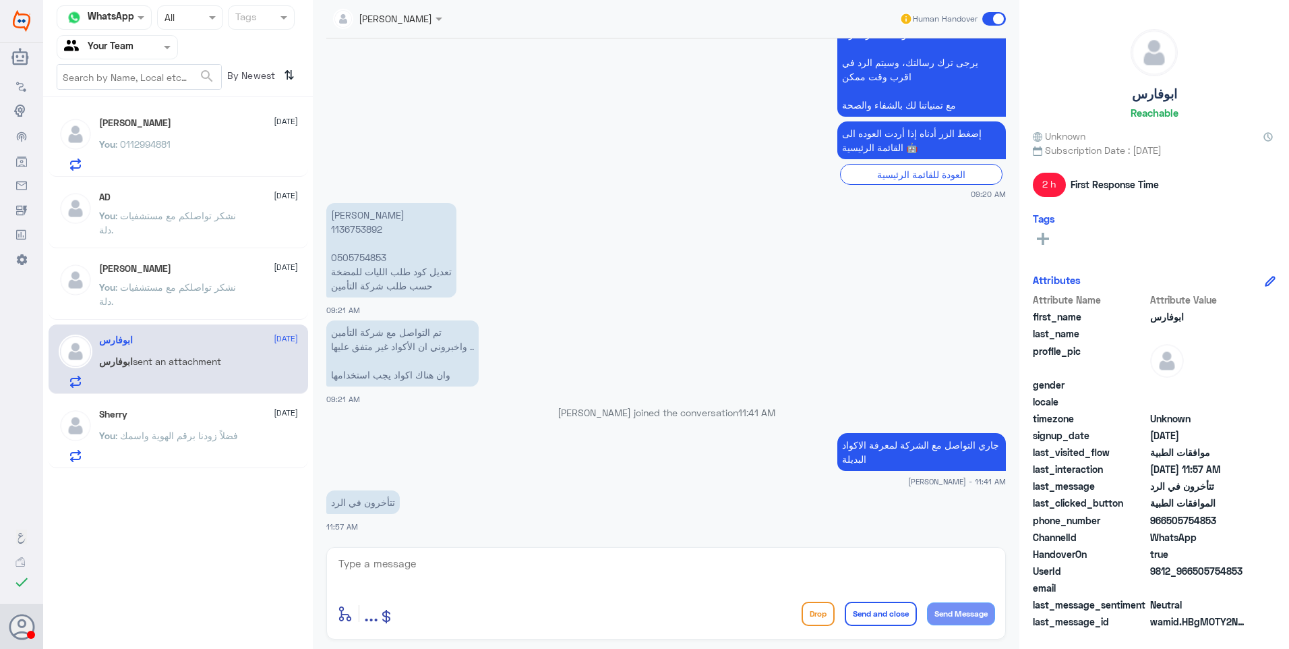
drag, startPoint x: 882, startPoint y: 440, endPoint x: 821, endPoint y: 452, distance: 61.9
click at [821, 452] on app-msgs-text "جاري التواصل مع الشركة لمعرفة الاكواد البديلة" at bounding box center [666, 452] width 680 height 39
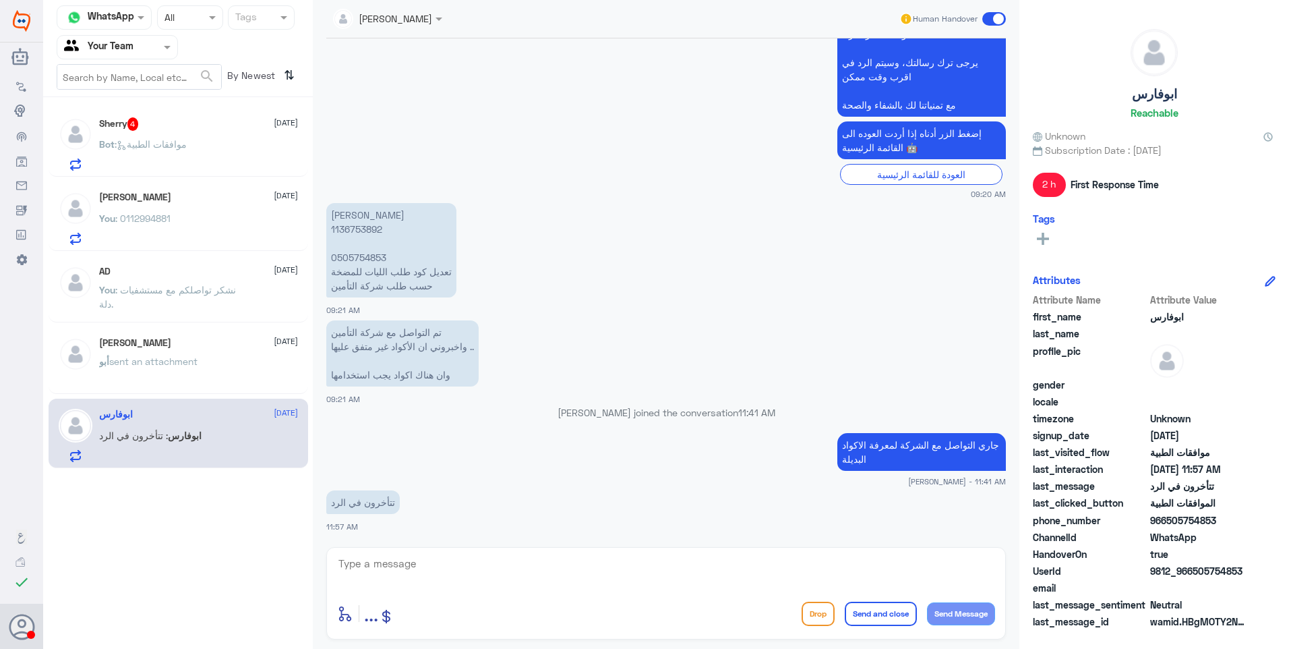
click at [187, 142] on span ": موافقات الطبية" at bounding box center [151, 143] width 72 height 11
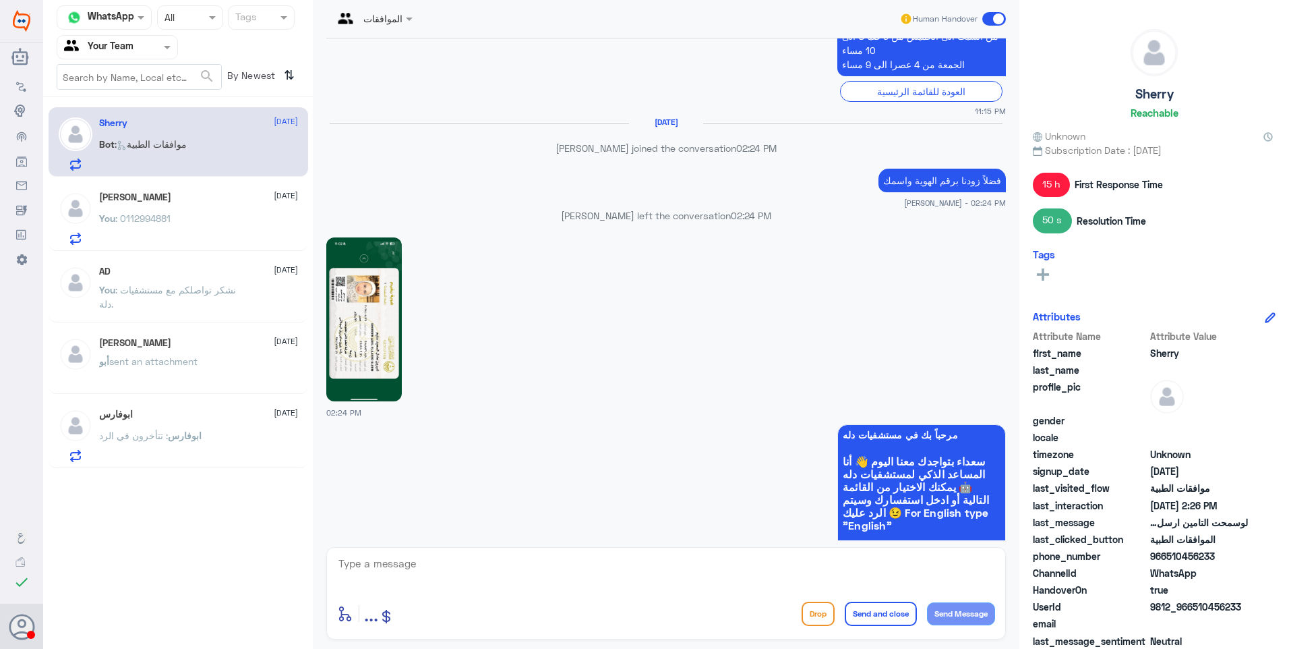
scroll to position [776, 0]
click at [358, 316] on img at bounding box center [364, 320] width 76 height 164
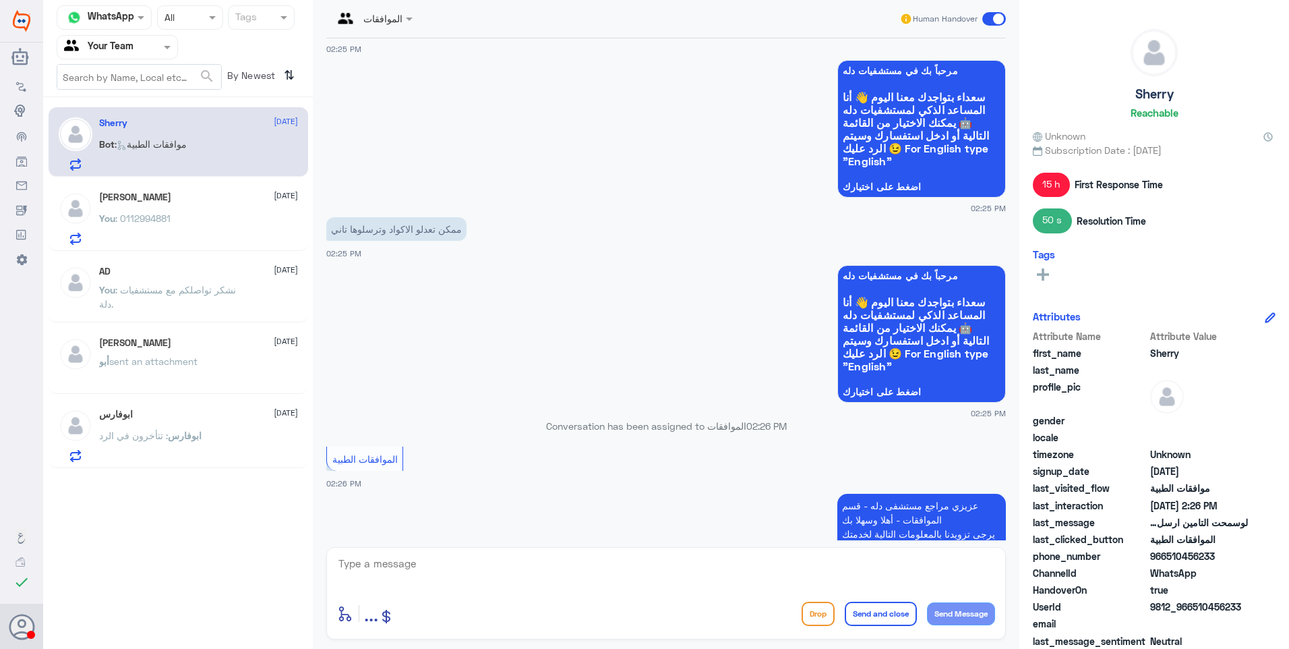
scroll to position [1316, 0]
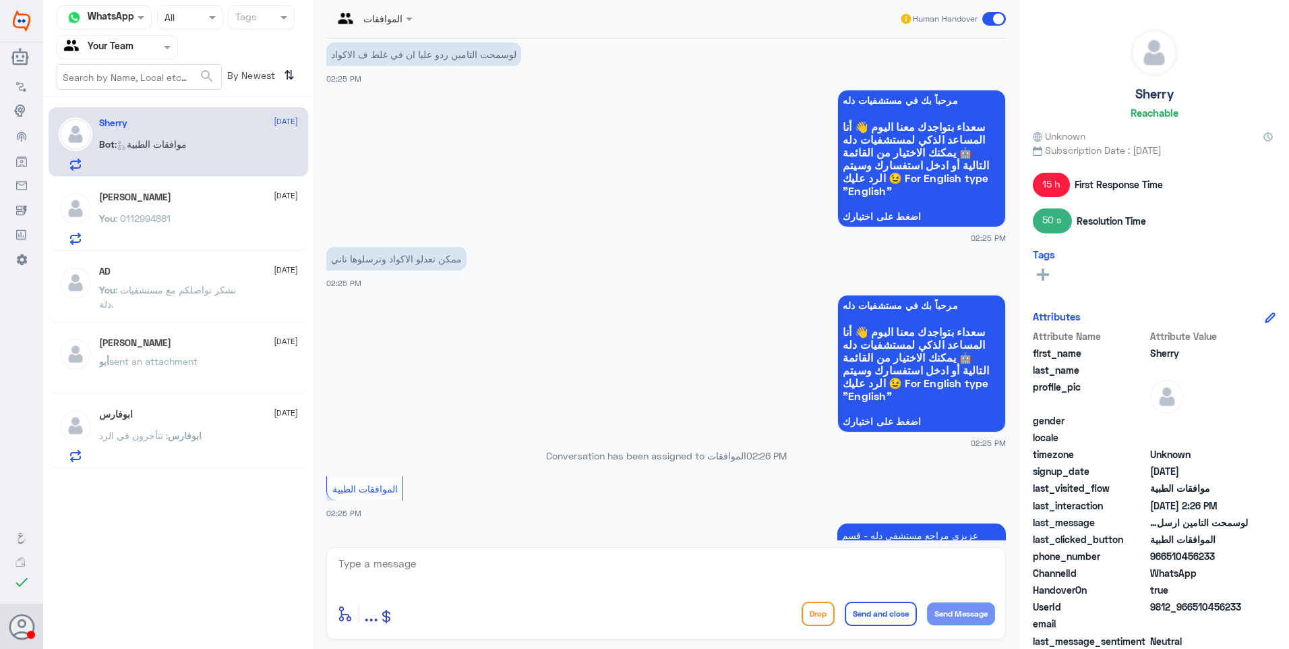
click at [463, 562] on textarea at bounding box center [666, 570] width 658 height 33
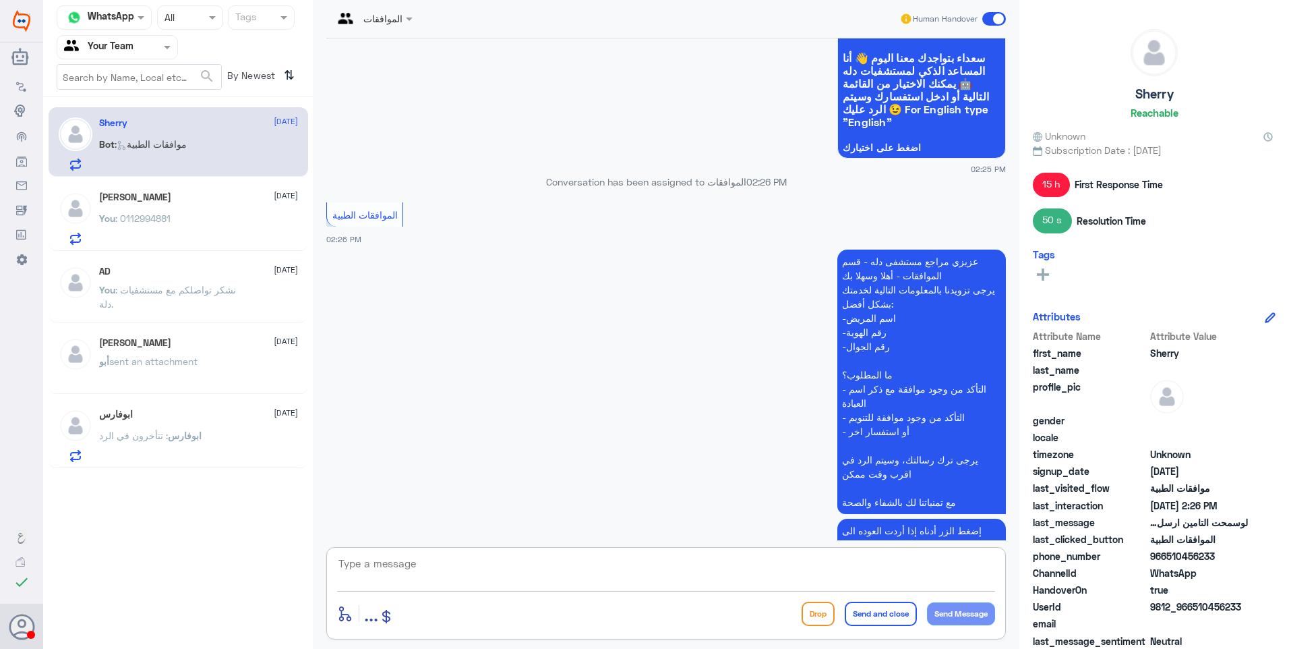
scroll to position [1653, 0]
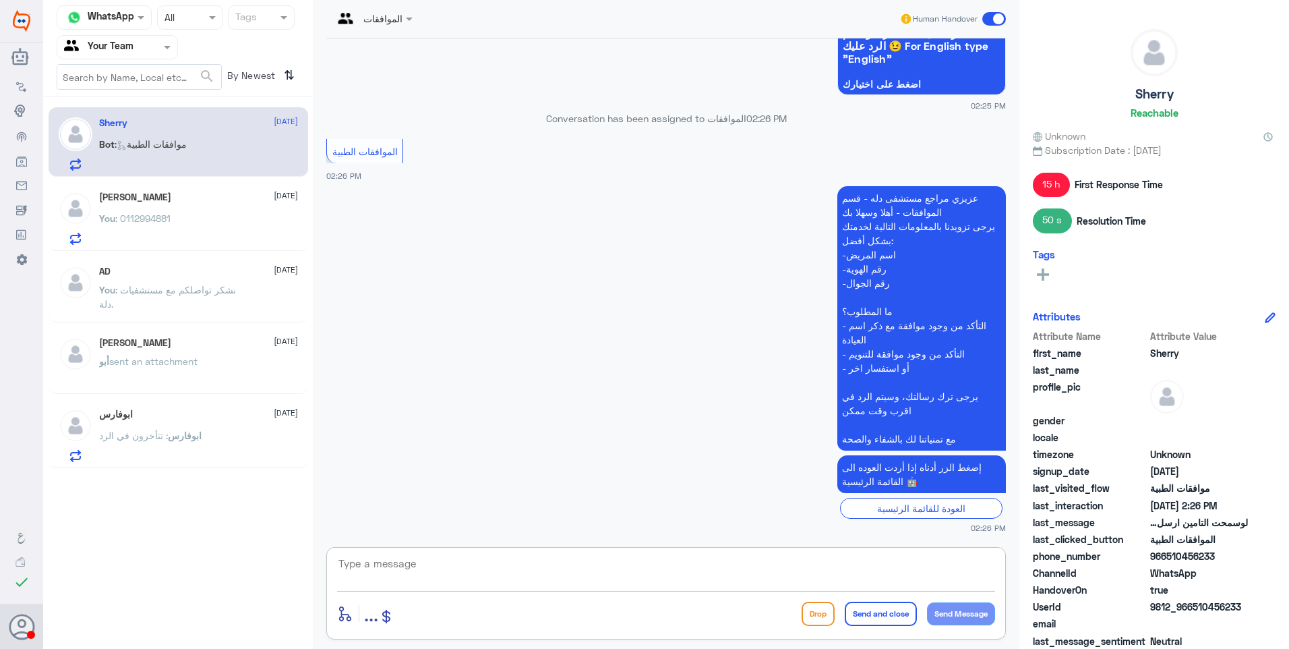
click at [361, 568] on textarea at bounding box center [666, 570] width 658 height 33
type textarea "f"
type textarea "بالنسبة لتعديل الاكواد الخاصة بالعملية فهذا لازم يكون من الطبيب نفسه"
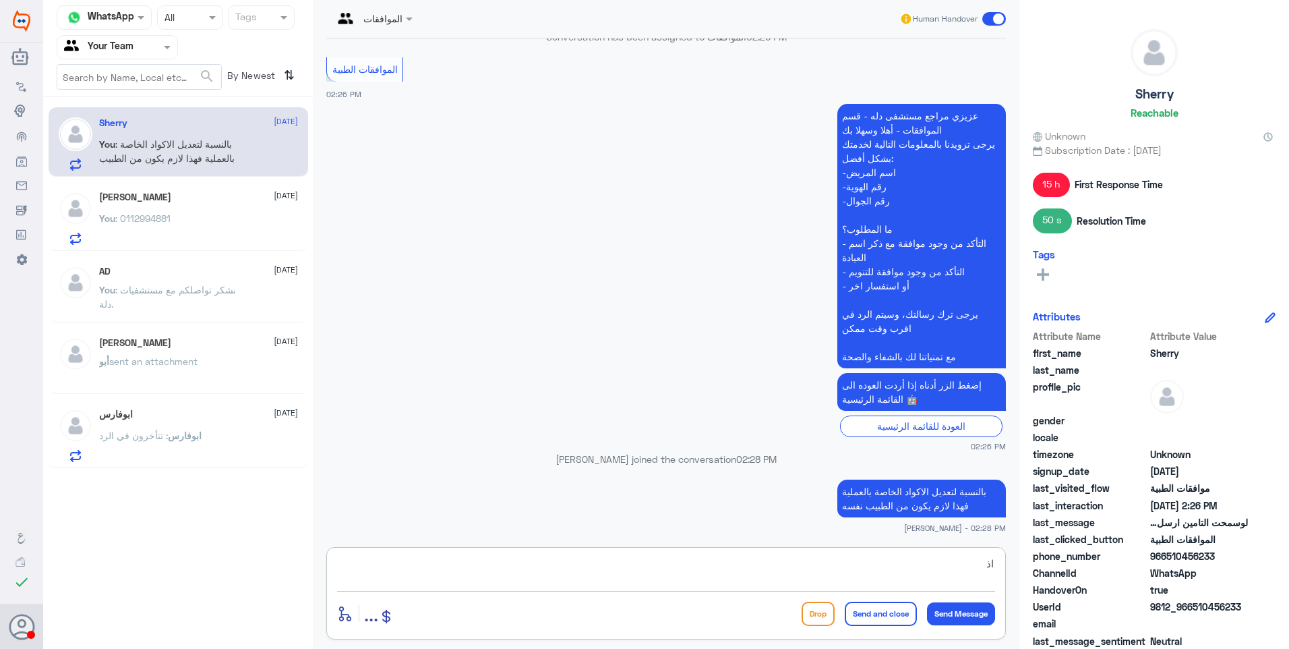
type textarea "ا"
click at [445, 565] on textarea at bounding box center [666, 570] width 658 height 33
type textarea "راح ارفع الحالة الى قسم التنسيق الطبي وبدورهم راح يتواصلون مع الطبيب باذن الله"
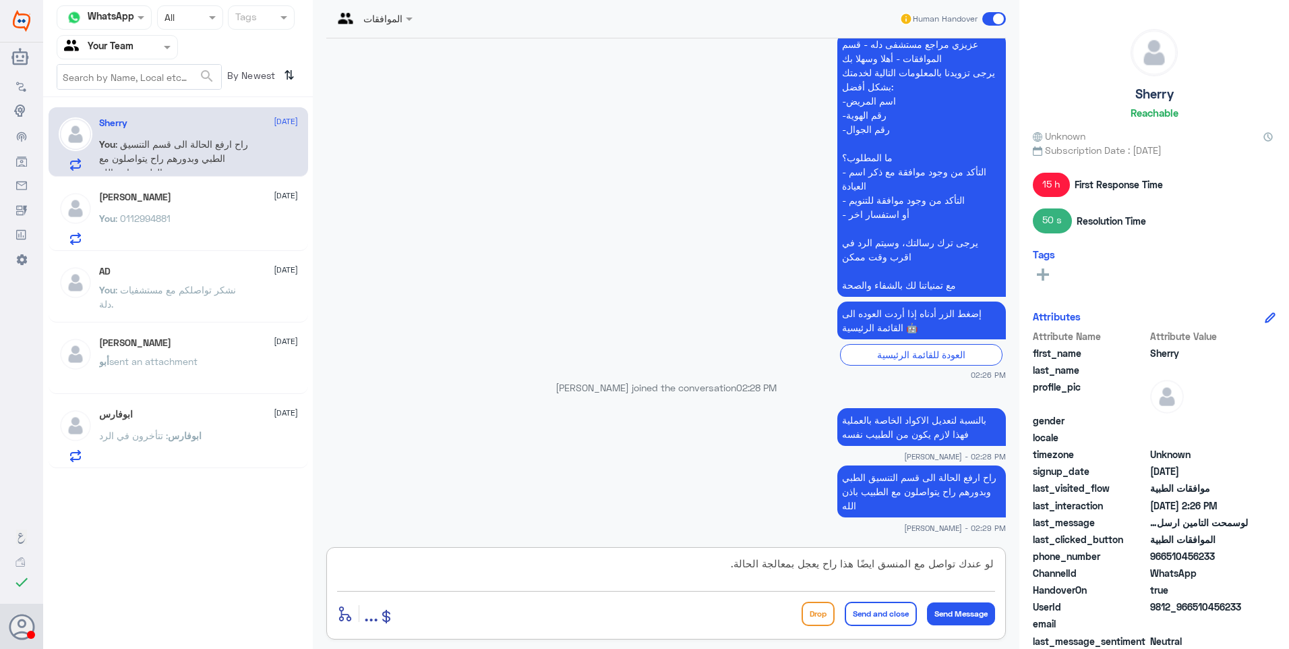
type textarea "لو عندك تواصل مع المنسق ايضًا هذا راح يعجل بمعالجة الحالة."
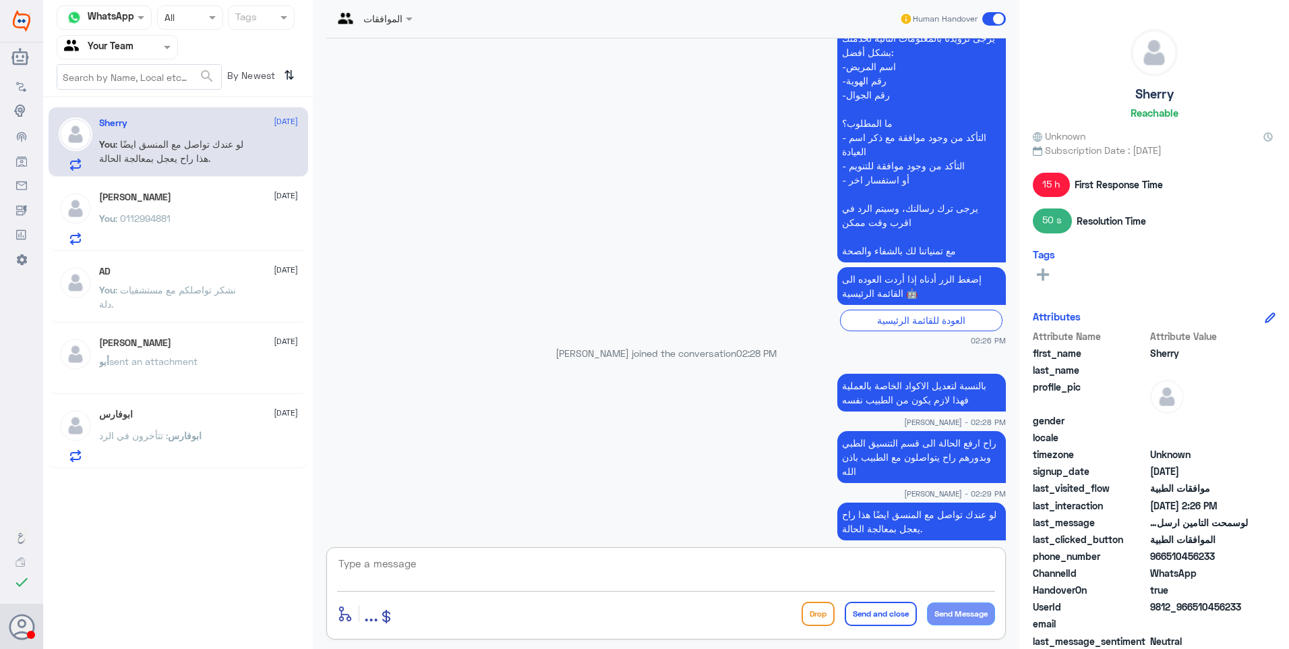
scroll to position [1839, 0]
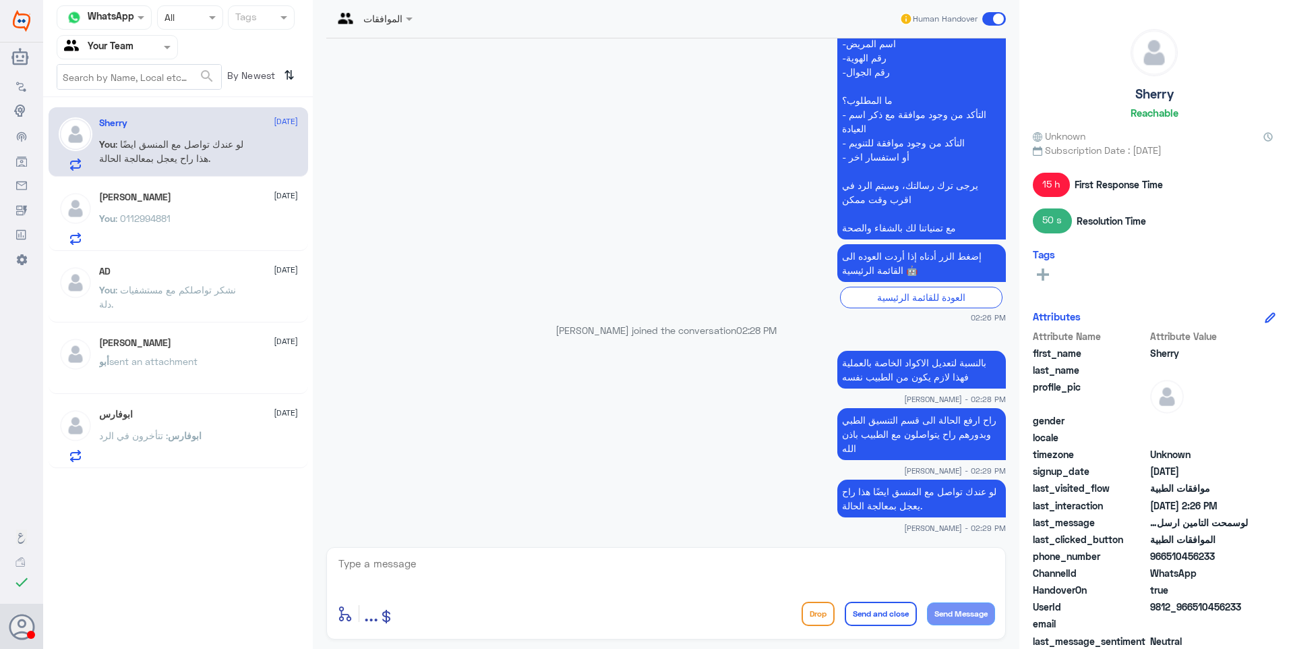
click at [154, 202] on div "ابو يزن 26 August" at bounding box center [198, 197] width 199 height 11
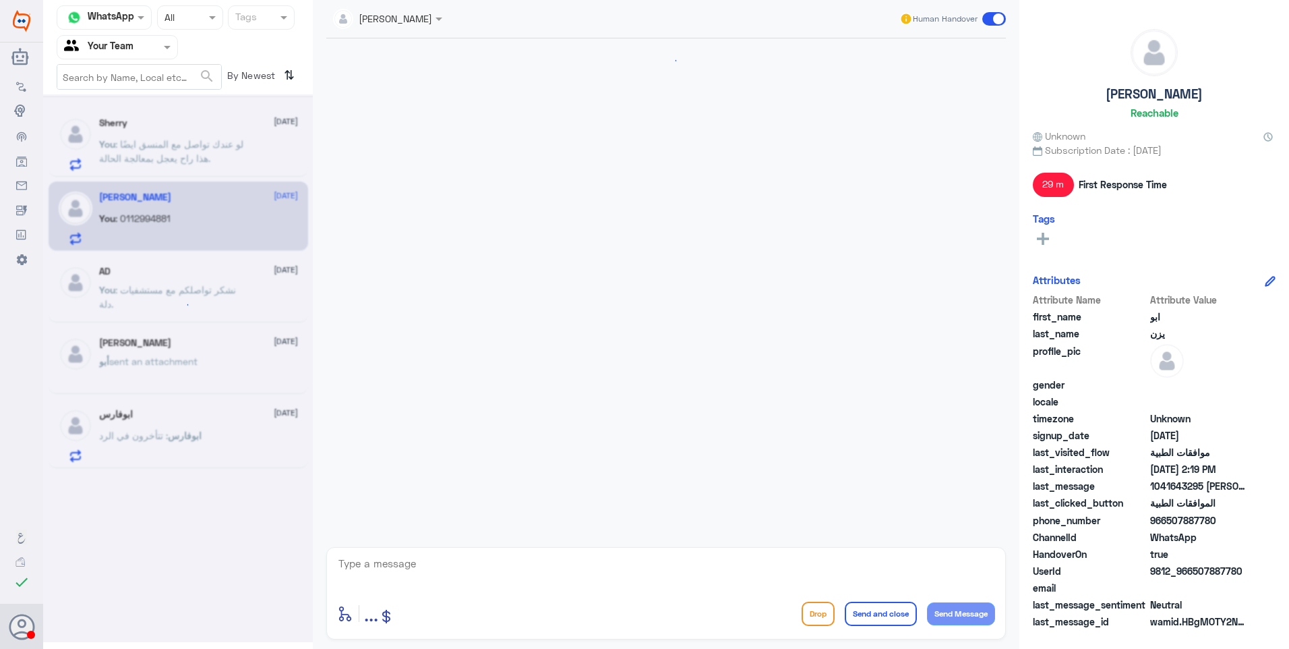
scroll to position [719, 0]
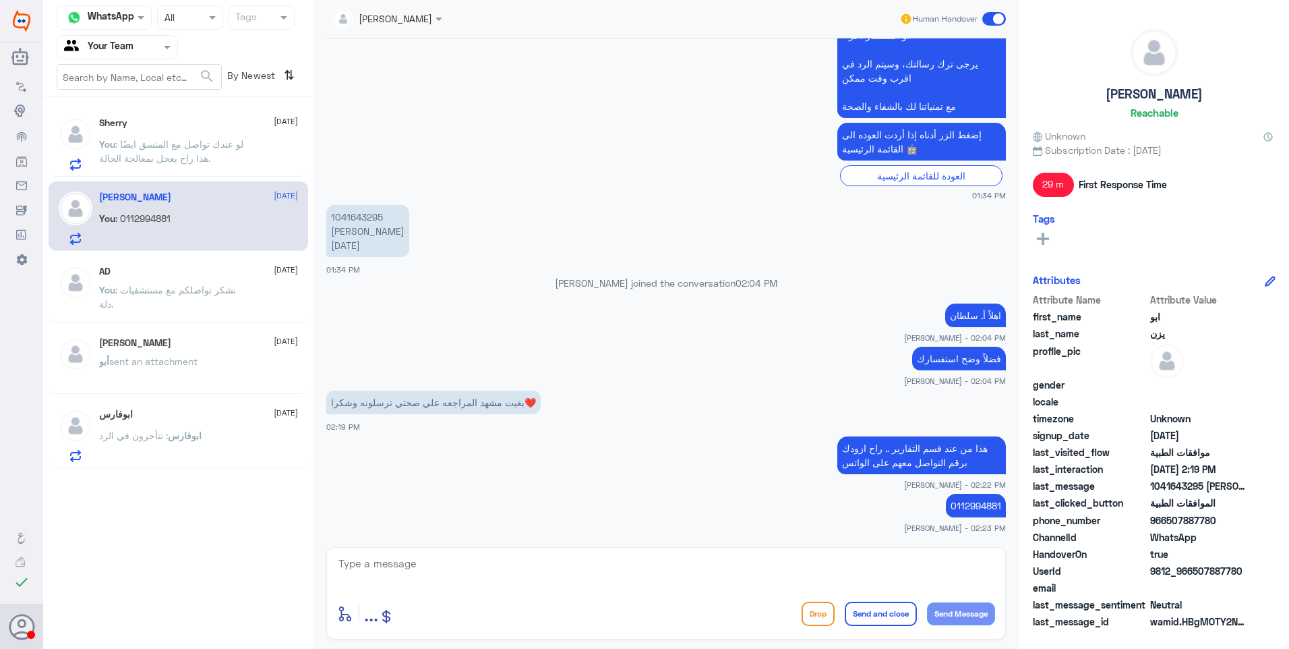
drag, startPoint x: 439, startPoint y: 585, endPoint x: 453, endPoint y: 585, distance: 14.2
click at [440, 585] on textarea at bounding box center [666, 570] width 658 height 33
type textarea "k"
click at [219, 306] on p "You : نشكر تواصلكم مع مستشفيات دلة." at bounding box center [175, 300] width 152 height 34
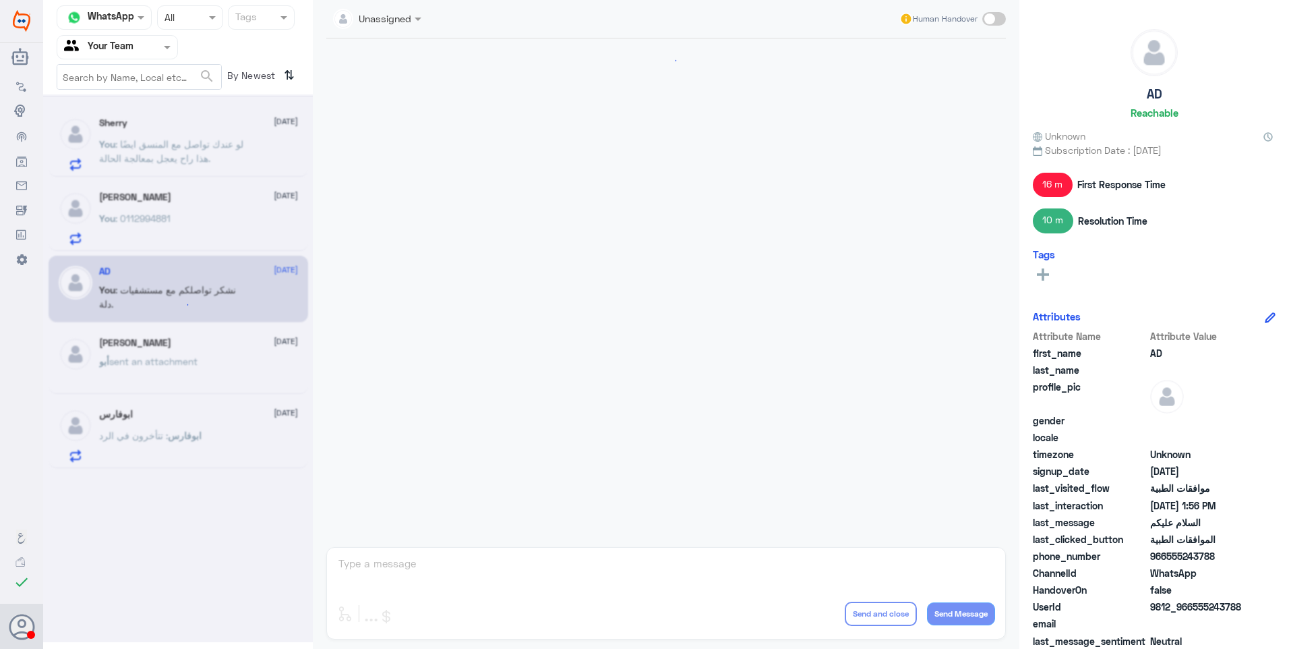
scroll to position [295, 0]
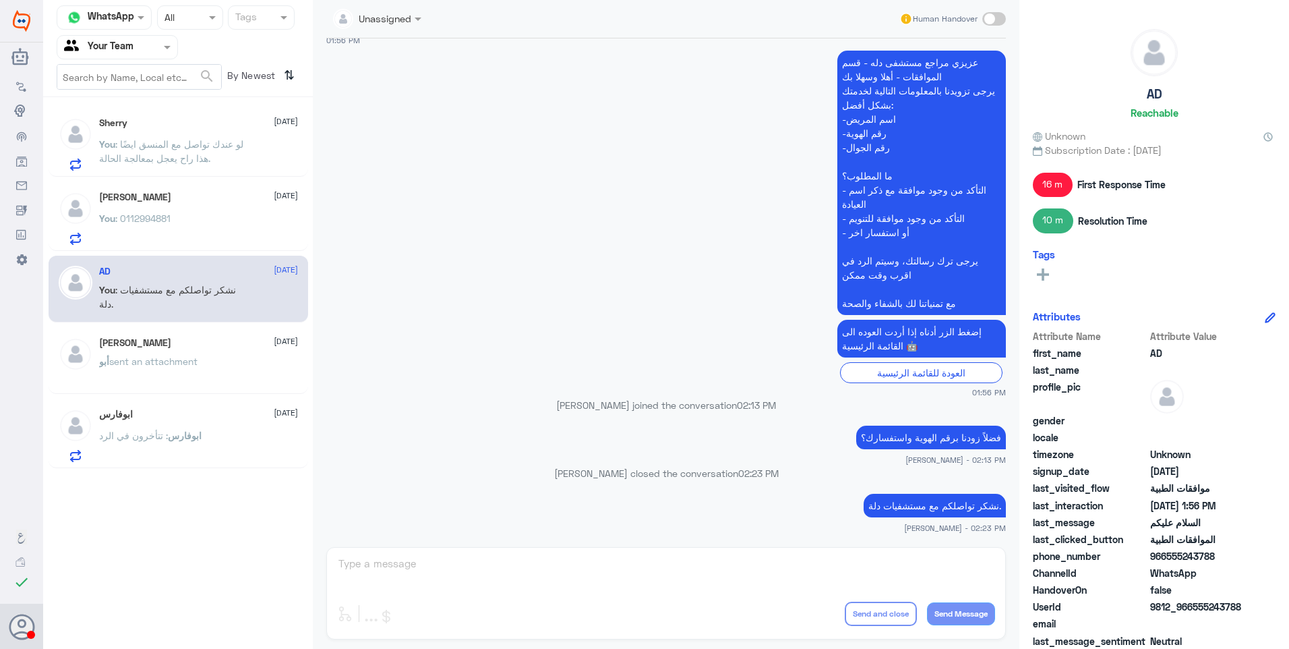
click at [918, 508] on p "نشكر تواصلكم مع مستشفيات دلة." at bounding box center [935, 506] width 142 height 24
copy div "نشكر تواصلكم مع مستشفيات دلة."
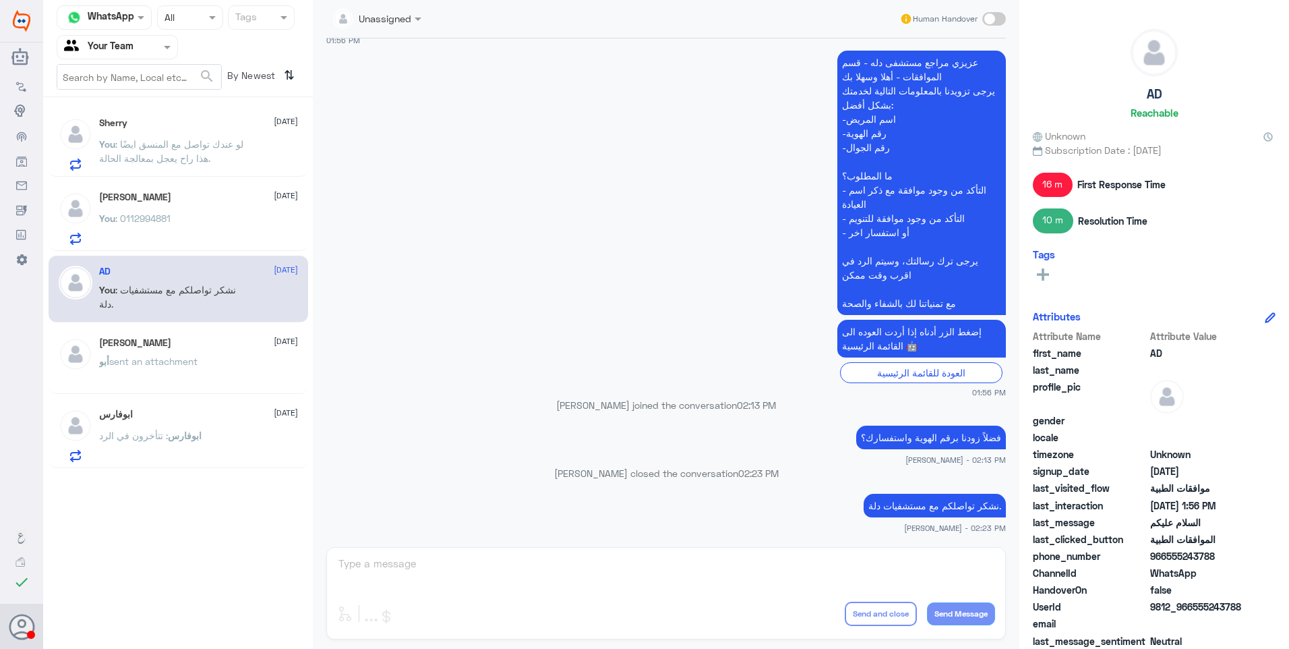
click at [196, 215] on div "You : 0112994881" at bounding box center [198, 229] width 199 height 30
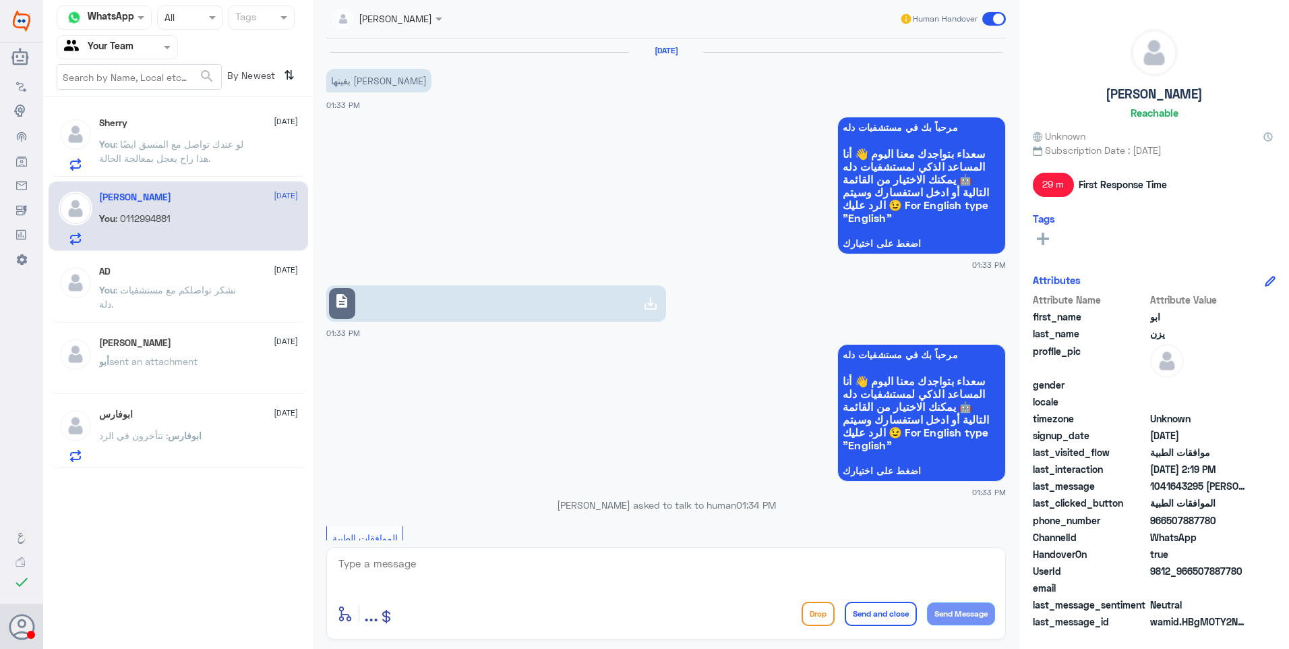
scroll to position [719, 0]
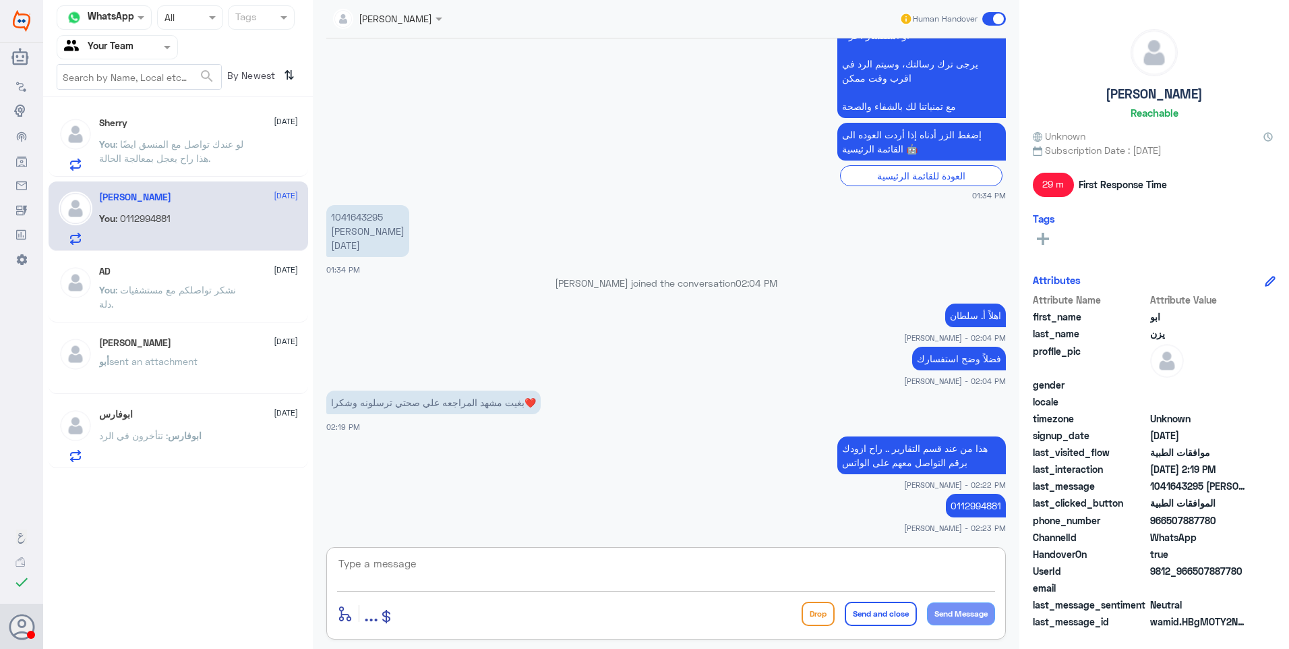
click at [482, 565] on textarea at bounding box center [666, 570] width 658 height 33
paste textarea "نشكر تواصلكم مع مستشفيات دلة."
type textarea "نشكر تواصلكم مع مستشفيات دلة."
click at [878, 616] on button "Send and close" at bounding box center [881, 613] width 72 height 24
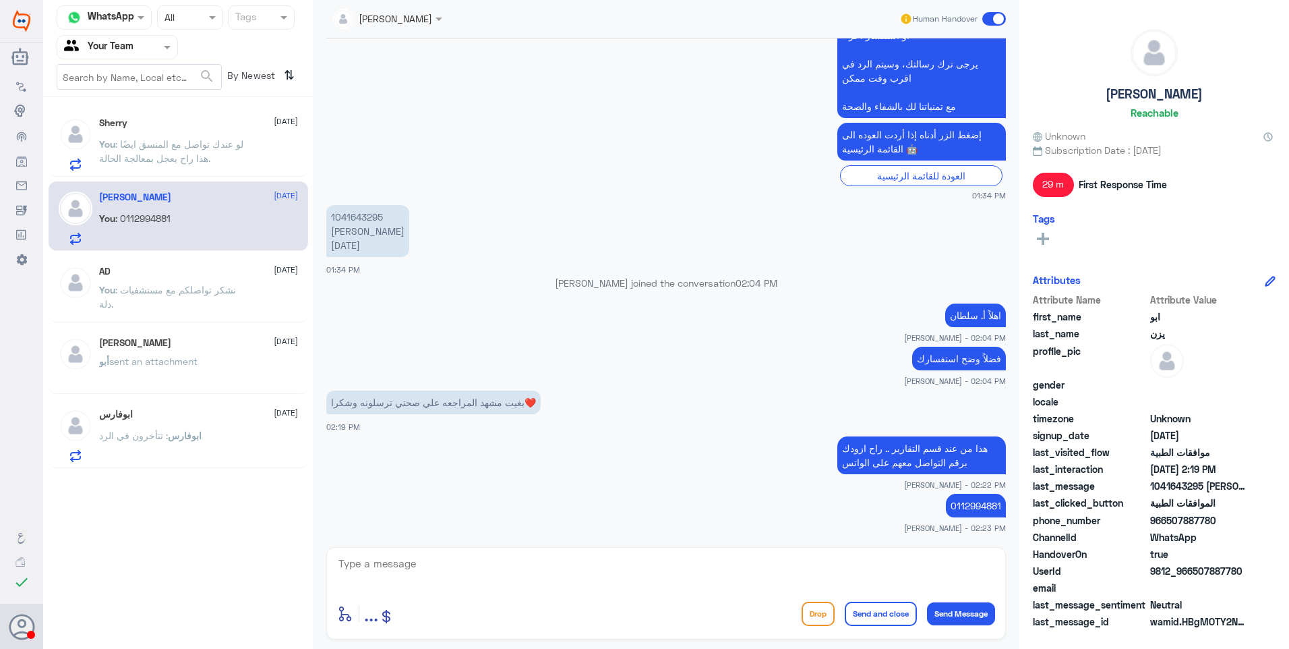
scroll to position [762, 0]
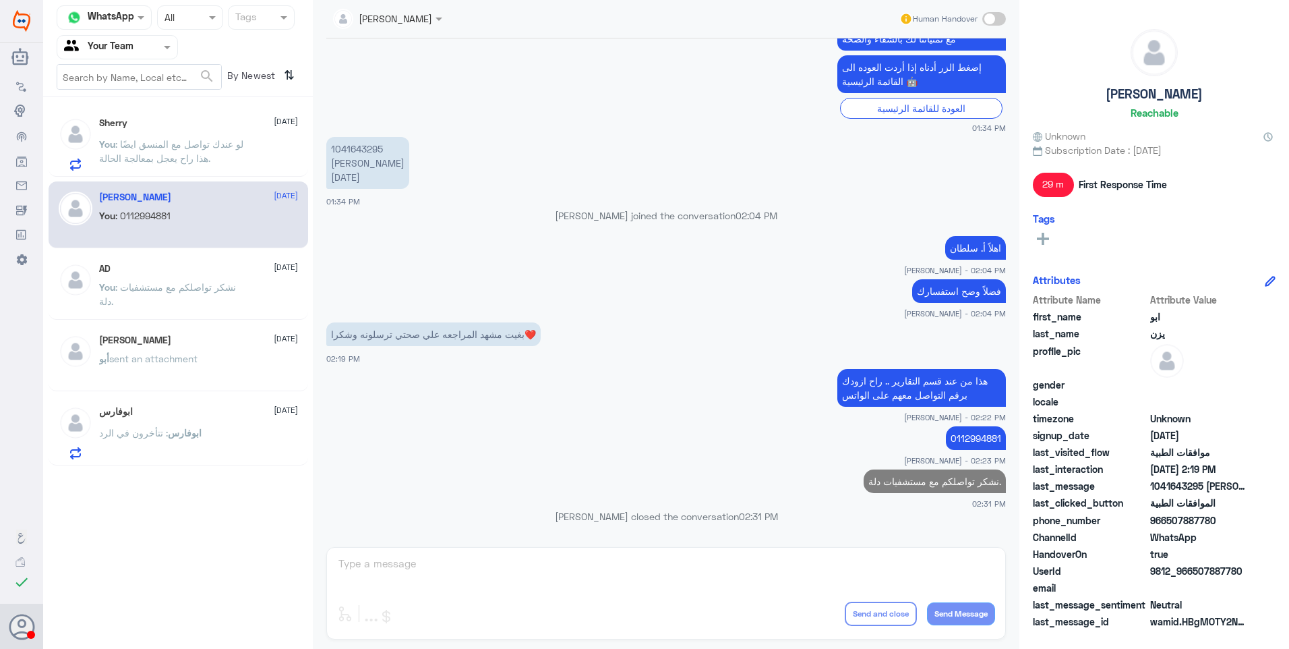
click at [175, 353] on span "sent an attachment" at bounding box center [153, 358] width 88 height 11
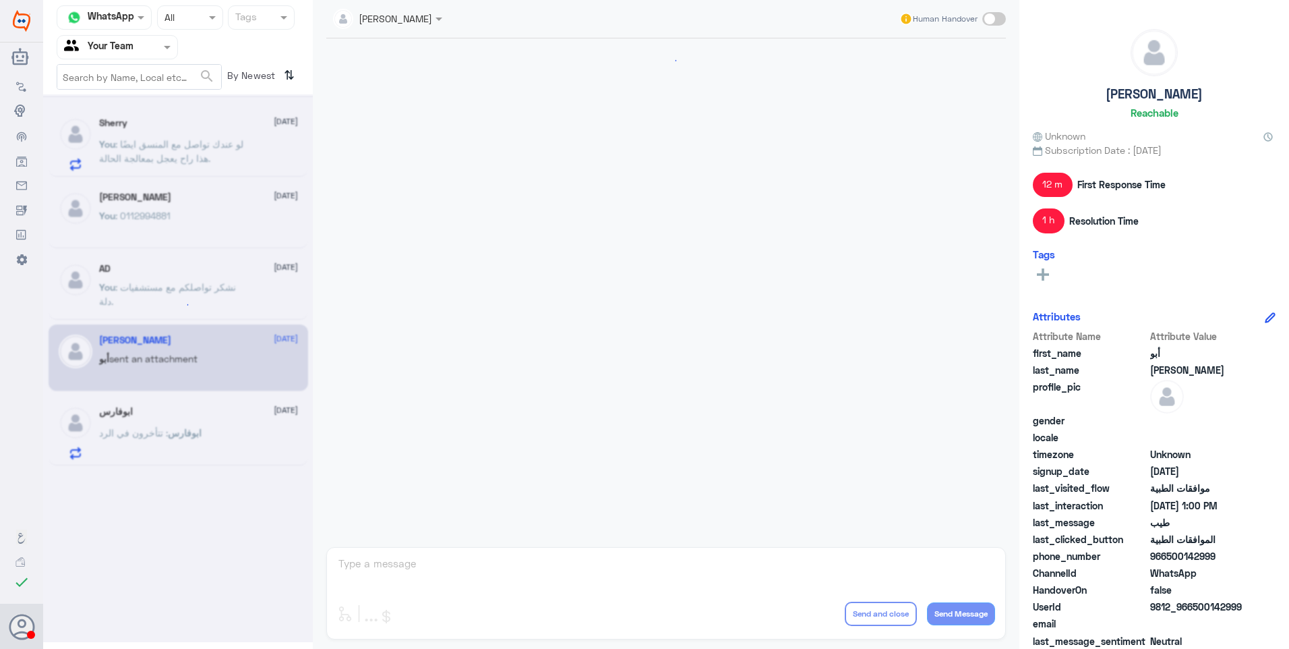
scroll to position [622, 0]
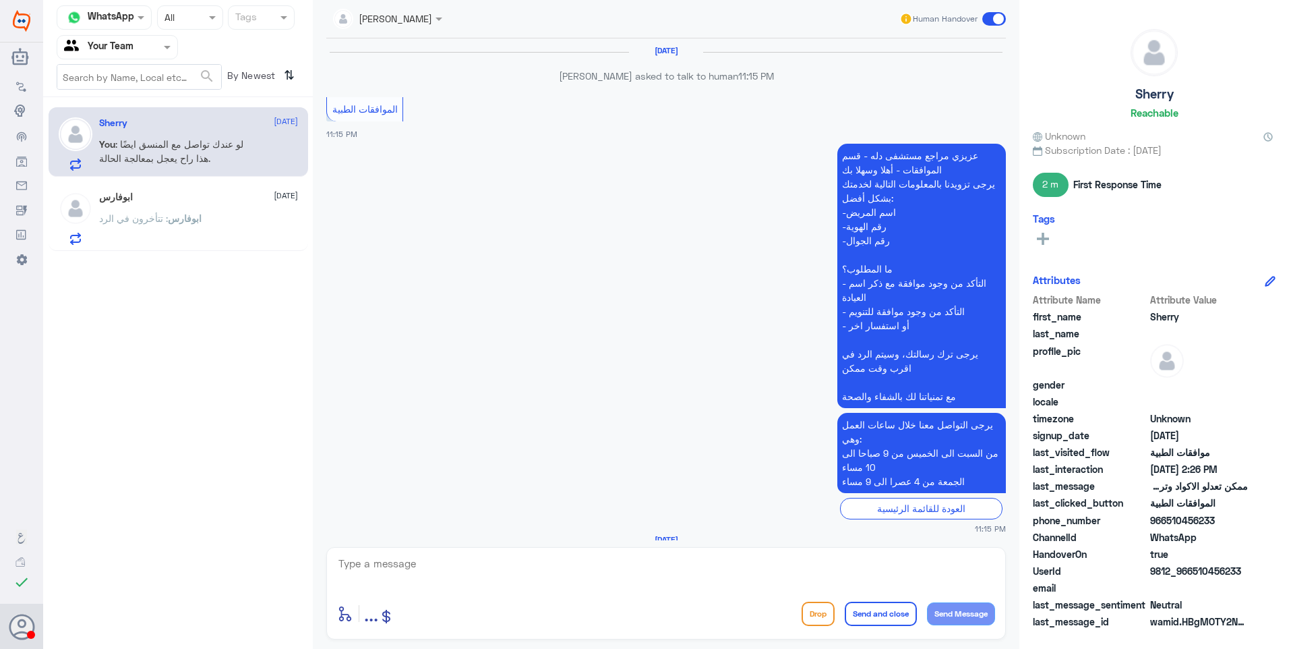
scroll to position [1504, 0]
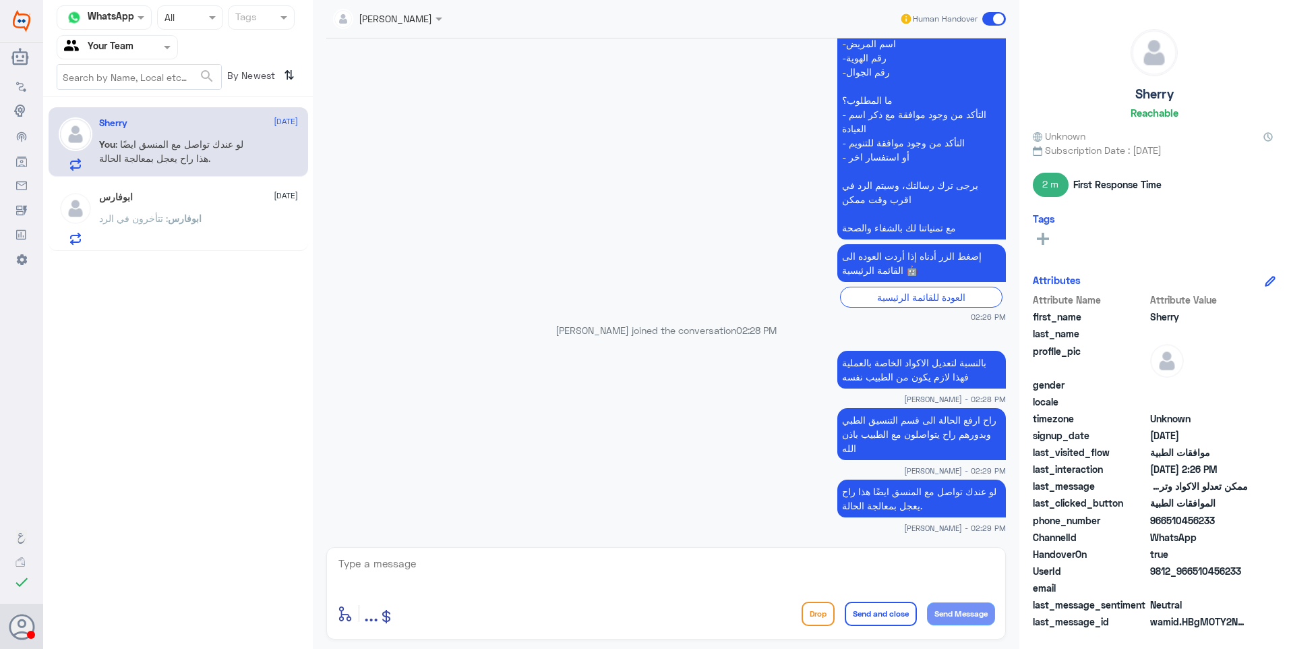
click at [233, 208] on div "ابوفارس 26 August ابوفارس : تتأخرون في الرد" at bounding box center [198, 218] width 199 height 53
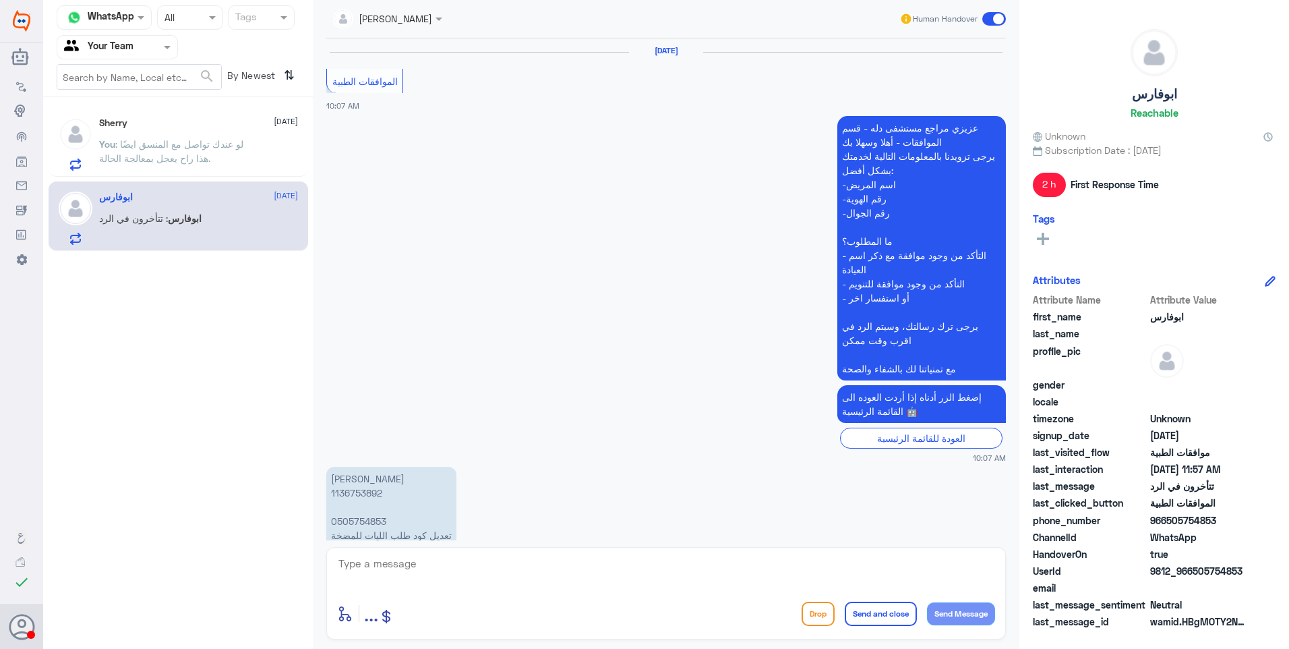
scroll to position [1481, 0]
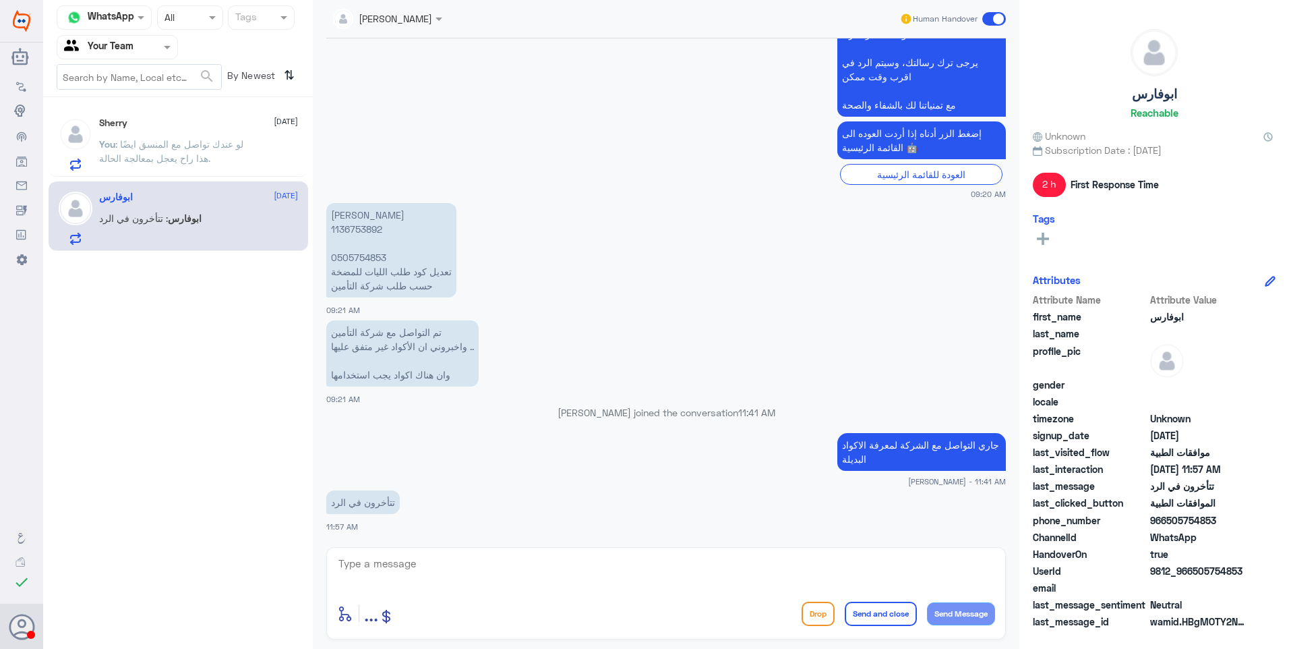
click at [365, 231] on p "دانية [PERSON_NAME] 1136753892 0505754853 تعديل كود طلب الليات للمضخة حسب طلب ش…" at bounding box center [391, 250] width 130 height 94
copy p "1136753892"
click at [213, 135] on div "Sherry 26 August You : لو عندك تواصل مع المنسق ايضًا هذا راح يعجل بمعالجة الحال…" at bounding box center [198, 143] width 199 height 53
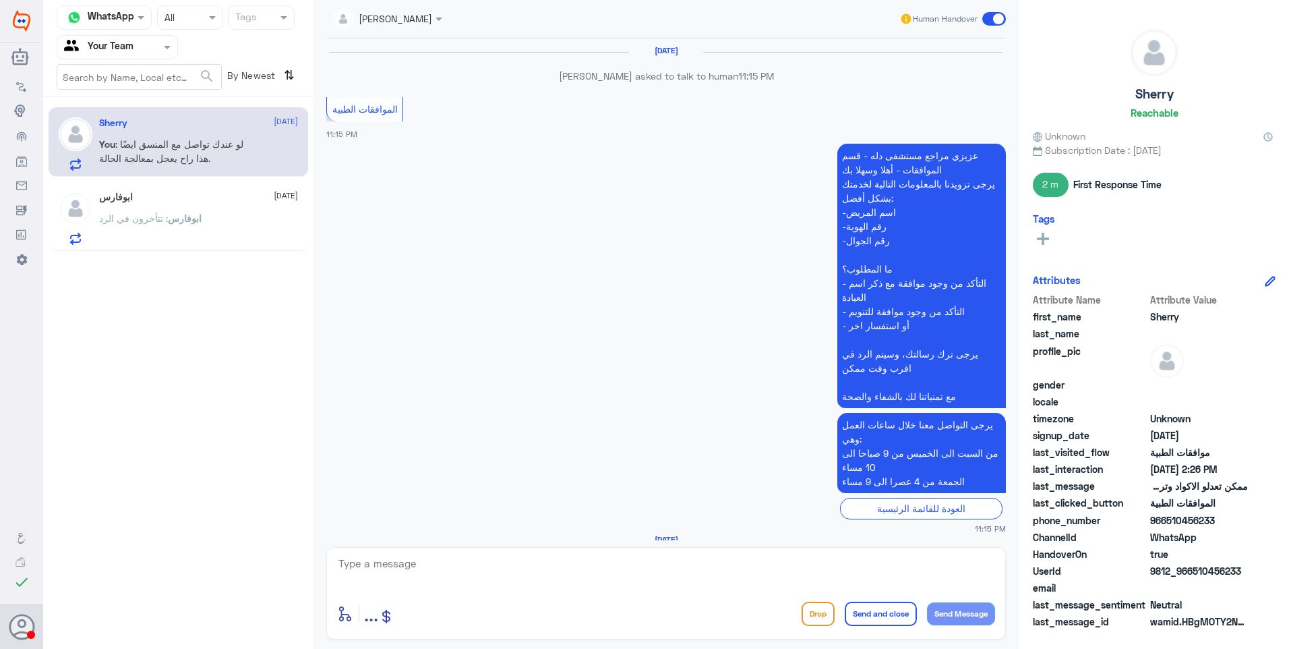
scroll to position [1504, 0]
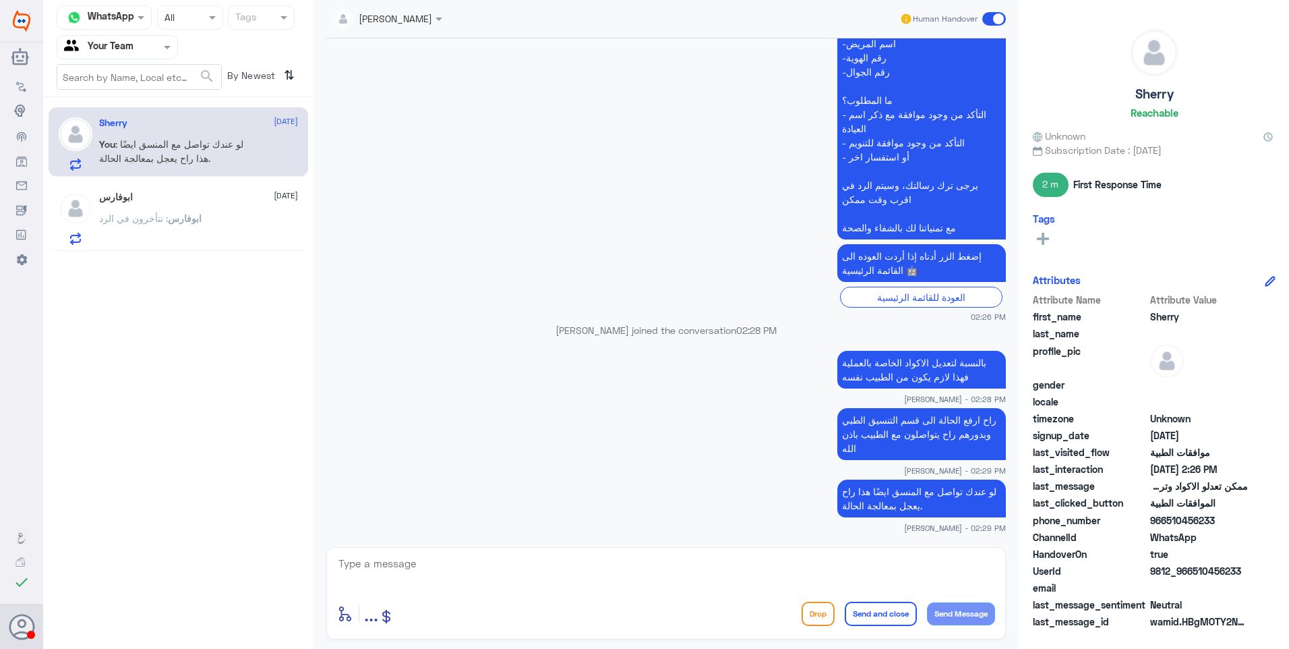
click at [200, 214] on div "ابوفارس : تتأخرون في الرد" at bounding box center [198, 229] width 199 height 30
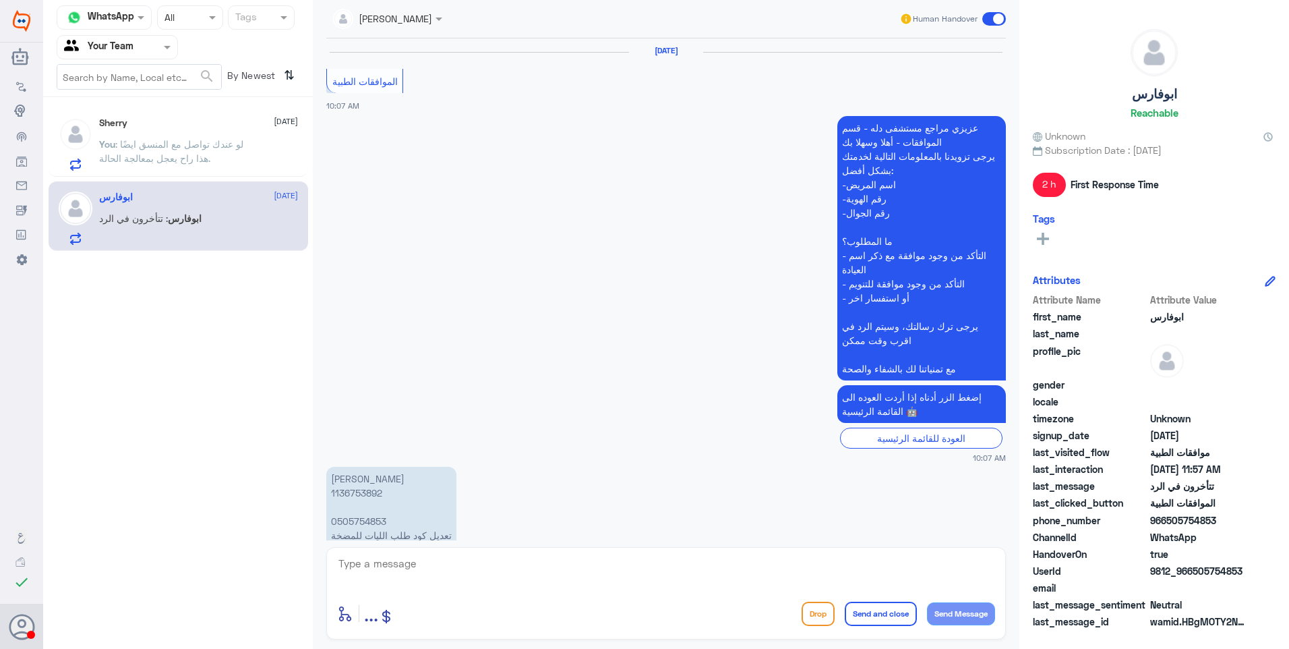
scroll to position [1481, 0]
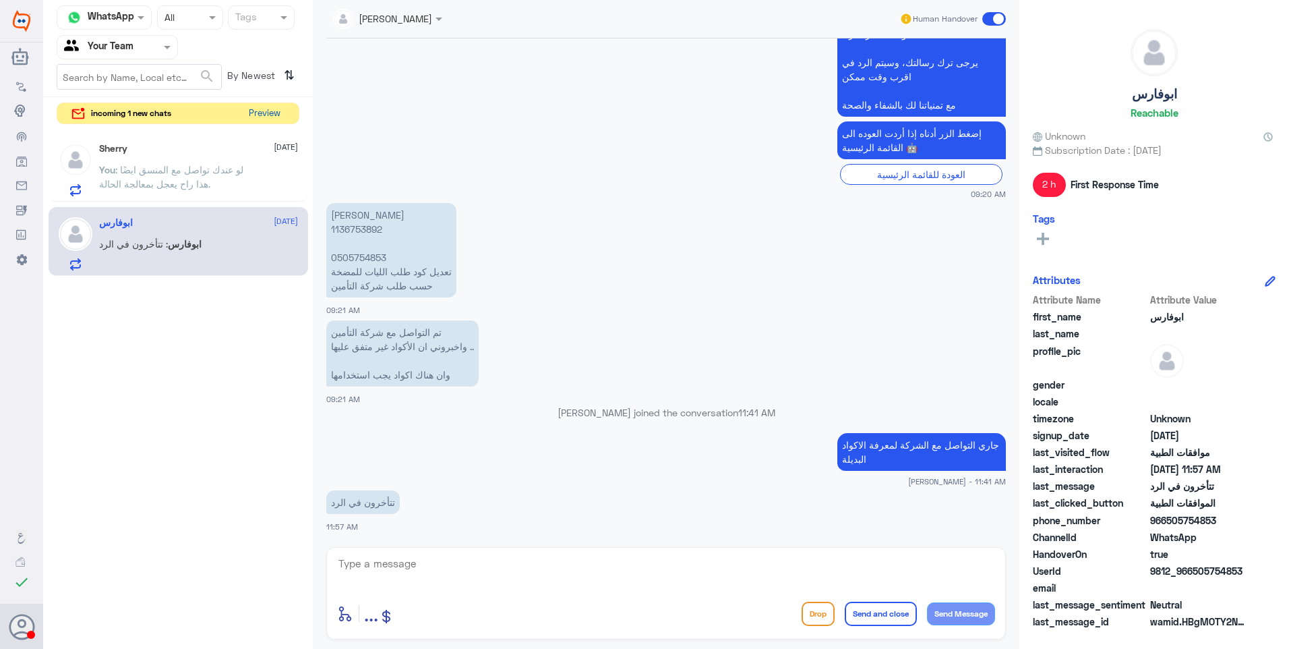
click at [246, 116] on button "Preview" at bounding box center [264, 113] width 42 height 21
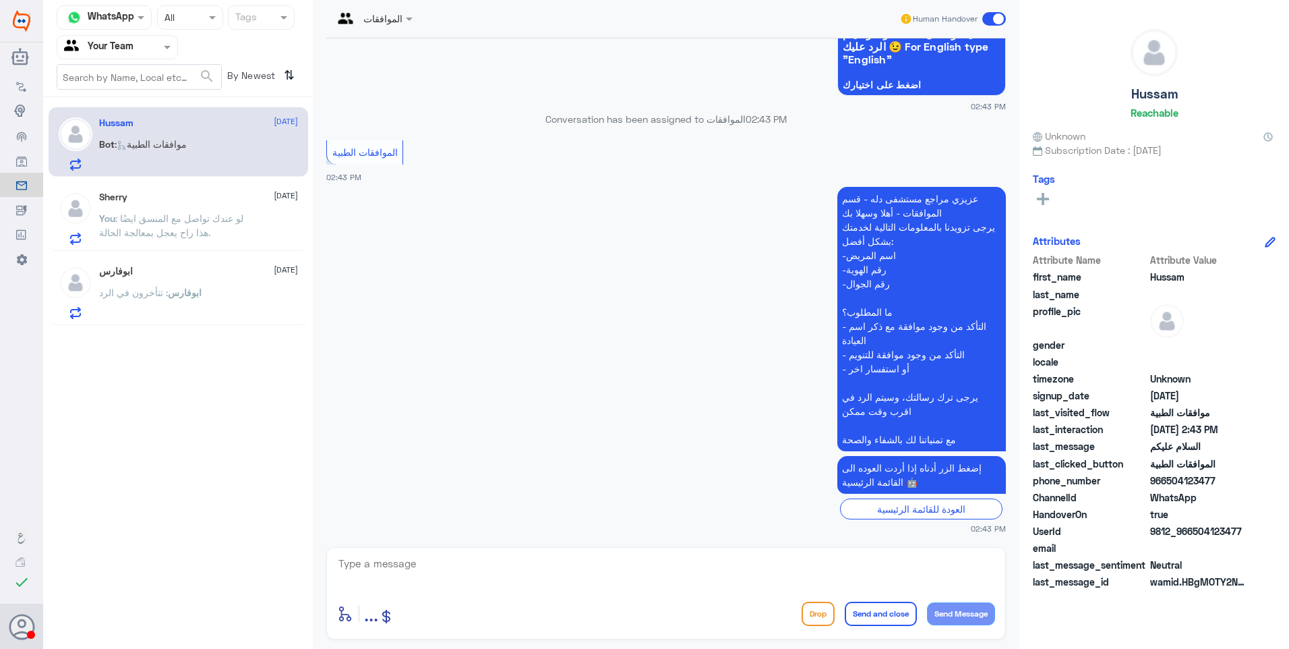
scroll to position [835, 0]
click at [148, 204] on div "[PERSON_NAME] [DATE] You : لو عندك تواصل مع المنسق ايضًا هذا راح يعجل بمعالجة ا…" at bounding box center [198, 218] width 199 height 53
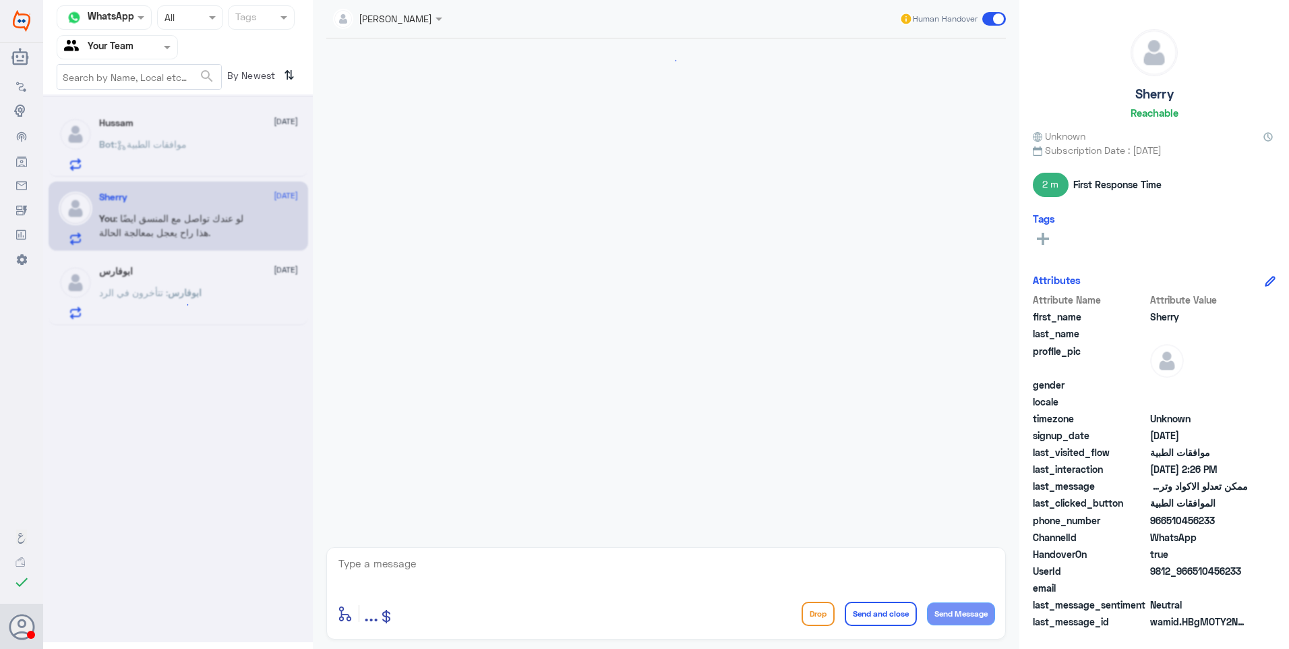
scroll to position [1504, 0]
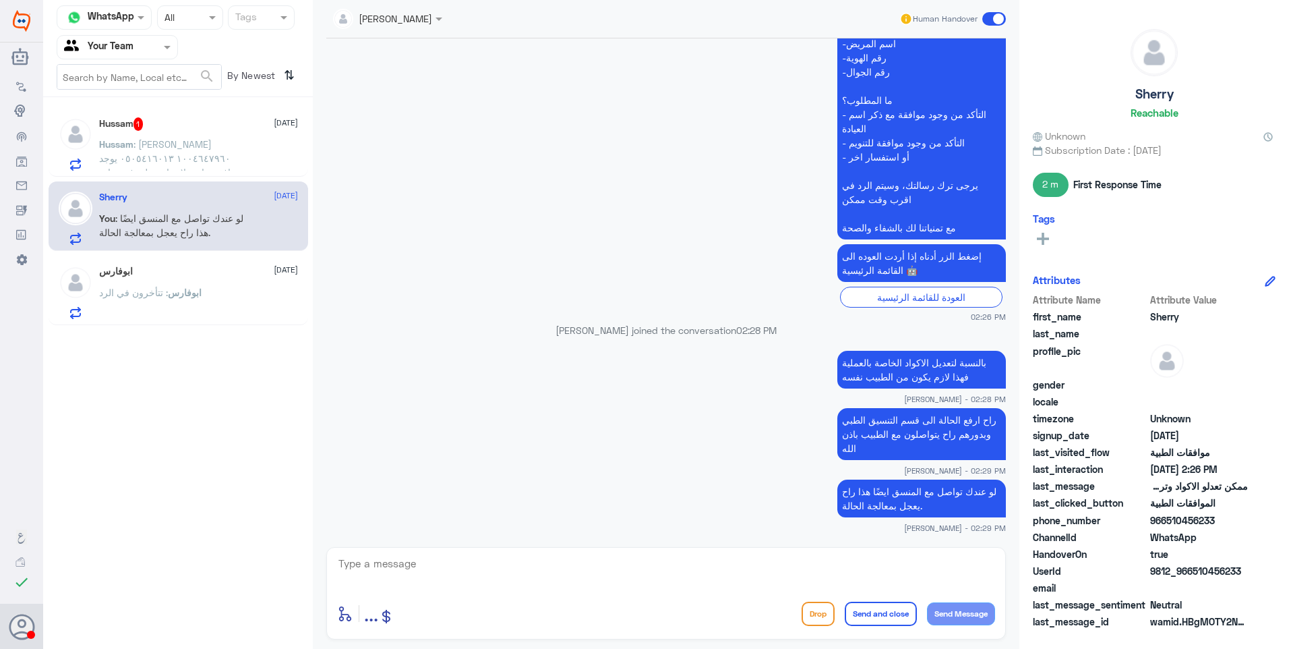
click at [184, 151] on p "Hussam : [PERSON_NAME] ١٠٠٤٦٤٧٩٦٠ ٠٥٠٥٤١٦٠١٣ يوجد موافقة جارية لإجراء عملية في …" at bounding box center [175, 154] width 152 height 34
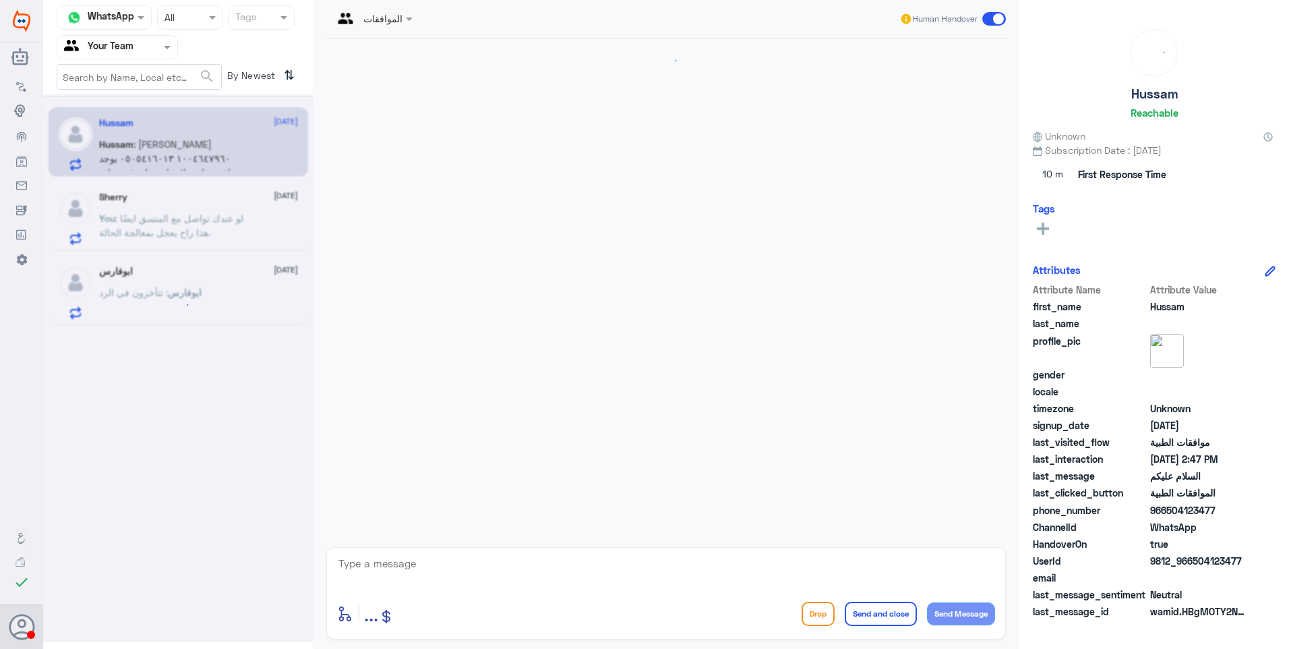
scroll to position [951, 0]
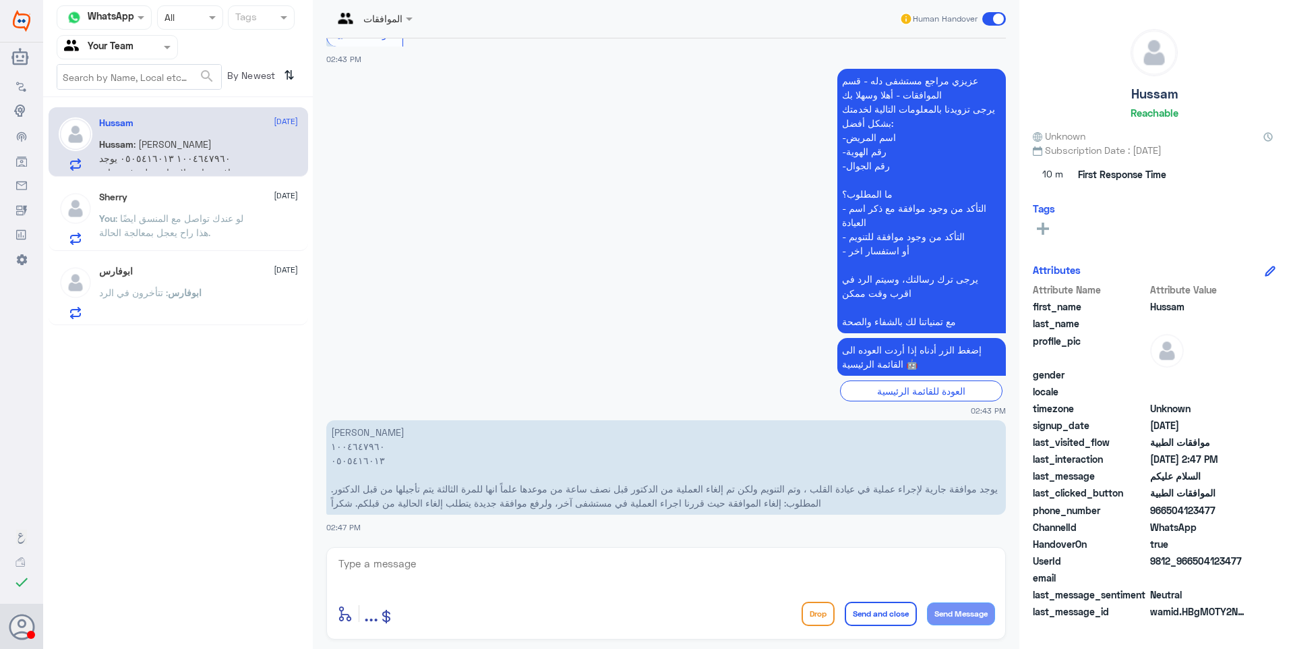
click at [387, 575] on textarea at bounding box center [666, 570] width 658 height 33
drag, startPoint x: 305, startPoint y: 542, endPoint x: 253, endPoint y: 530, distance: 54.0
click at [254, 530] on div "Channel WhatsApp Status × All Tags Agent Filter Your Team search By Newest ⇅ Hu…" at bounding box center [666, 326] width 1246 height 653
type textarea "1004647960"
drag, startPoint x: 944, startPoint y: 487, endPoint x: 860, endPoint y: 486, distance: 83.6
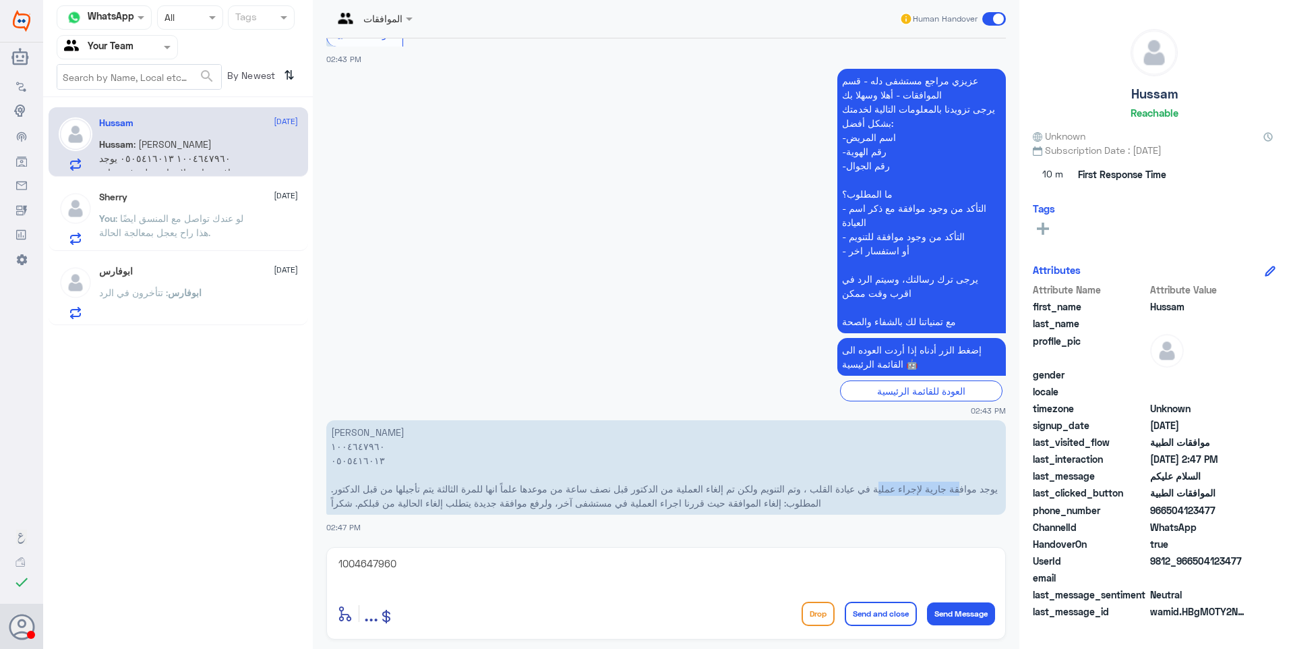
click at [860, 486] on p "سعيد علي الغامدي ١٠٠٤٦٤٧٩٦٠ ٠٥٠٥٤١٦٠١٣ يوجد موافقة جارية لإجراء عملية في عيادة …" at bounding box center [666, 467] width 680 height 94
drag, startPoint x: 860, startPoint y: 486, endPoint x: 879, endPoint y: 492, distance: 19.6
click at [879, 492] on p "سعيد علي الغامدي ١٠٠٤٦٤٧٩٦٠ ٠٥٠٥٤١٦٠١٣ يوجد موافقة جارية لإجراء عملية في عيادة …" at bounding box center [666, 467] width 680 height 94
drag, startPoint x: 409, startPoint y: 569, endPoint x: 320, endPoint y: 545, distance: 92.3
click at [320, 545] on div "الموافقات Human Handover 15 Jun 2025 السلام عليكم 04:41 PM مرحباً بك في مستشفيا…" at bounding box center [666, 326] width 707 height 653
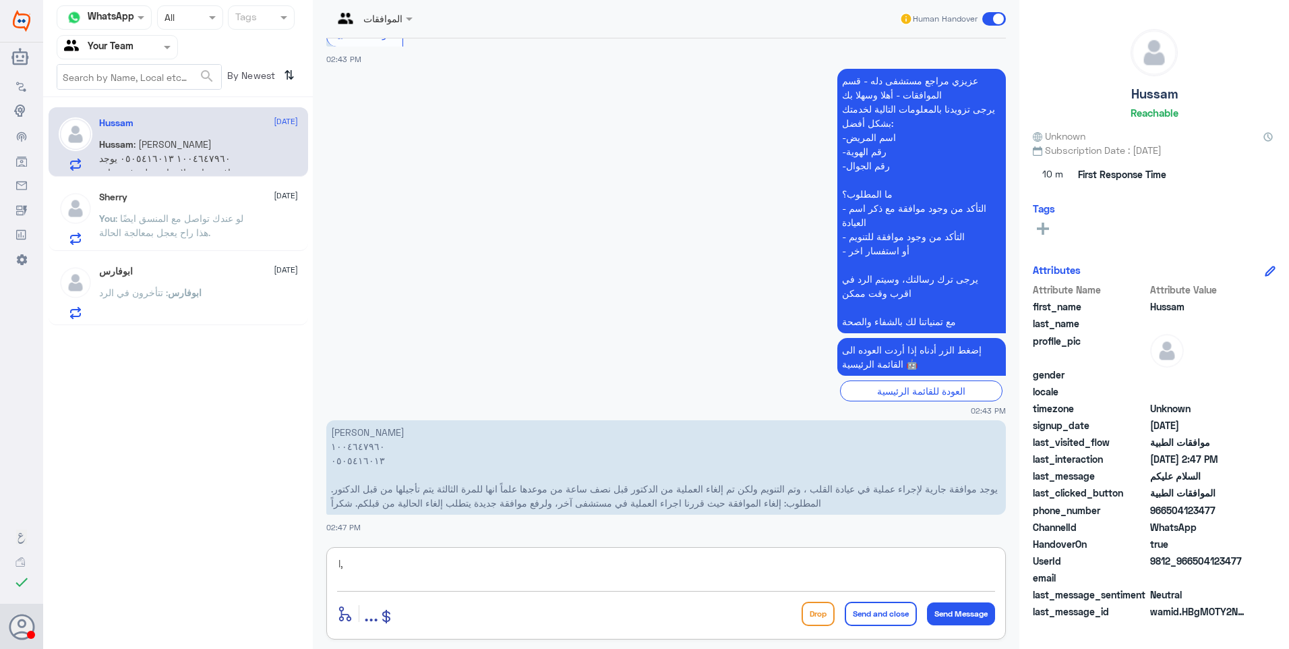
type textarea "l"
type textarea "موافقة الدكتور [PERSON_NAME]؟"
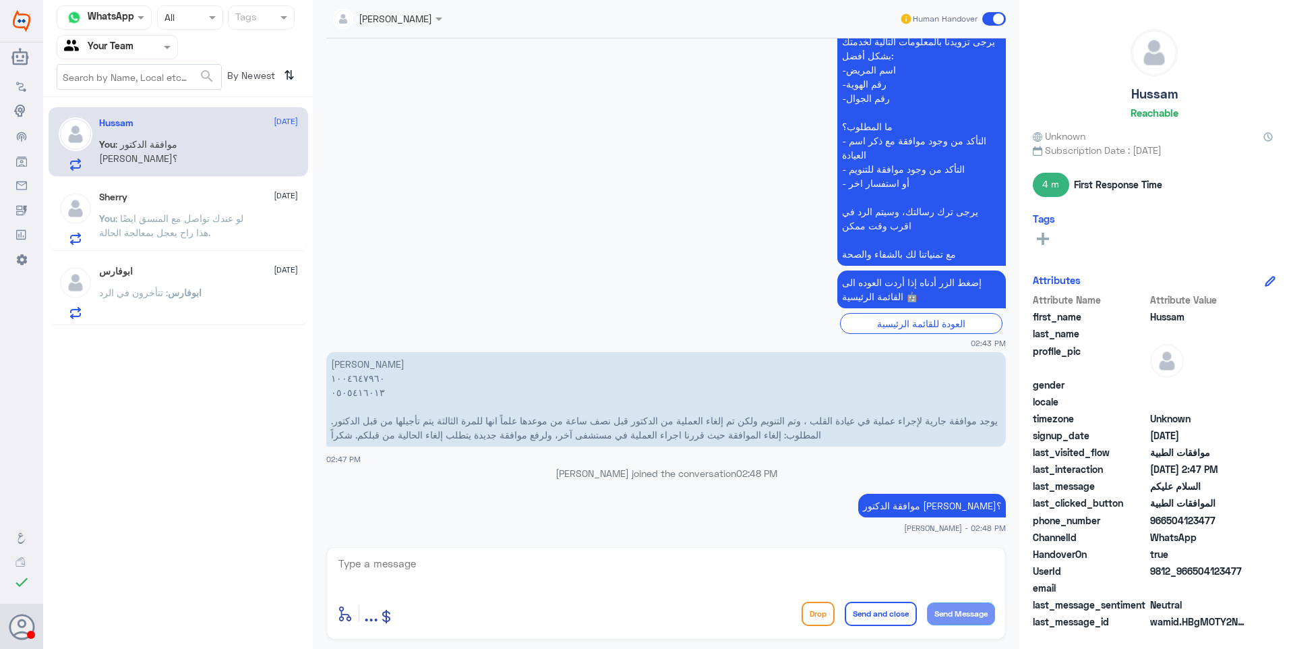
scroll to position [1040, 0]
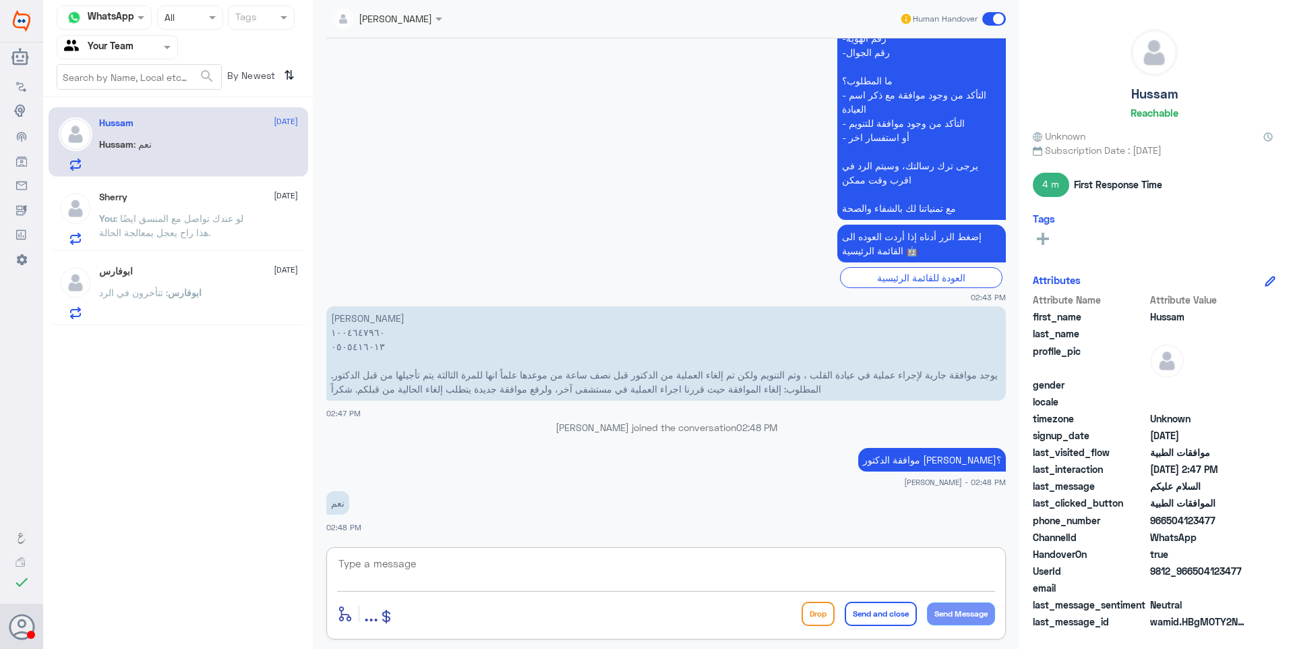
click at [434, 558] on textarea at bounding box center [666, 570] width 658 height 33
type textarea "h"
type textarea "ابشر"
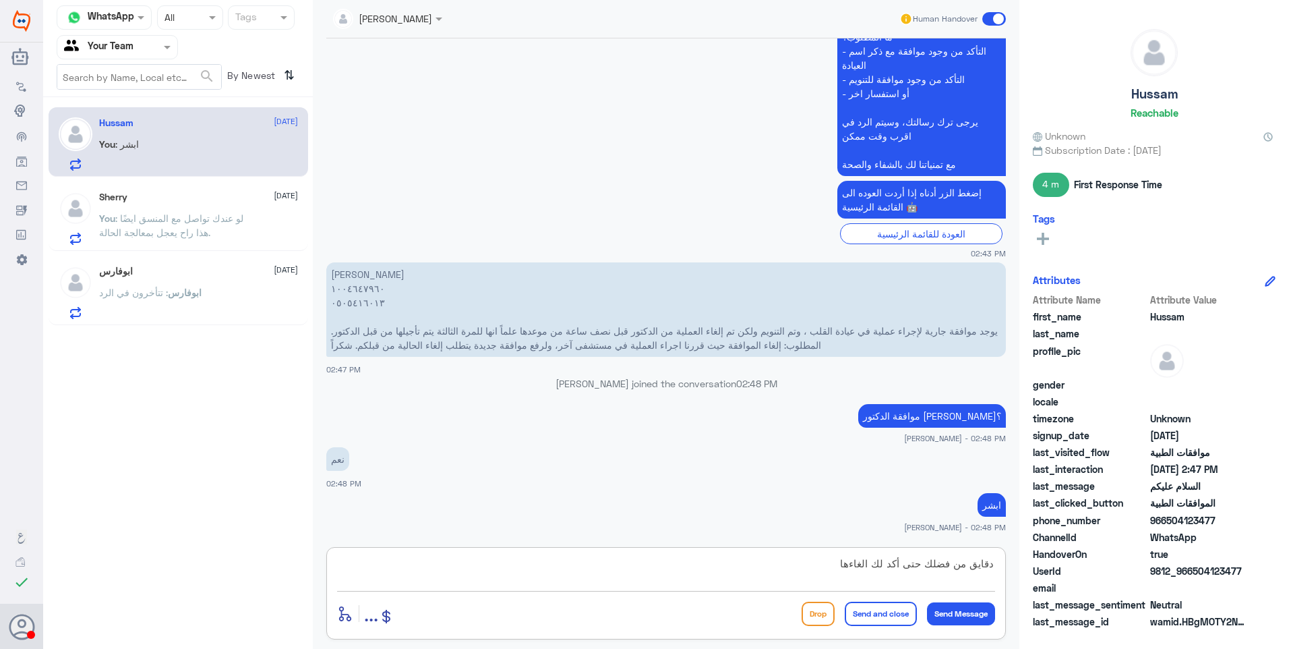
type textarea "دقايق من فضلك حتى أكد لك الغاءها"
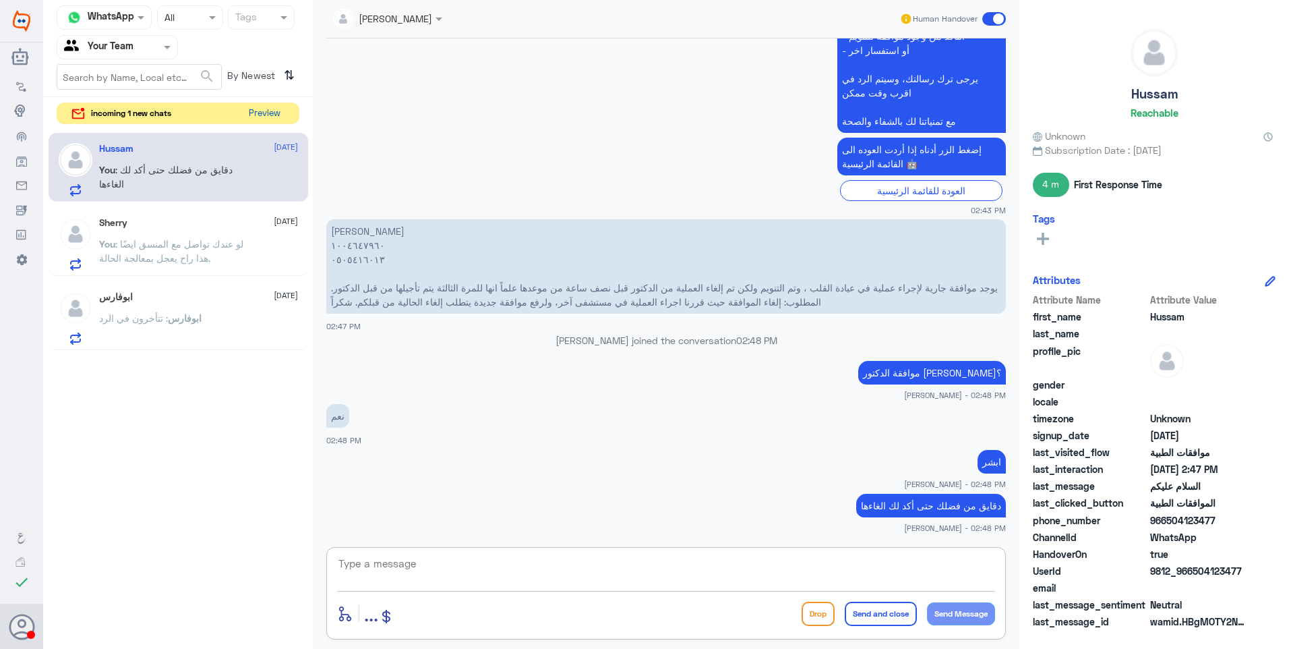
click at [262, 111] on button "Preview" at bounding box center [264, 113] width 42 height 21
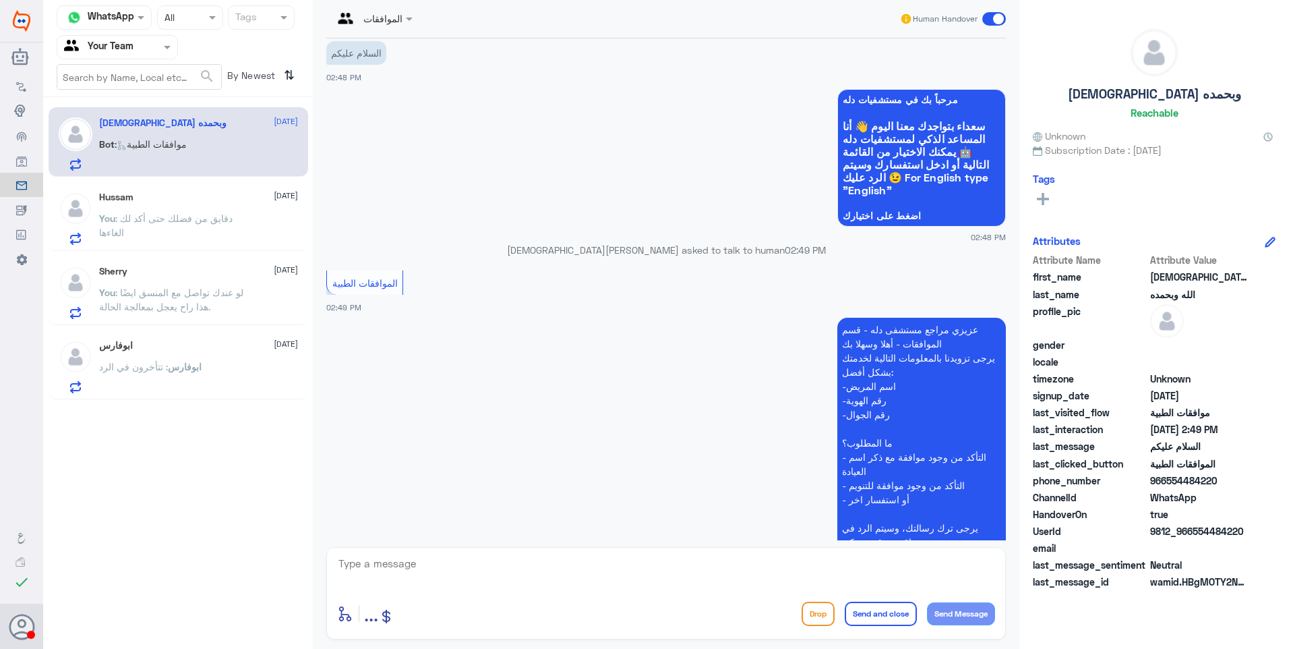
scroll to position [159, 0]
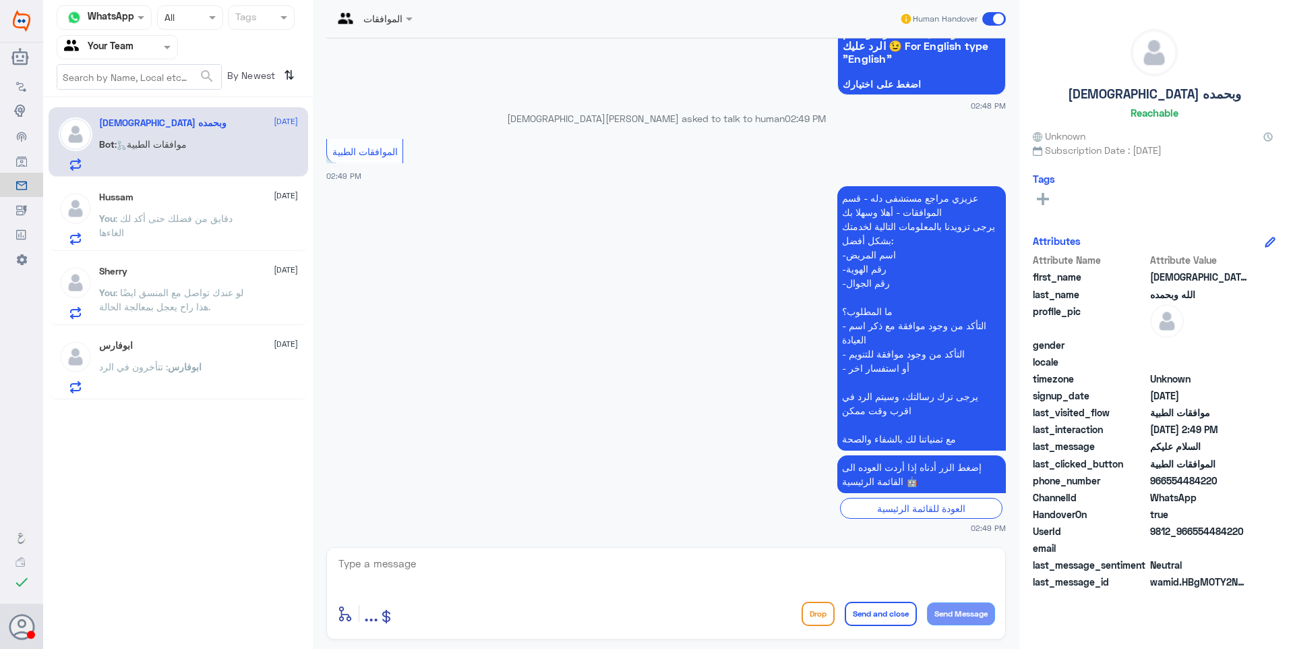
click at [189, 231] on p "You : دقايق من فضلك حتى أكد لك الغاءها" at bounding box center [175, 228] width 152 height 34
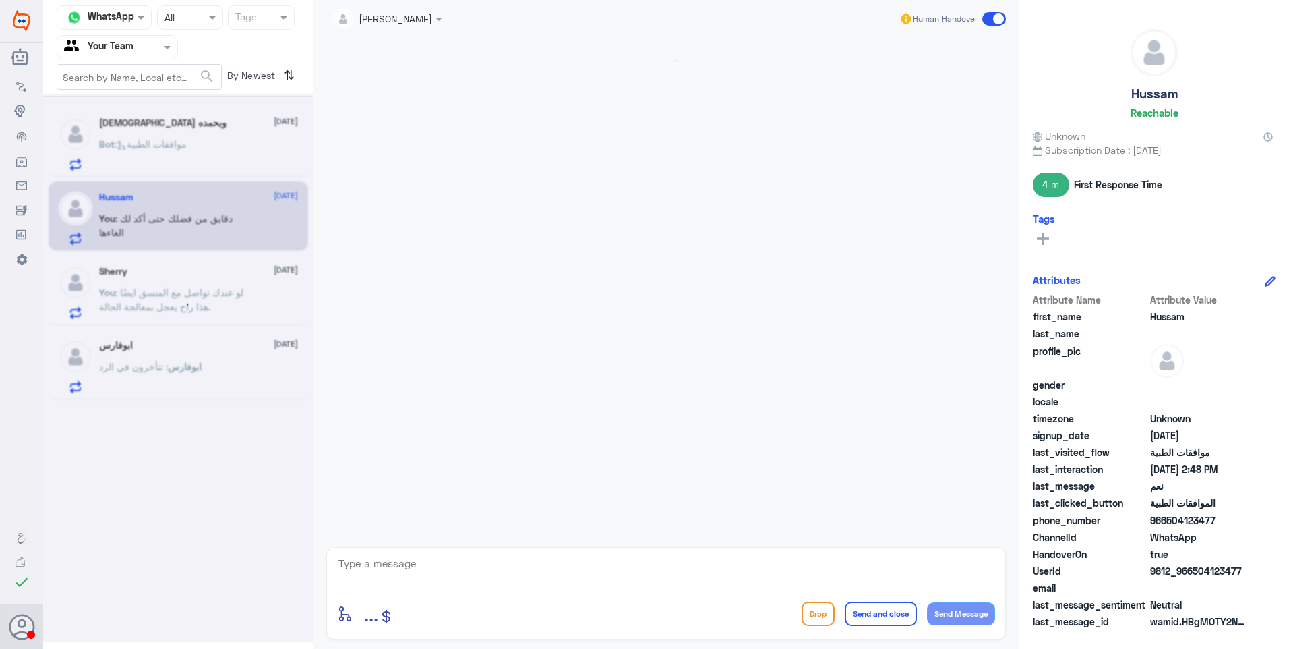
scroll to position [1152, 0]
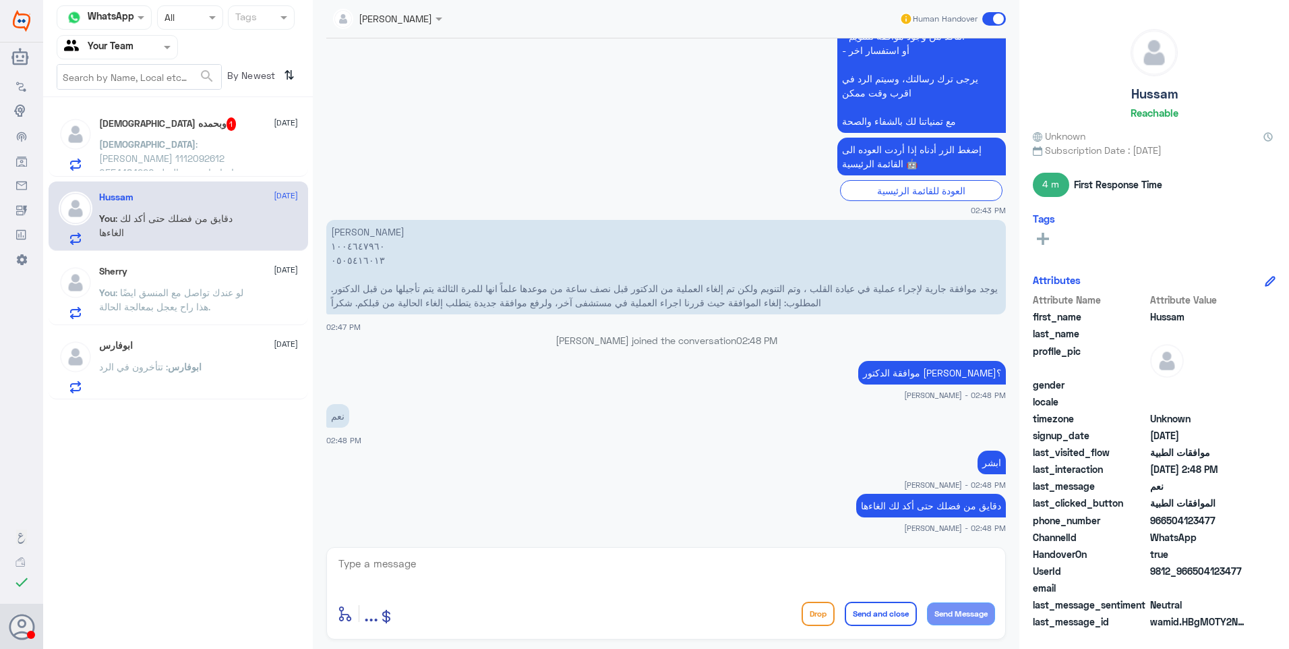
click at [167, 127] on h5 "سبحان الله وبحمده 1" at bounding box center [168, 123] width 138 height 13
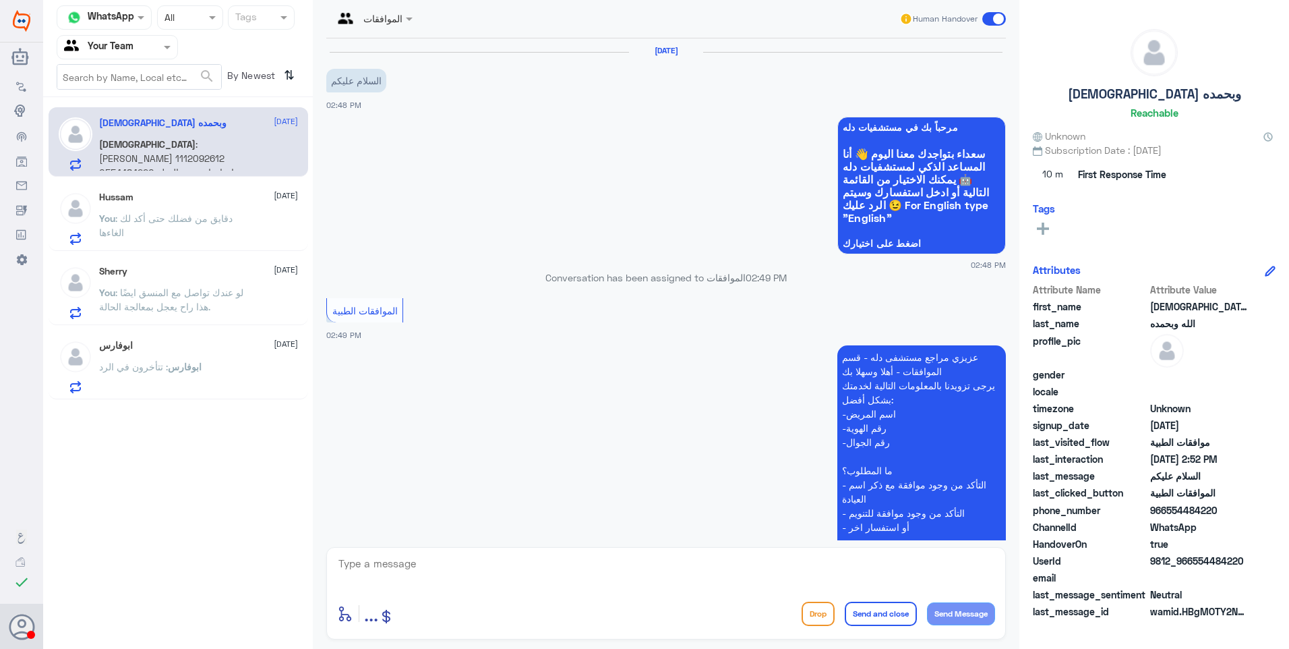
scroll to position [262, 0]
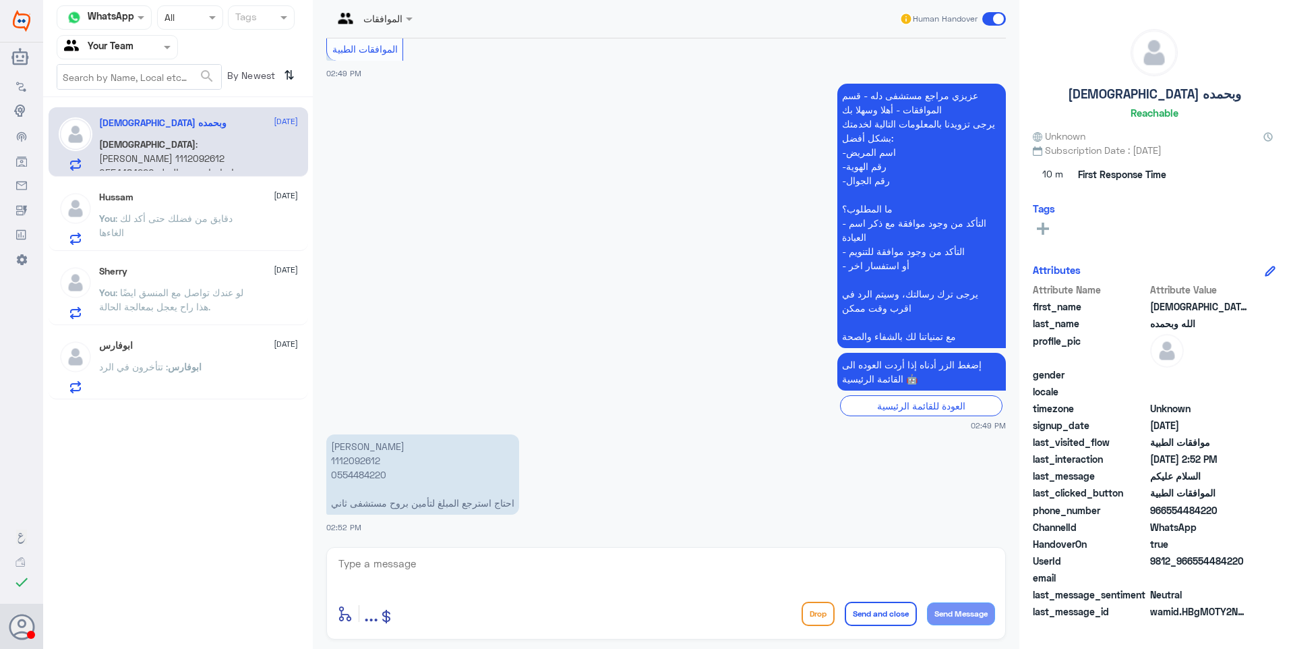
click at [356, 463] on p "عبدالله النفيسة 1112092612 0554484220 احتاج استرجع المبلغ لتأمين بروح مستشفى ثا…" at bounding box center [422, 474] width 193 height 80
copy p "1112092612"
drag, startPoint x: 356, startPoint y: 463, endPoint x: 355, endPoint y: 454, distance: 8.2
click at [355, 454] on p "عبدالله النفيسة 1112092612 0554484220 احتاج استرجع المبلغ لتأمين بروح مستشفى ثا…" at bounding box center [422, 474] width 193 height 80
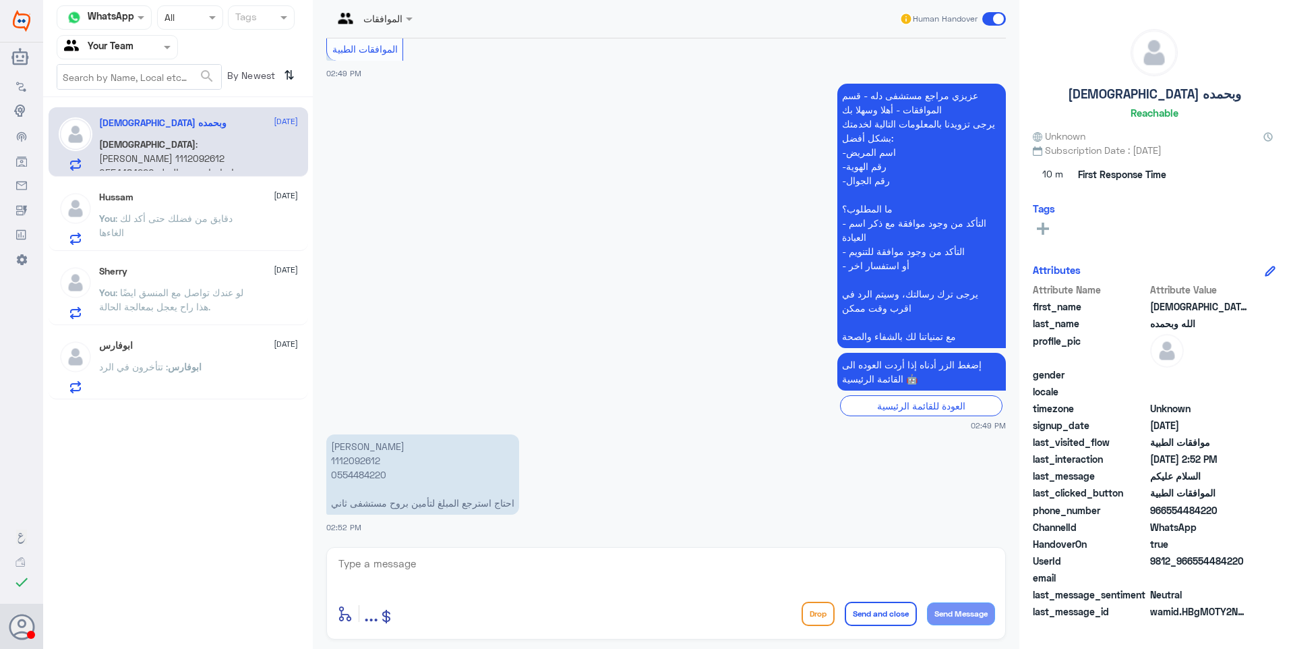
click at [357, 461] on p "عبدالله النفيسة 1112092612 0554484220 احتاج استرجع المبلغ لتأمين بروح مستشفى ثا…" at bounding box center [422, 474] width 193 height 80
copy p "1112092612"
drag, startPoint x: 467, startPoint y: 504, endPoint x: 386, endPoint y: 495, distance: 80.8
click at [387, 495] on p "عبدالله النفيسة 1112092612 0554484220 احتاج استرجع المبلغ لتأمين بروح مستشفى ثا…" at bounding box center [422, 474] width 193 height 80
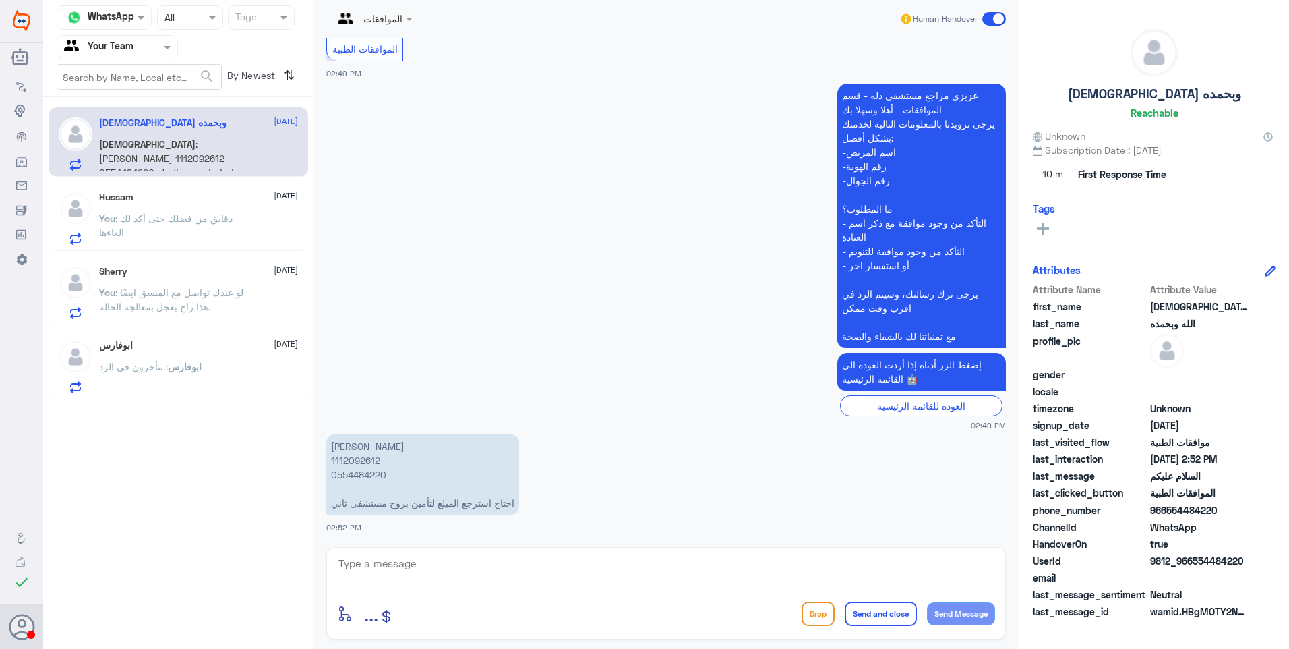
drag, startPoint x: 386, startPoint y: 495, endPoint x: 397, endPoint y: 506, distance: 15.3
click at [397, 506] on p "عبدالله النفيسة 1112092612 0554484220 احتاج استرجع المبلغ لتأمين بروح مستشفى ثا…" at bounding box center [422, 474] width 193 height 80
drag, startPoint x: 390, startPoint y: 564, endPoint x: 397, endPoint y: 564, distance: 7.4
click at [390, 564] on textarea at bounding box center [666, 570] width 658 height 33
type textarea "r"
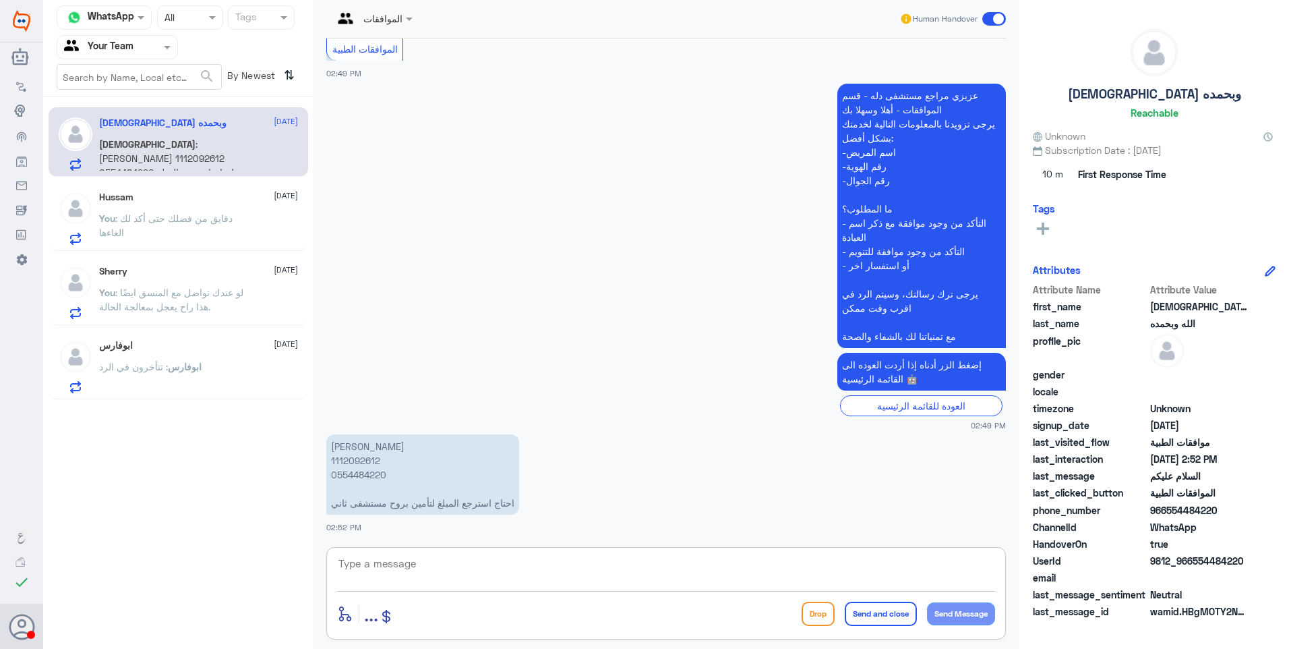
type textarea "ص"
type textarea "قصدك تلغي عملية الاسنان؟"
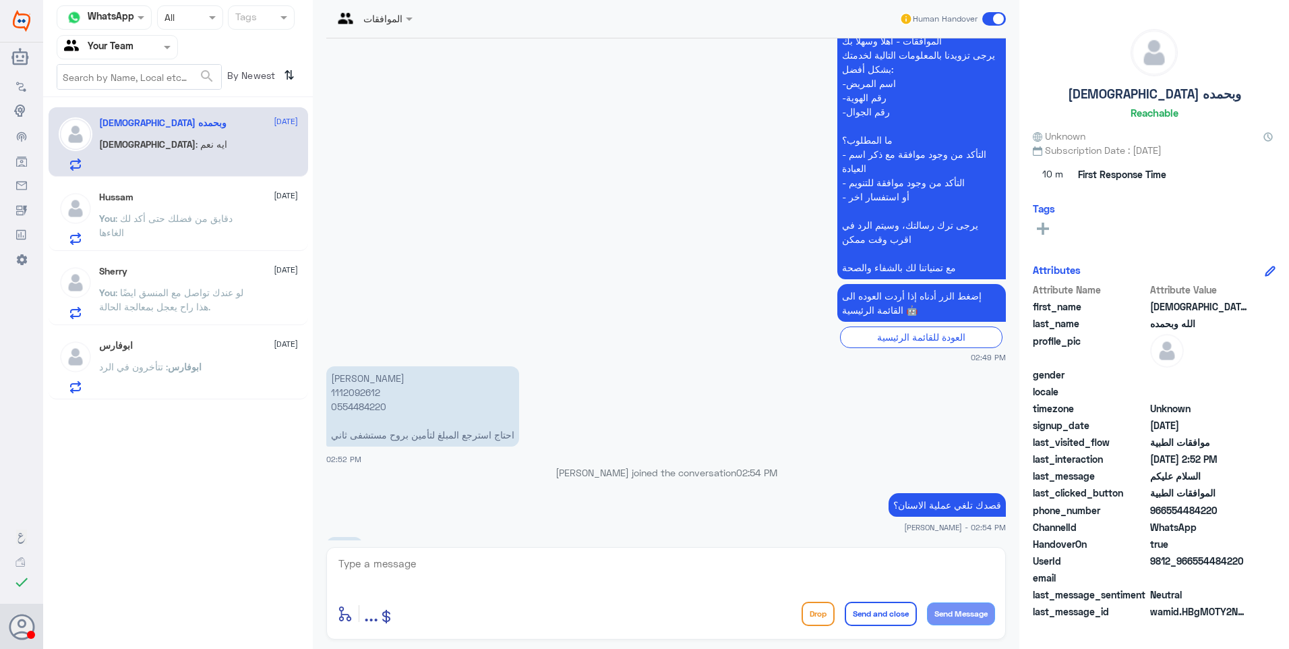
scroll to position [351, 0]
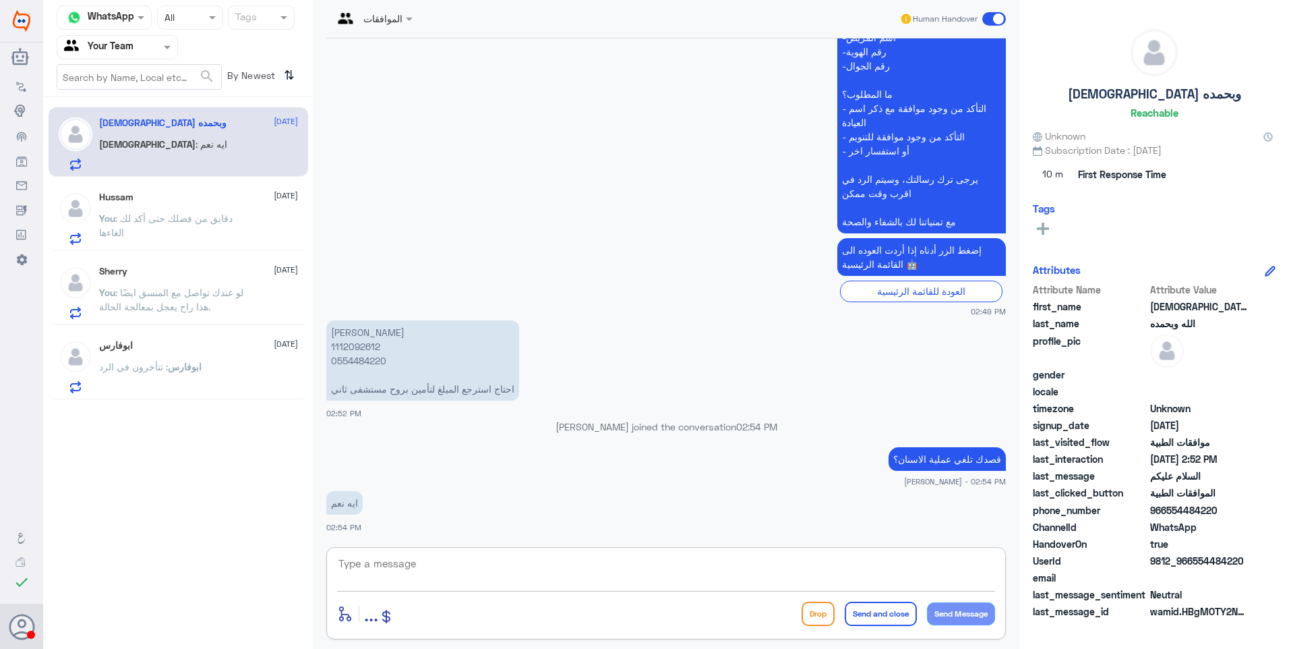
drag, startPoint x: 426, startPoint y: 550, endPoint x: 432, endPoint y: 556, distance: 8.1
click at [428, 553] on div "enter flow name ... Drop Send and close Send Message" at bounding box center [666, 593] width 680 height 92
click at [442, 559] on textarea at bounding box center [666, 570] width 658 height 33
type textarea "ابشر"
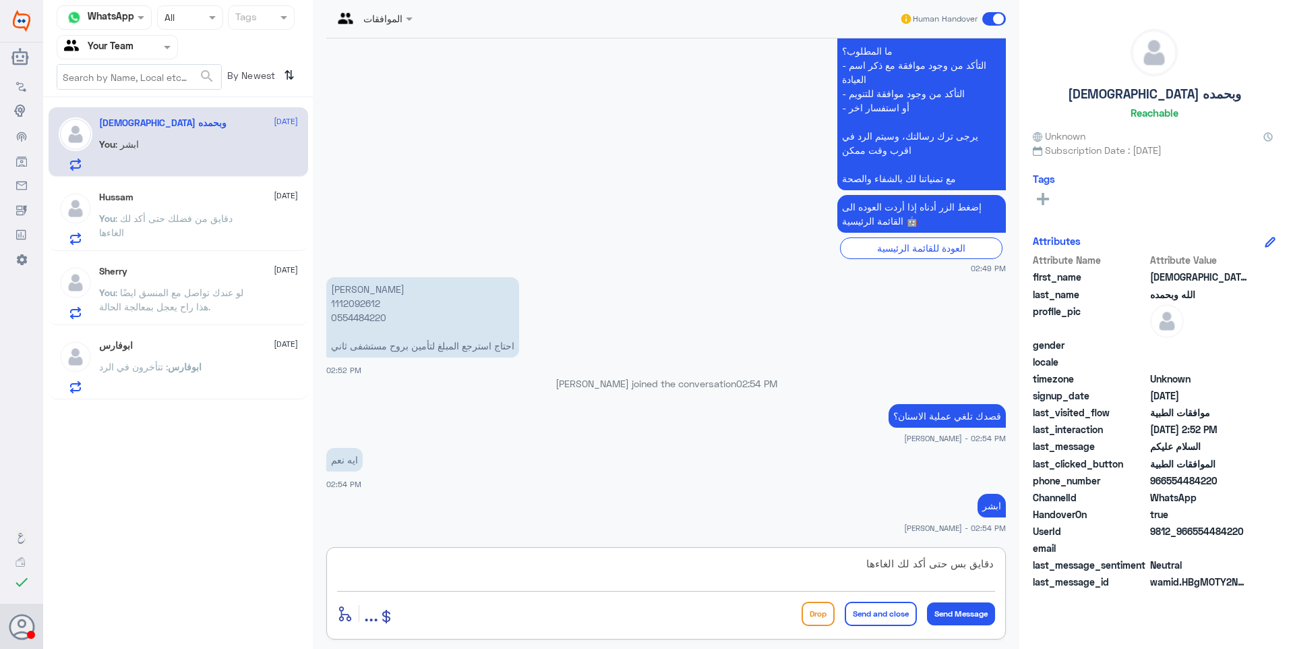
type textarea "دقايق بس حتى أكد لك الغاءها"
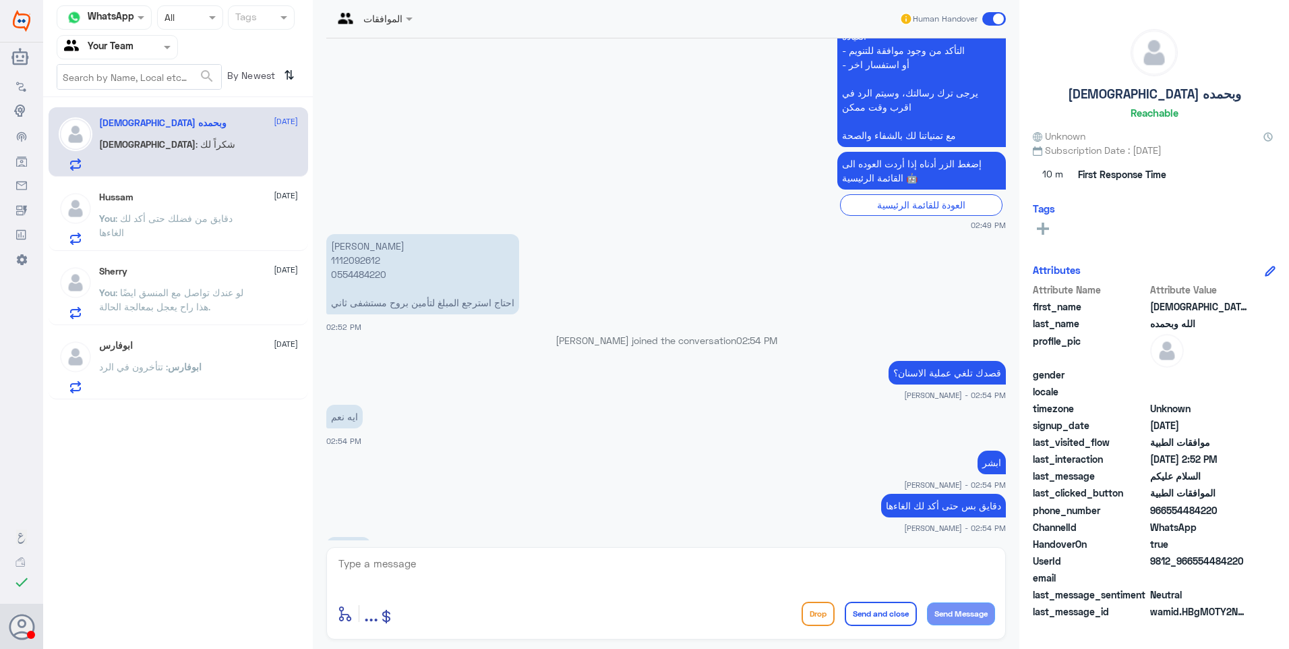
scroll to position [484, 0]
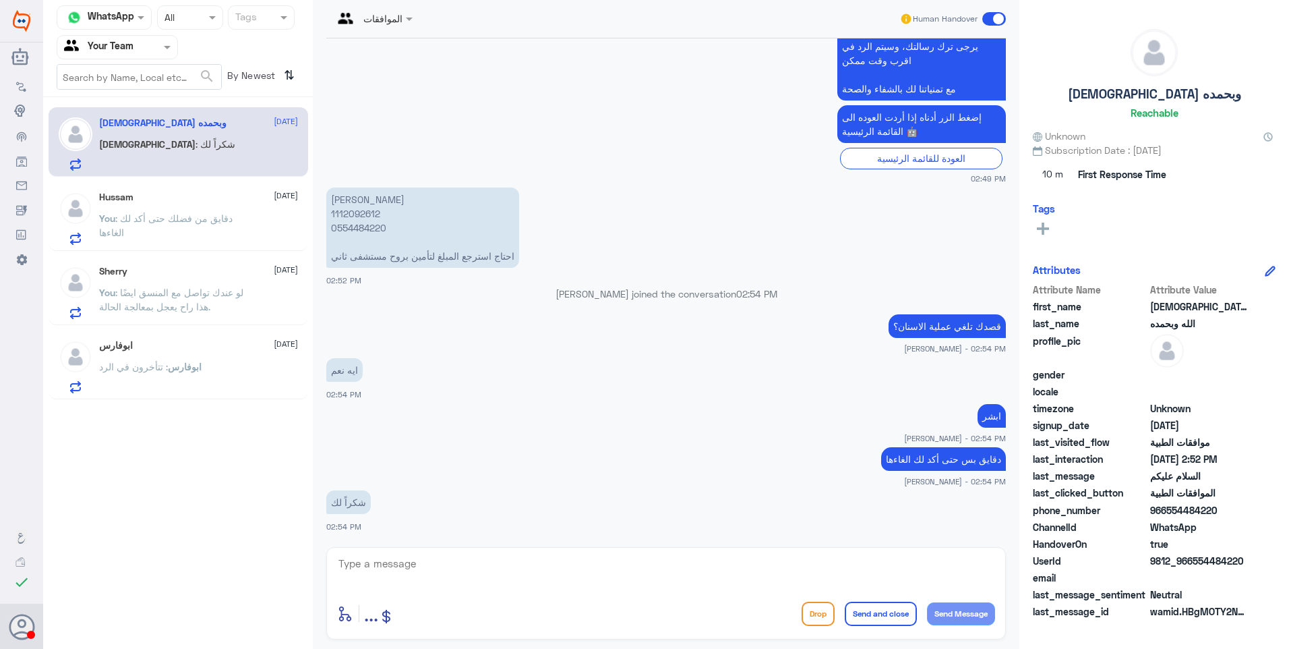
click at [183, 206] on div "Hussam 26 August You : دقايق من فضلك حتى أكد لك الغاءها" at bounding box center [198, 218] width 199 height 53
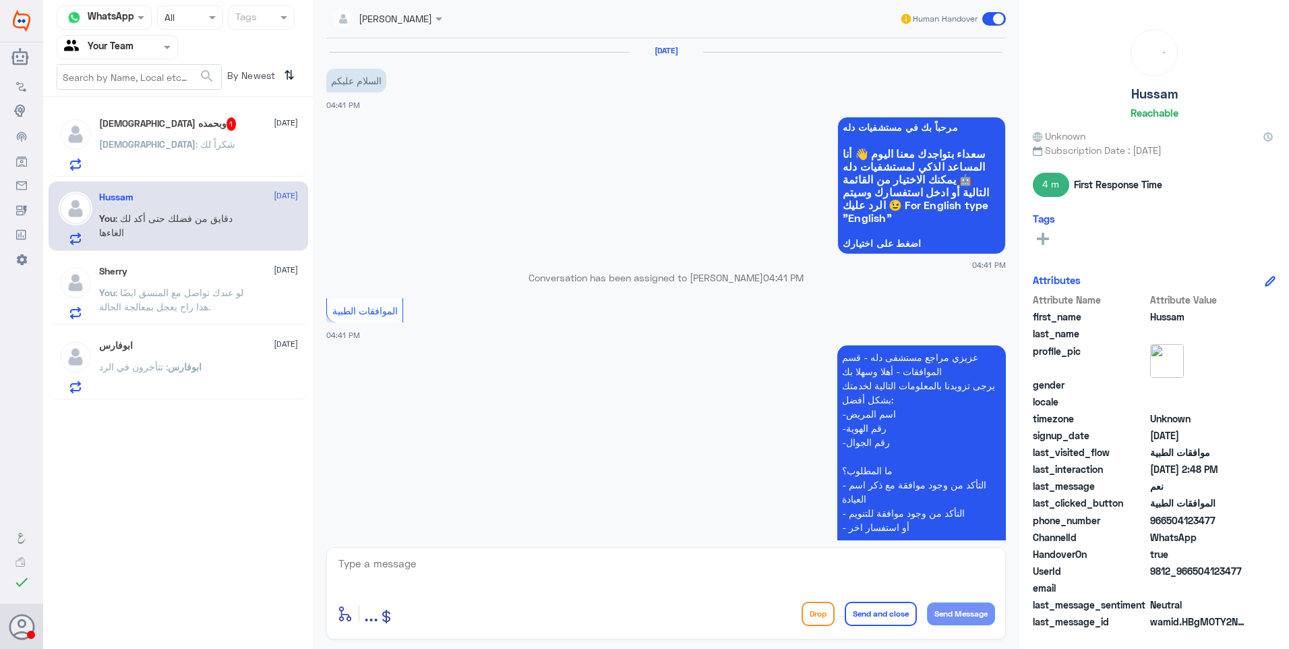
scroll to position [1152, 0]
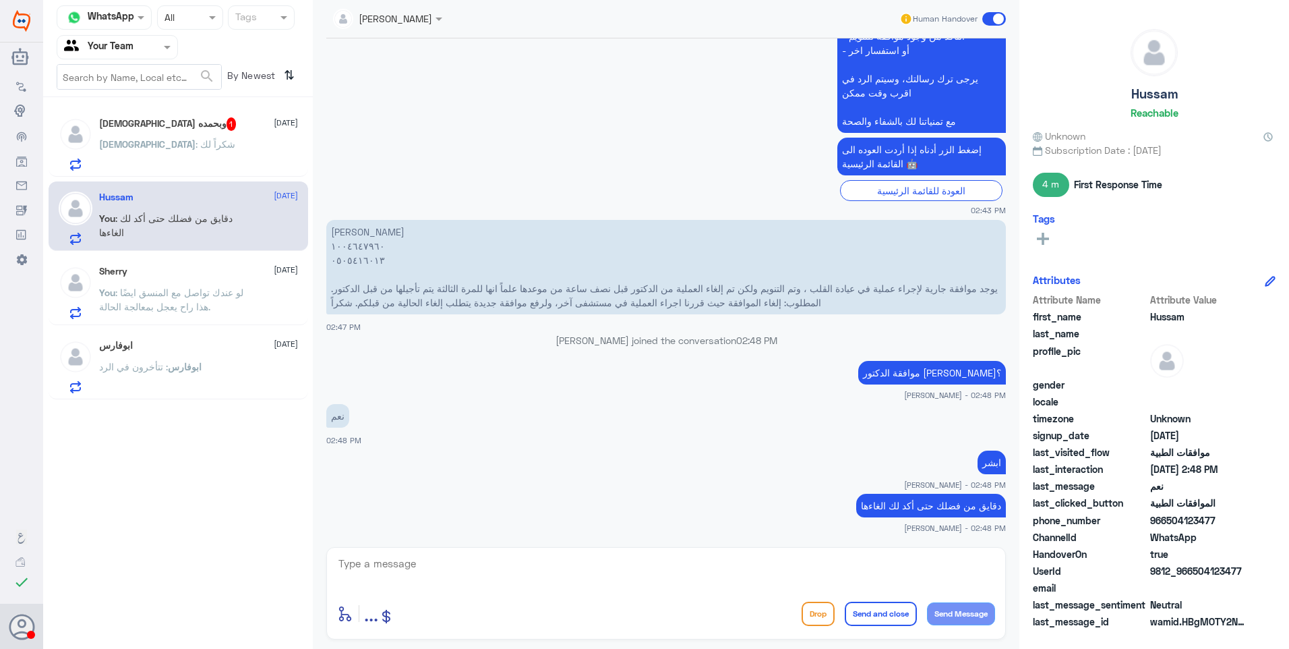
click at [192, 165] on div "[DEMOGRAPHIC_DATA] : شكراً لك" at bounding box center [198, 155] width 199 height 30
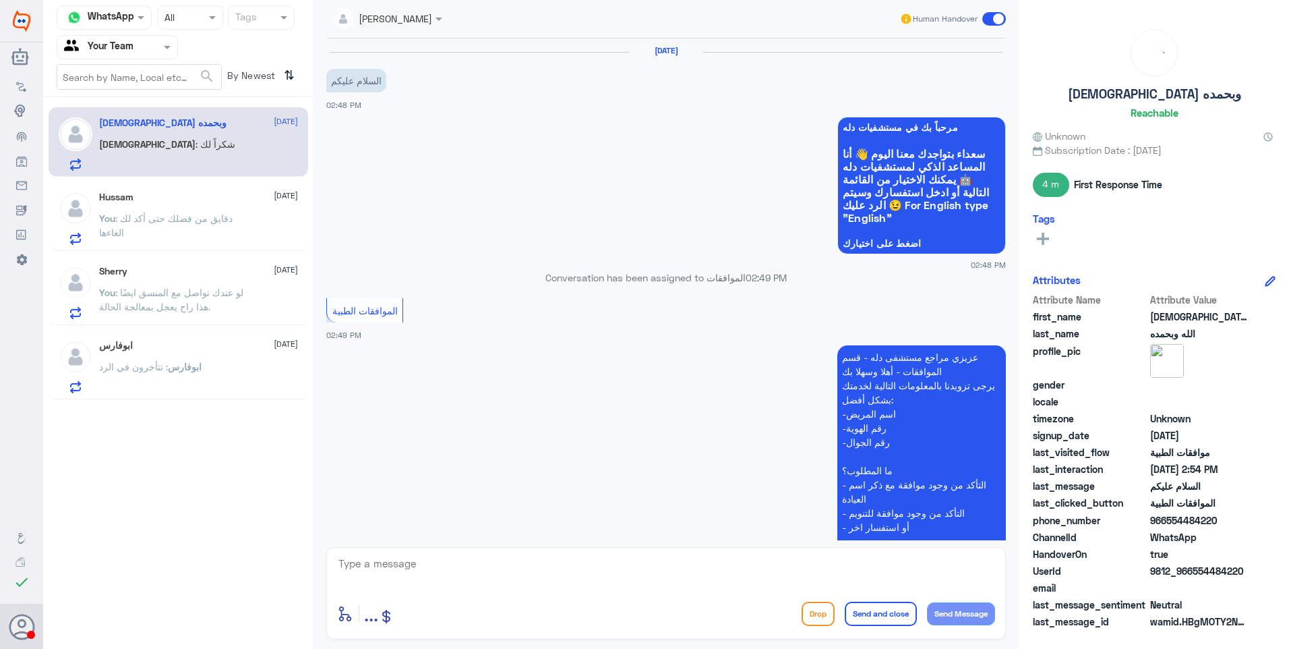
scroll to position [508, 0]
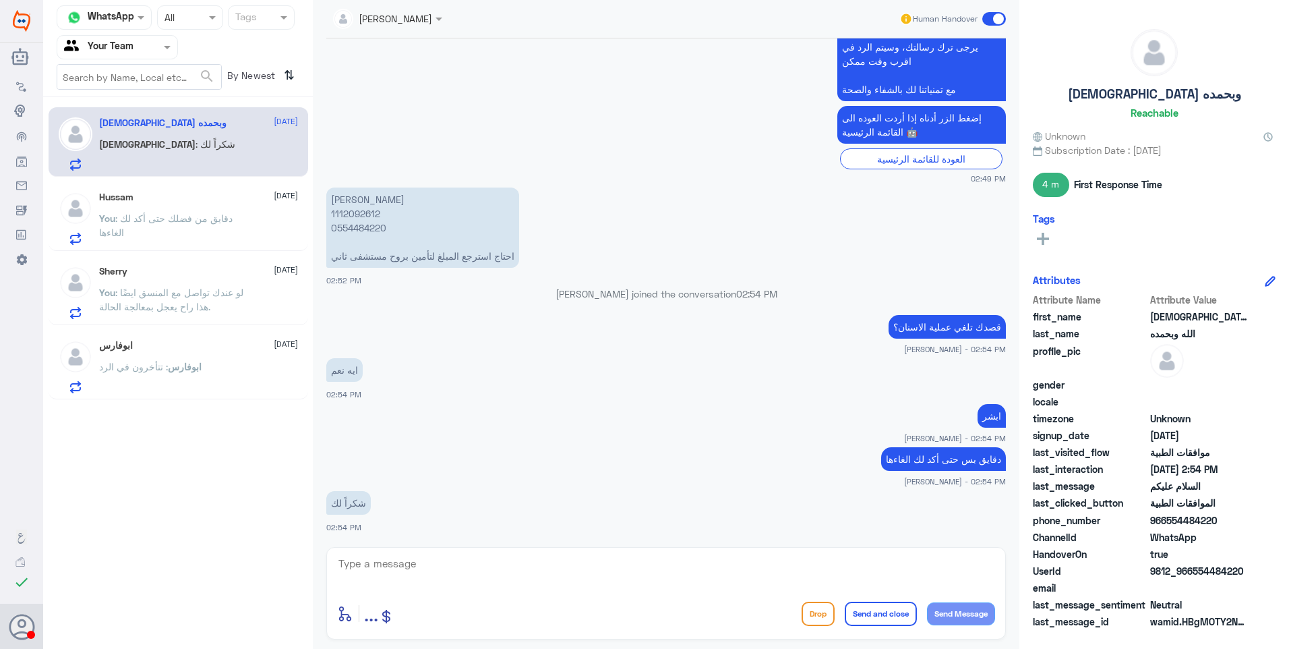
click at [208, 217] on span ": دقايق من فضلك حتى أكد لك الغاءها" at bounding box center [166, 225] width 134 height 26
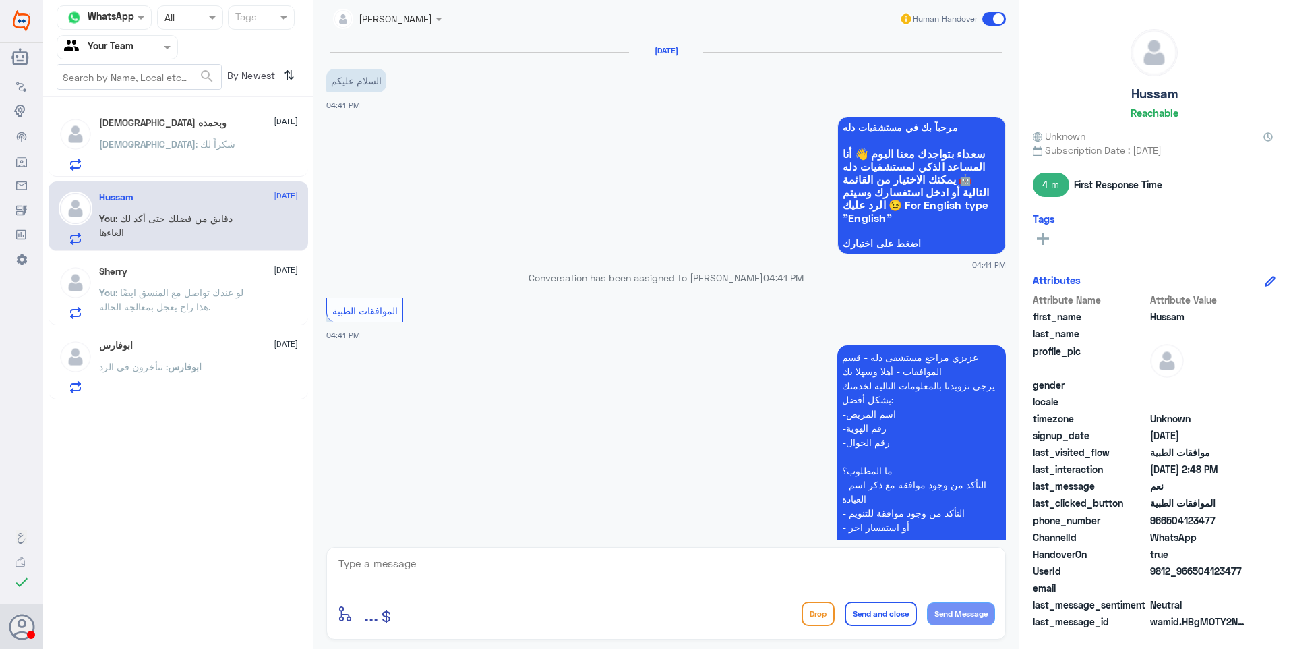
scroll to position [1152, 0]
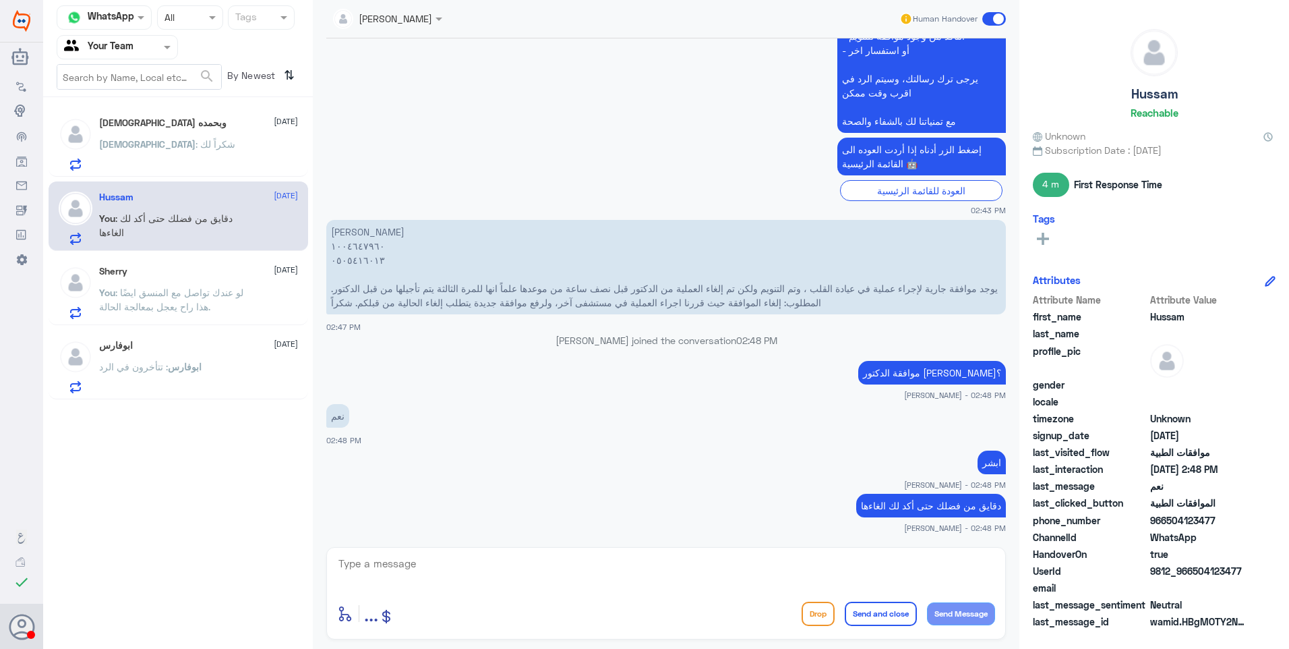
click at [202, 154] on div "[DEMOGRAPHIC_DATA] : شكراً لك" at bounding box center [198, 155] width 199 height 30
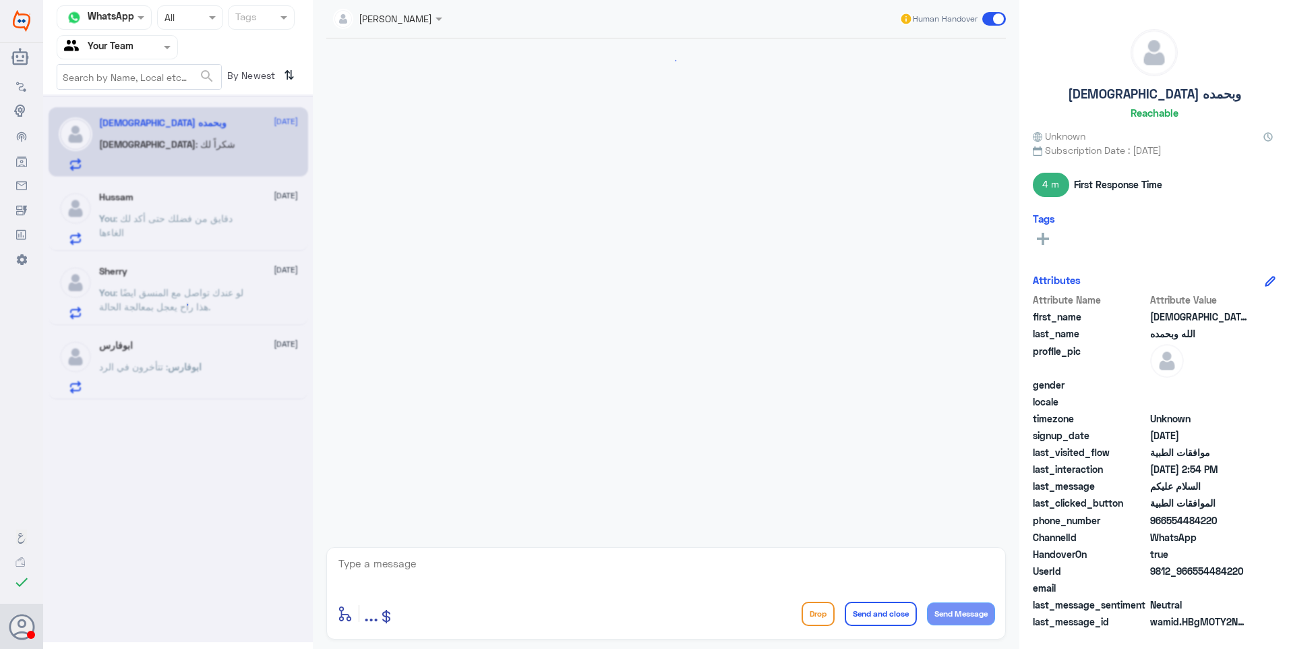
scroll to position [508, 0]
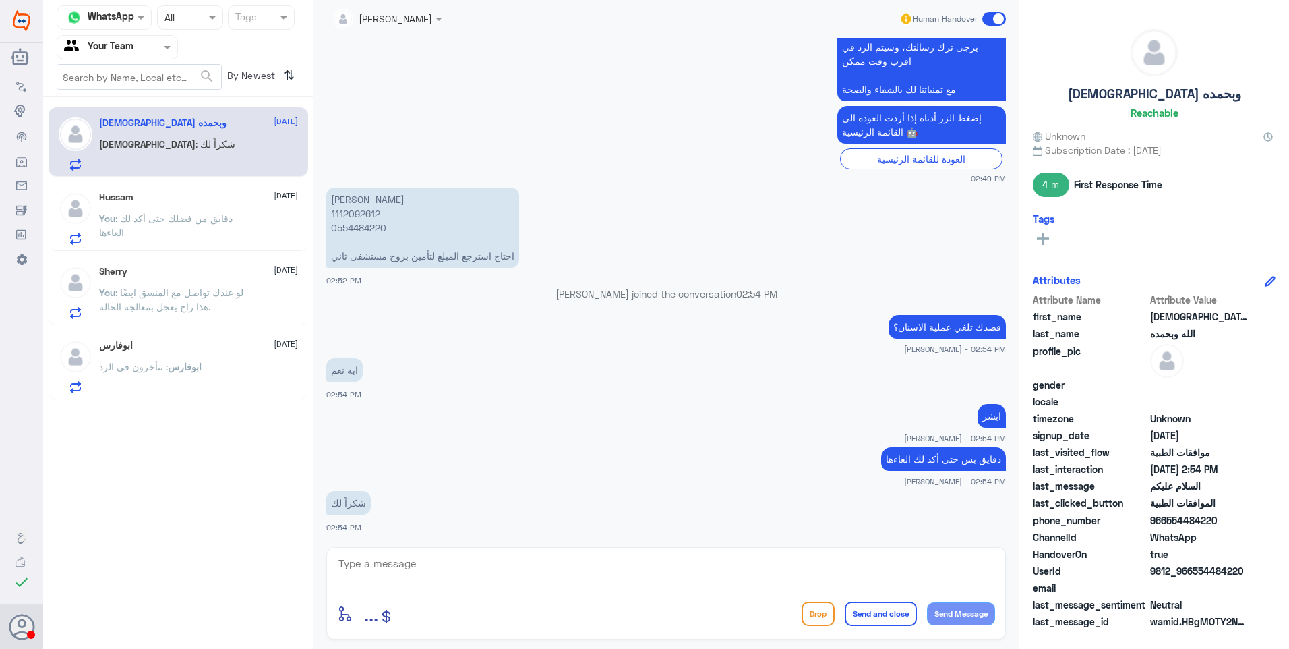
click at [184, 293] on span ": لو عندك تواصل مع المنسق ايضًا هذا راح يعجل بمعالجة الحالة." at bounding box center [171, 300] width 144 height 26
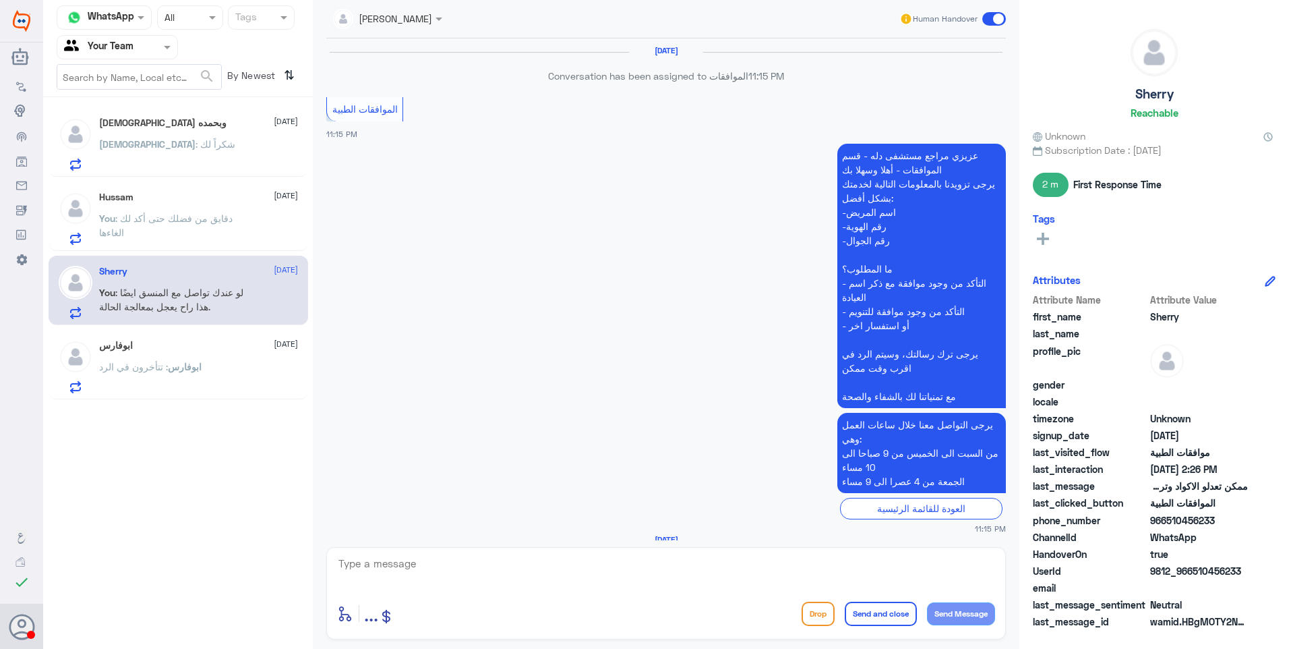
scroll to position [1504, 0]
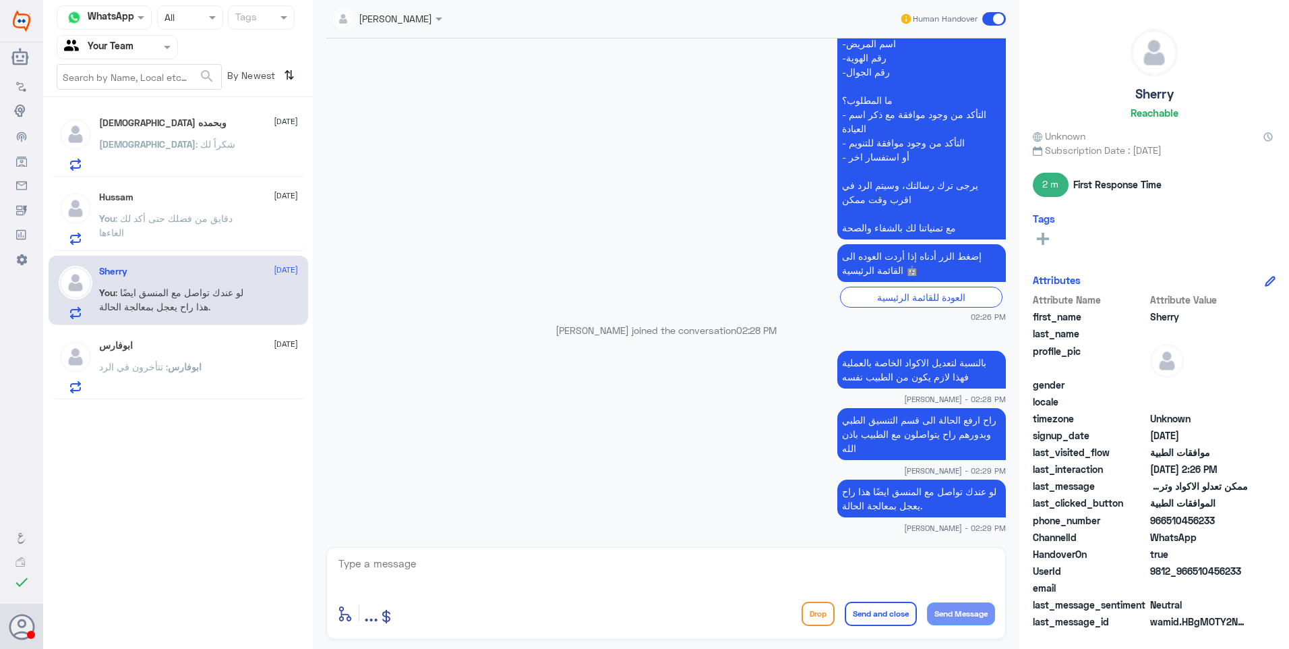
click at [181, 242] on p "You : دقايق من فضلك حتى أكد لك الغاءها" at bounding box center [175, 228] width 152 height 34
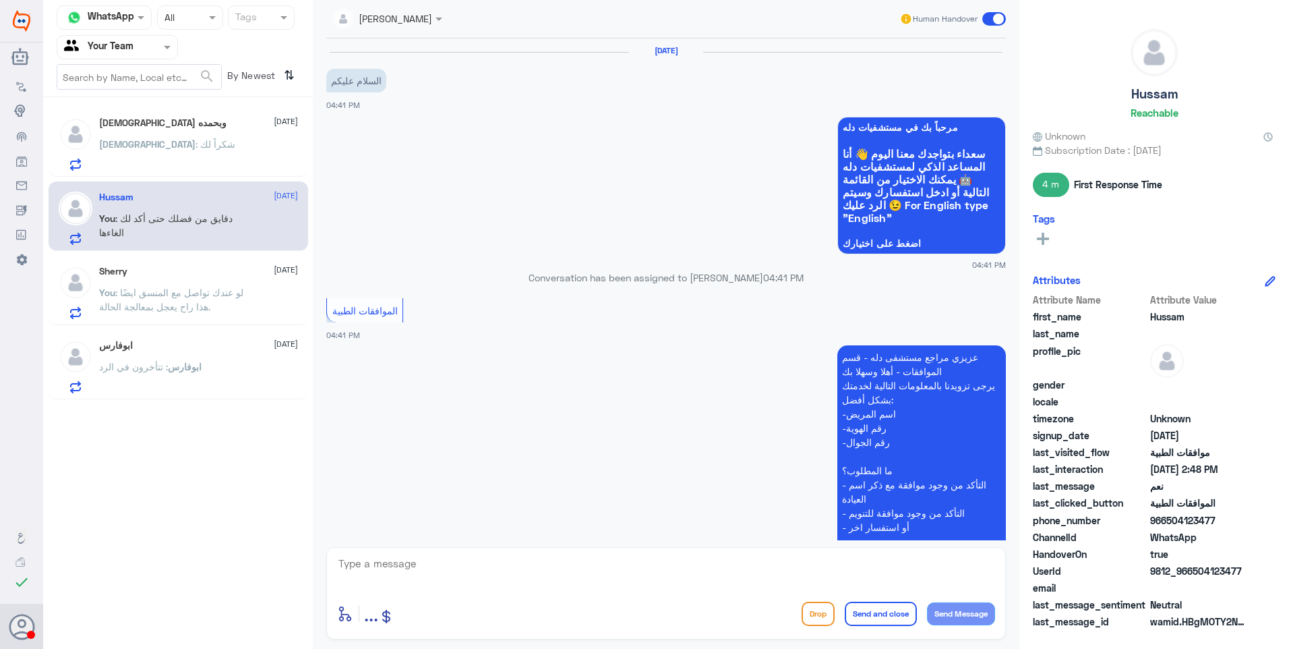
scroll to position [1152, 0]
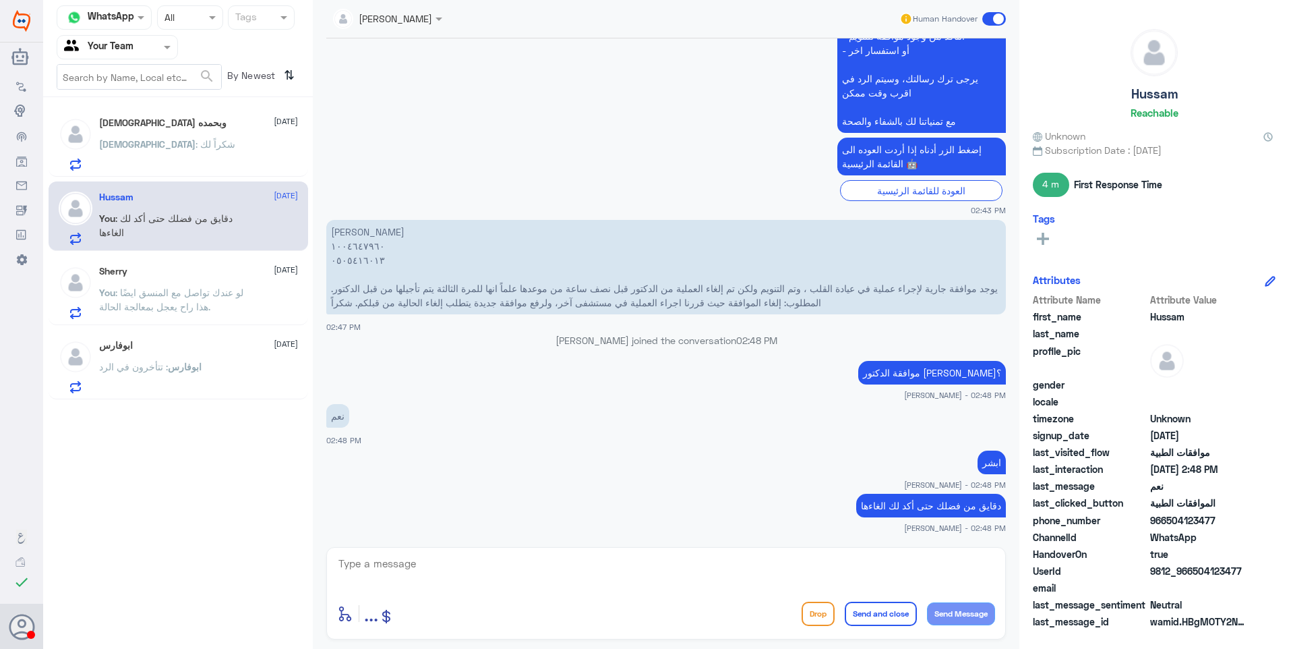
click at [188, 150] on div "[DEMOGRAPHIC_DATA] : شكراً لك" at bounding box center [198, 155] width 199 height 30
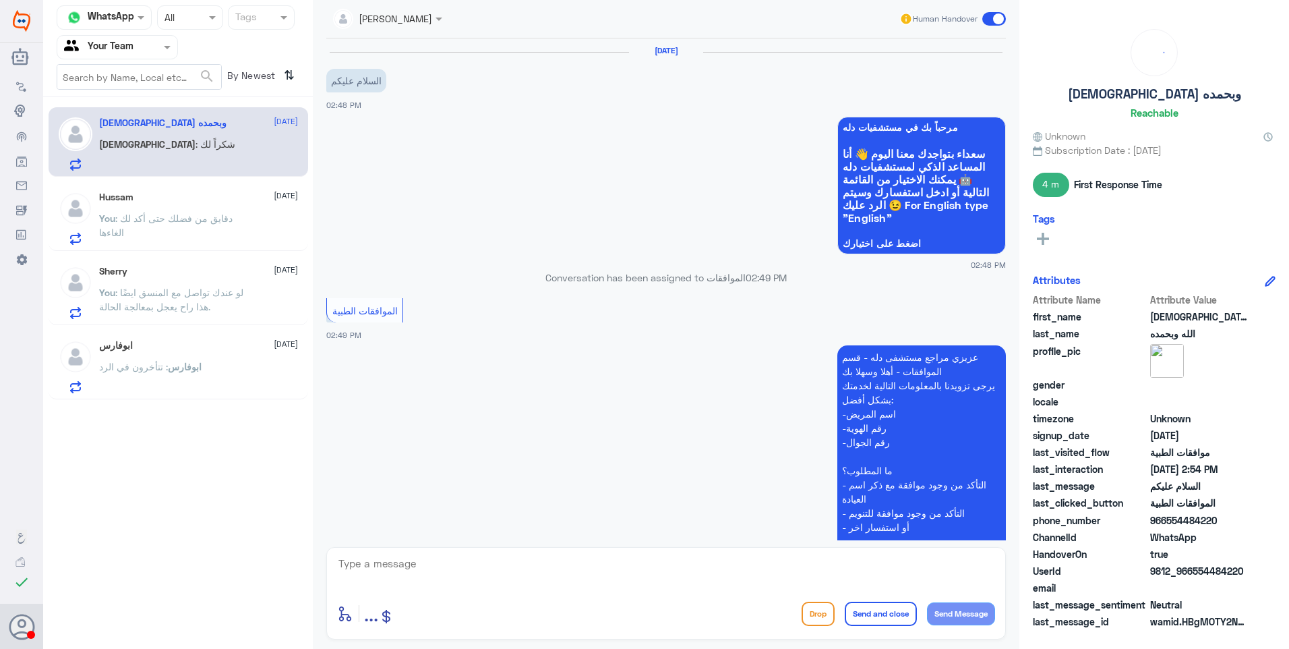
scroll to position [508, 0]
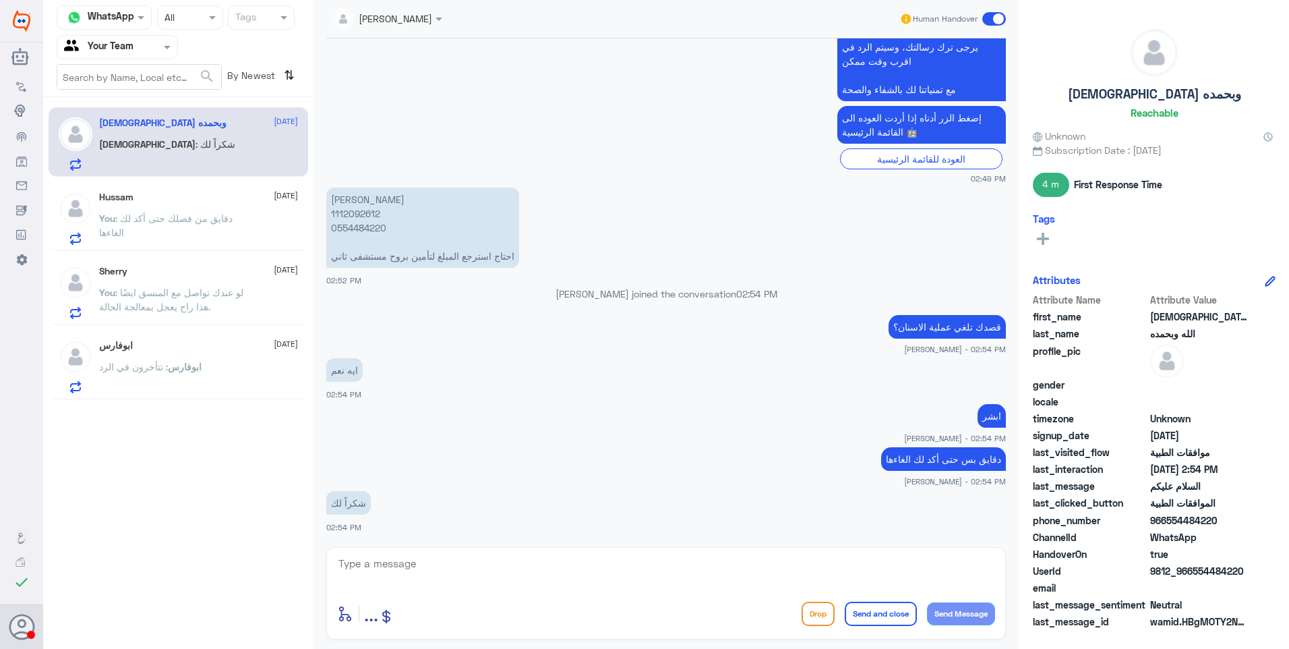
click at [193, 208] on div "Hussam 26 August You : دقايق من فضلك حتى أكد لك الغاءها" at bounding box center [198, 218] width 199 height 53
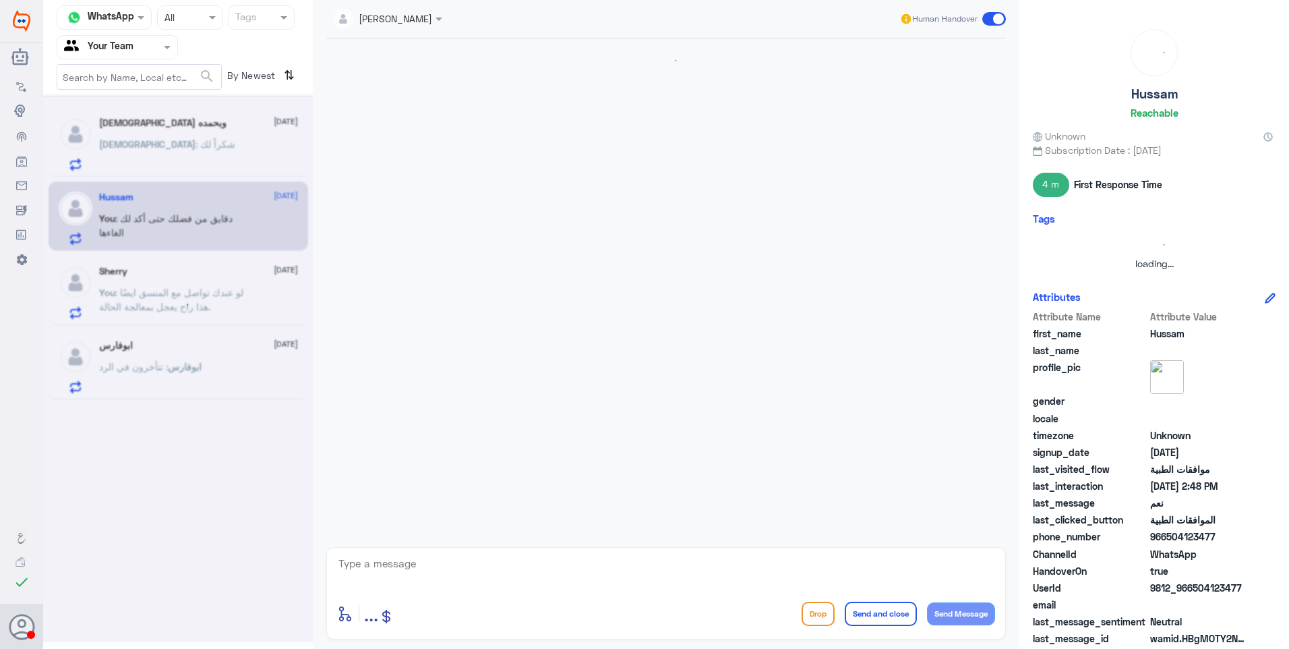
drag, startPoint x: 207, startPoint y: 278, endPoint x: 239, endPoint y: 338, distance: 67.9
click at [207, 278] on div at bounding box center [178, 368] width 270 height 548
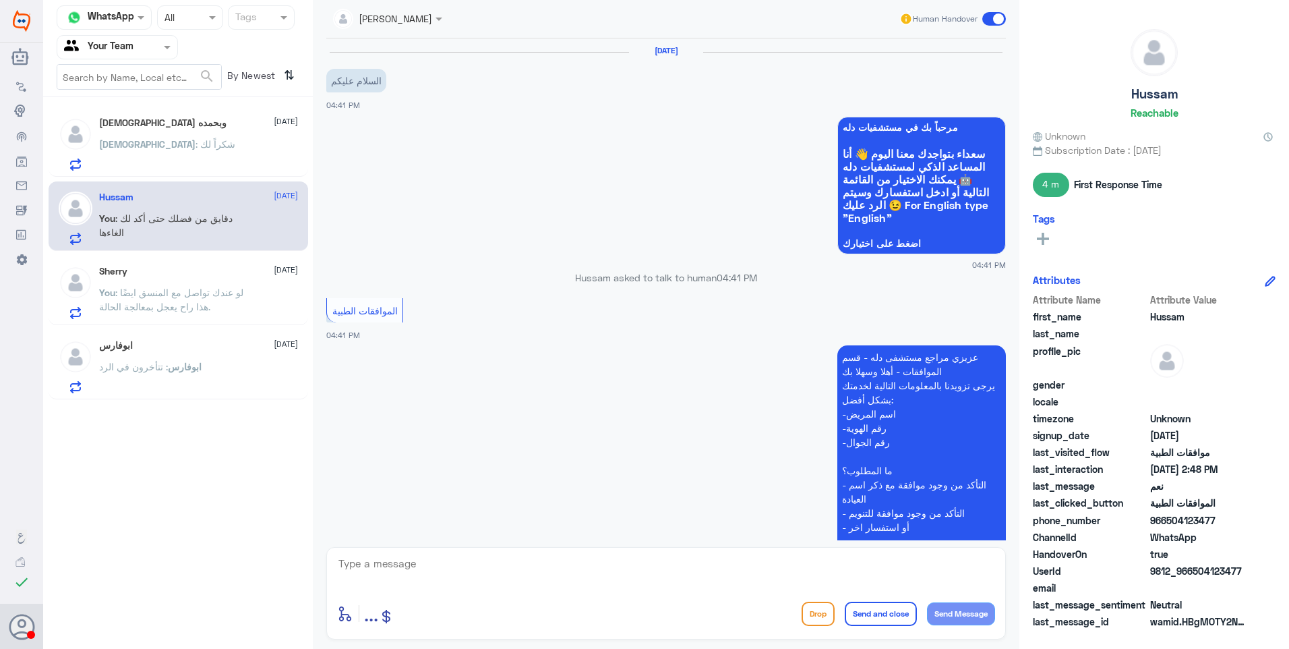
scroll to position [1152, 0]
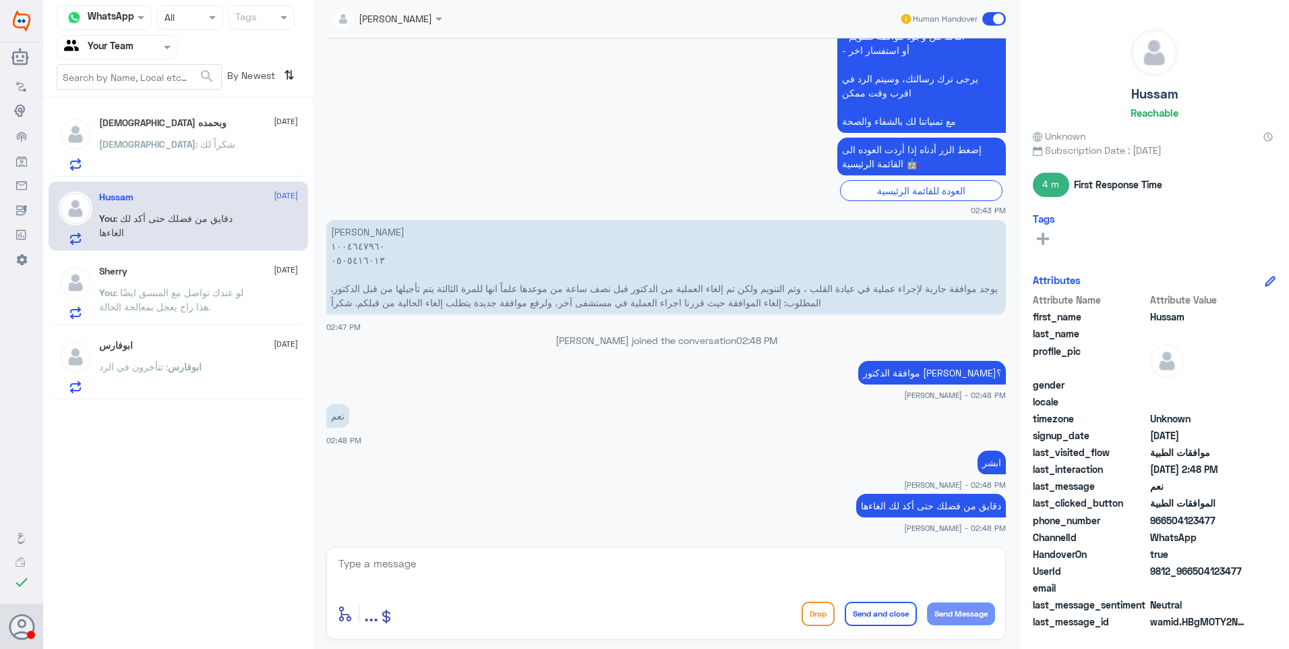
click at [221, 306] on p "You : لو عندك تواصل مع المنسق ايضًا هذا راح يعجل بمعالجة الحالة." at bounding box center [175, 302] width 152 height 34
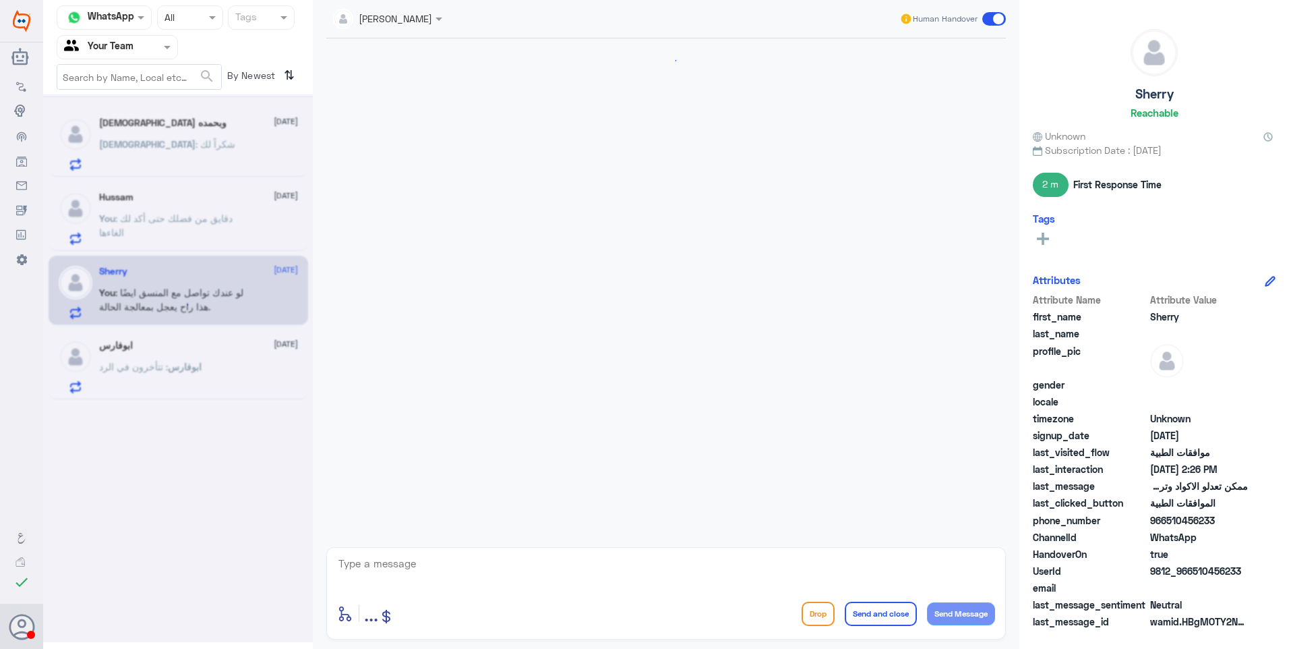
scroll to position [1504, 0]
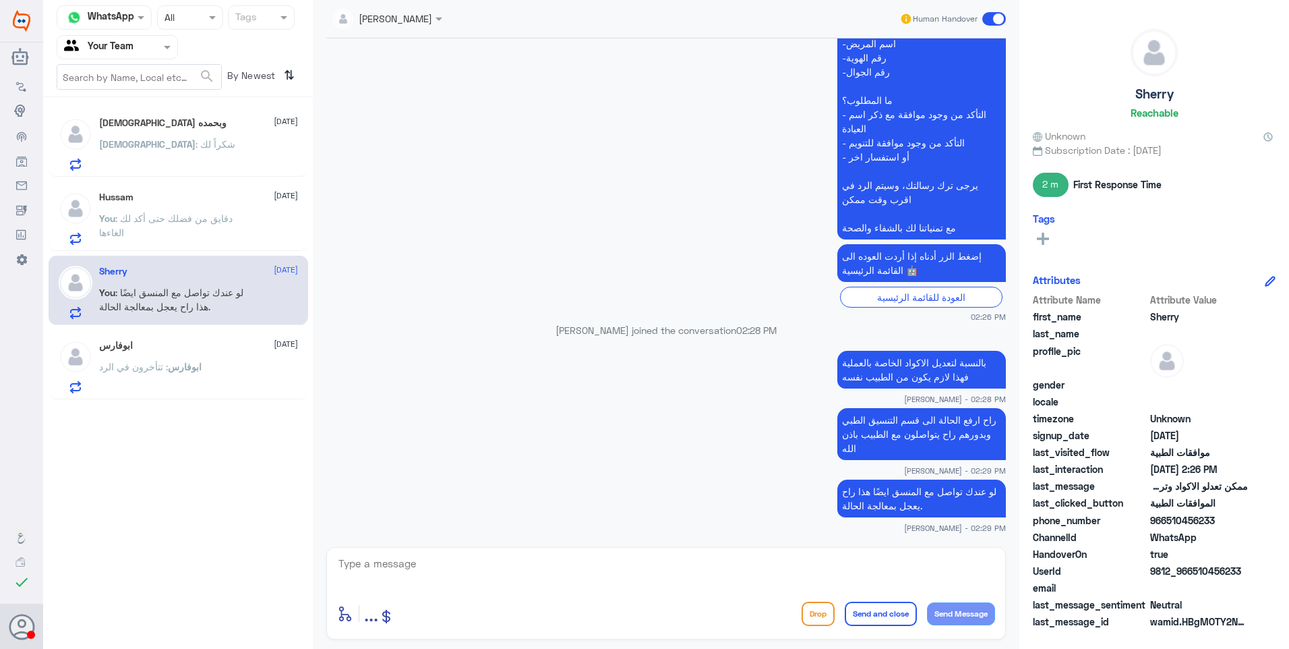
click at [233, 362] on div "ابوفارس 26 August ابوفارس : تتأخرون في الرد" at bounding box center [198, 366] width 199 height 53
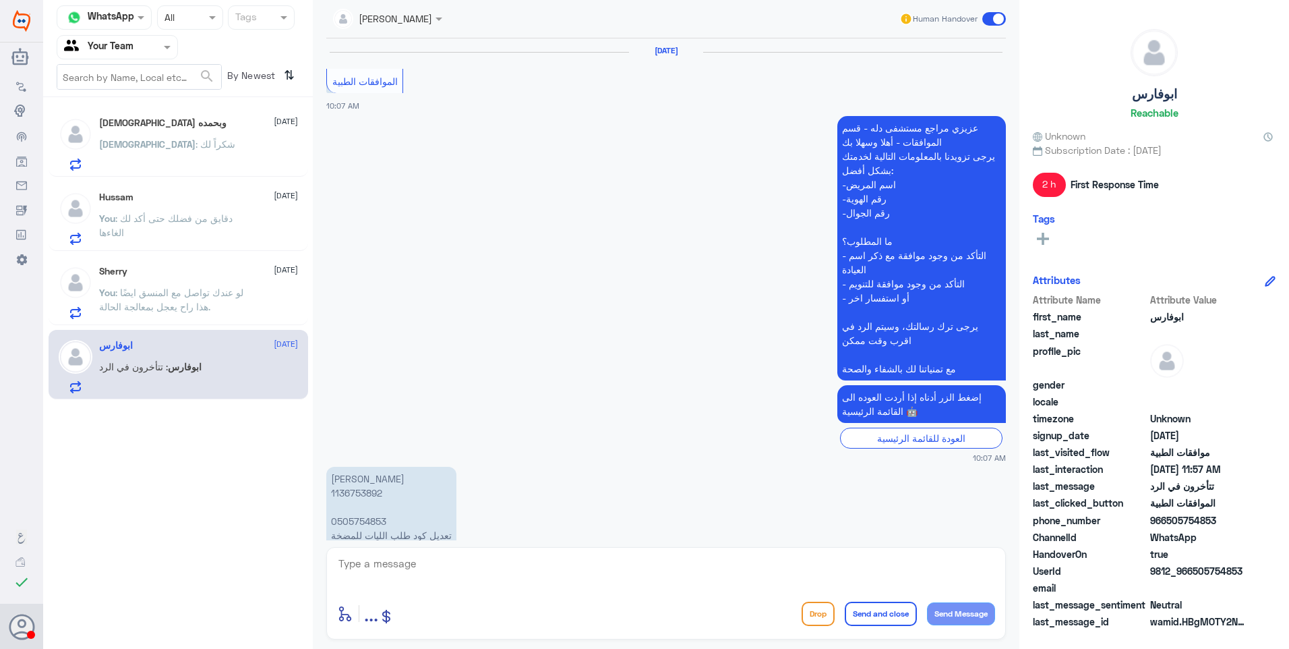
scroll to position [1481, 0]
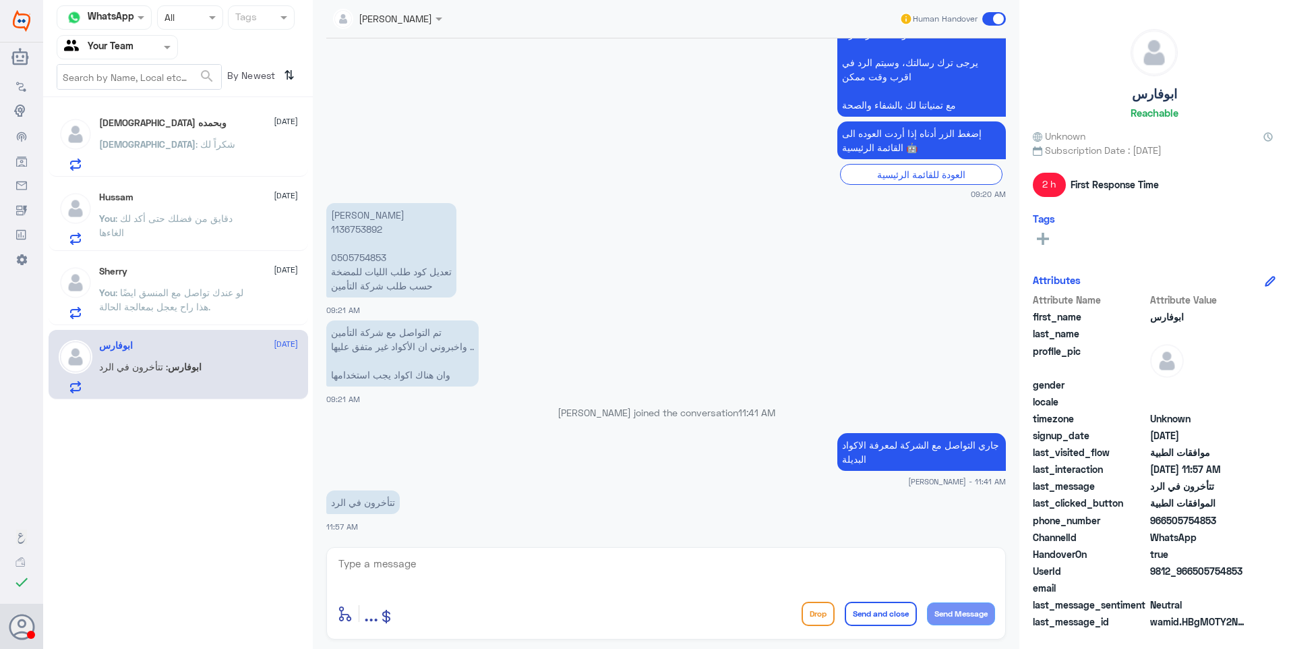
click at [474, 560] on textarea at bounding box center [666, 570] width 658 height 33
click at [462, 556] on textarea at bounding box center [666, 570] width 658 height 33
type textarea "h"
type textarea "ا"
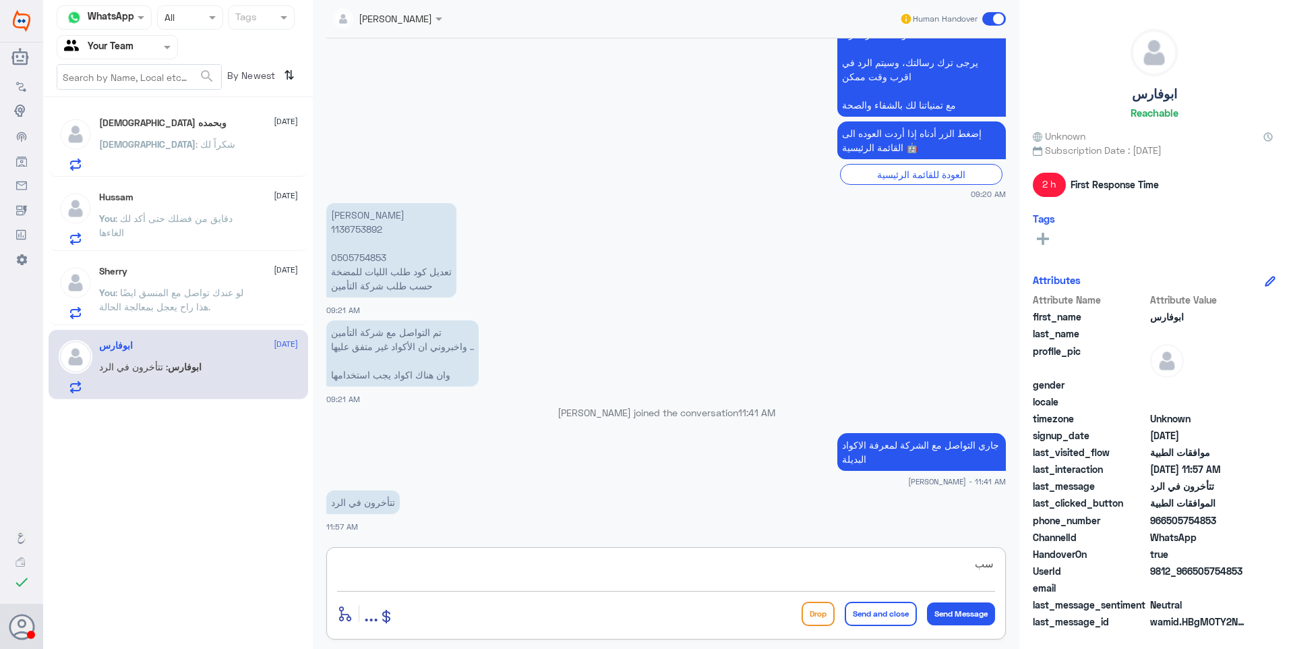
type textarea "س"
drag, startPoint x: 937, startPoint y: 562, endPoint x: 1032, endPoint y: 570, distance: 95.4
click at [1032, 570] on div "Channel WhatsApp Status × All Tags Agent Filter Your Team search By Newest ⇅ سب…" at bounding box center [666, 326] width 1246 height 653
drag, startPoint x: 915, startPoint y: 565, endPoint x: 1000, endPoint y: 569, distance: 85.1
click at [1000, 569] on div "التأخير للاسف يعود الى اللجنة الطبية الخاصة ببوبا لتحديث الطلب. enter flow name…" at bounding box center [666, 593] width 680 height 92
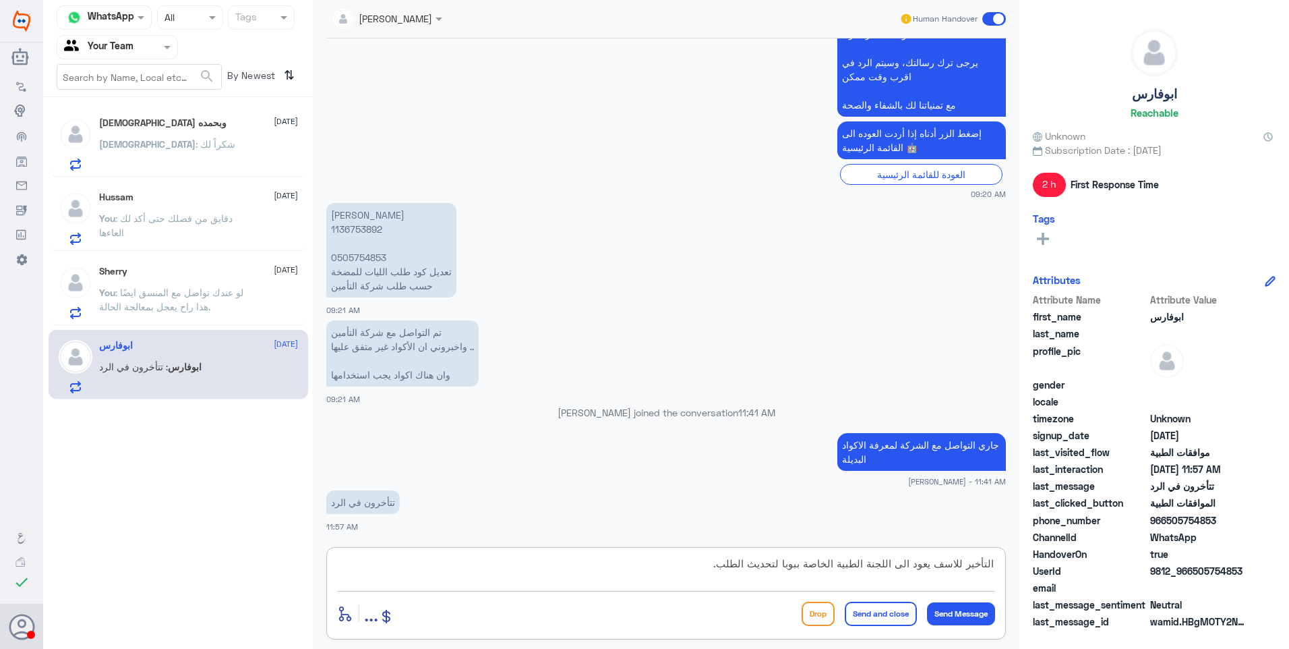
drag, startPoint x: 725, startPoint y: 560, endPoint x: 1005, endPoint y: 564, distance: 280.5
click at [1005, 564] on div "التأخير للاسف يعود الى اللجنة الطبية الخاصة ببوبا لتحديث الطلب. enter flow name…" at bounding box center [666, 593] width 680 height 92
type textarea "الحالة لازالت تحت الاجراء رغم تحديث الاكواد حسب الكود الذي زودنا به التأمين."
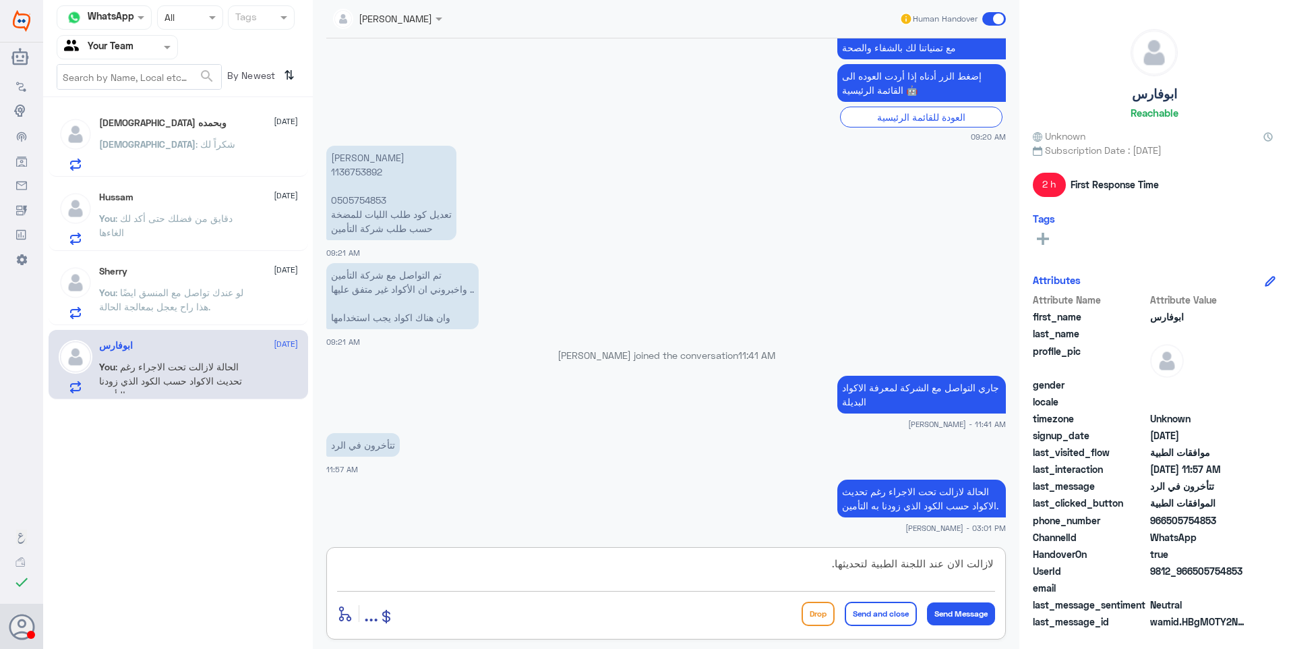
type textarea "لازالت الان عند اللجنة الطبية لتحديثها."
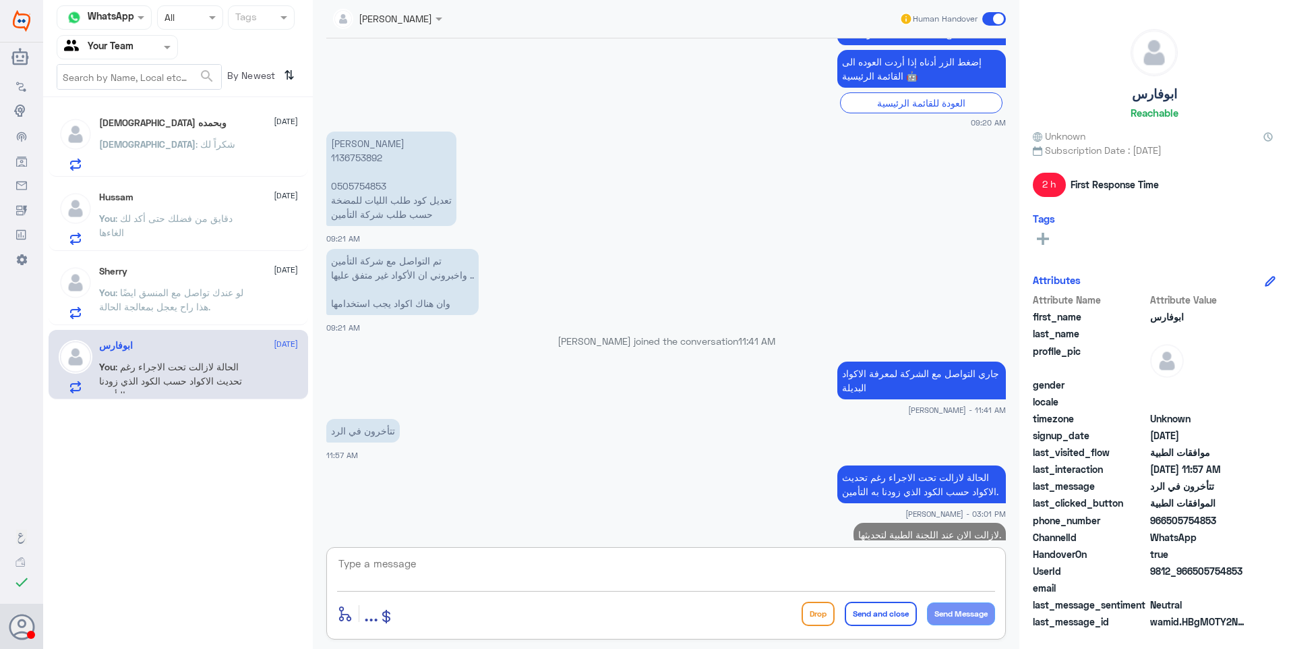
scroll to position [1596, 0]
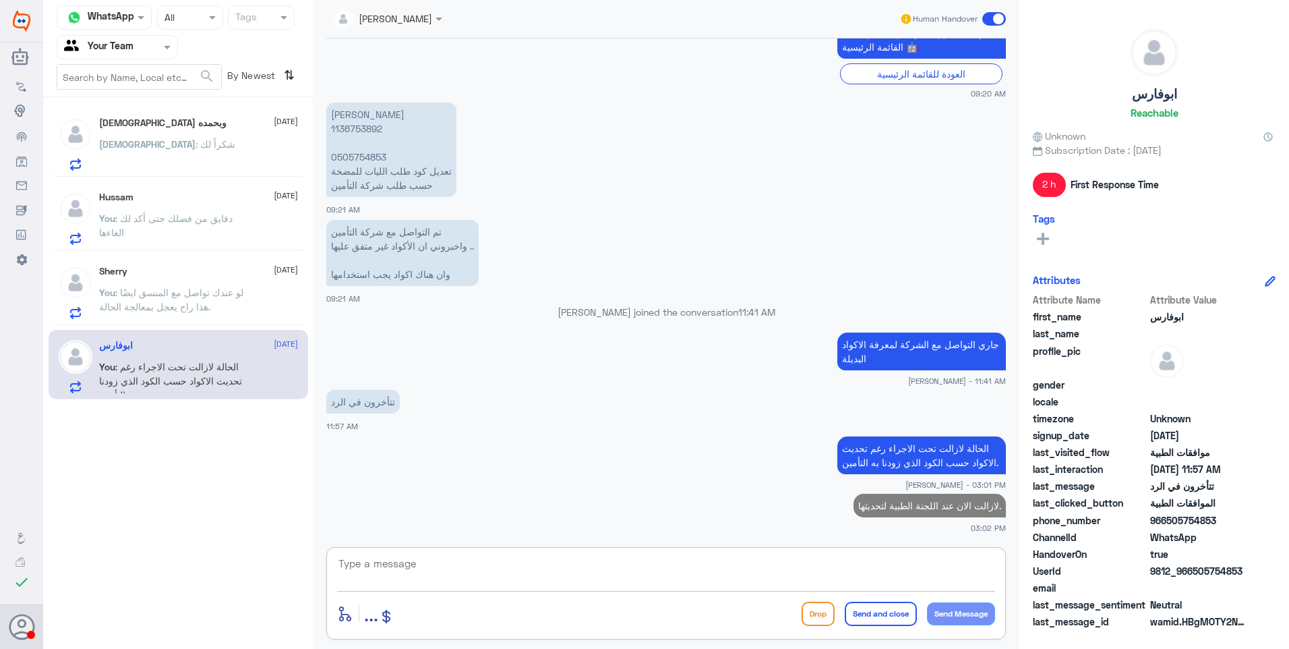
click at [222, 264] on div "Sherry 26 August You : لو عندك تواصل مع المنسق ايضًا هذا راح يعجل بمعالجة الحال…" at bounding box center [179, 290] width 260 height 69
click at [163, 283] on div "Sherry 26 August You : لو عندك تواصل مع المنسق ايضًا هذا راح يعجل بمعالجة الحال…" at bounding box center [198, 292] width 199 height 53
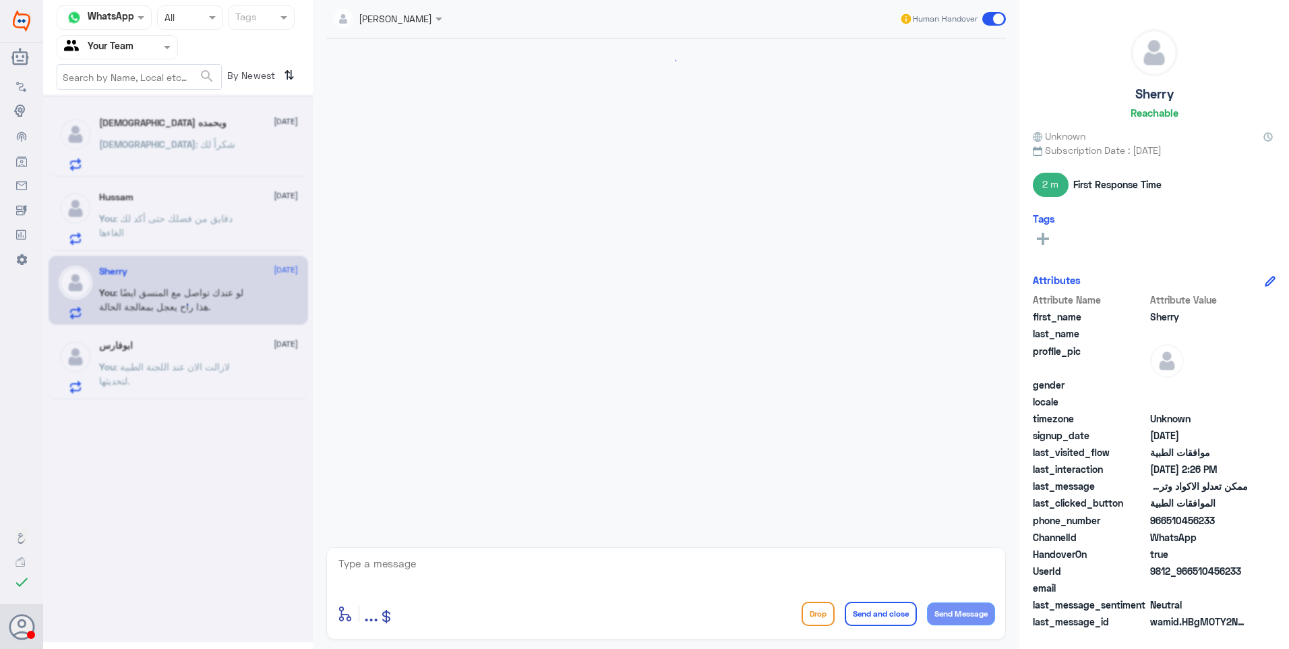
scroll to position [1504, 0]
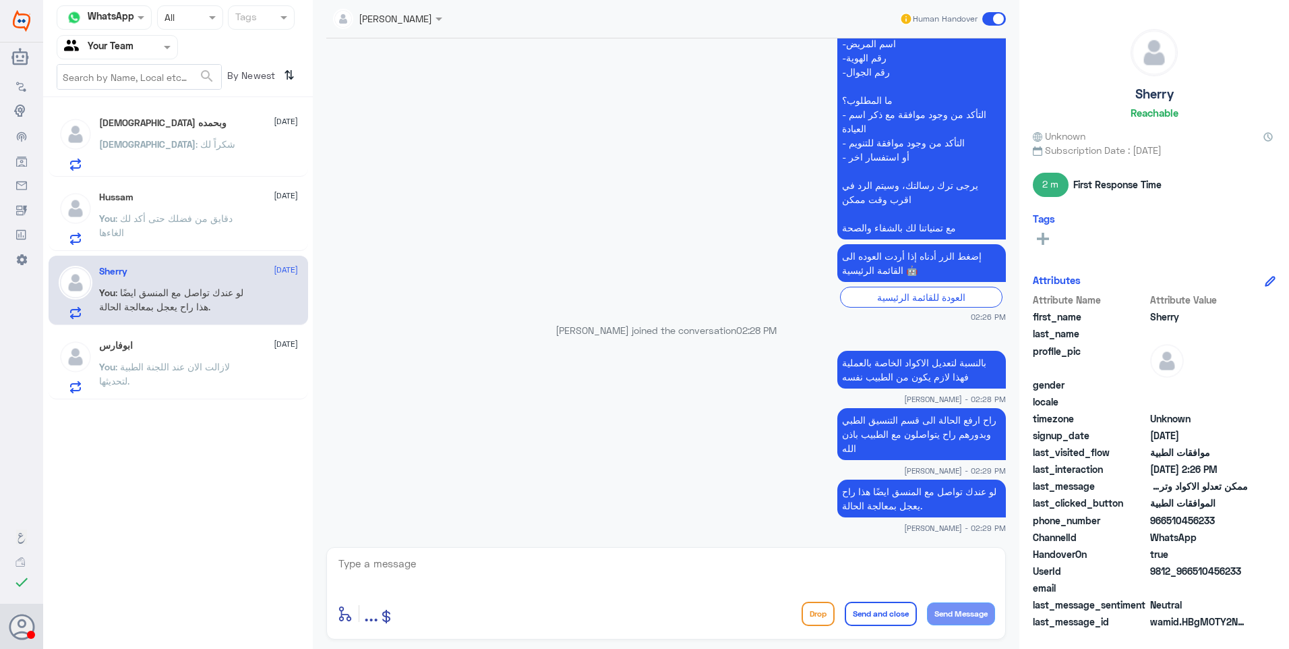
click at [177, 234] on p "You : دقايق من فضلك حتى أكد لك الغاءها" at bounding box center [175, 228] width 152 height 34
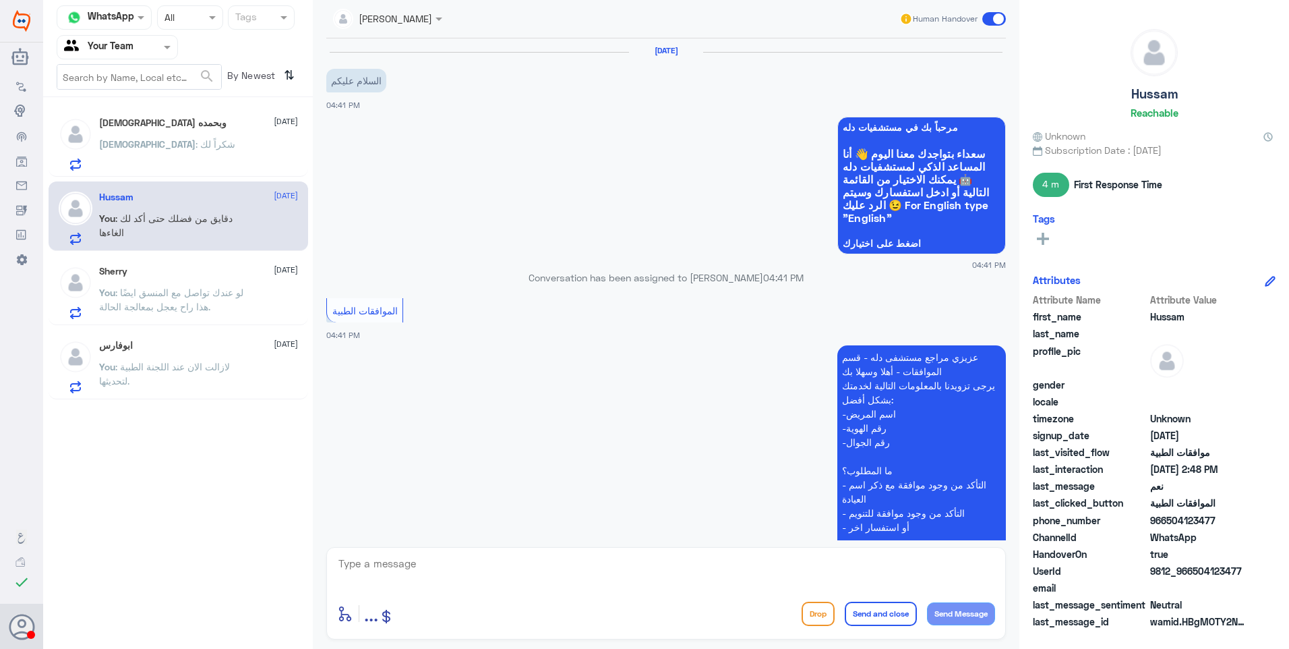
scroll to position [1152, 0]
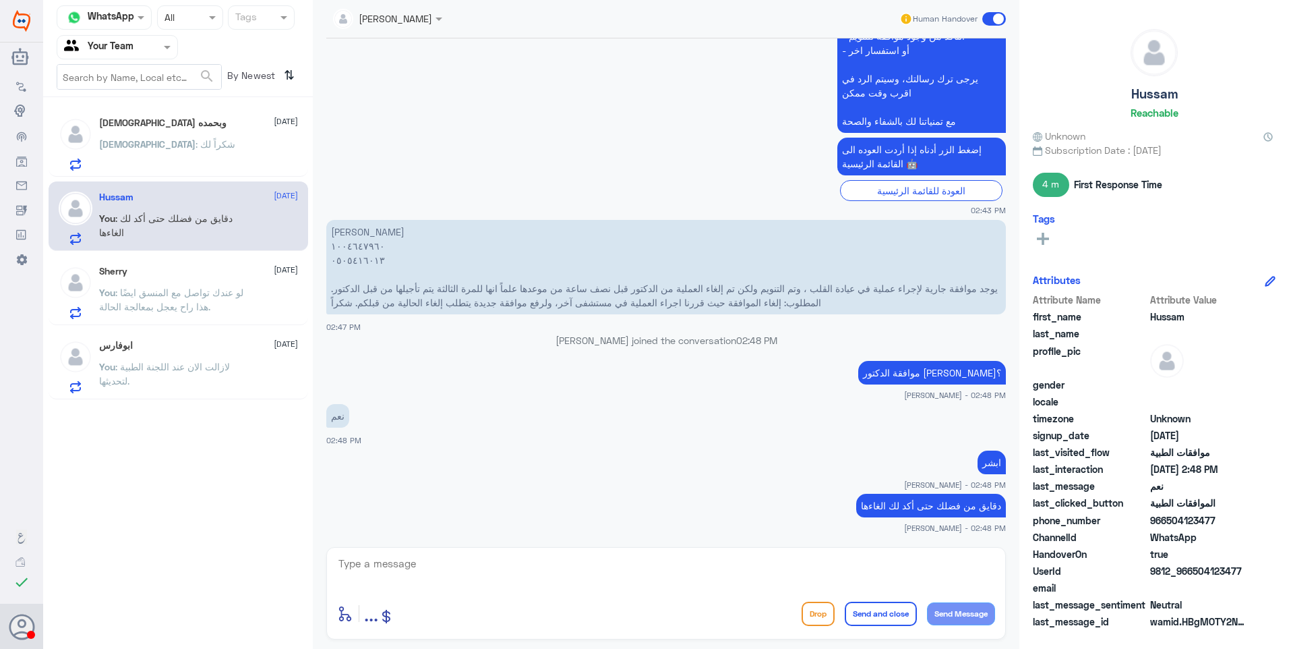
click at [166, 124] on h5 "[DEMOGRAPHIC_DATA] وبحمده" at bounding box center [162, 122] width 127 height 11
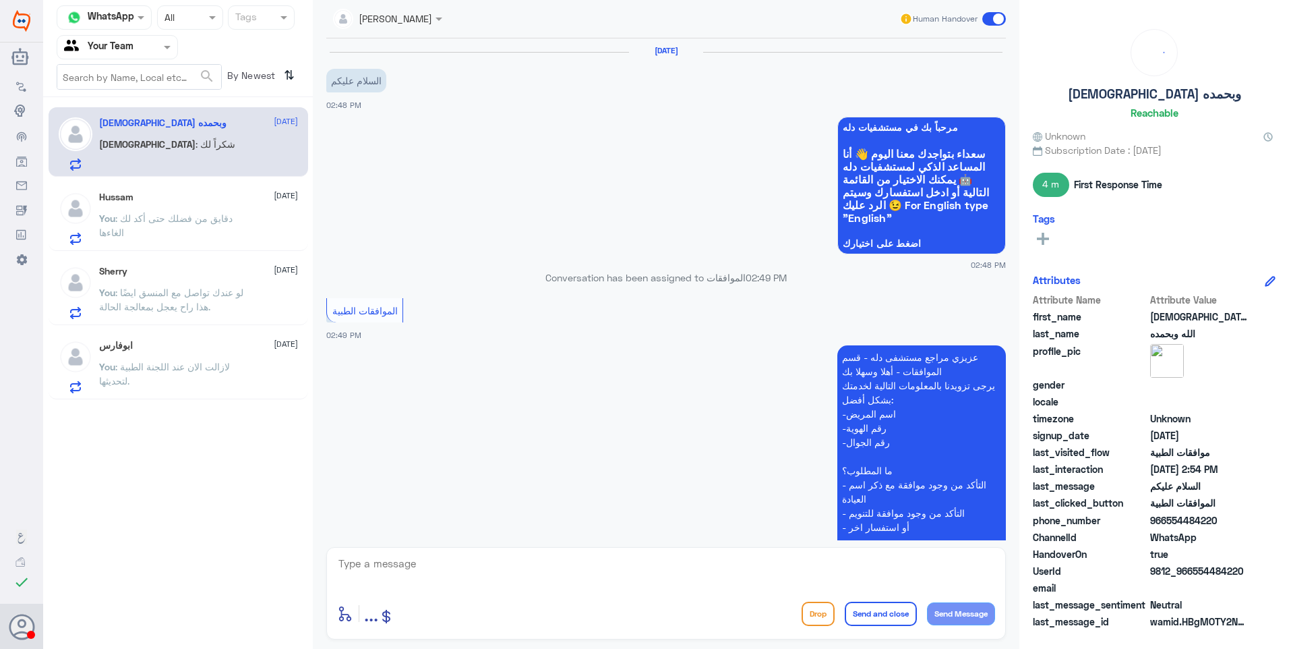
scroll to position [508, 0]
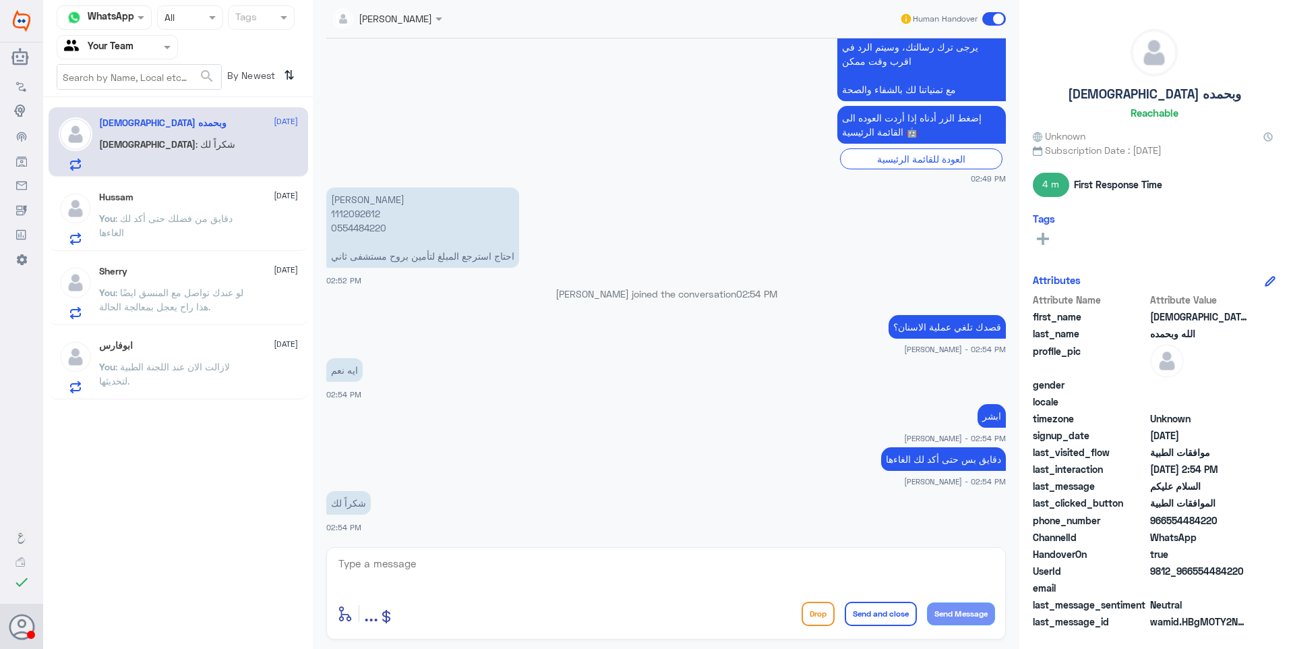
click at [175, 274] on div "Sherry [DATE]" at bounding box center [198, 271] width 199 height 11
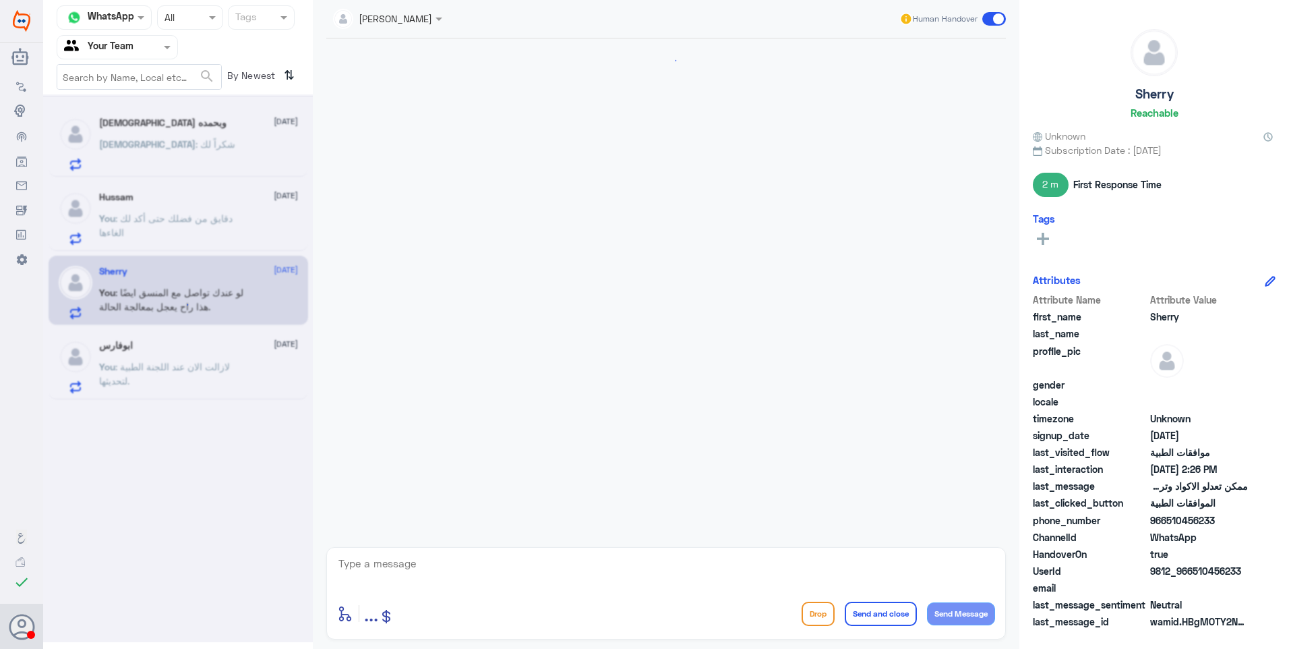
scroll to position [1504, 0]
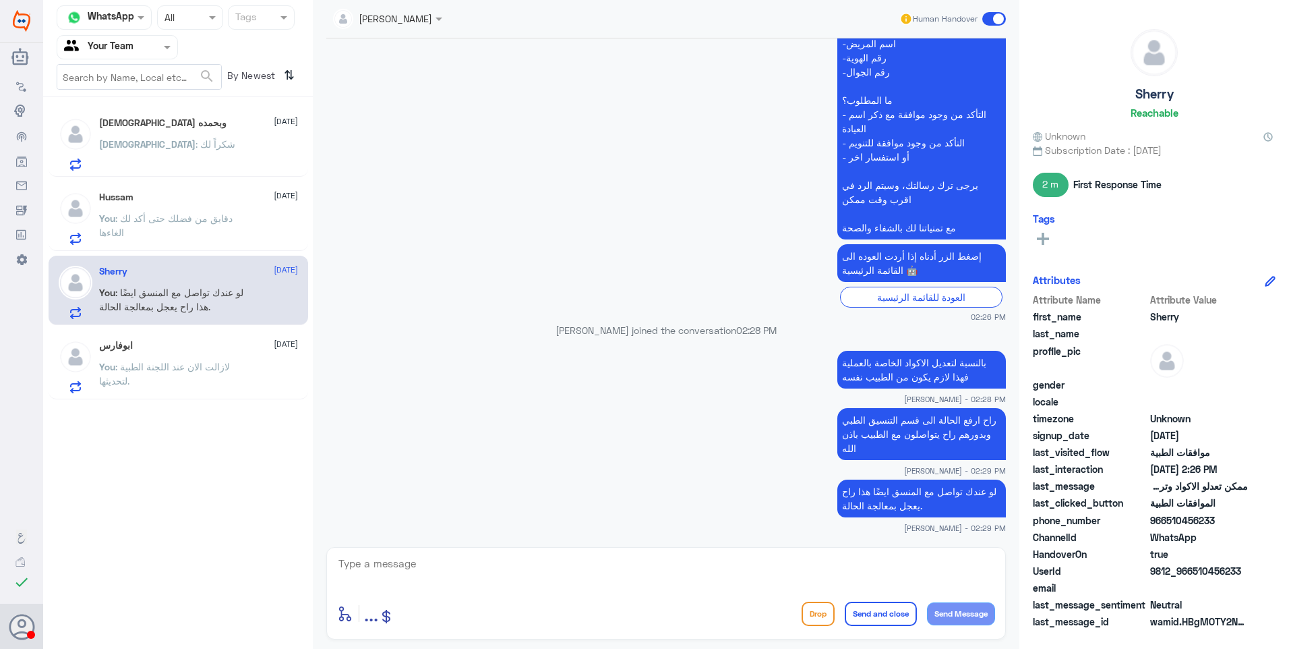
click at [180, 228] on p "You : دقايق من فضلك حتى أكد لك الغاءها" at bounding box center [175, 228] width 152 height 34
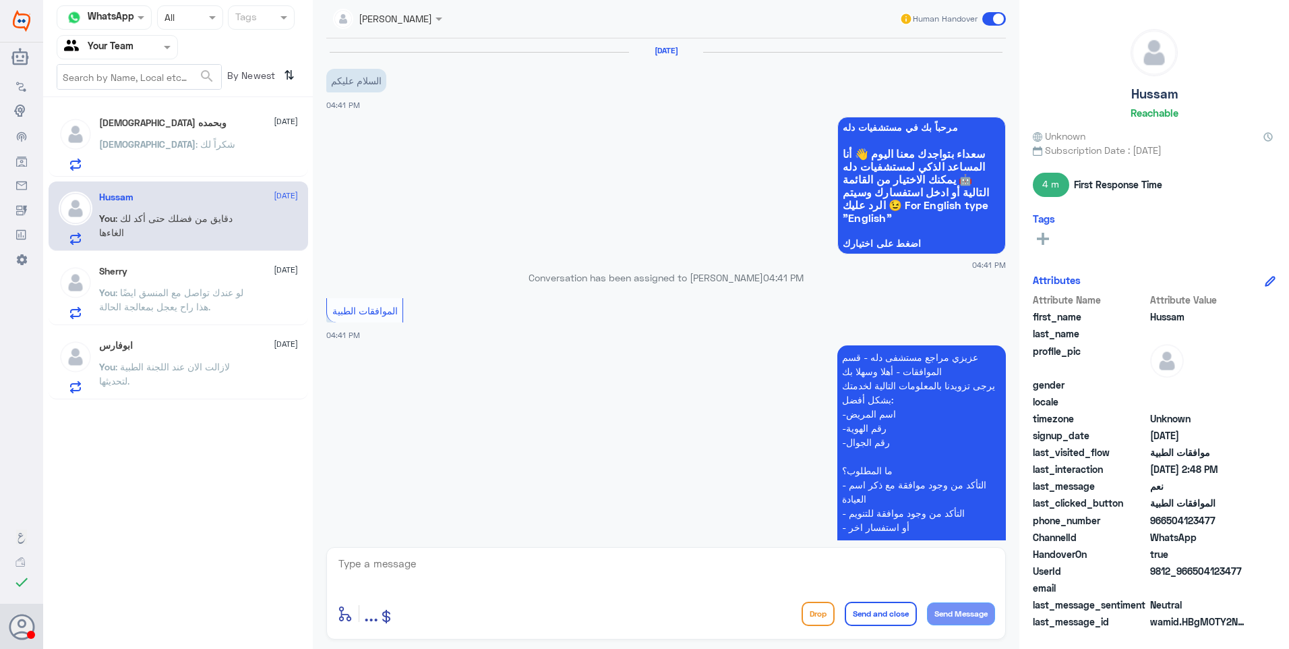
scroll to position [1152, 0]
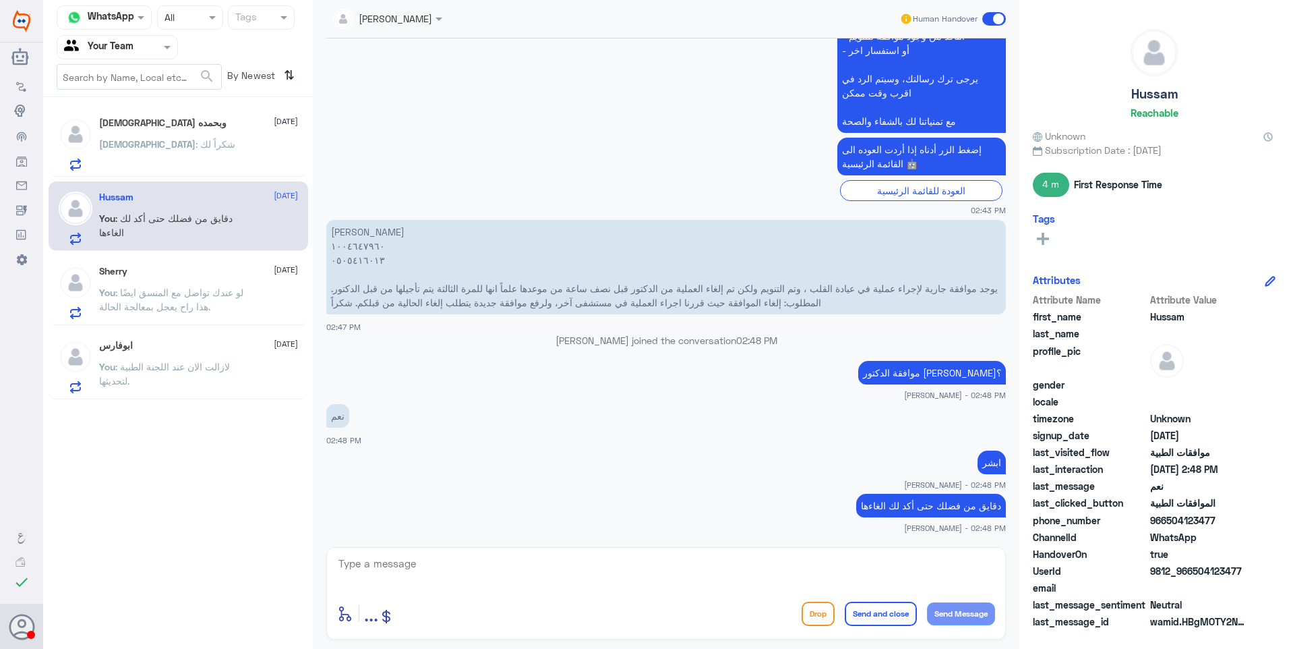
click at [200, 349] on div "ابوفارس 26 August" at bounding box center [198, 345] width 199 height 11
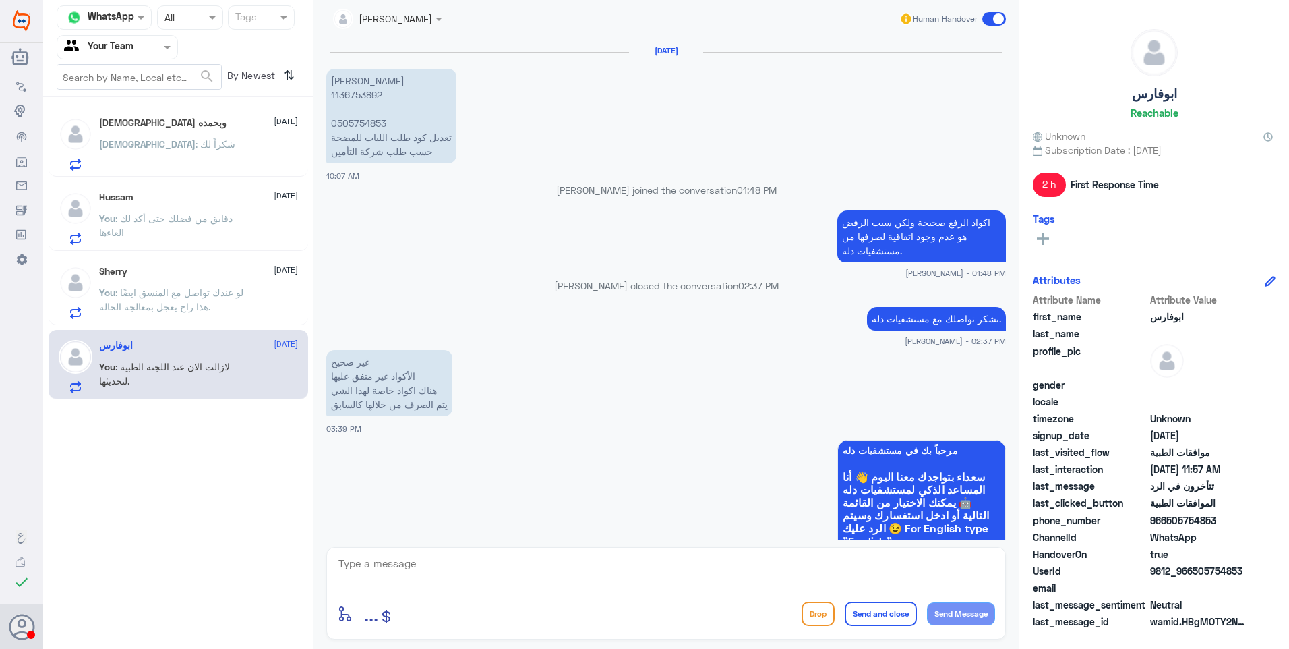
scroll to position [1198, 0]
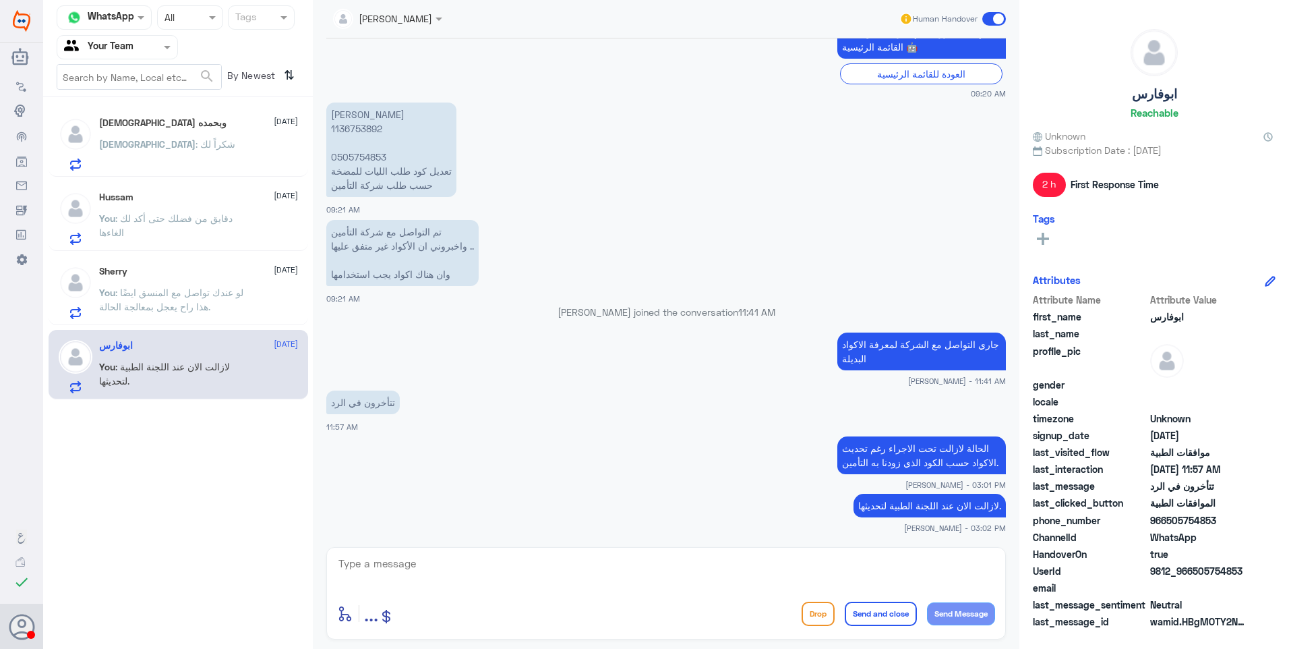
click at [153, 293] on span ": لو عندك تواصل مع المنسق ايضًا هذا راح يعجل بمعالجة الحالة." at bounding box center [171, 300] width 144 height 26
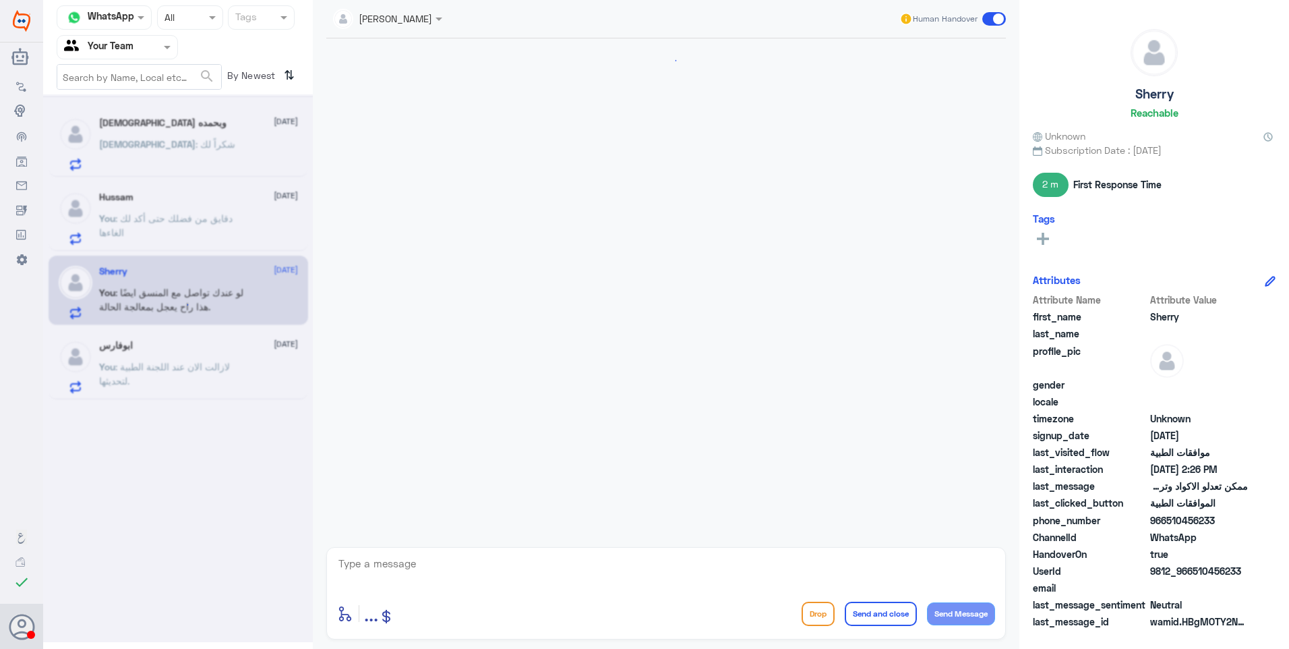
scroll to position [1504, 0]
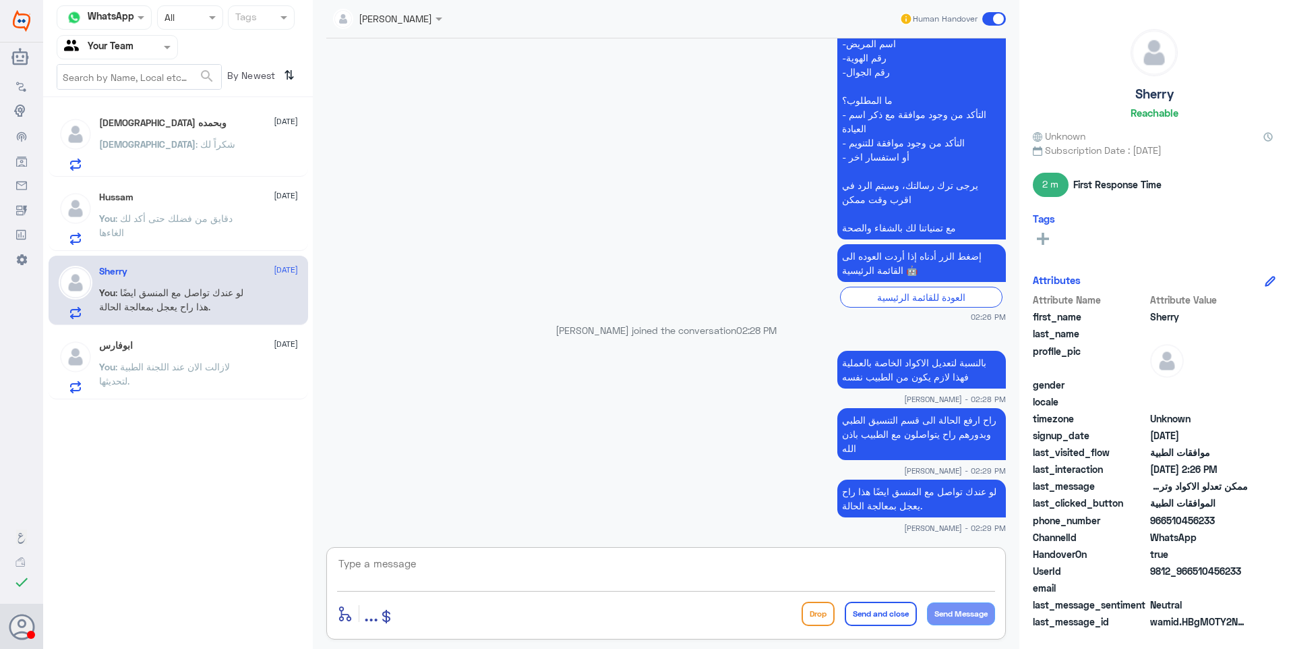
click at [398, 564] on textarea at bounding box center [666, 570] width 658 height 33
type textarea "k"
drag, startPoint x: 891, startPoint y: 561, endPoint x: 1120, endPoint y: 542, distance: 229.4
click at [1117, 542] on div "Channel WhatsApp Status × All Tags Agent Filter Your Team search By Newest ⇅ سب…" at bounding box center [666, 326] width 1246 height 653
type textarea "نشكر تواصلكم مع دلة."
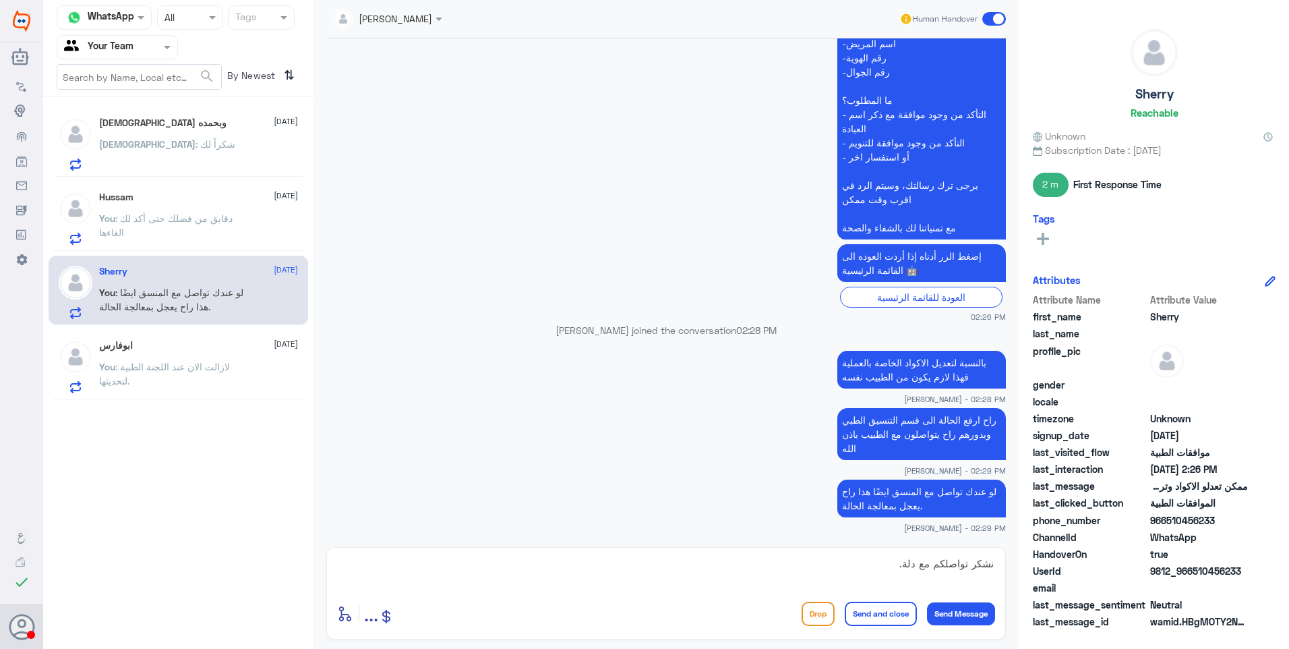
click at [891, 610] on button "Send and close" at bounding box center [881, 613] width 72 height 24
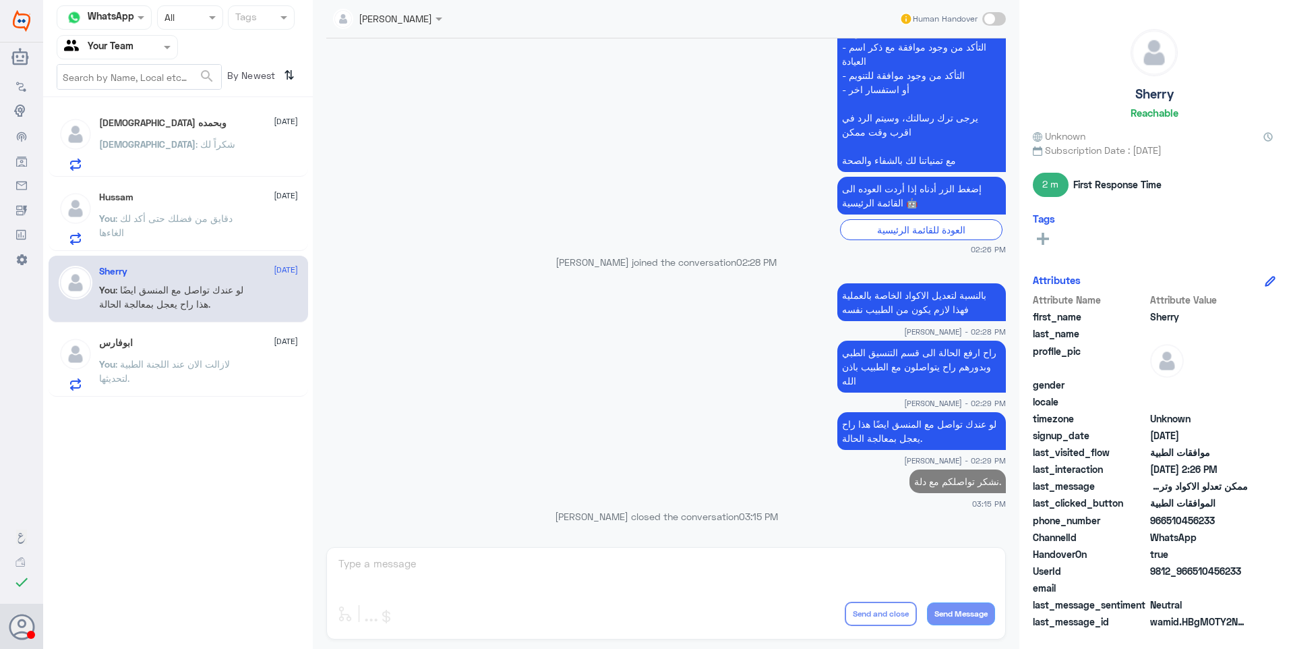
scroll to position [1544, 0]
click at [152, 237] on p "You : دقايق من فضلك حتى أكد لك الغاءها" at bounding box center [175, 228] width 152 height 34
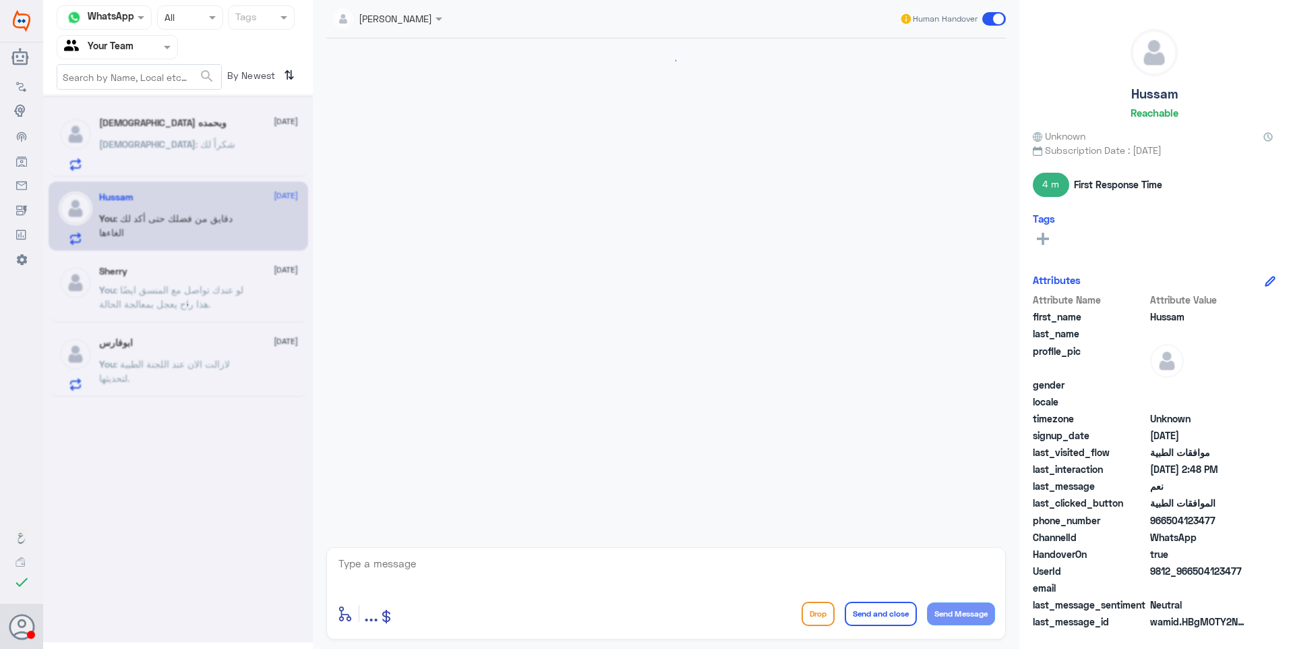
scroll to position [1152, 0]
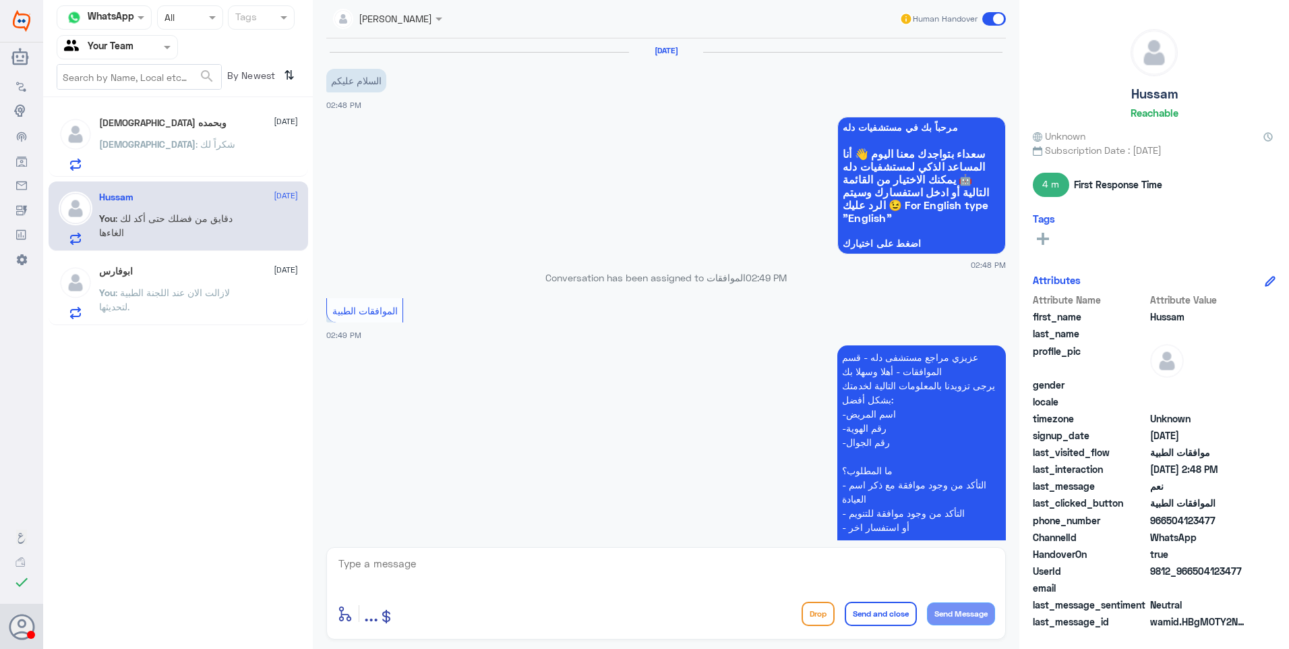
scroll to position [508, 0]
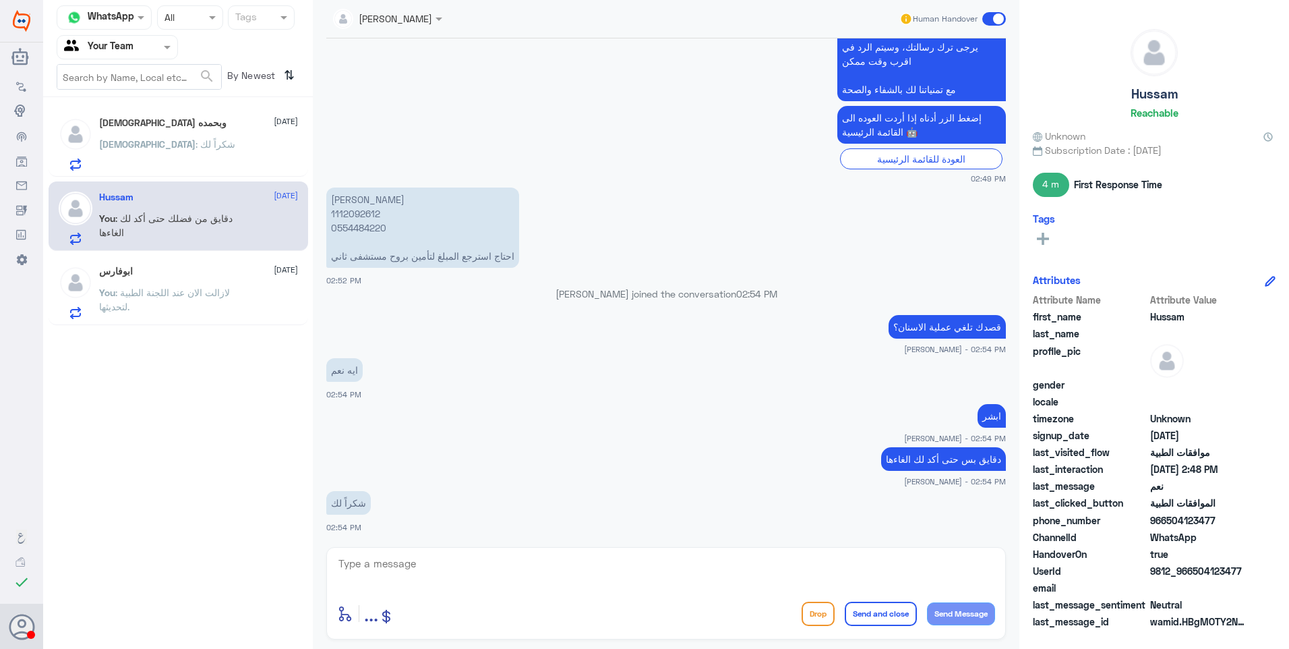
click at [188, 139] on div "[DEMOGRAPHIC_DATA] وبحمده [DATE] [DEMOGRAPHIC_DATA] : شكراً لك" at bounding box center [198, 143] width 199 height 53
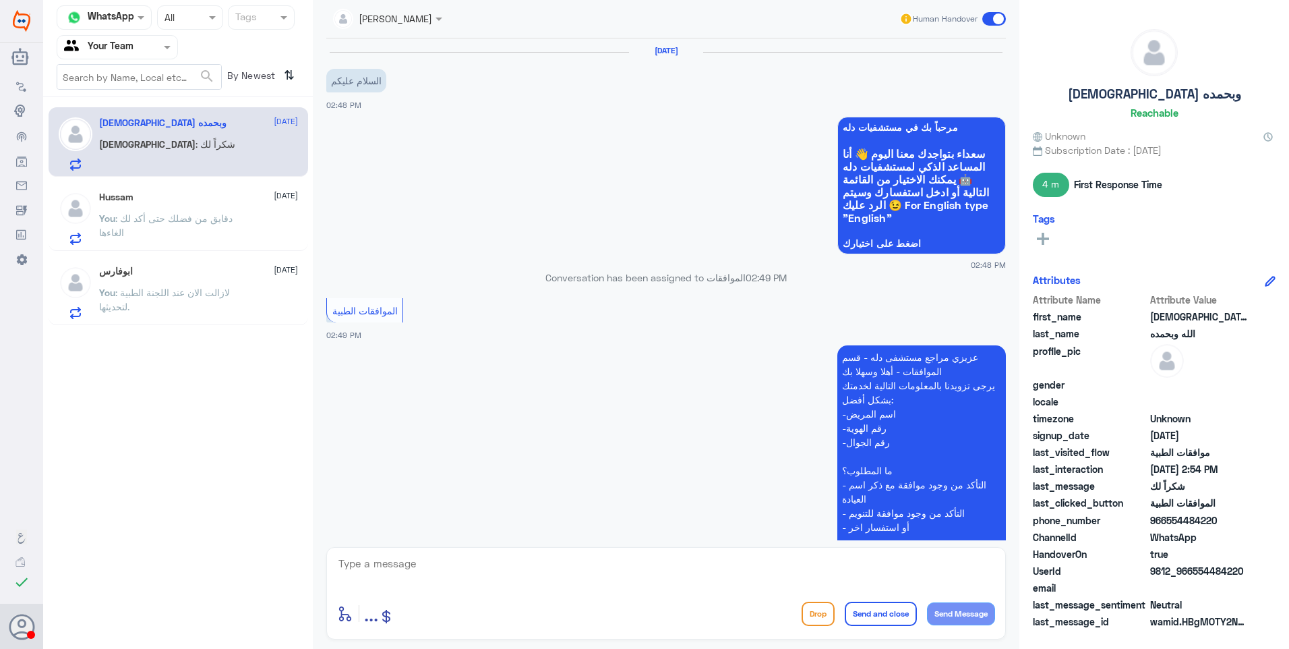
scroll to position [508, 0]
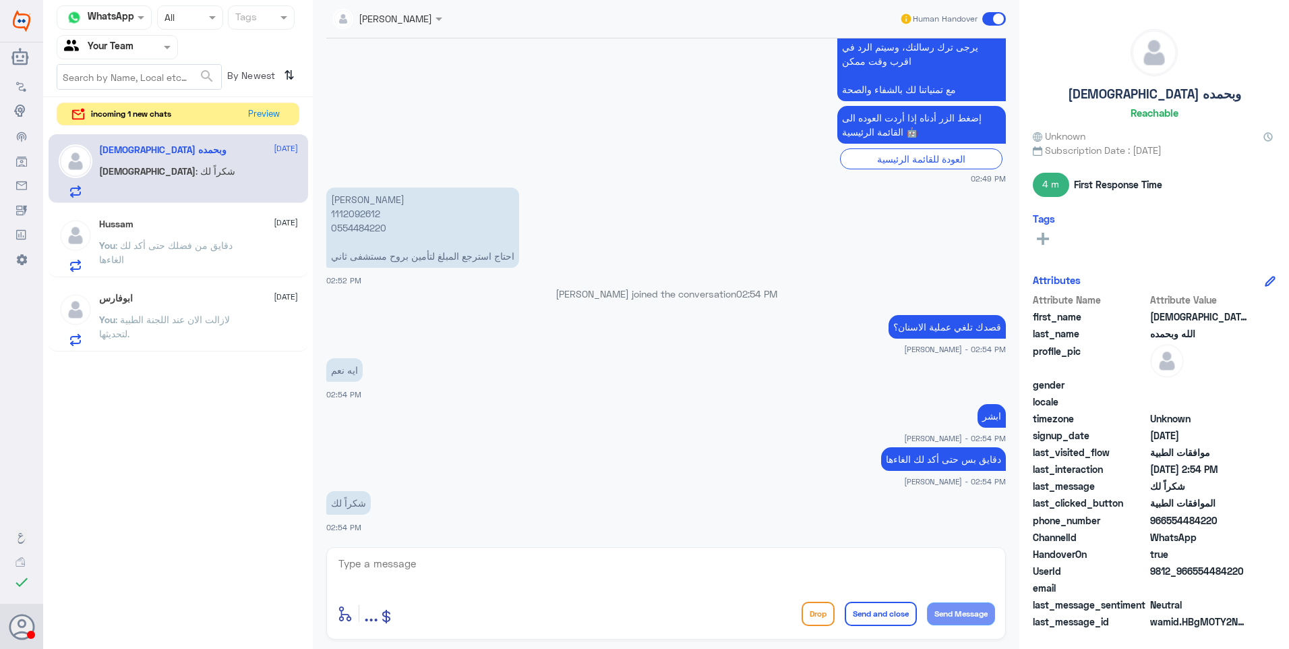
click at [177, 251] on p "You : دقايق من فضلك حتى أكد لك الغاءها" at bounding box center [175, 255] width 152 height 34
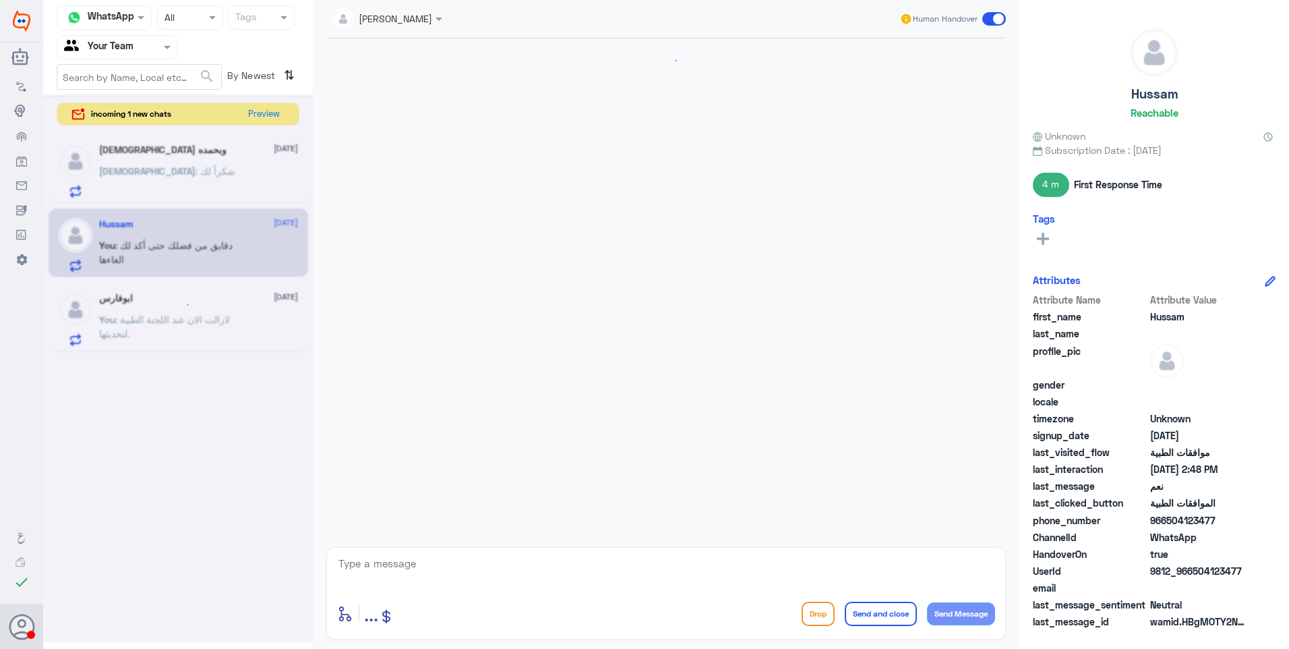
scroll to position [1152, 0]
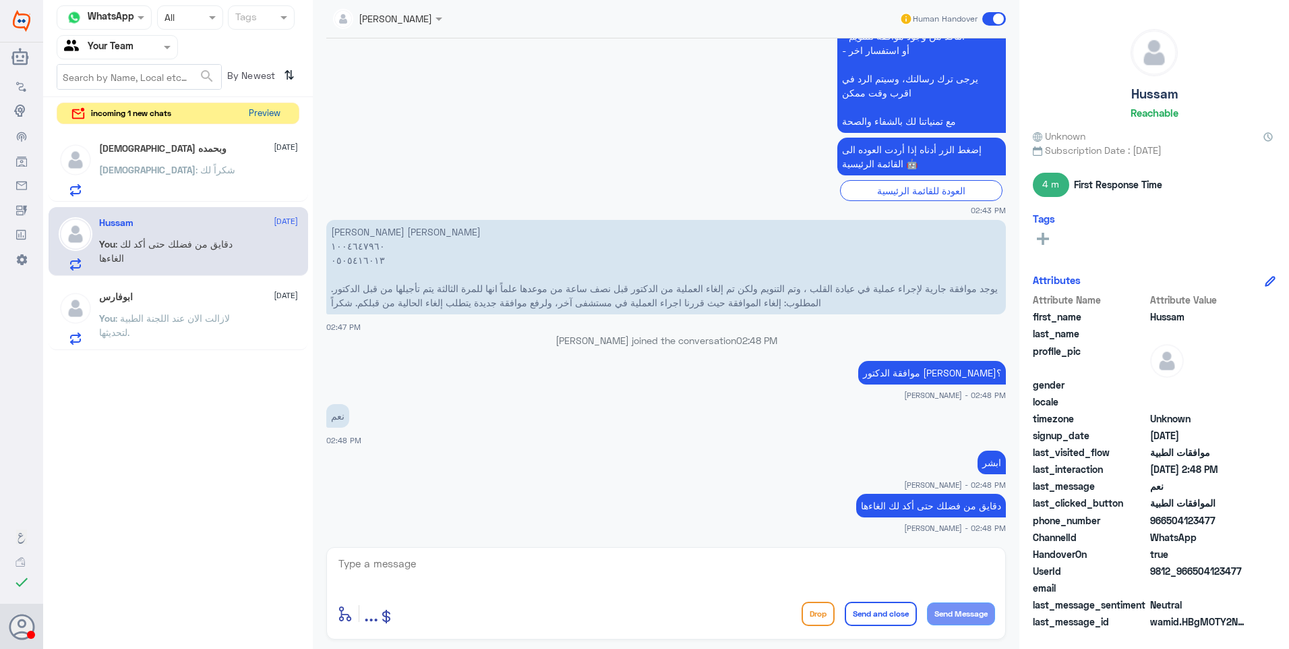
click at [262, 111] on button "Preview" at bounding box center [264, 113] width 42 height 21
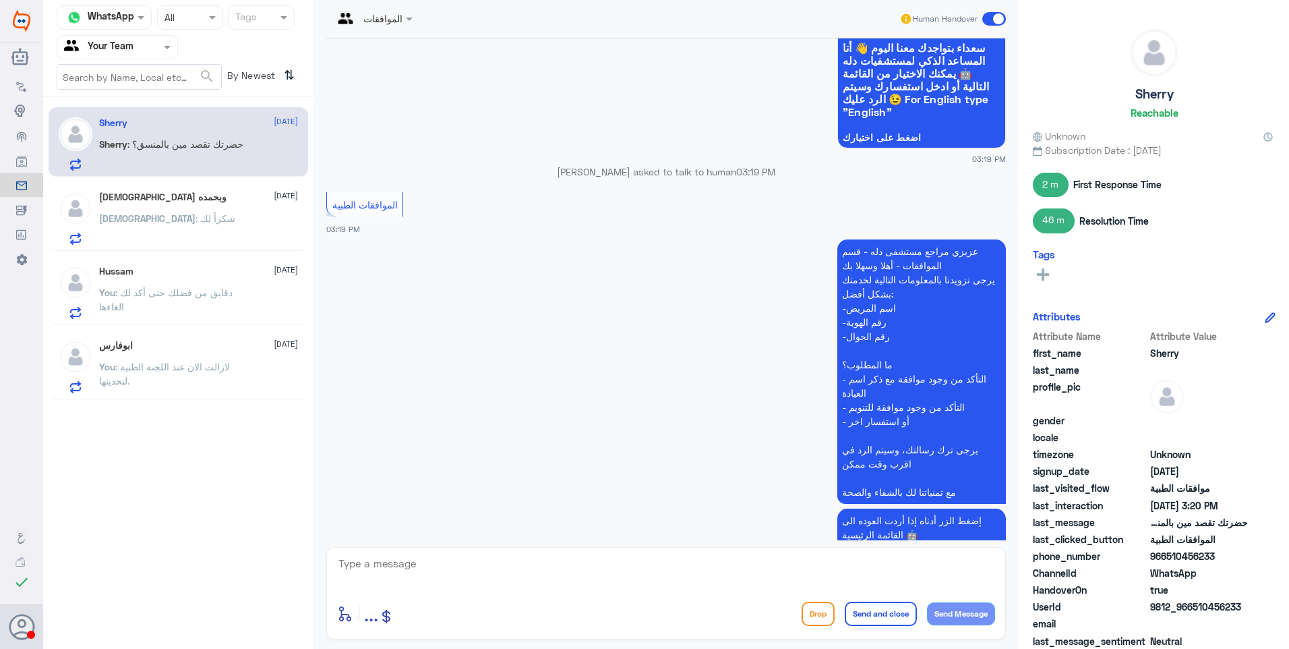
scroll to position [1206, 0]
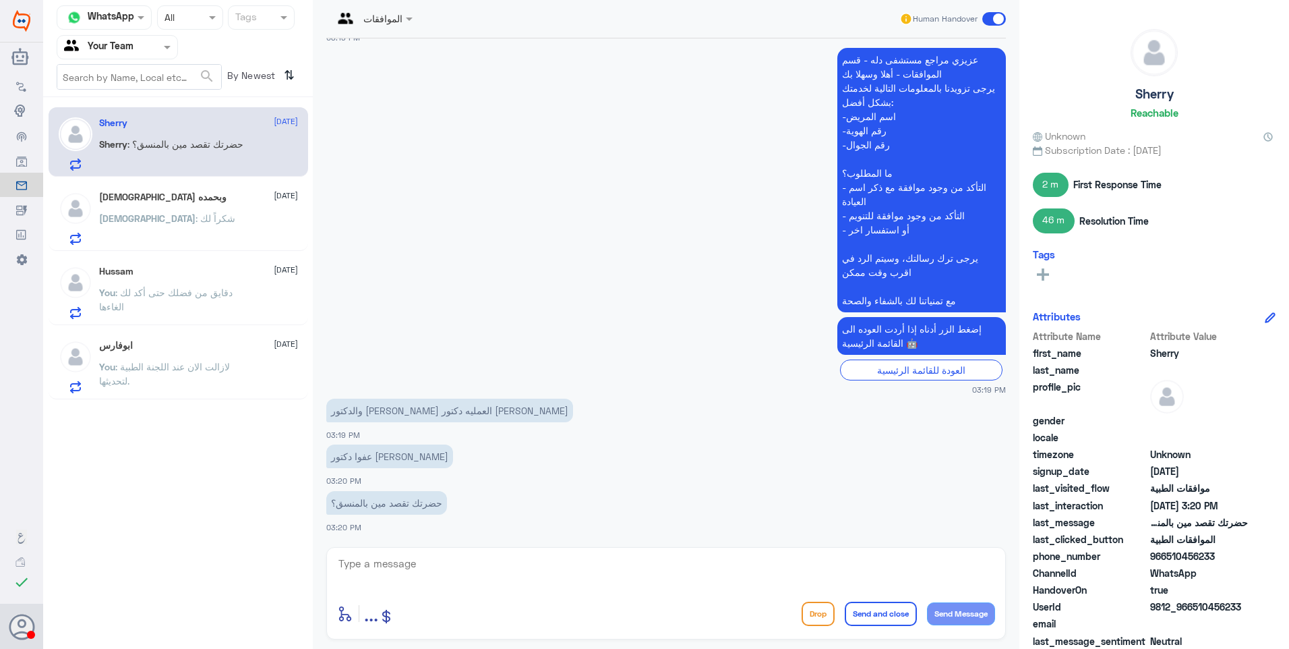
click at [210, 222] on div "[DEMOGRAPHIC_DATA] : شكراً لك" at bounding box center [198, 229] width 199 height 30
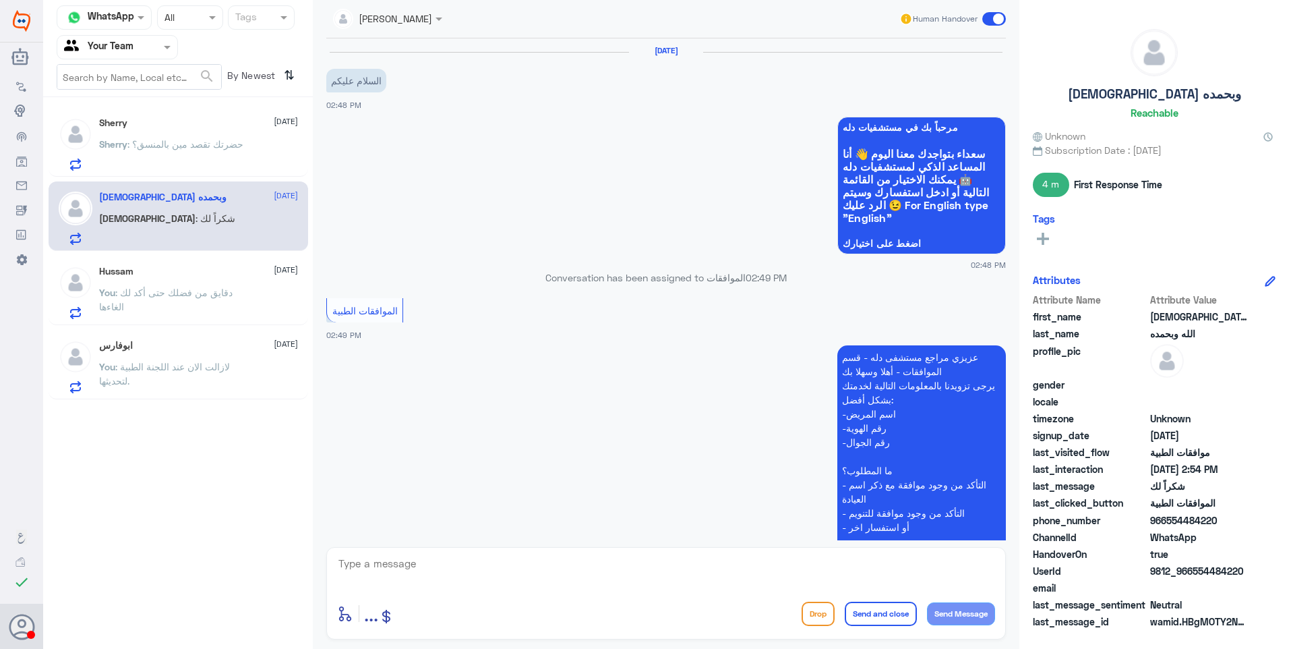
scroll to position [508, 0]
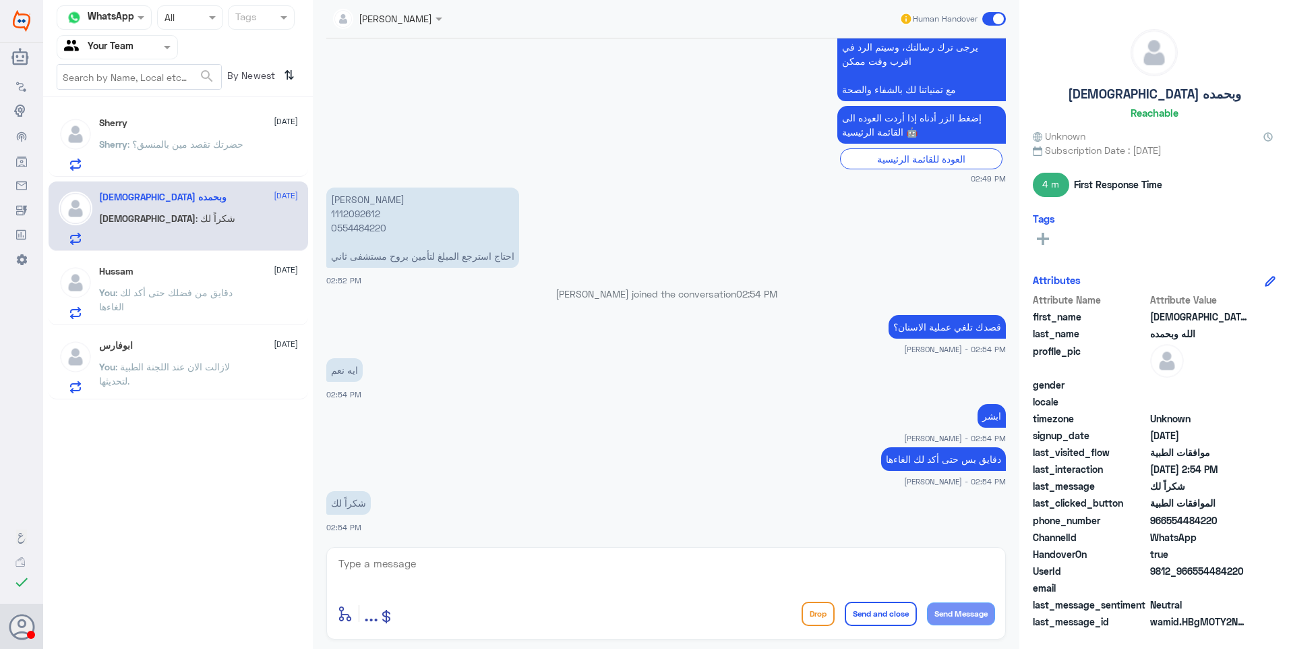
click at [172, 305] on p "You : دقايق من فضلك حتى أكد لك الغاءها" at bounding box center [175, 302] width 152 height 34
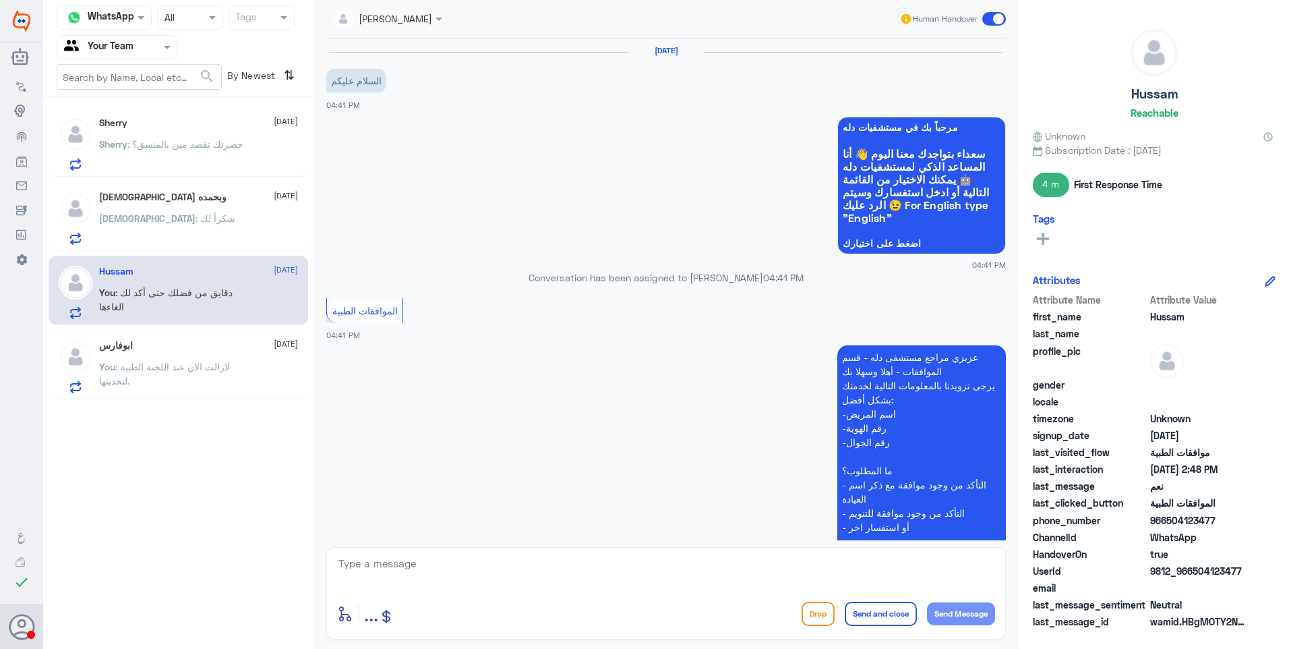
scroll to position [1152, 0]
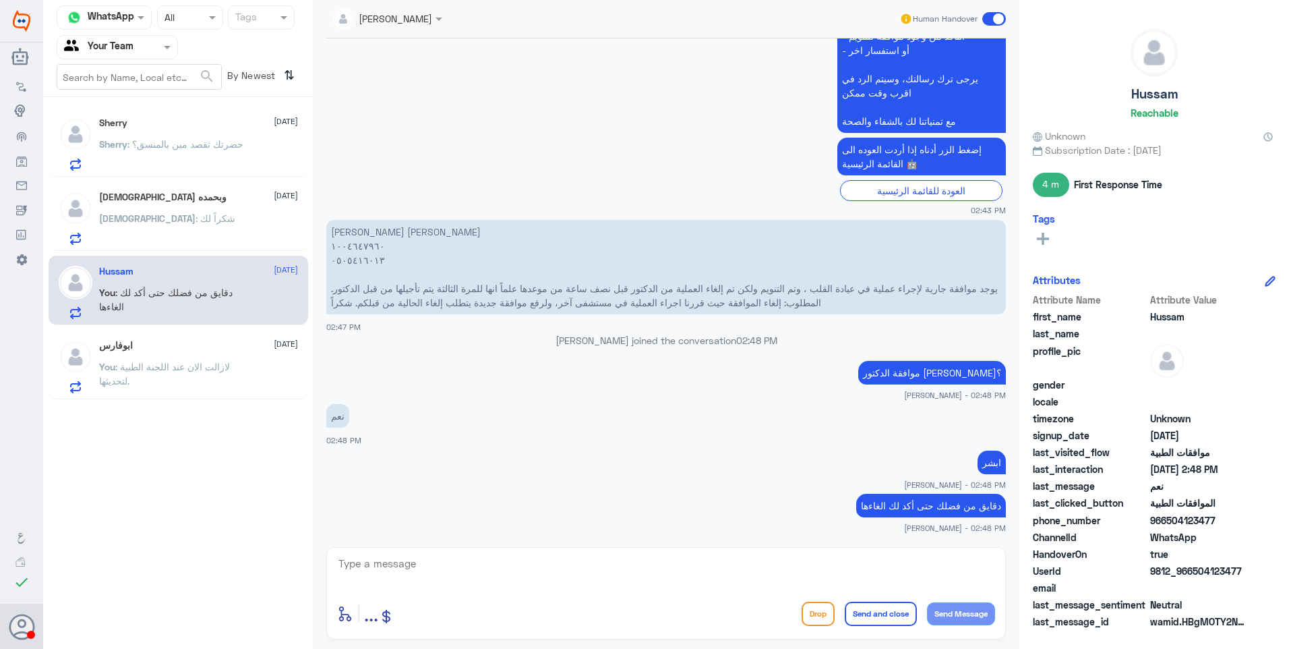
click at [415, 570] on textarea at bounding box center [666, 570] width 658 height 33
type textarea "H"
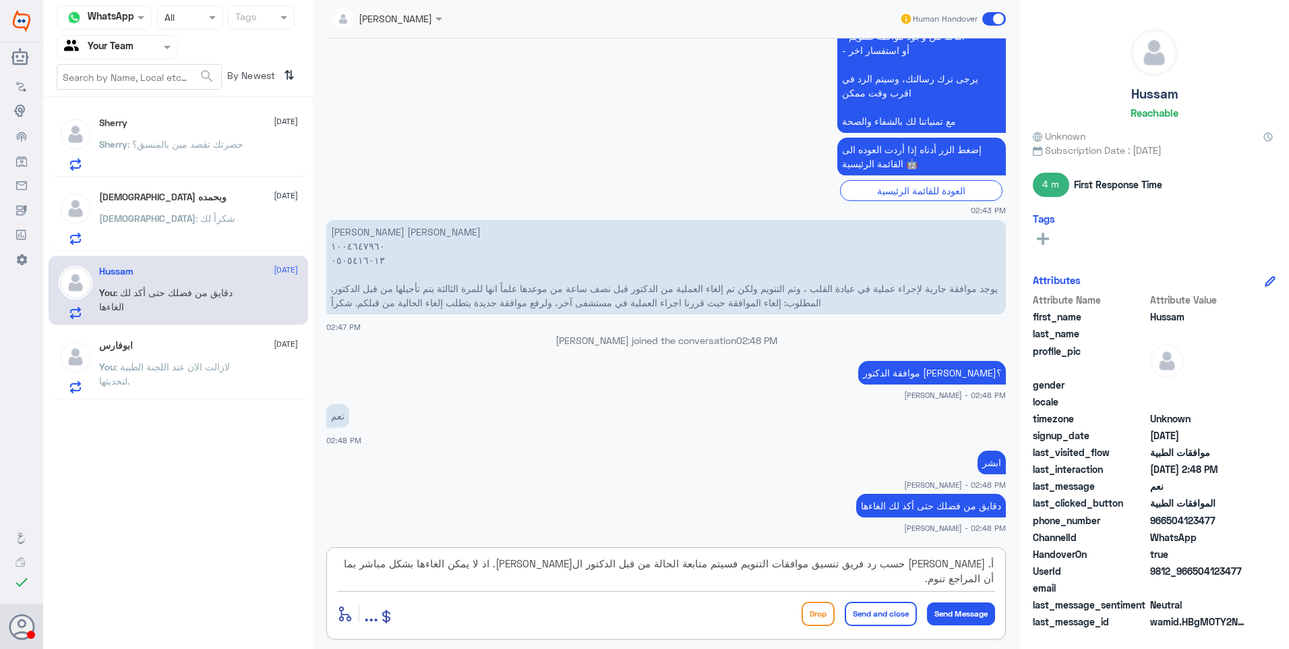
type textarea "أ. [PERSON_NAME] حسب رد فريق تنسيق موافقات التنويم فسيتم متابعة الحالة من قبل ا…"
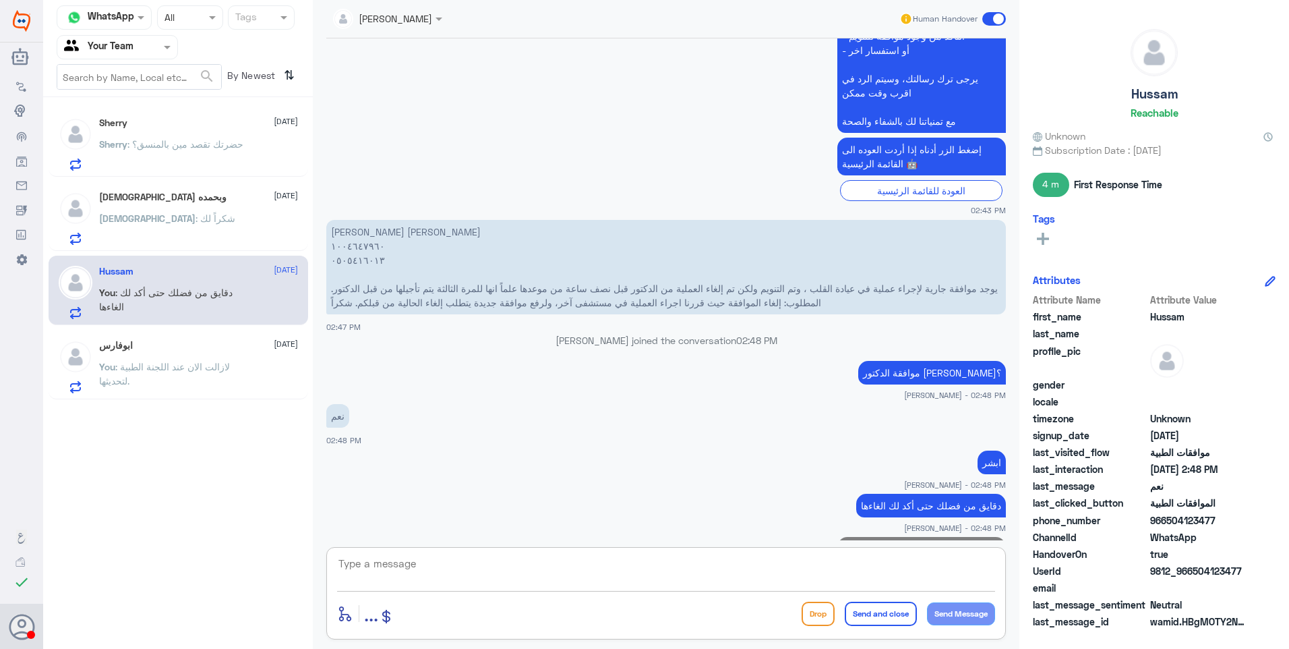
scroll to position [1252, 0]
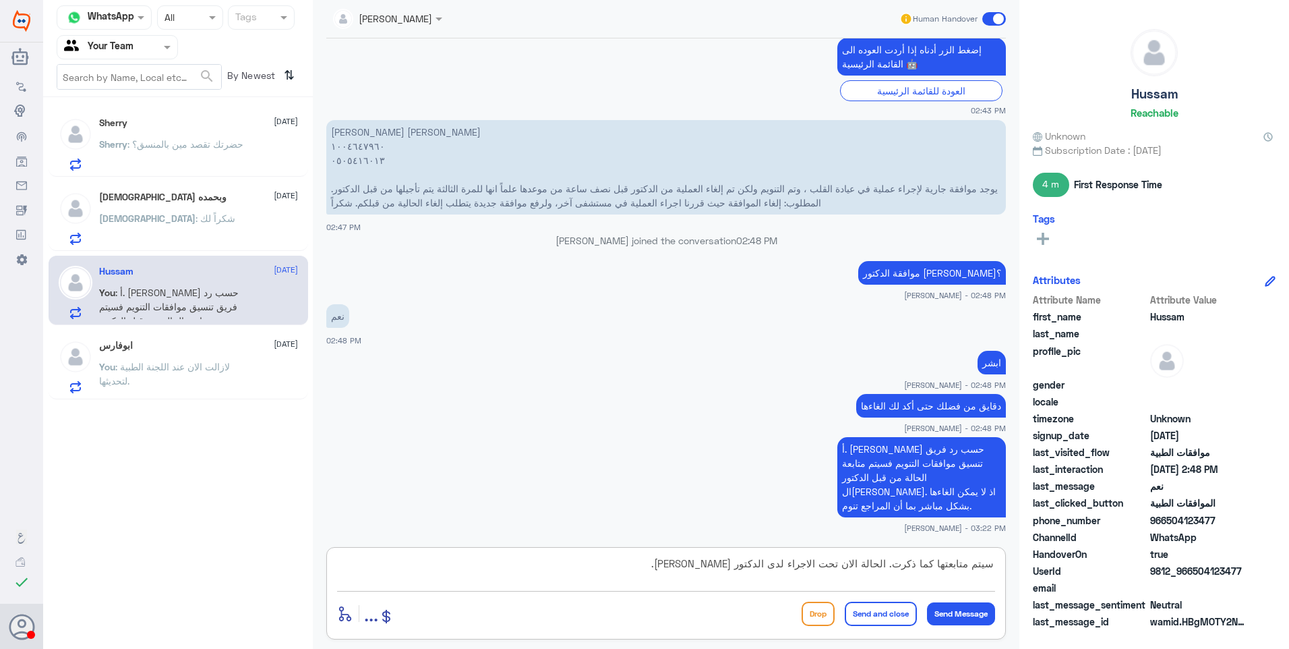
type textarea "سيتم متابعتها كما ذكرت. الحالة الان تحت الاجراء لدى الدكتور [PERSON_NAME]."
click at [889, 606] on button "Send and close" at bounding box center [881, 613] width 72 height 24
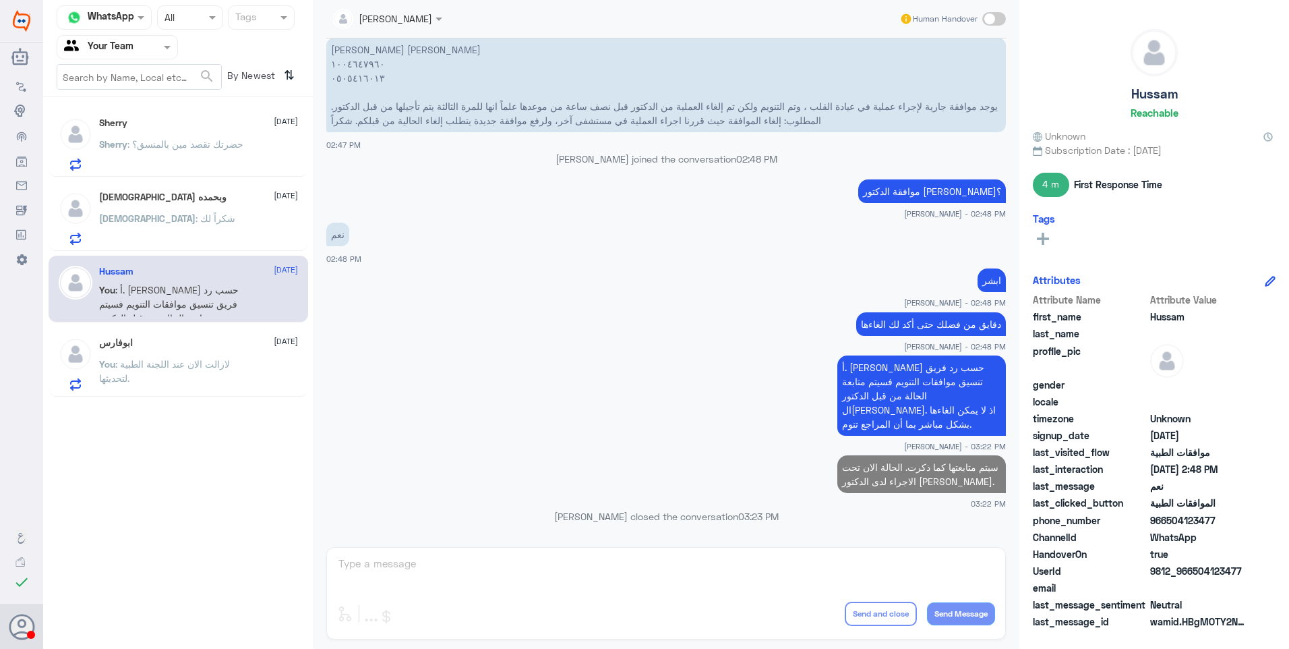
click at [194, 194] on div "[DEMOGRAPHIC_DATA] وبحمده [DATE]" at bounding box center [198, 197] width 199 height 11
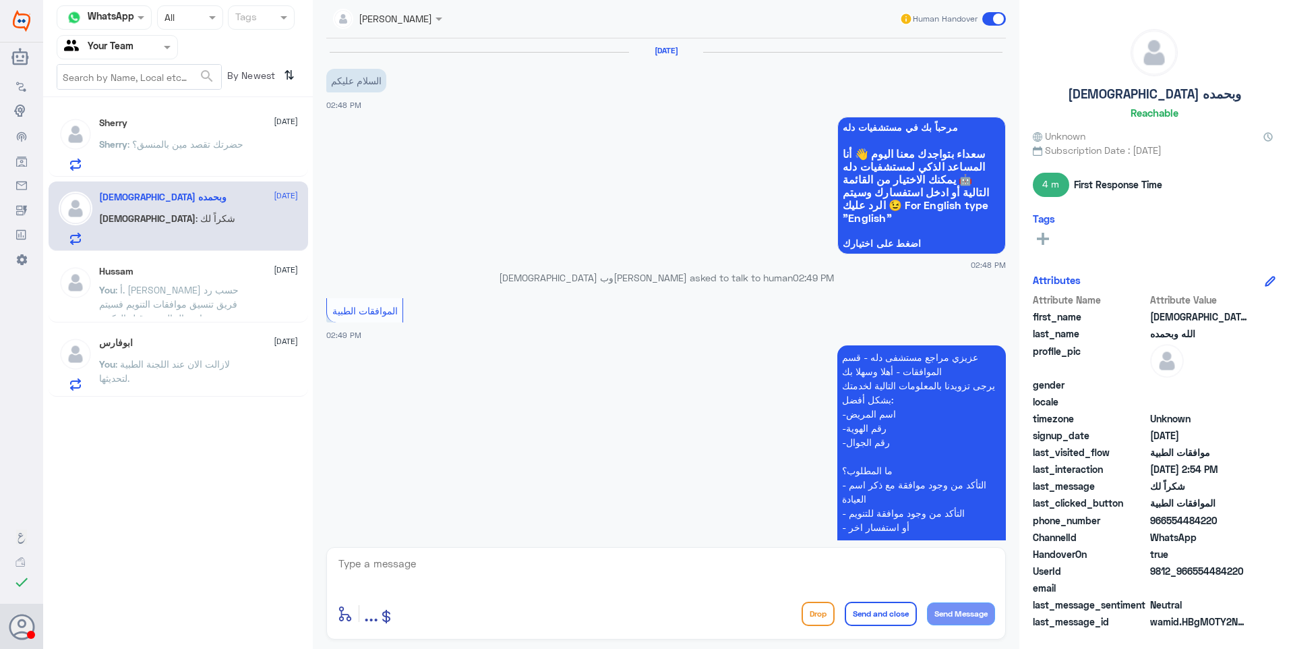
scroll to position [508, 0]
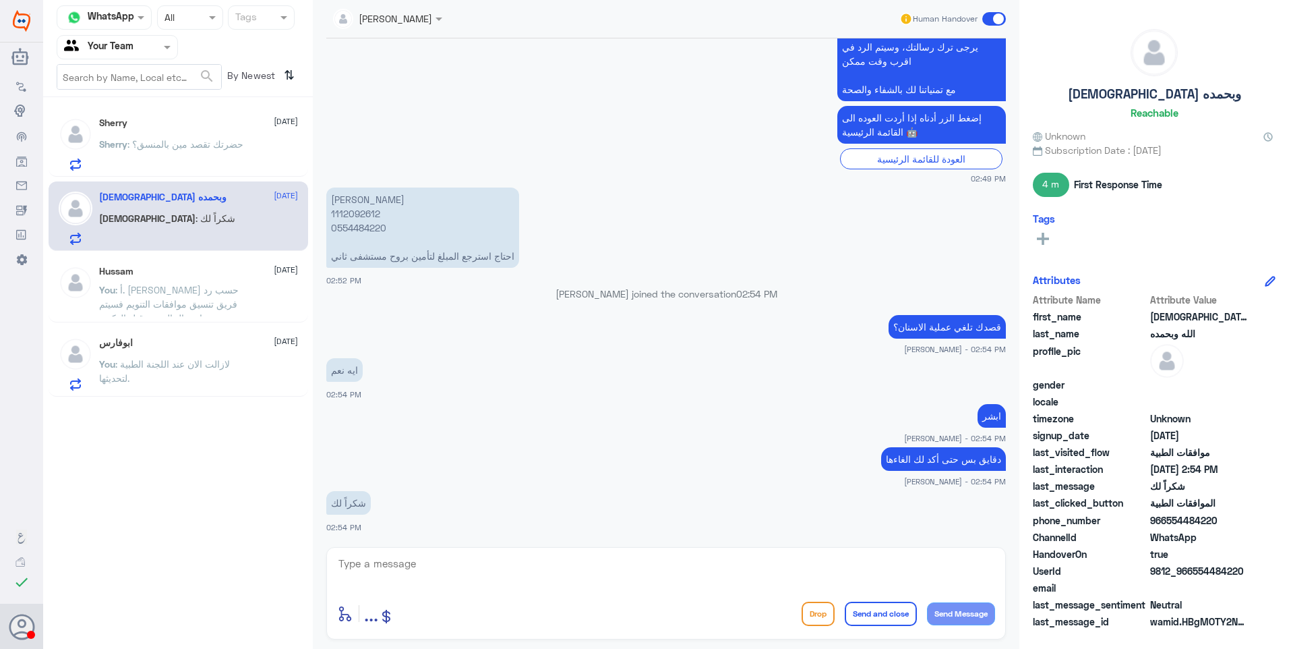
click at [188, 276] on div "Hussam [DATE]" at bounding box center [198, 271] width 199 height 11
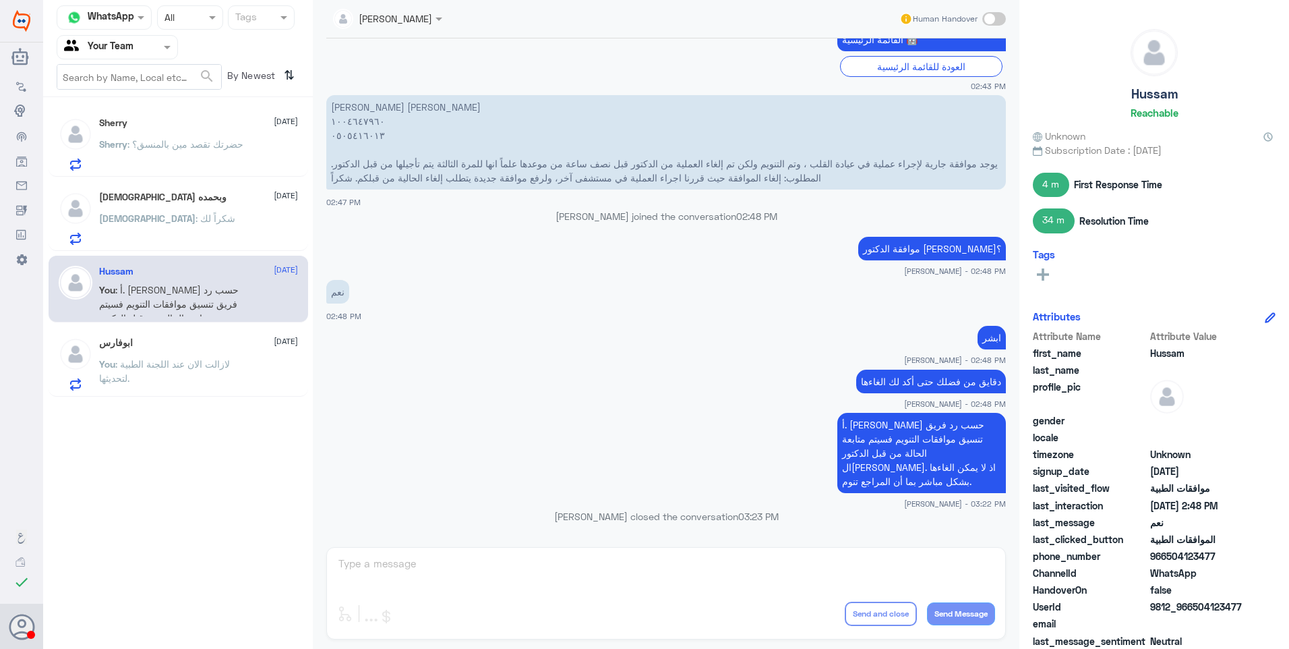
scroll to position [1287, 0]
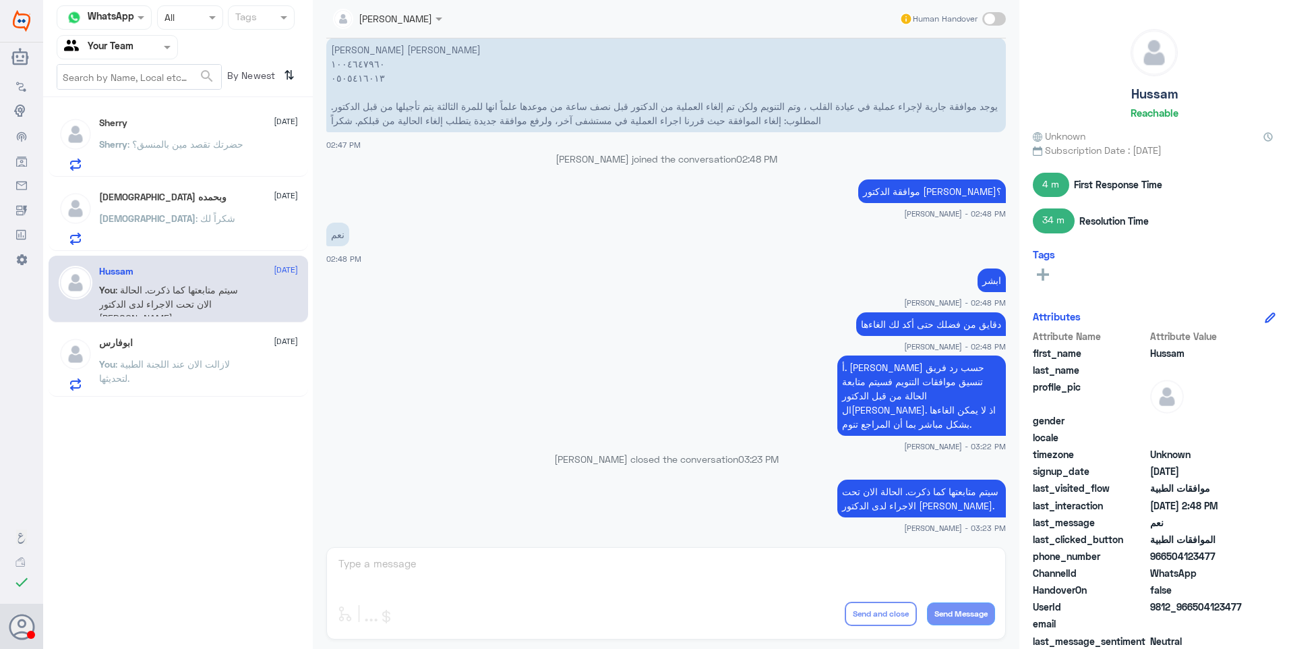
click at [172, 229] on div "[DEMOGRAPHIC_DATA] : شكراً لك" at bounding box center [198, 229] width 199 height 30
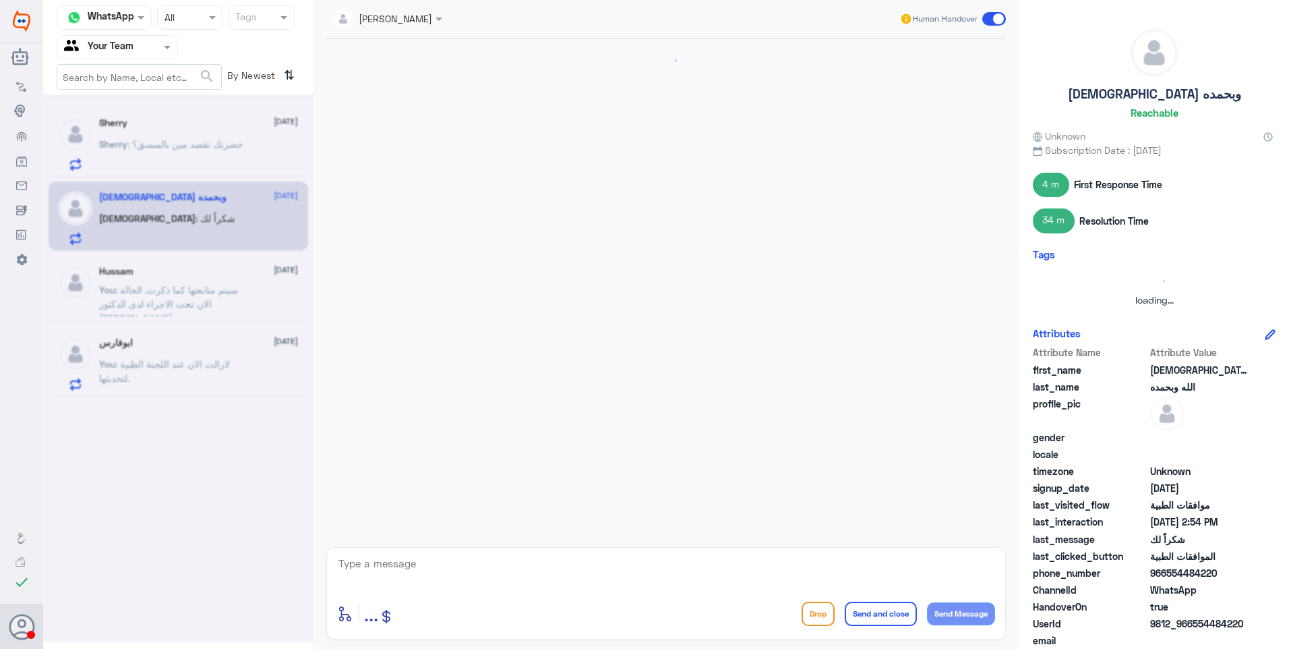
scroll to position [508, 0]
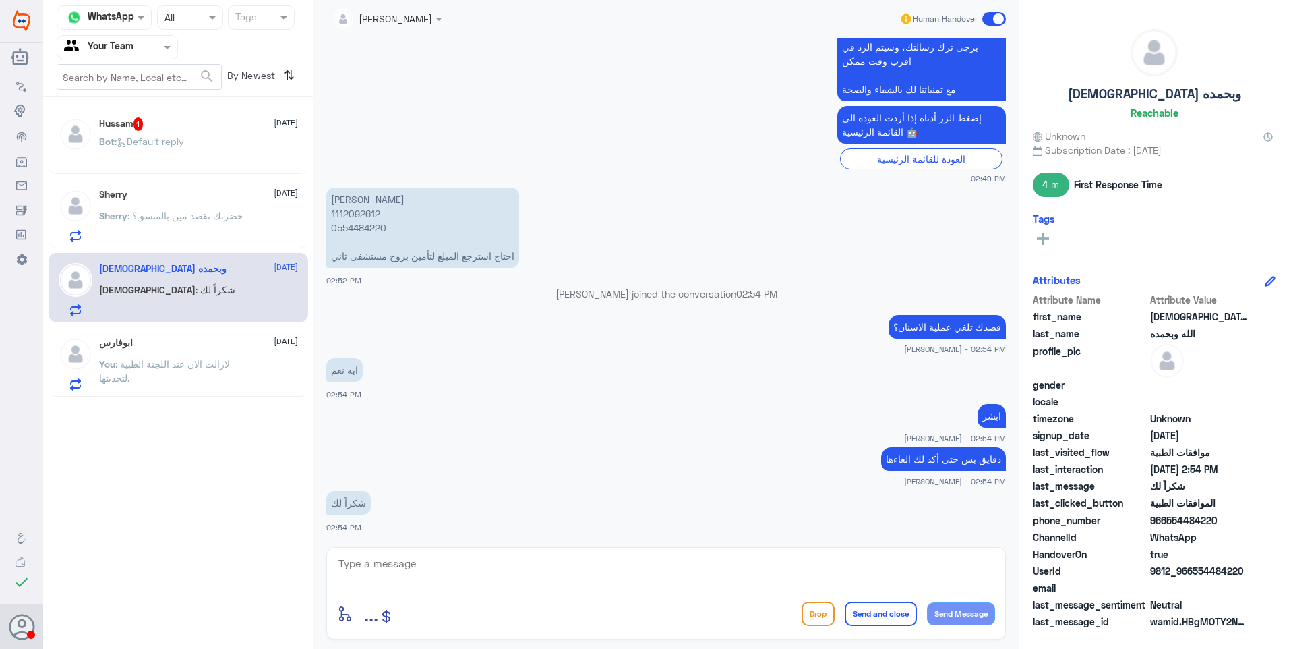
click at [405, 569] on textarea at bounding box center [666, 570] width 658 height 33
type textarea "ت"
type textarea "تم الالغاء"
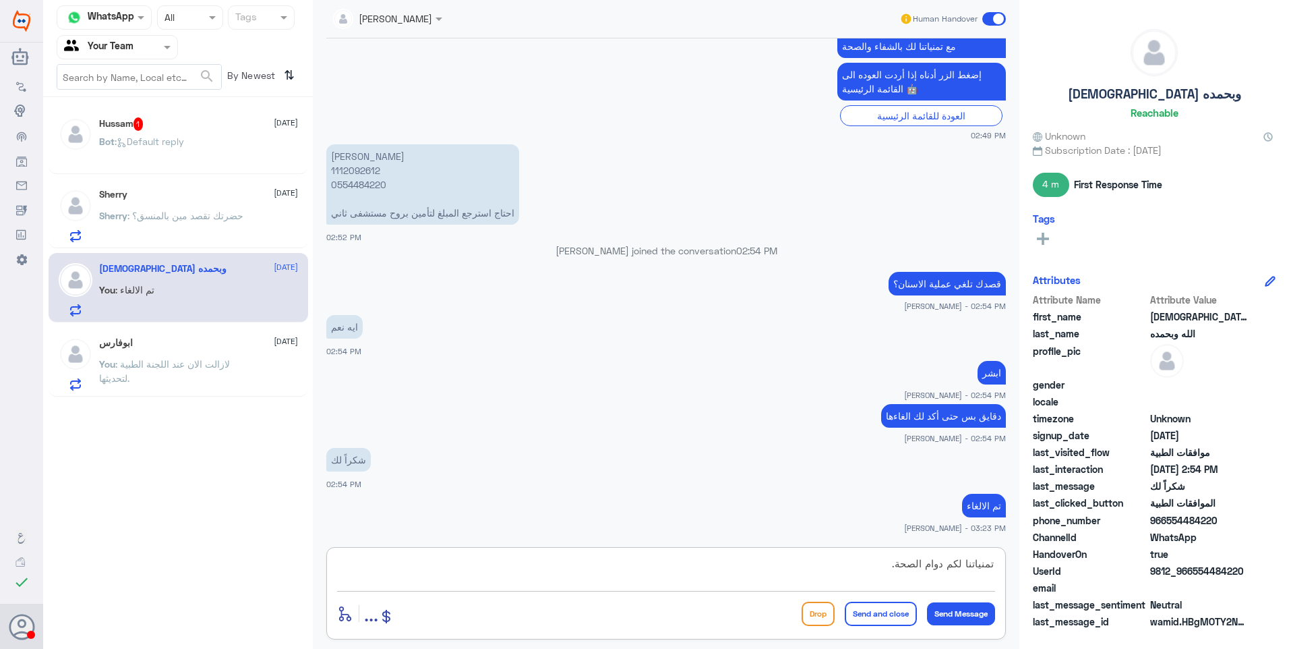
type textarea "تمنياتنا لكم دوام الصحة."
click at [877, 610] on button "Send and close" at bounding box center [881, 613] width 72 height 24
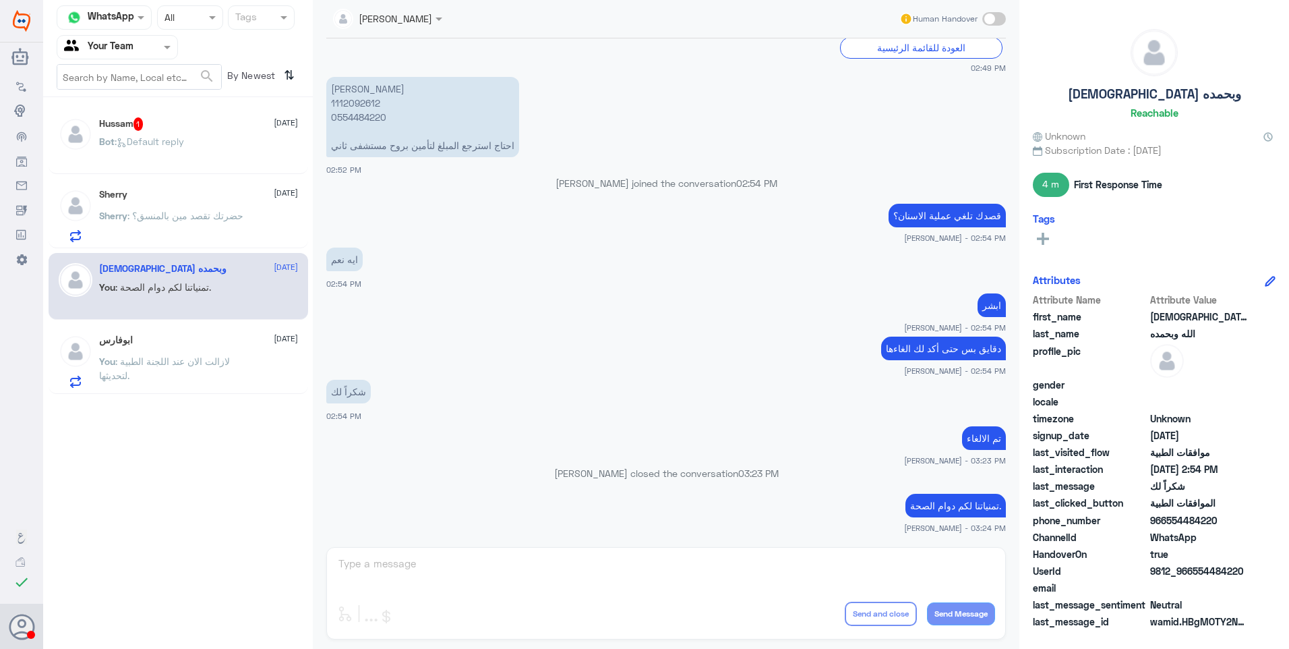
click at [160, 140] on span ": Default reply" at bounding box center [149, 141] width 69 height 11
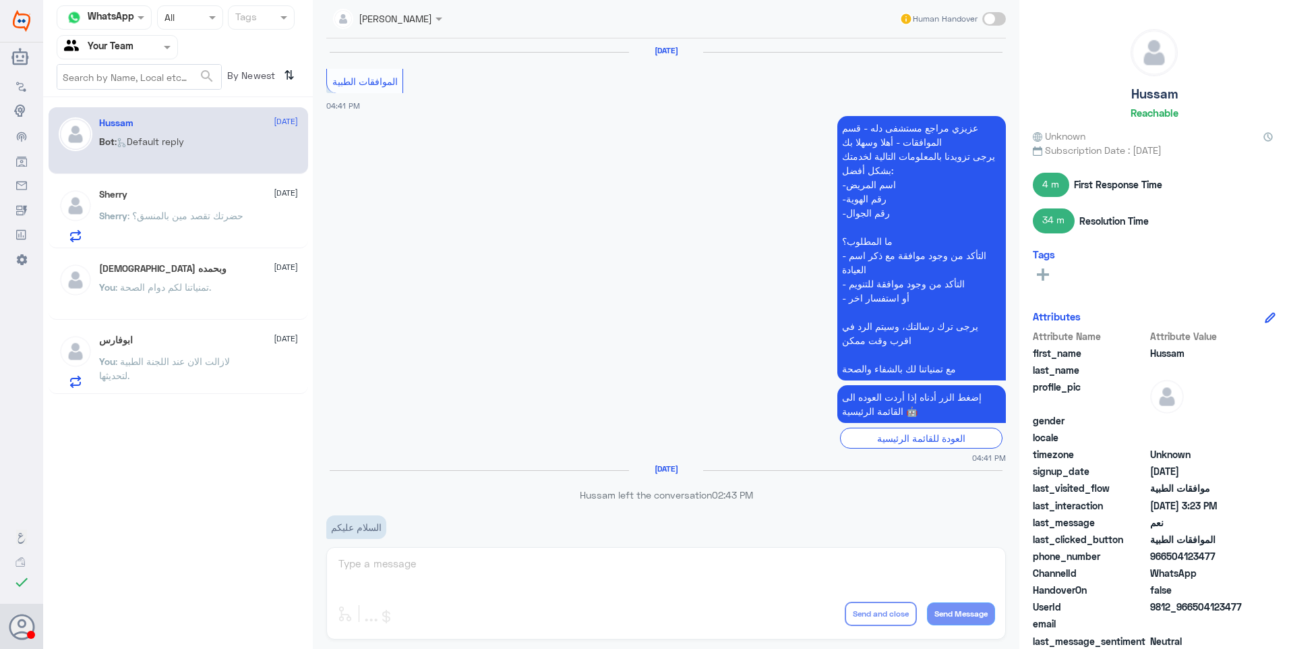
scroll to position [1309, 0]
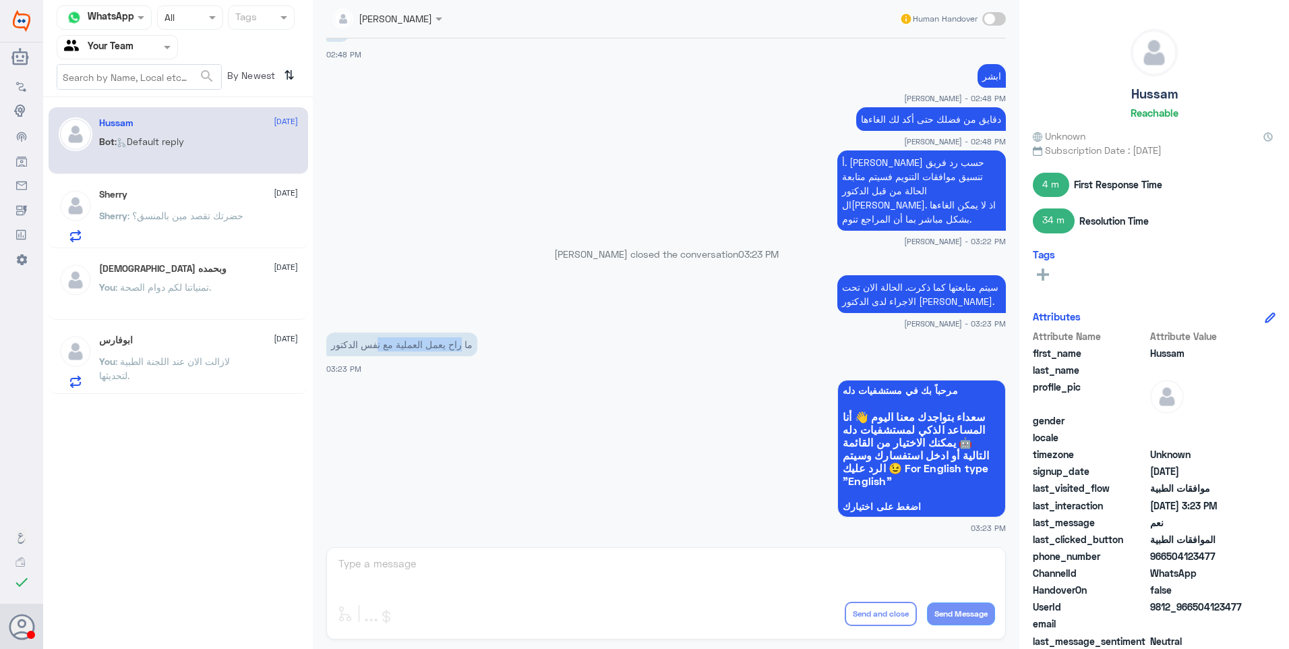
drag, startPoint x: 467, startPoint y: 345, endPoint x: 336, endPoint y: 351, distance: 130.3
click at [339, 351] on p "ما راح يعمل العملية مع نفس الدكتور" at bounding box center [401, 344] width 151 height 24
drag, startPoint x: 336, startPoint y: 351, endPoint x: 352, endPoint y: 351, distance: 15.5
click at [339, 352] on p "ما راح يعمل العملية مع نفس الدكتور" at bounding box center [401, 344] width 151 height 24
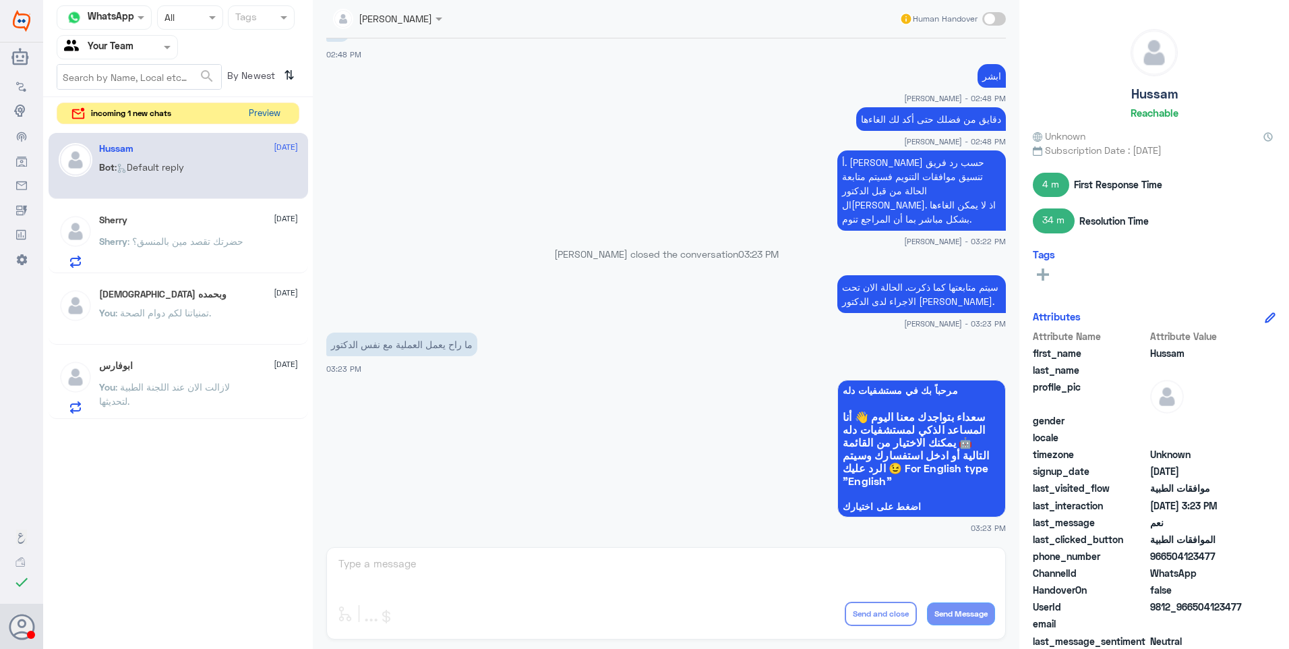
click at [252, 114] on button "Preview" at bounding box center [264, 113] width 42 height 21
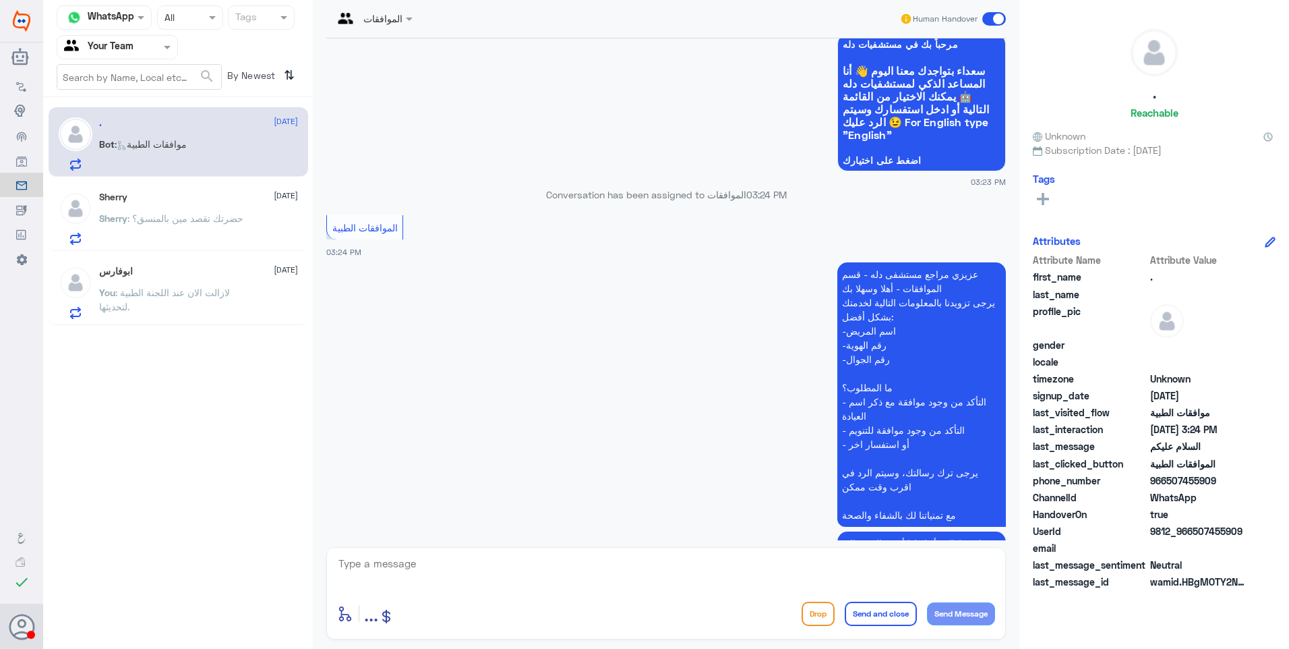
scroll to position [159, 0]
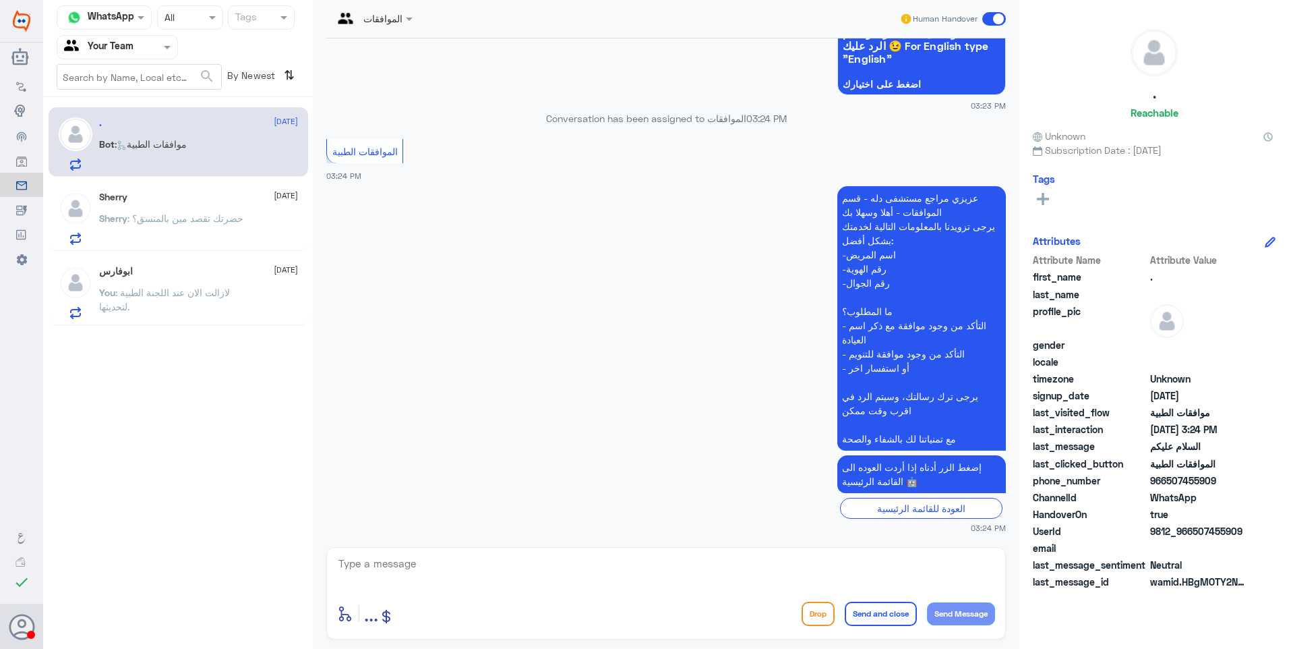
click at [226, 301] on p "You : لازالت الان عند اللجنة الطبية لتحديثها." at bounding box center [175, 302] width 152 height 34
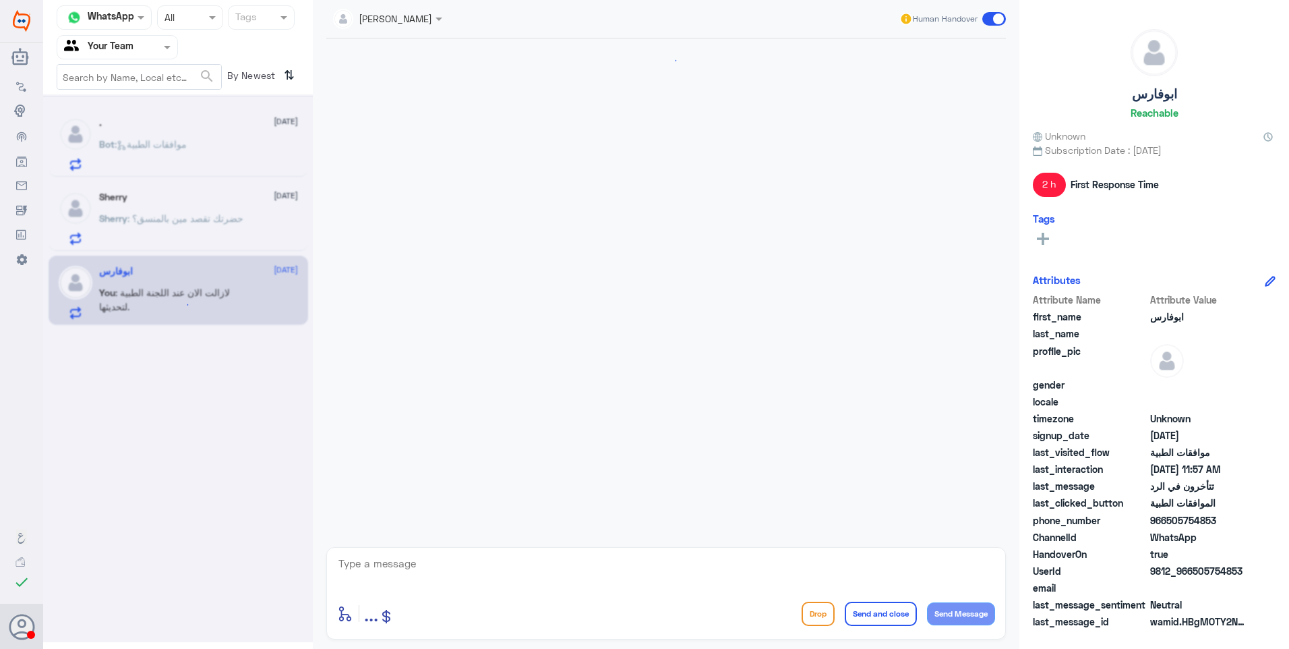
scroll to position [1198, 0]
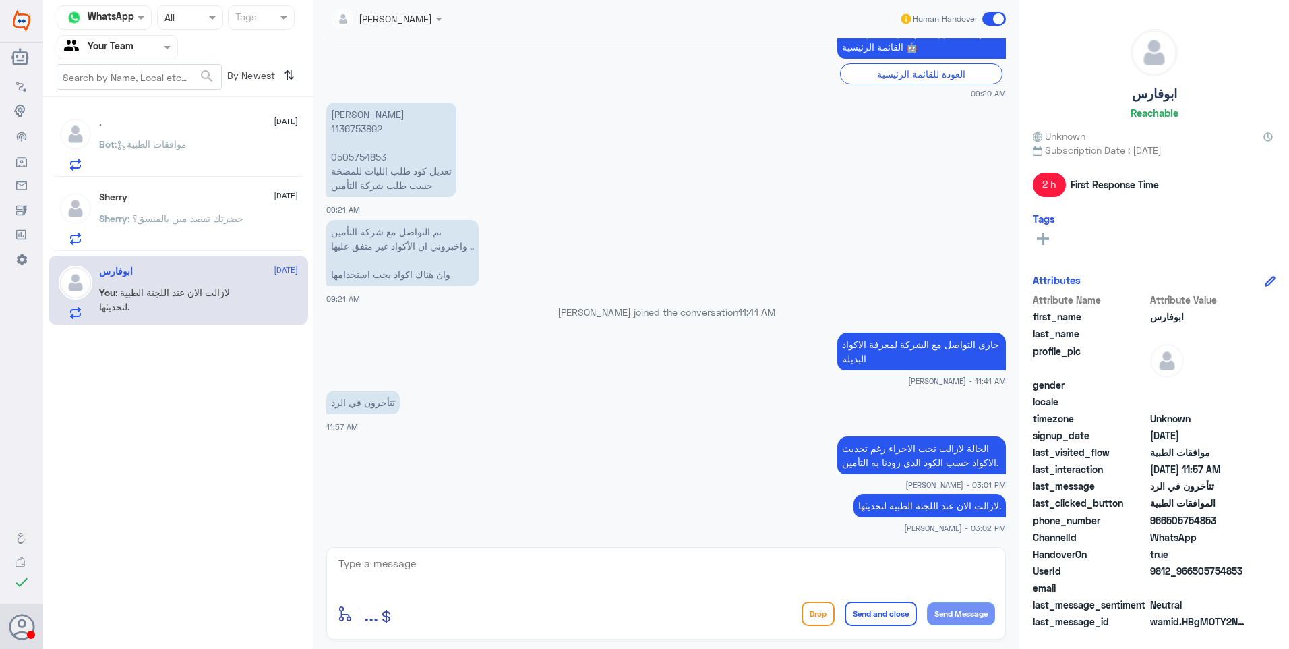
click at [144, 195] on div "Sherry [DATE]" at bounding box center [198, 197] width 199 height 11
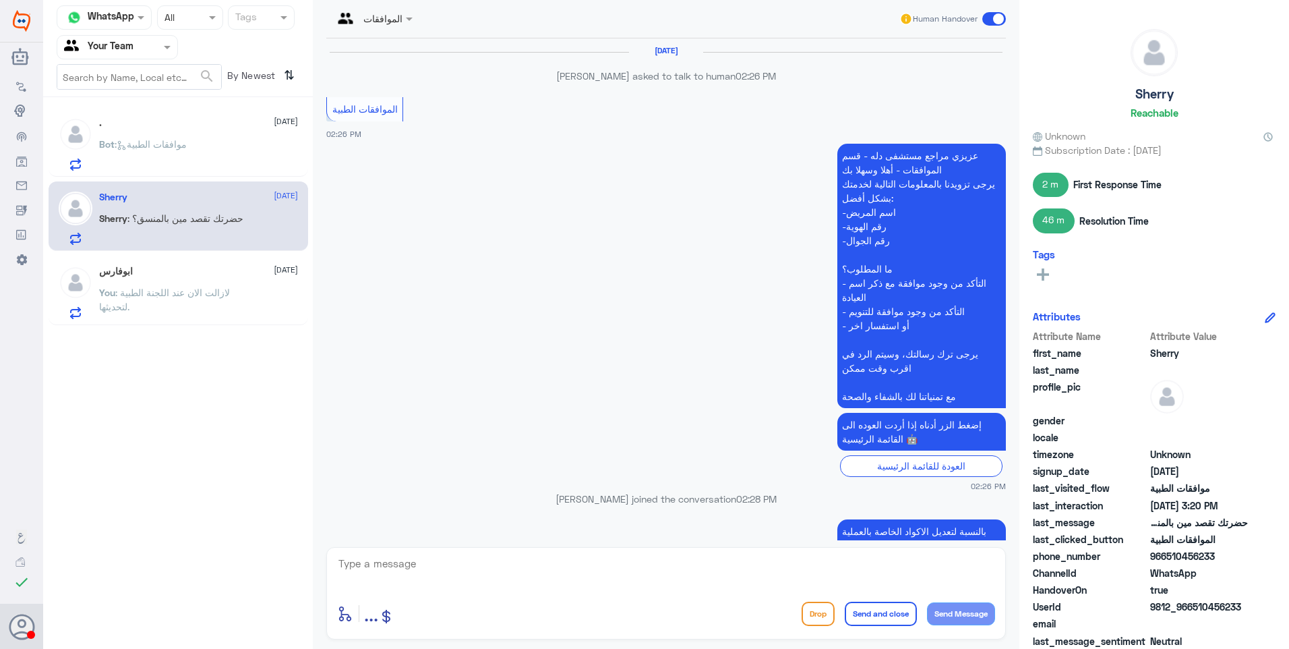
scroll to position [1206, 0]
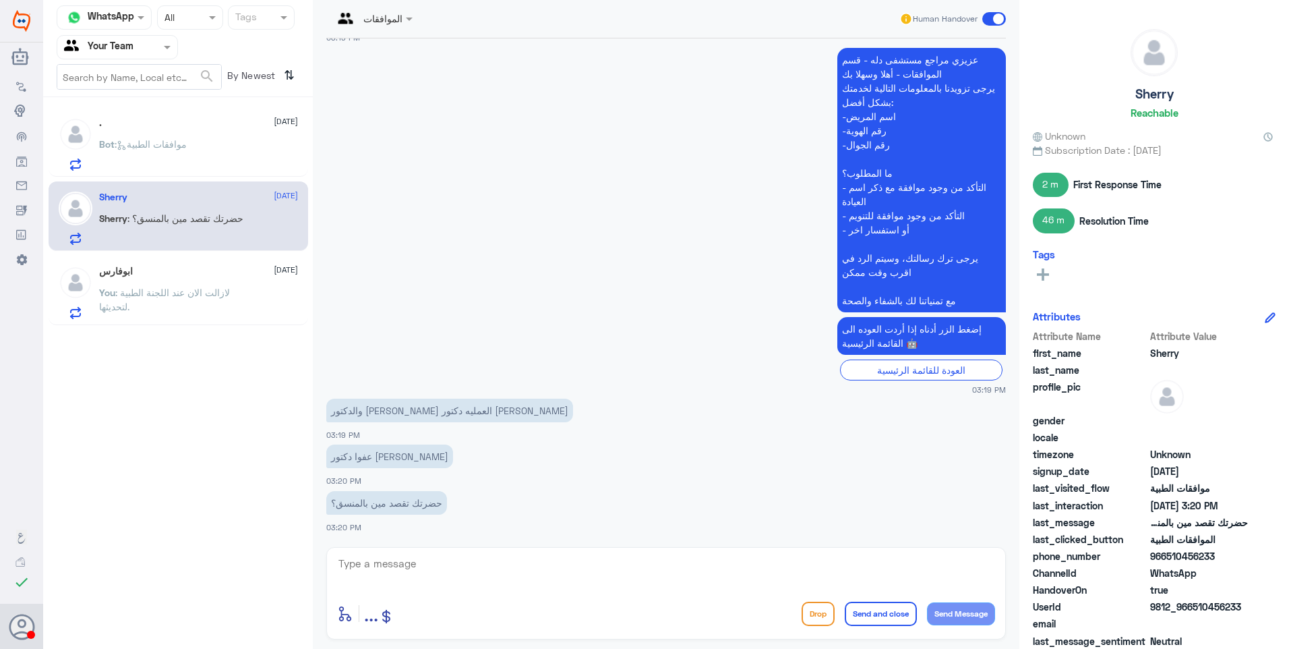
click at [184, 169] on p "Bot : موافقات الطبية" at bounding box center [143, 154] width 88 height 34
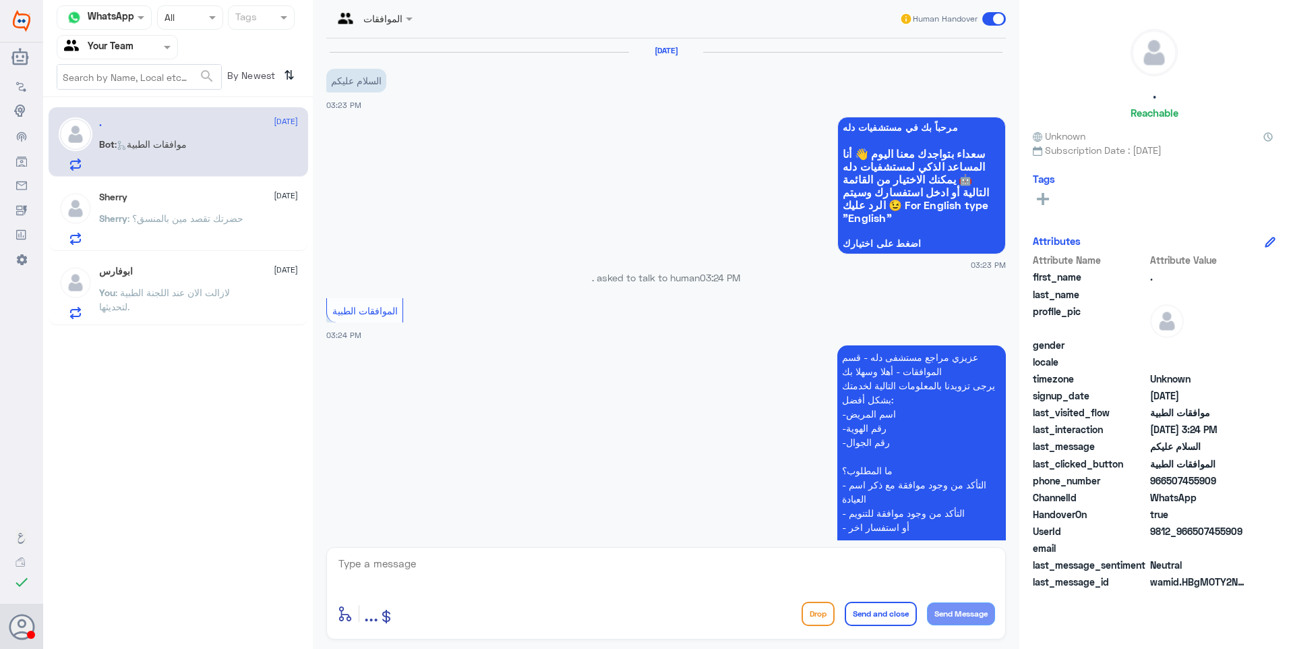
scroll to position [159, 0]
